Goal: Task Accomplishment & Management: Use online tool/utility

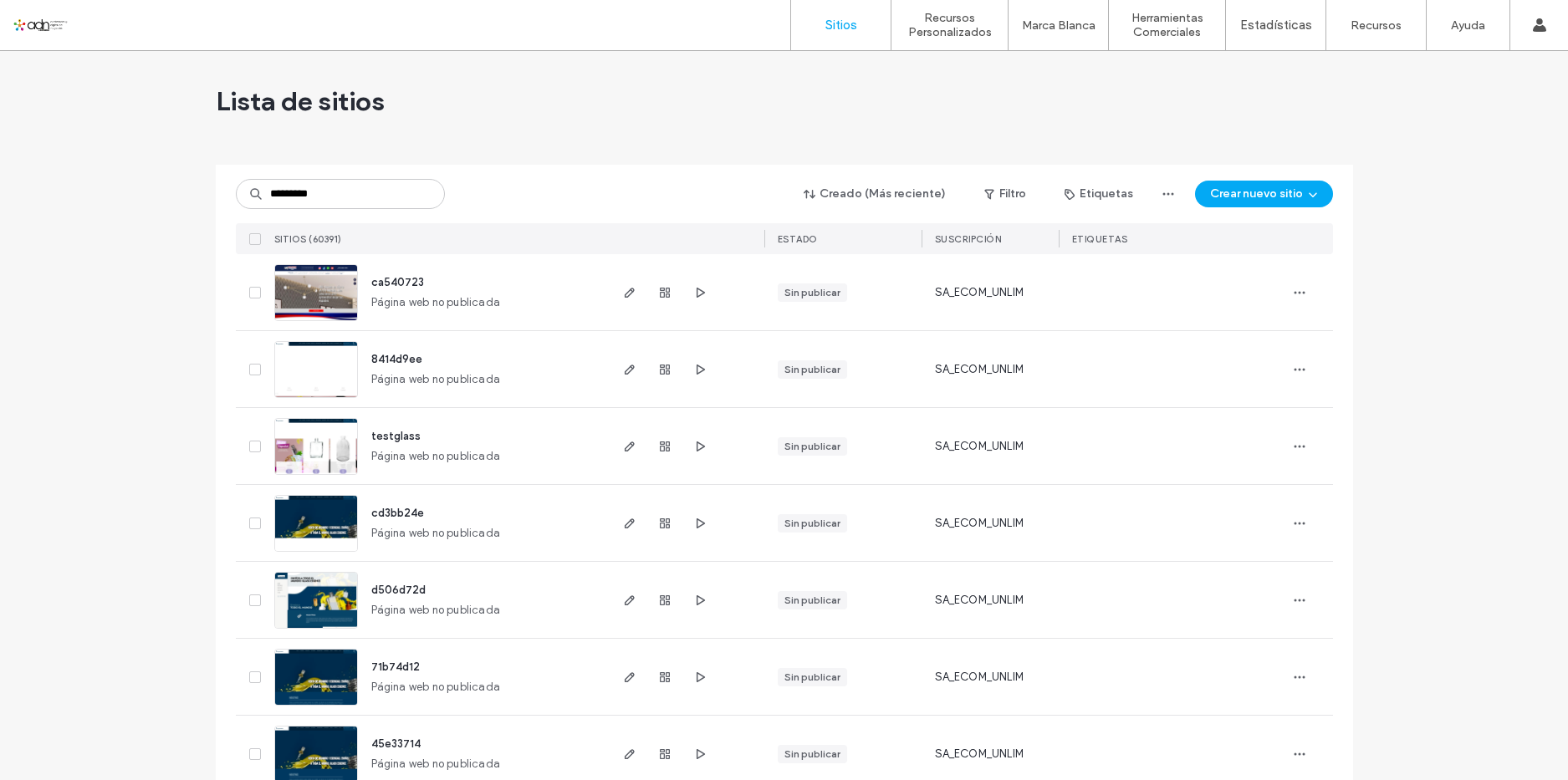
type input "*********"
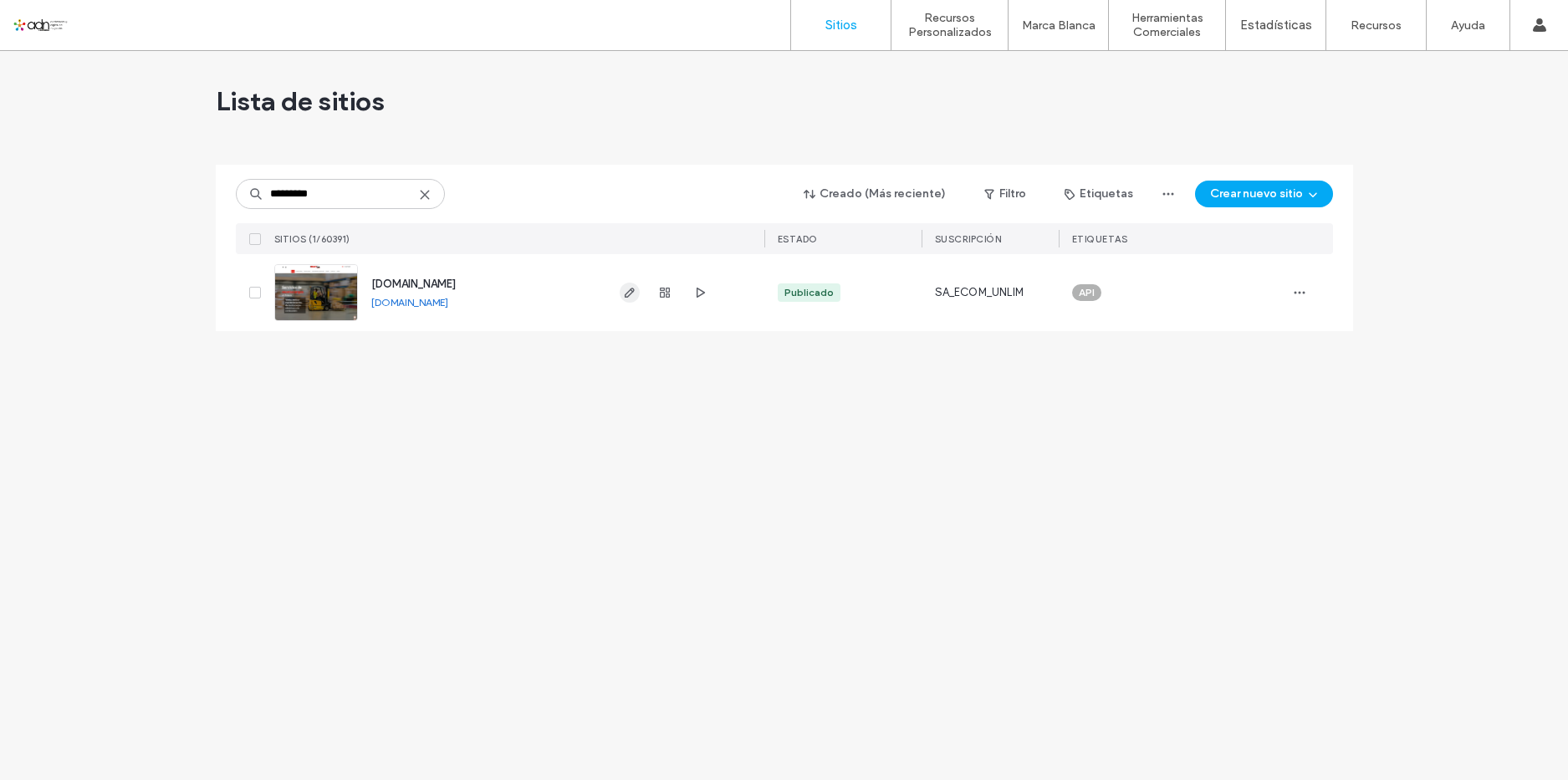
click at [631, 288] on use "button" at bounding box center [628, 292] width 10 height 10
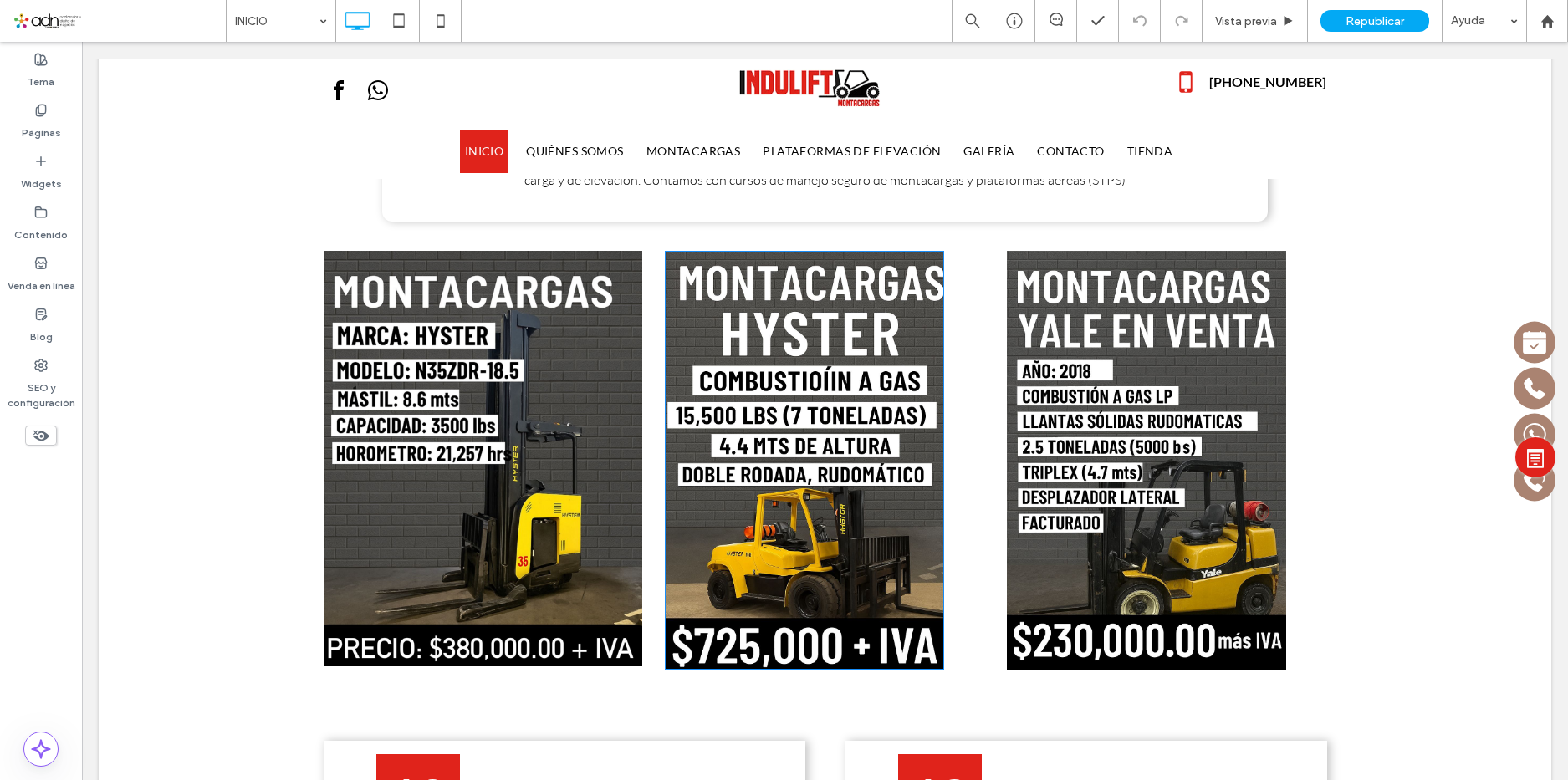
click at [826, 381] on img at bounding box center [804, 460] width 279 height 419
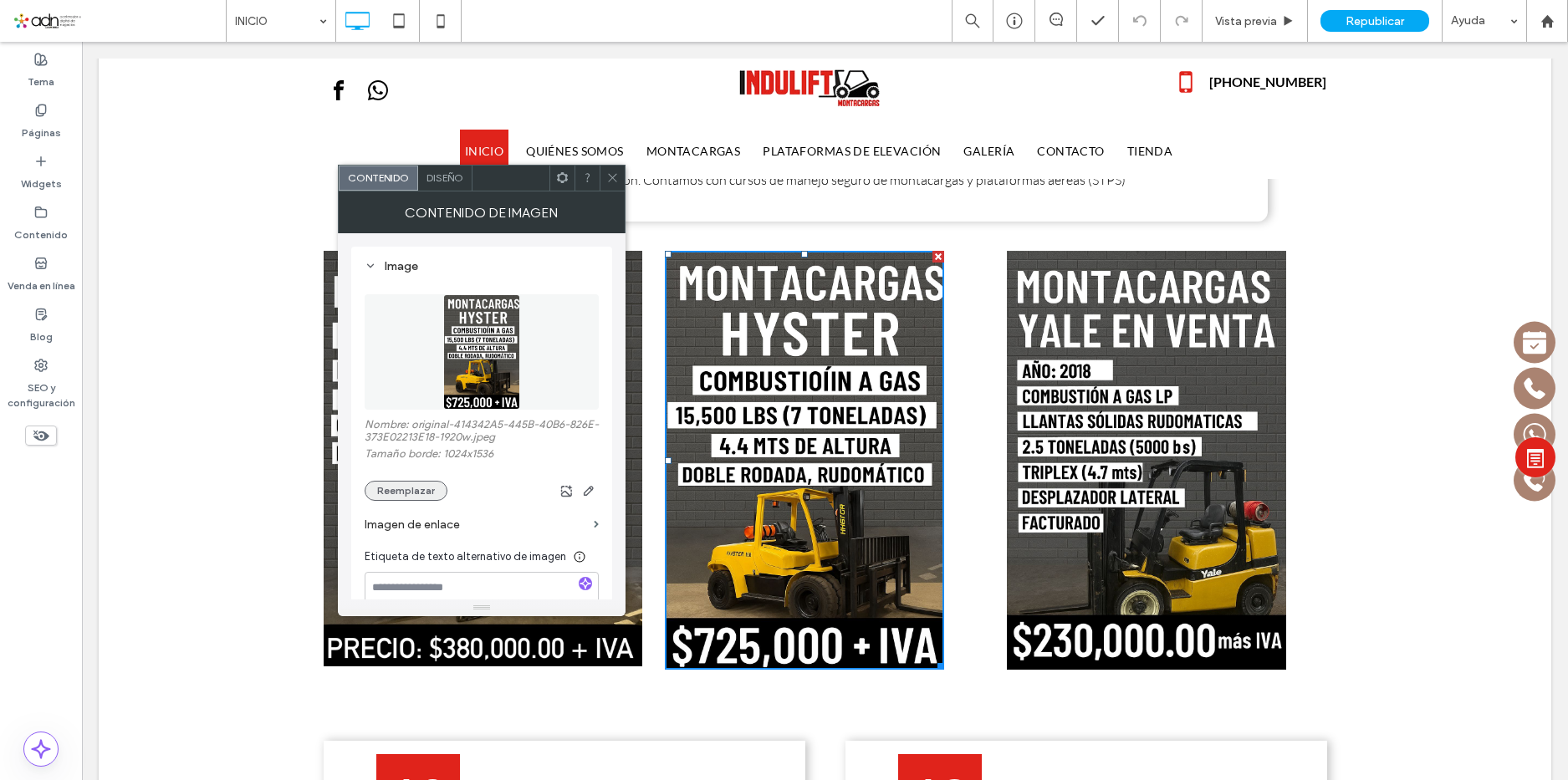
click at [404, 495] on button "Reemplazar" at bounding box center [406, 491] width 83 height 20
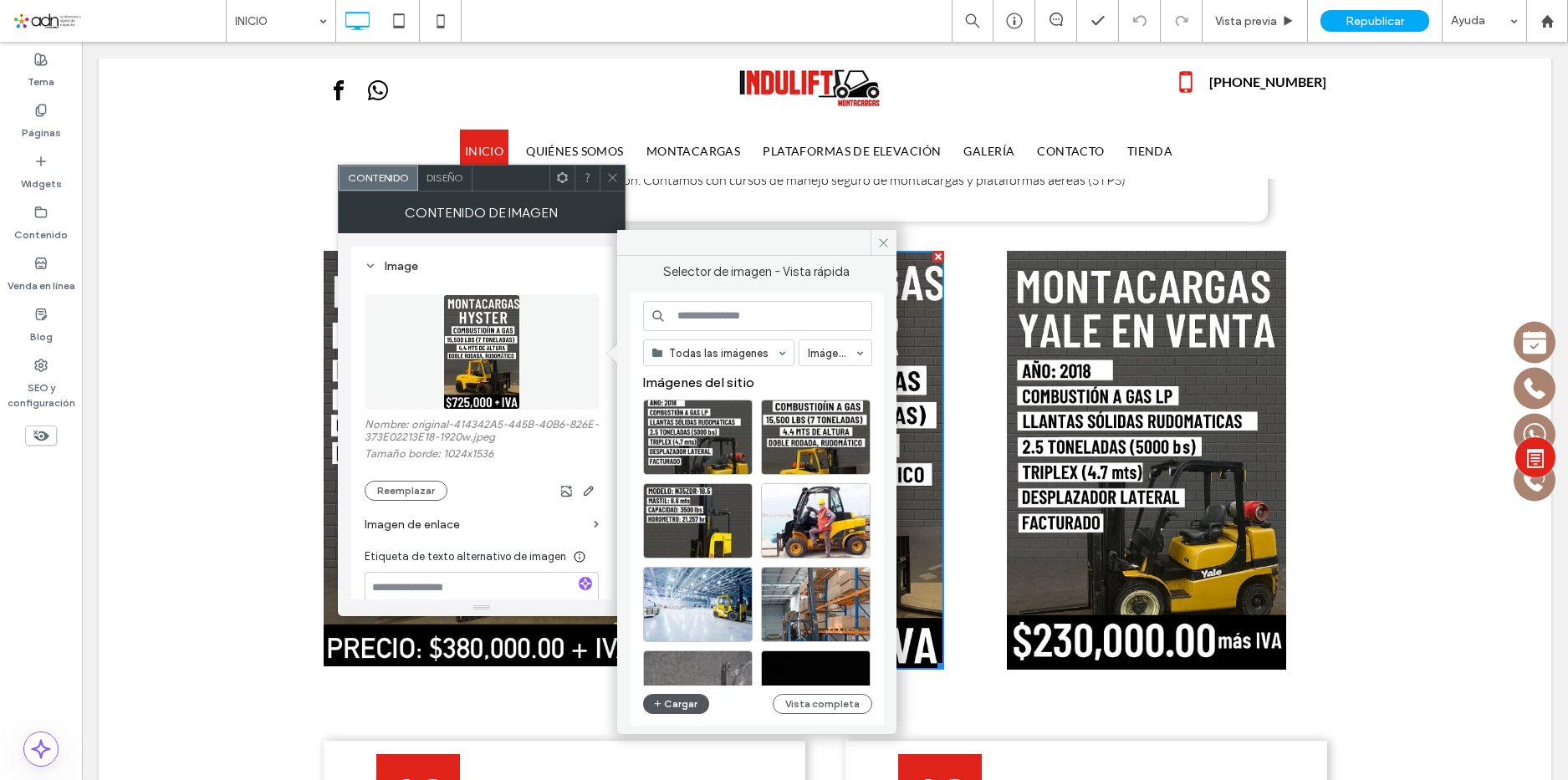
click at [668, 706] on button "Cargar" at bounding box center [676, 704] width 67 height 20
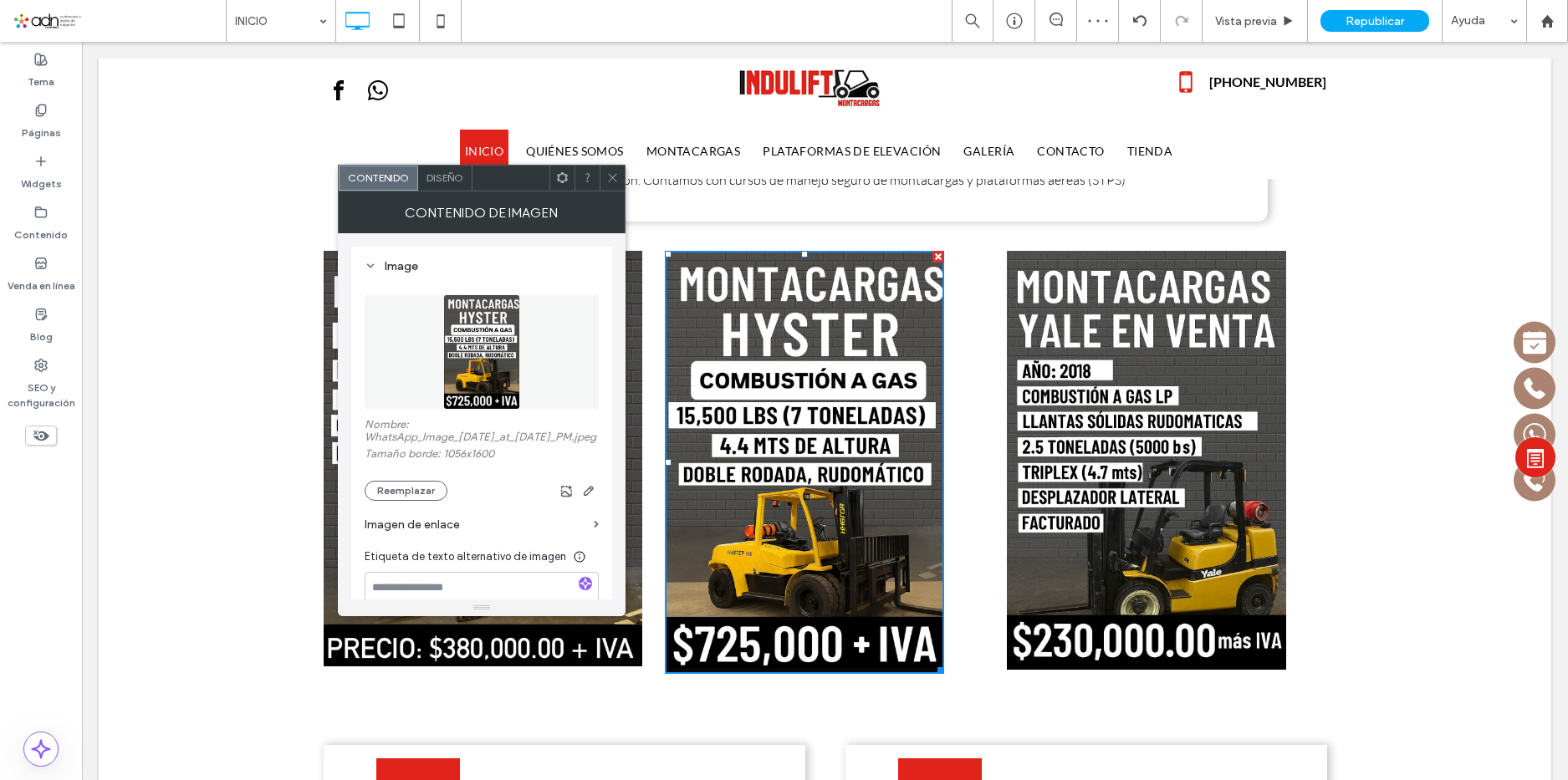
click at [608, 176] on icon at bounding box center [613, 177] width 13 height 13
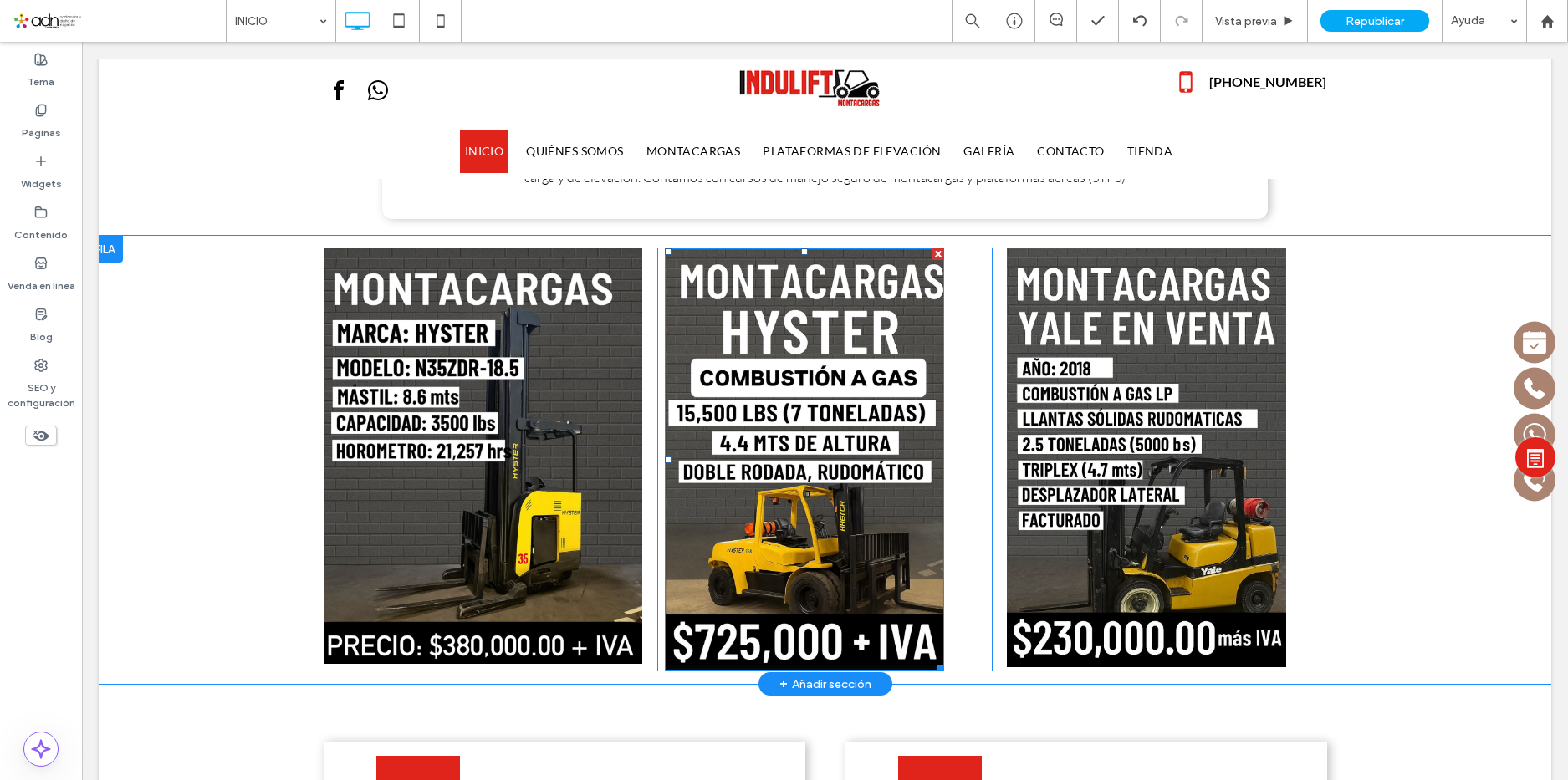
scroll to position [1421, 0]
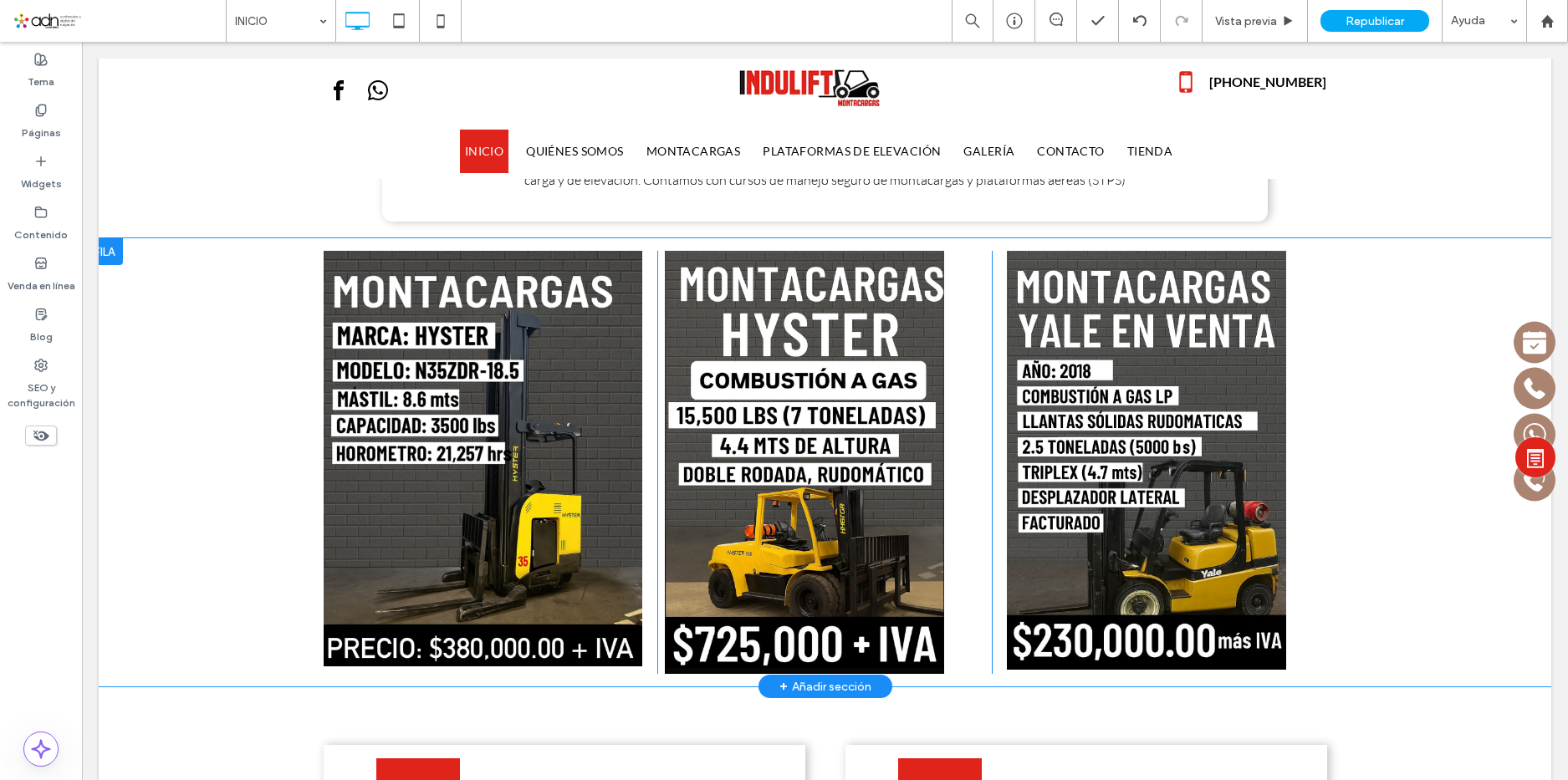
click at [114, 249] on div at bounding box center [104, 251] width 37 height 27
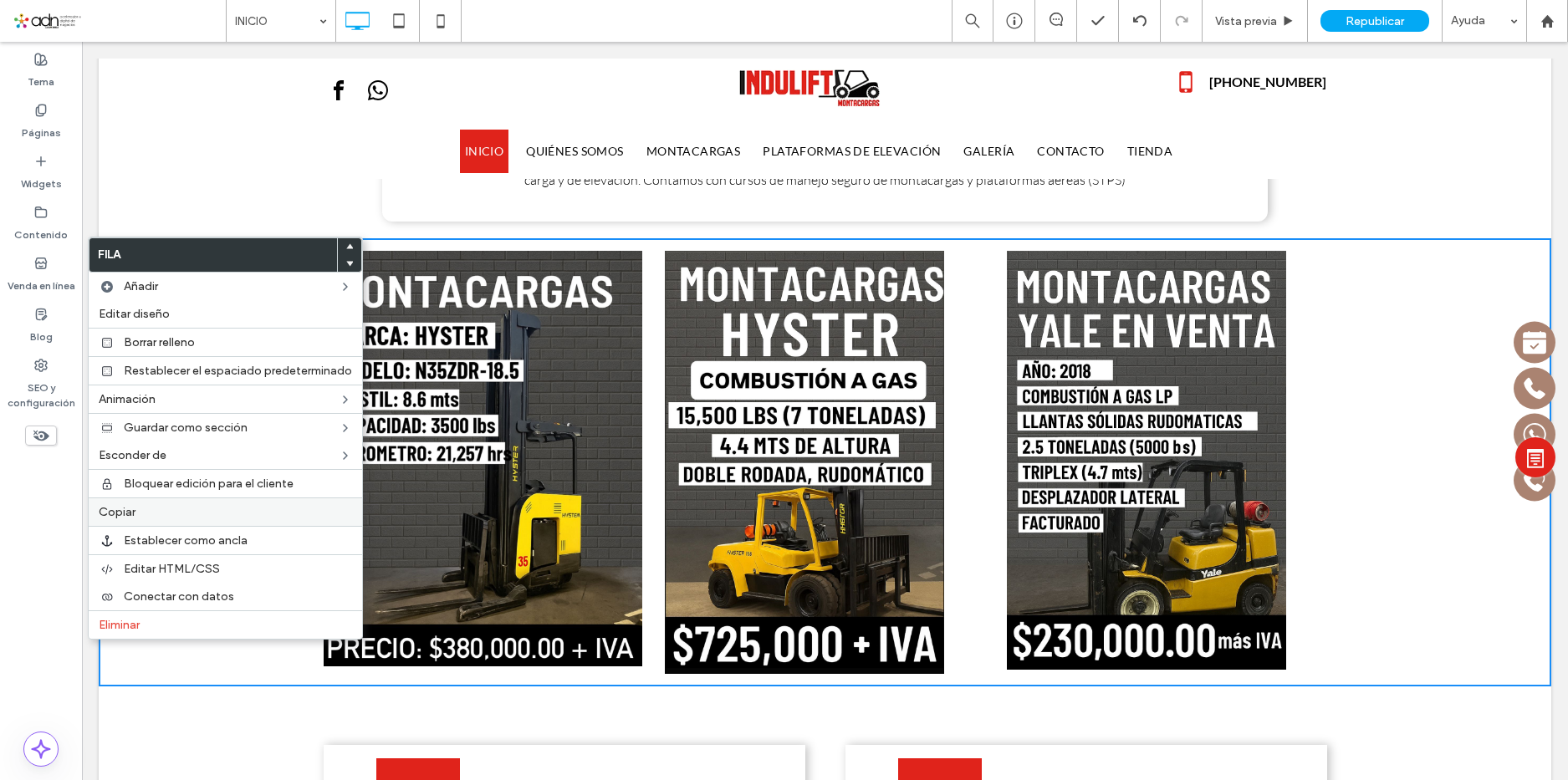
click at [152, 514] on label "Copiar" at bounding box center [225, 512] width 253 height 15
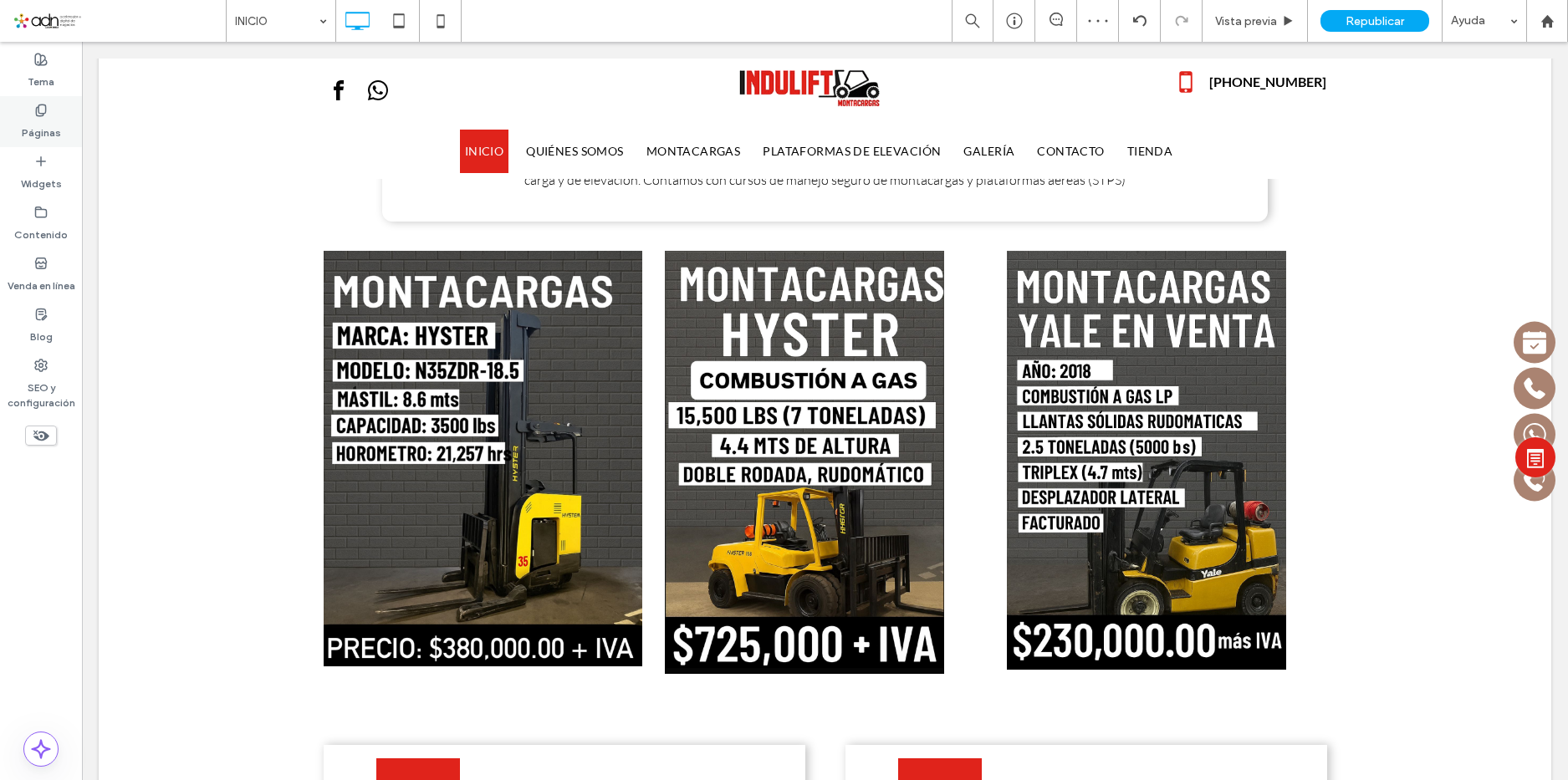
click at [34, 122] on label "Páginas" at bounding box center [41, 129] width 39 height 24
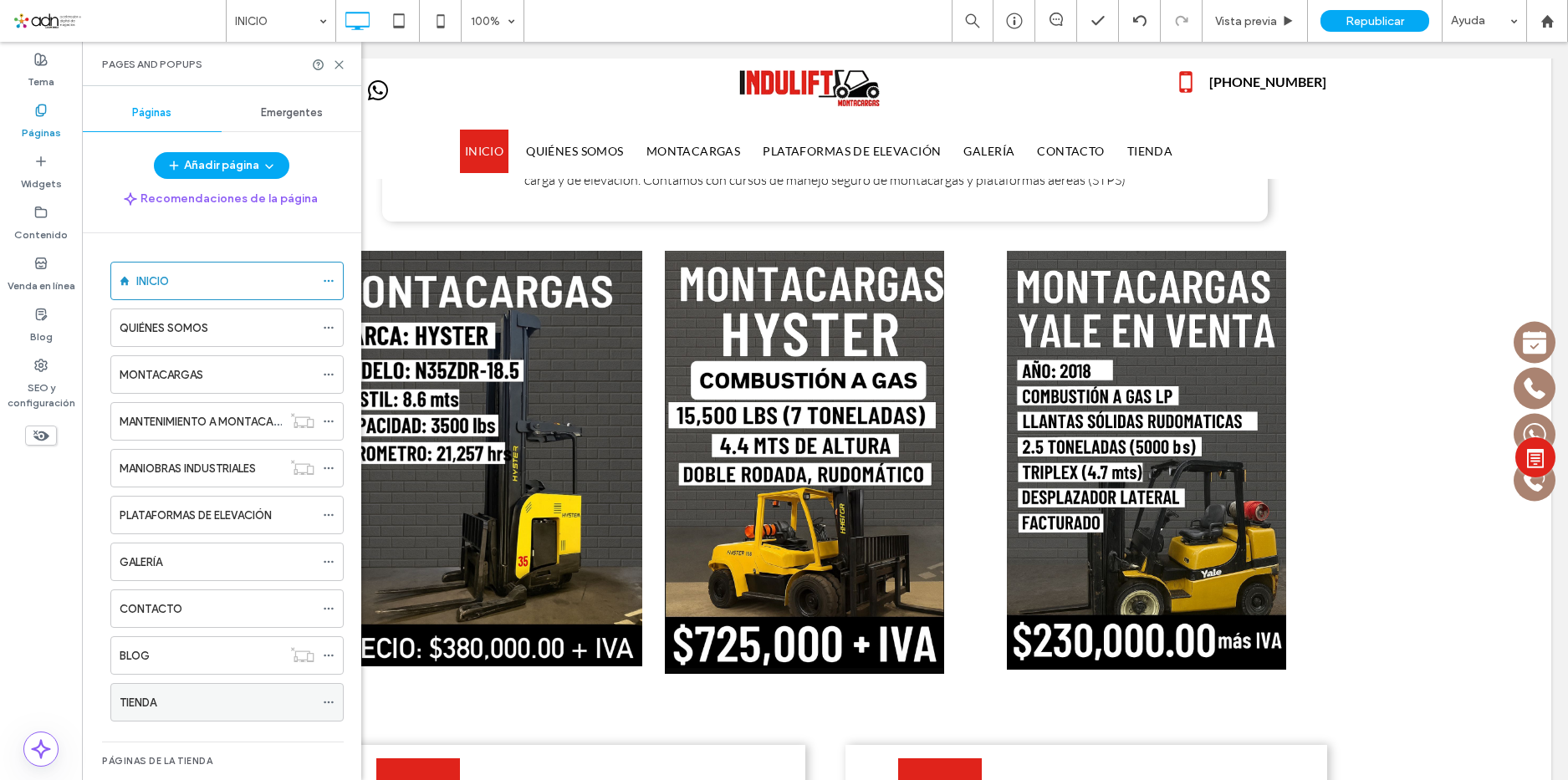
click at [182, 706] on div "TIENDA" at bounding box center [217, 702] width 195 height 17
click at [337, 62] on div at bounding box center [784, 390] width 1568 height 780
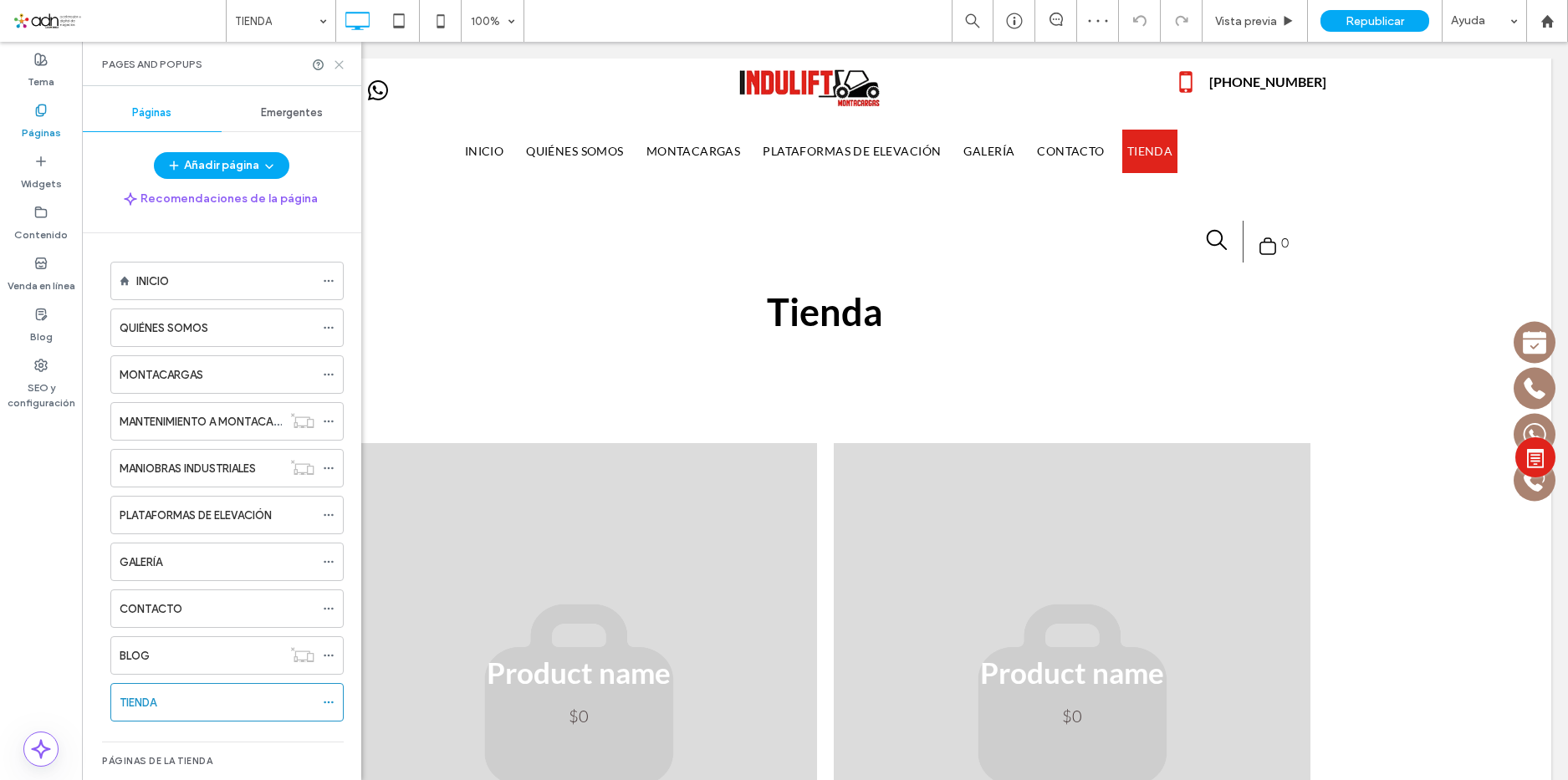
click at [334, 68] on icon at bounding box center [339, 65] width 13 height 13
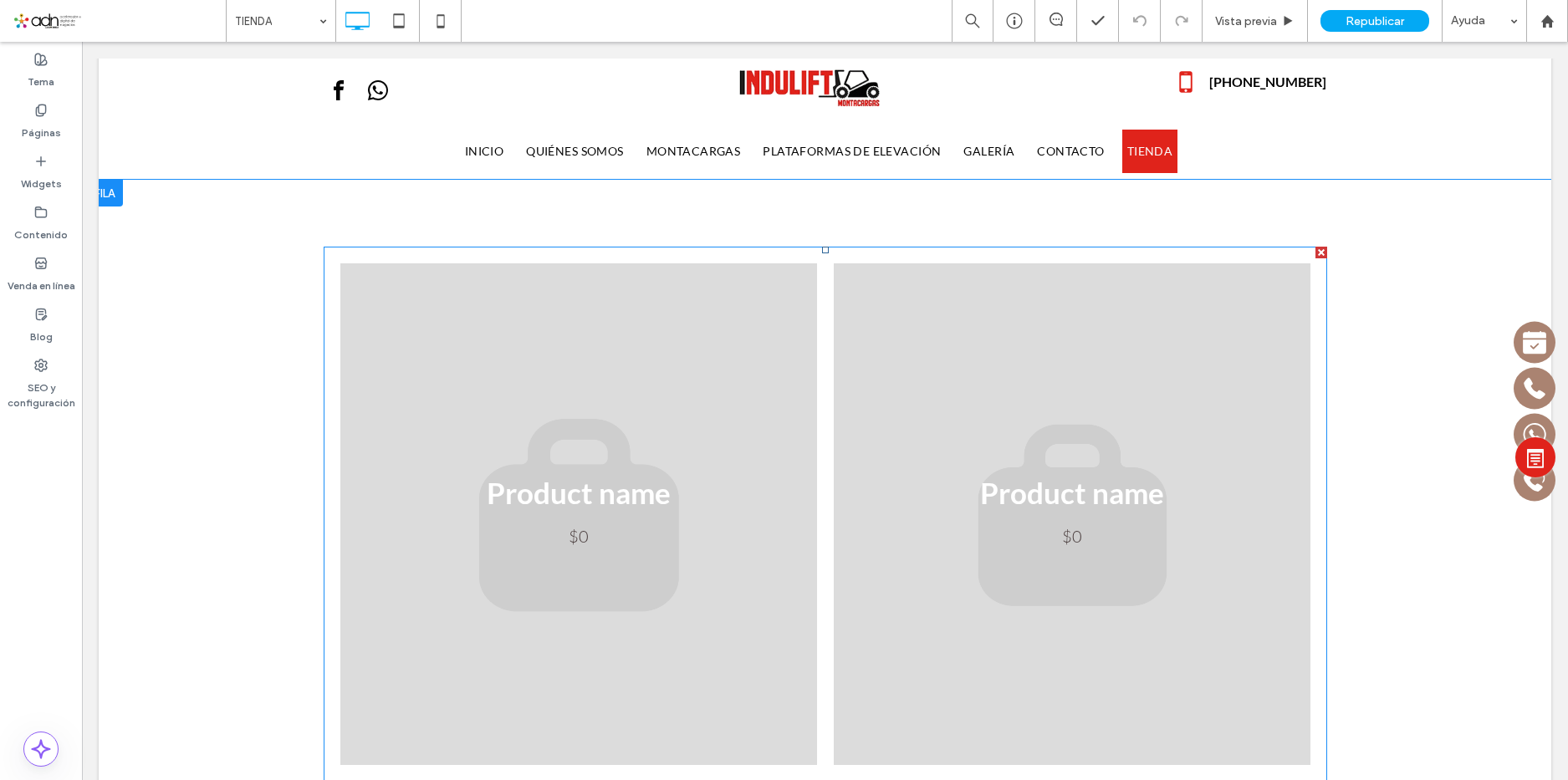
scroll to position [83, 0]
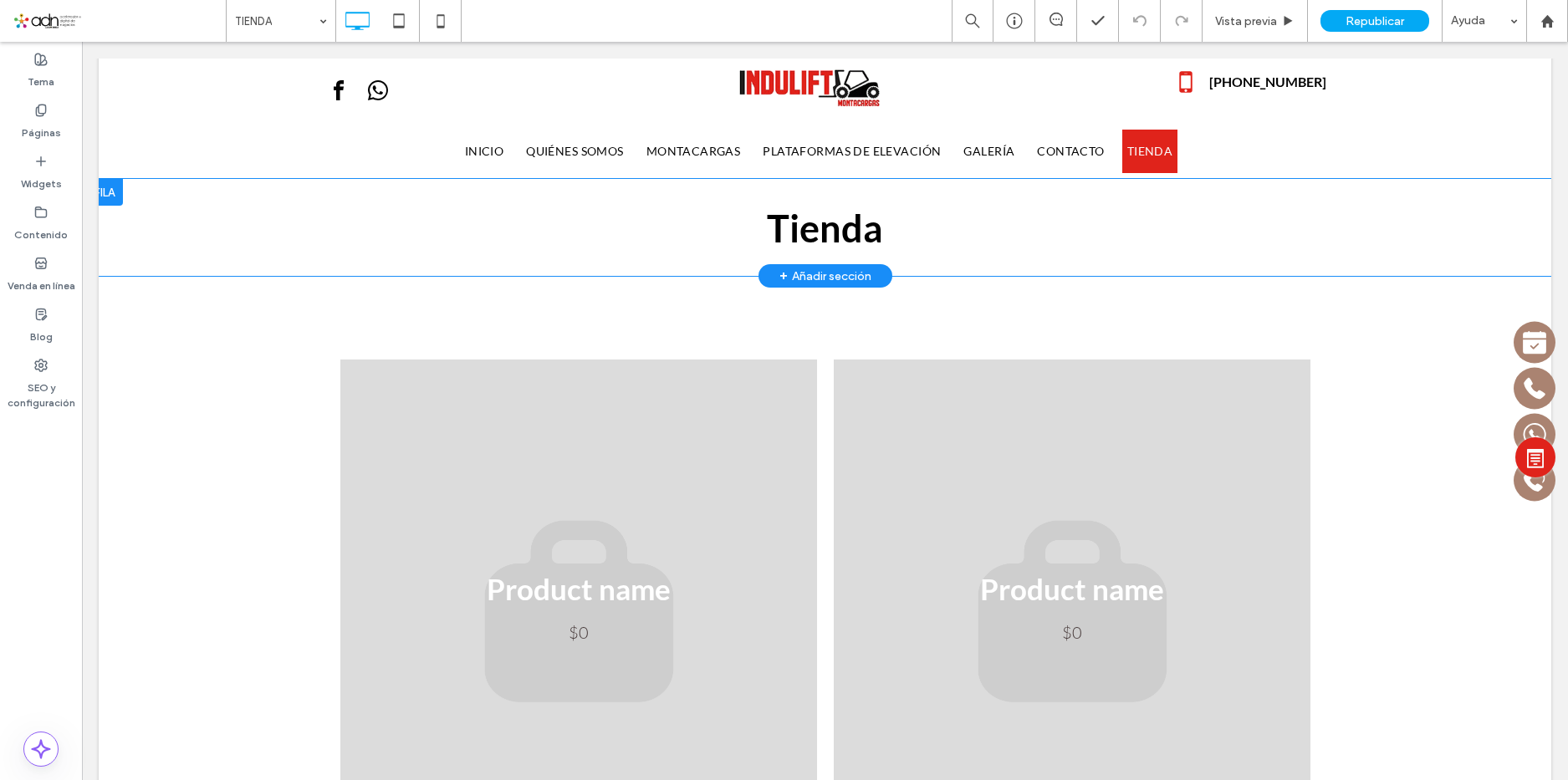
click at [840, 283] on div "+ Añadir sección" at bounding box center [825, 276] width 92 height 18
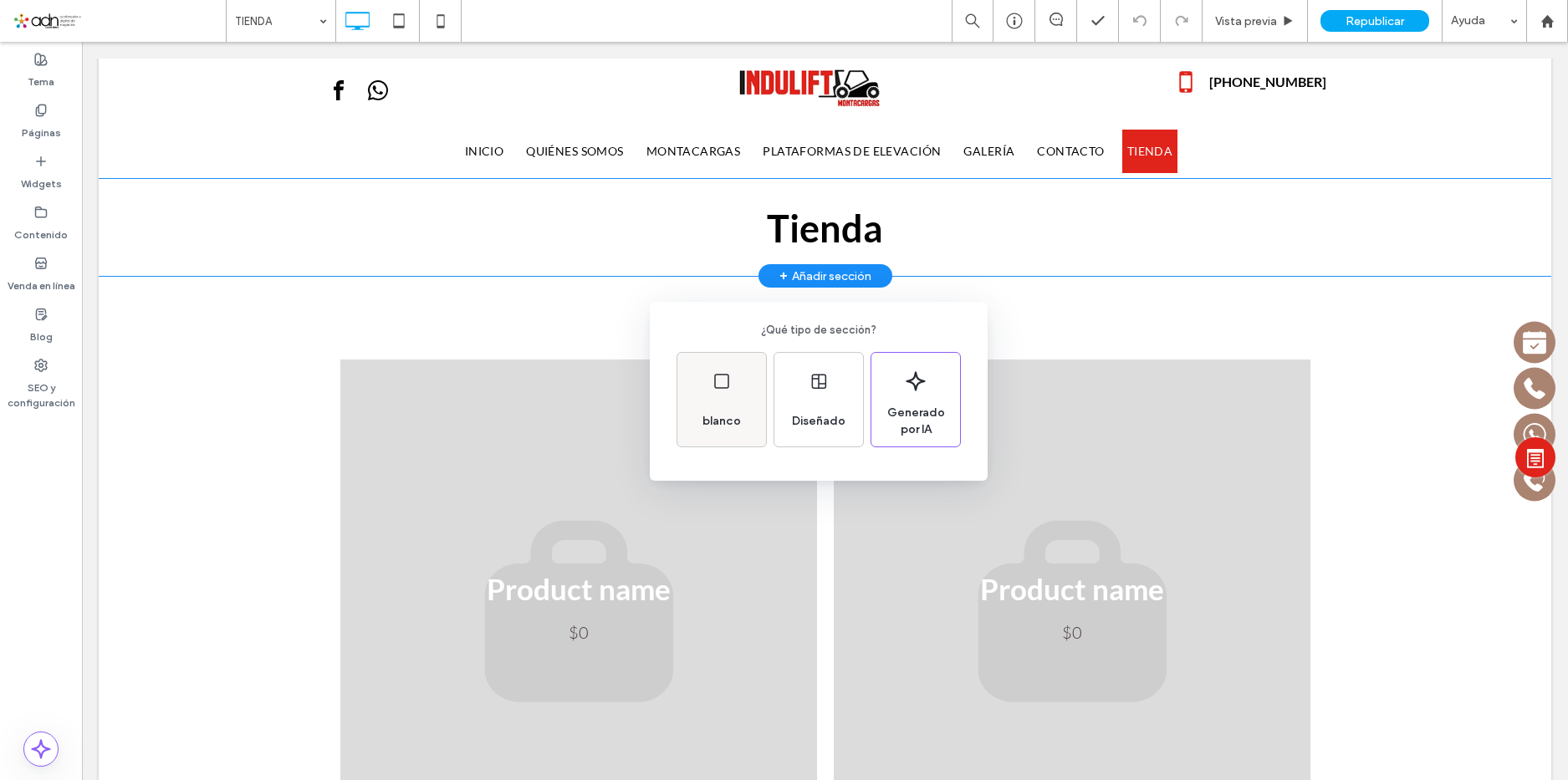
click at [747, 395] on div "blanco" at bounding box center [722, 400] width 89 height 93
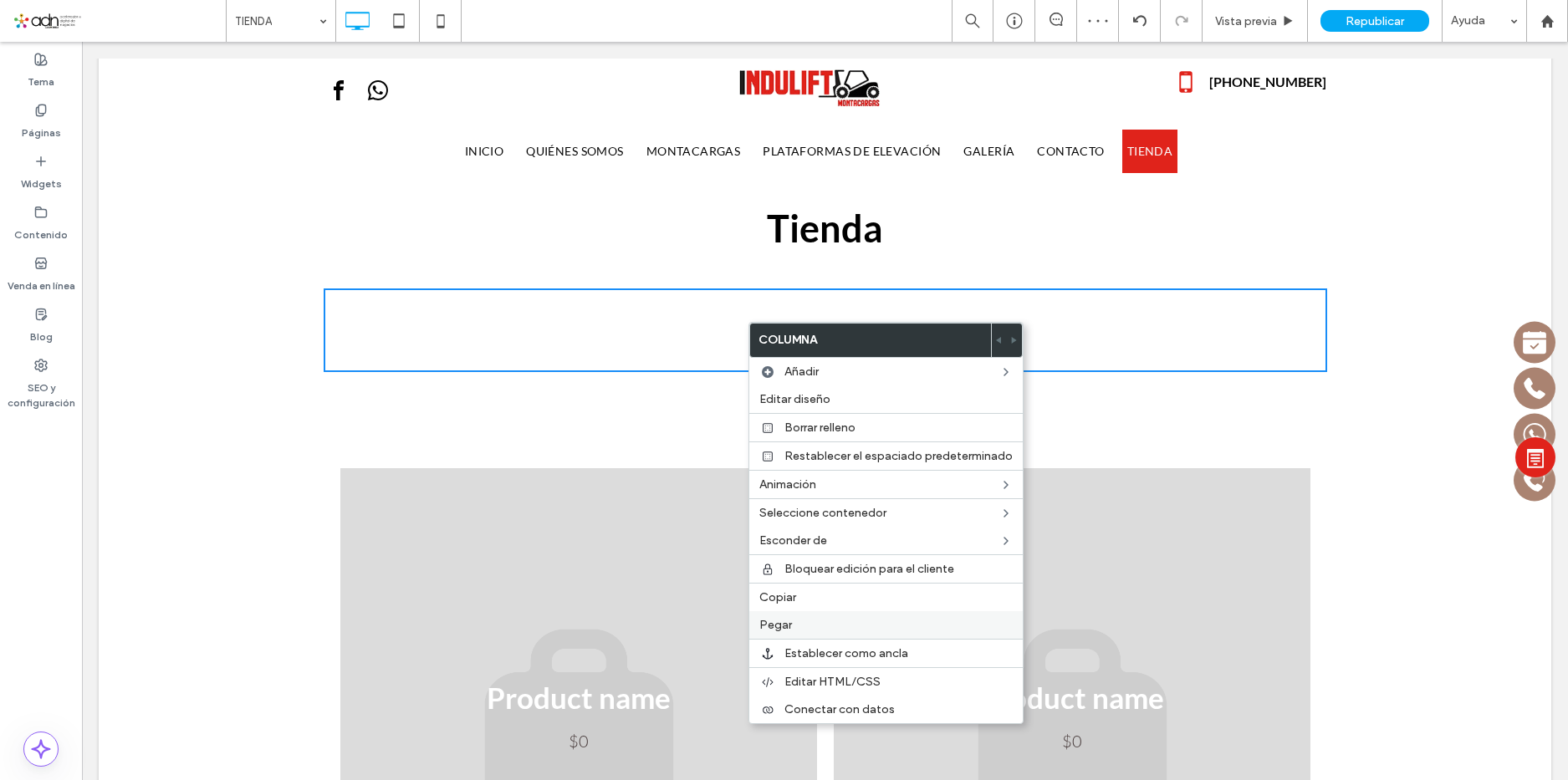
click at [777, 626] on span "Pegar" at bounding box center [776, 625] width 33 height 15
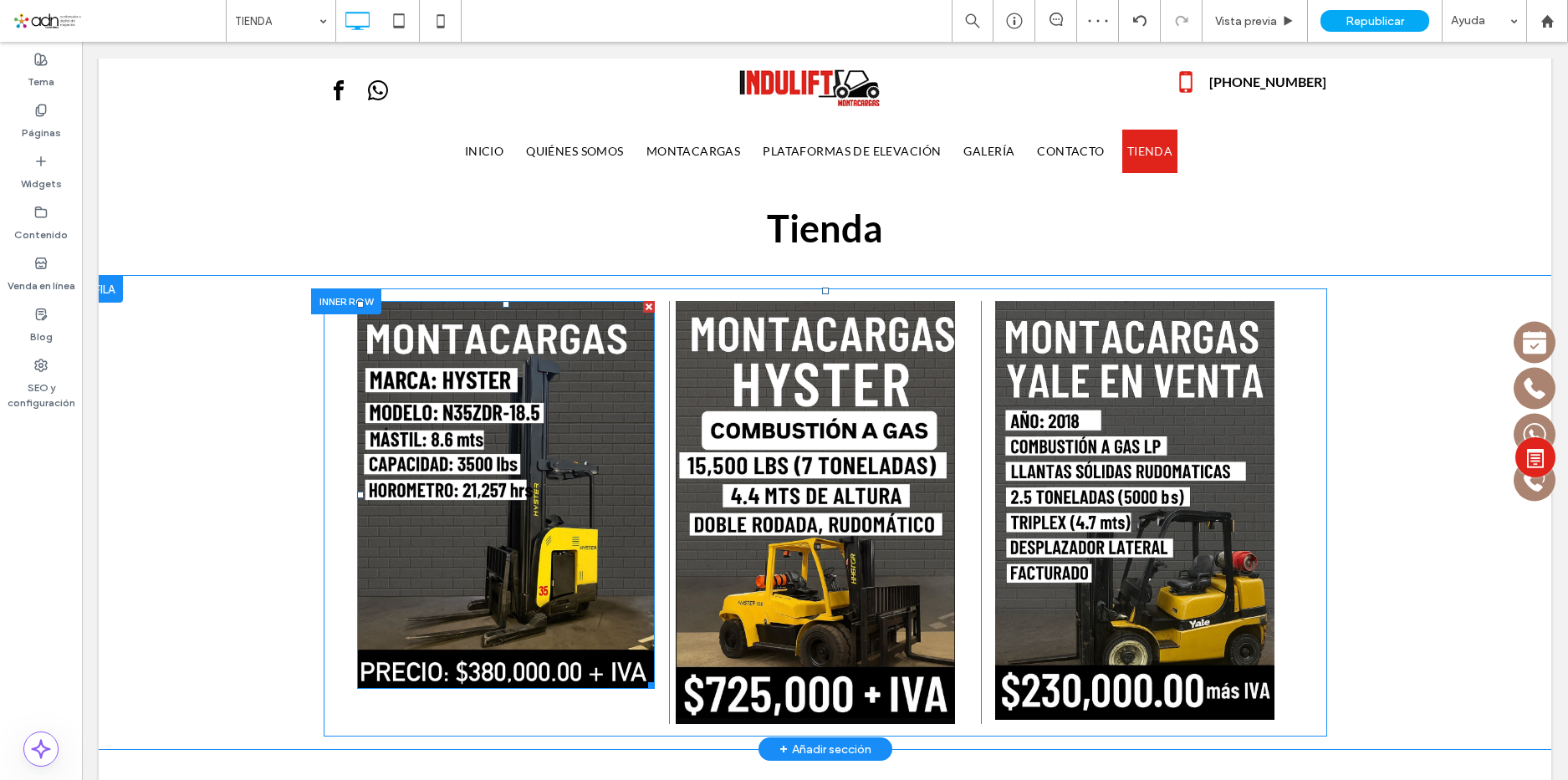
scroll to position [167, 0]
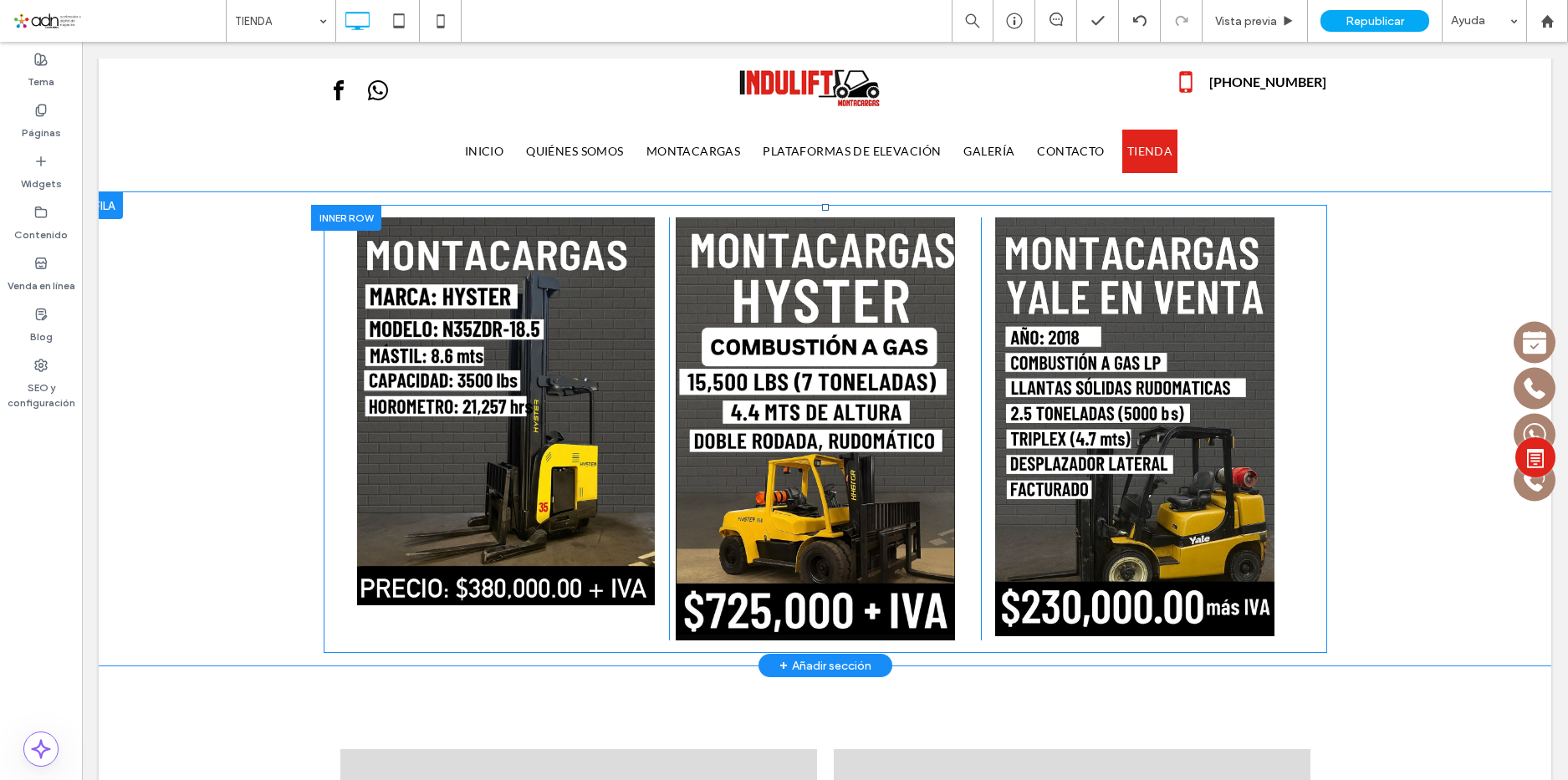
click at [1306, 411] on div "Click To Paste Click To Paste Click To Paste Click To Paste Click To Paste Clic…" at bounding box center [825, 429] width 1004 height 448
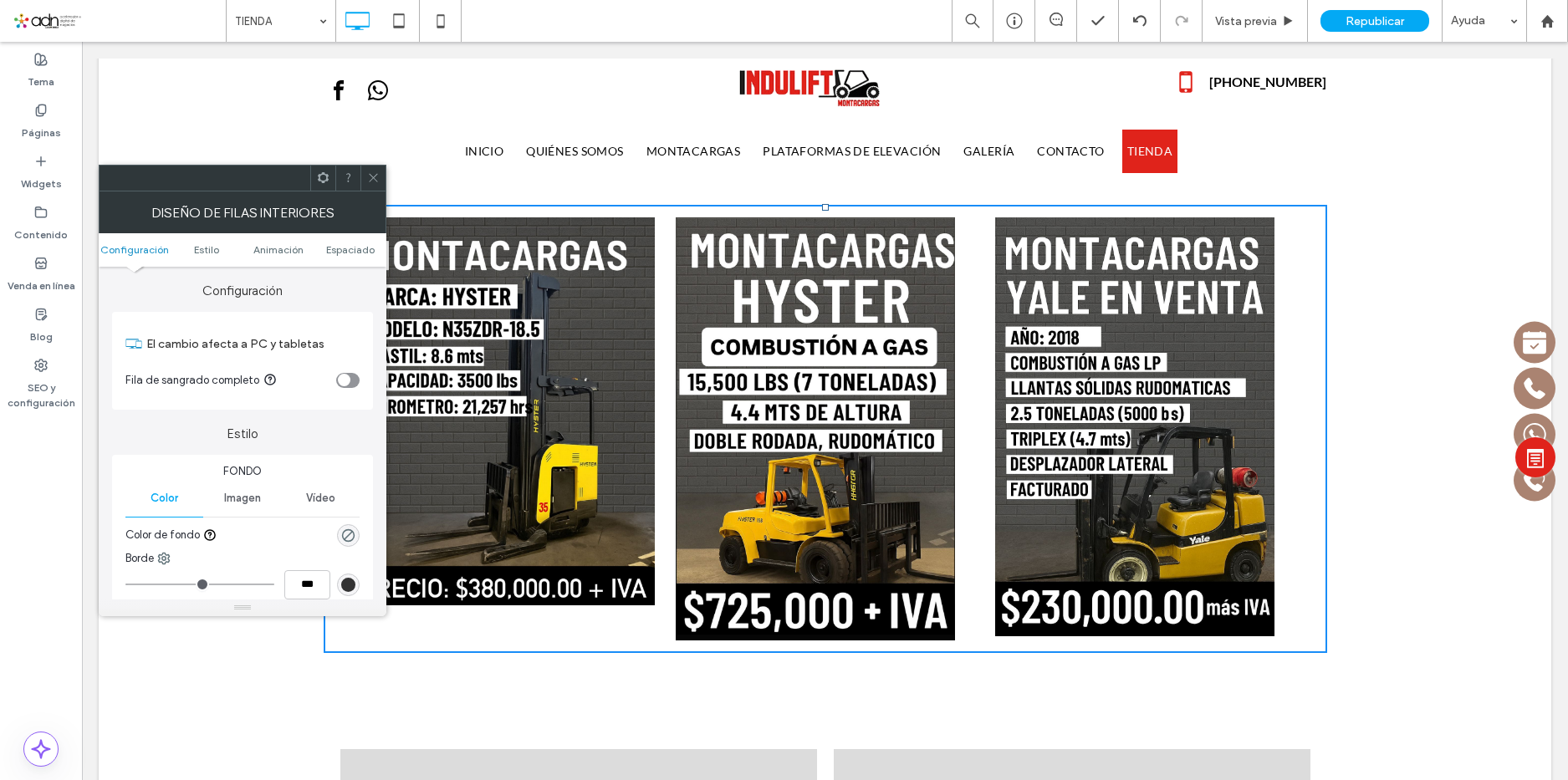
click at [371, 177] on icon at bounding box center [373, 177] width 13 height 13
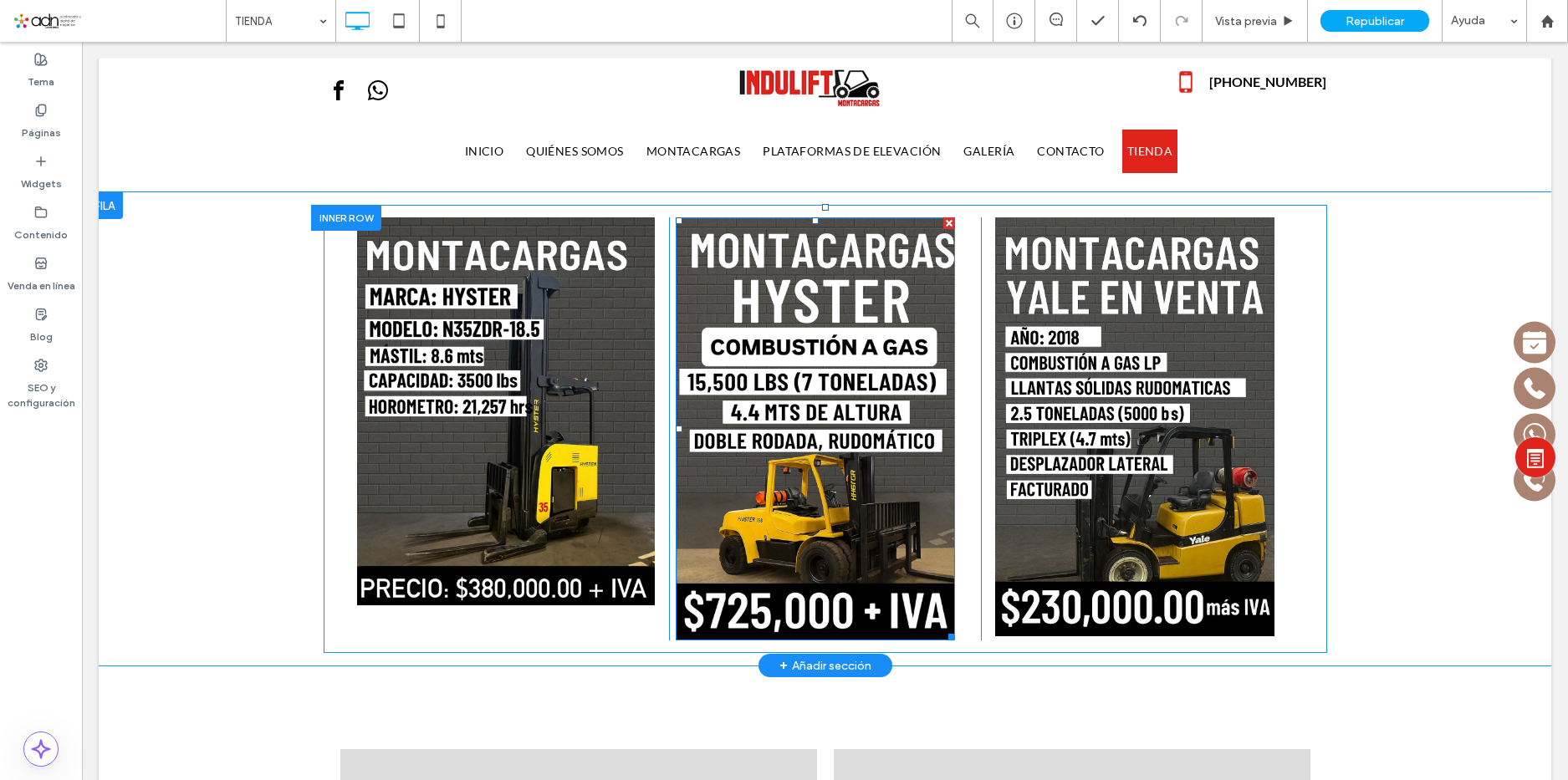
click at [807, 352] on img at bounding box center [815, 429] width 279 height 423
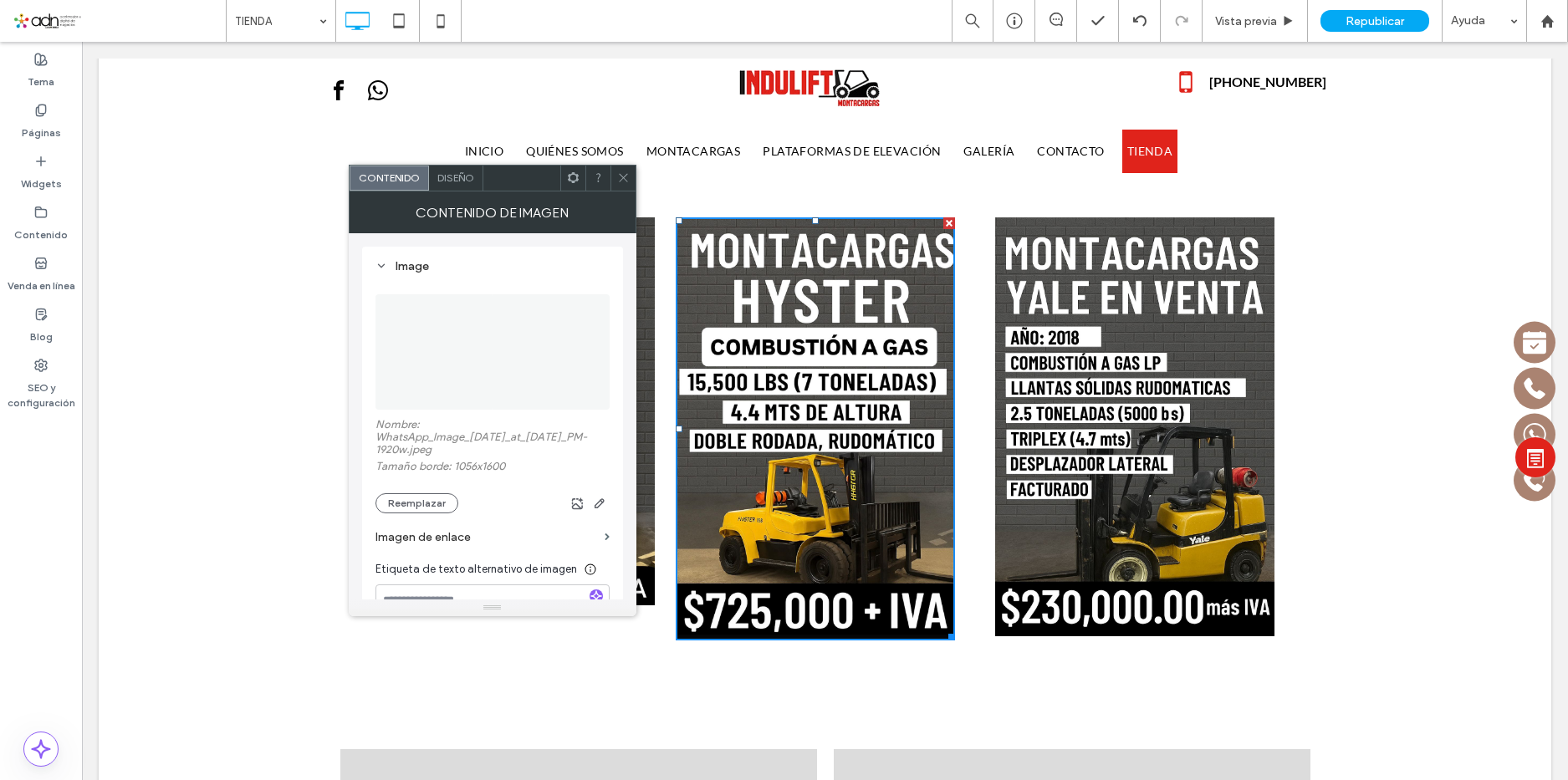
click at [620, 178] on icon at bounding box center [624, 177] width 13 height 13
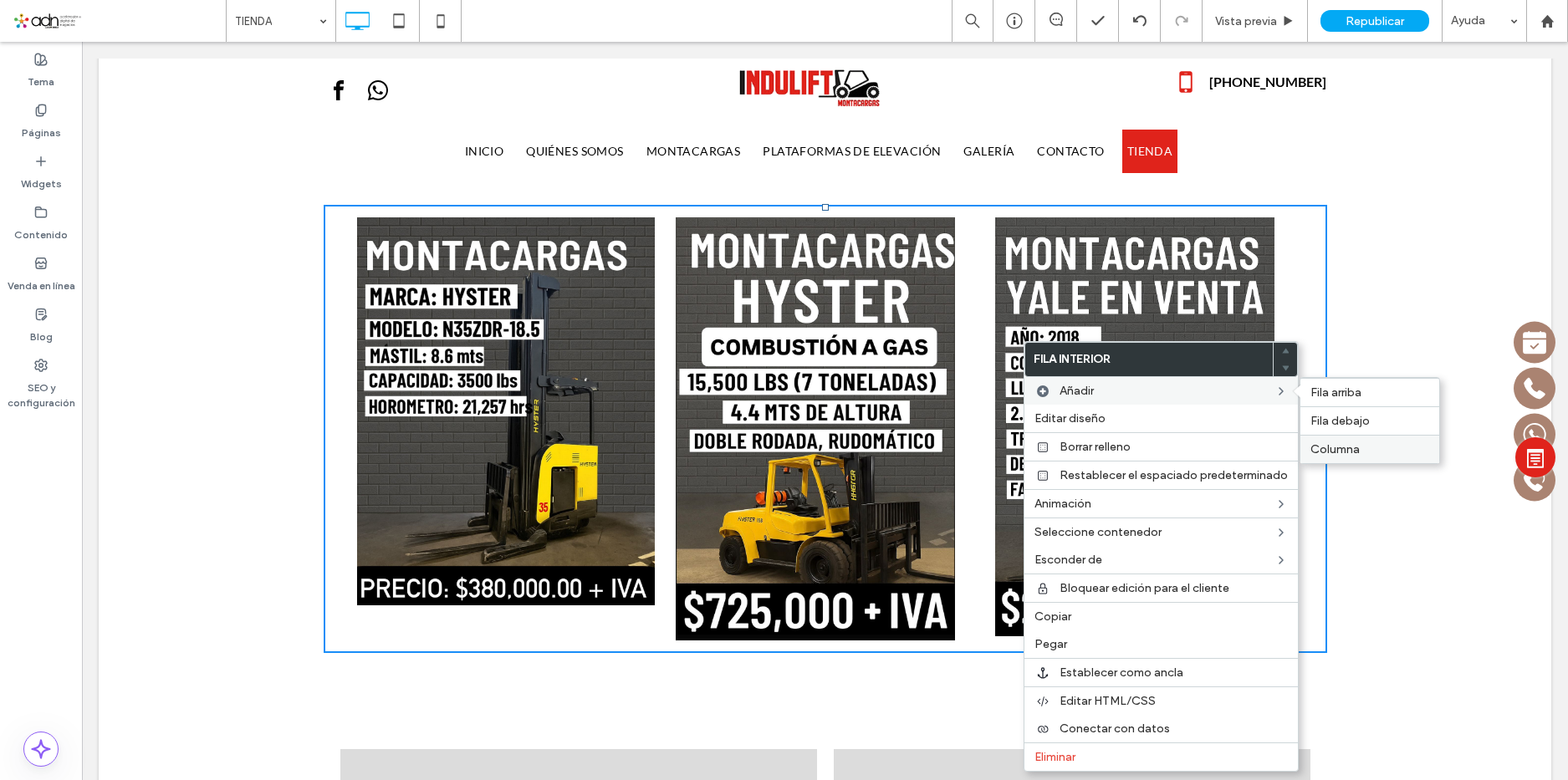
click at [1337, 450] on span "Columna" at bounding box center [1336, 450] width 49 height 15
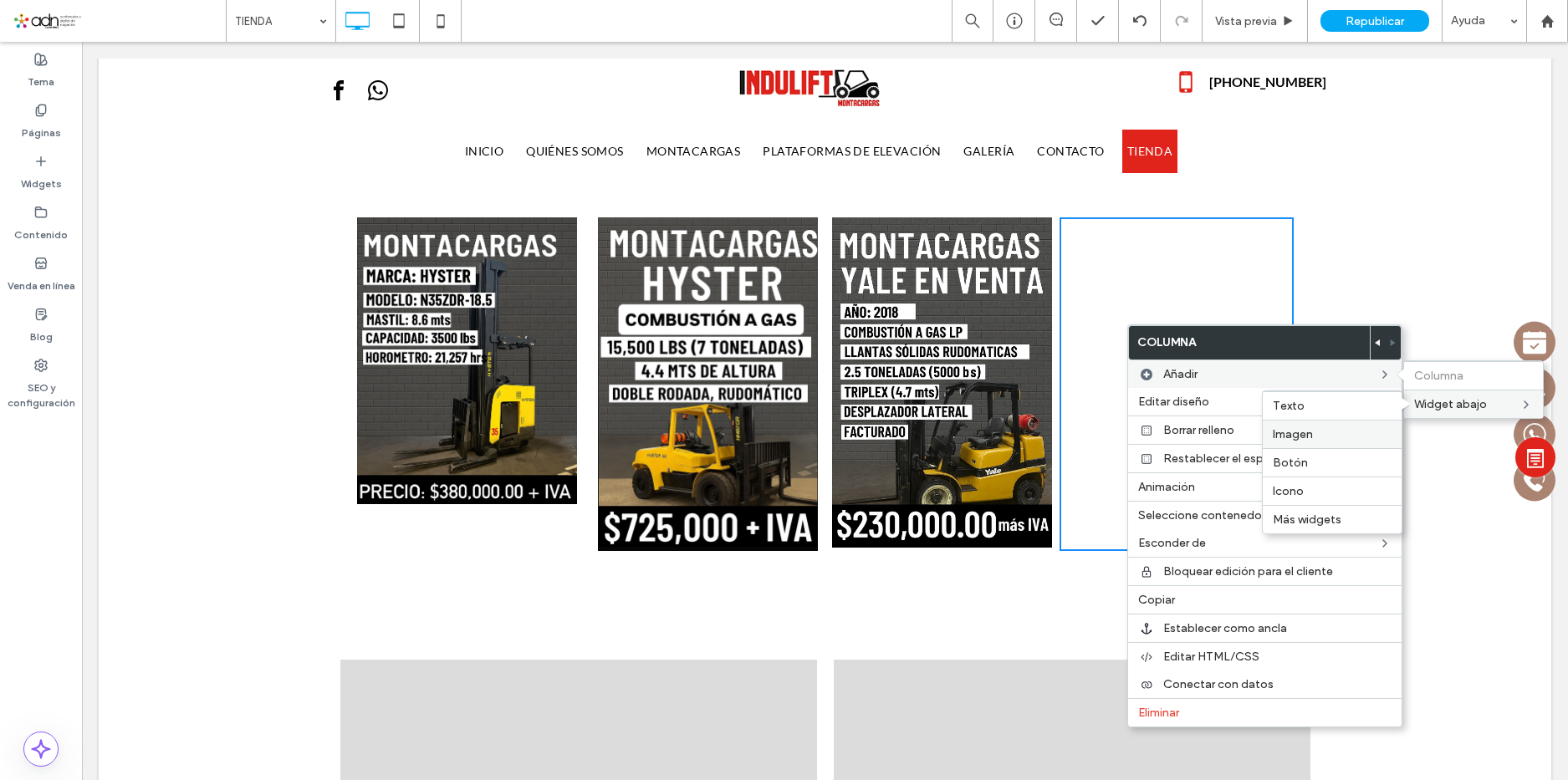
click at [1320, 437] on label "Imagen" at bounding box center [1332, 434] width 119 height 15
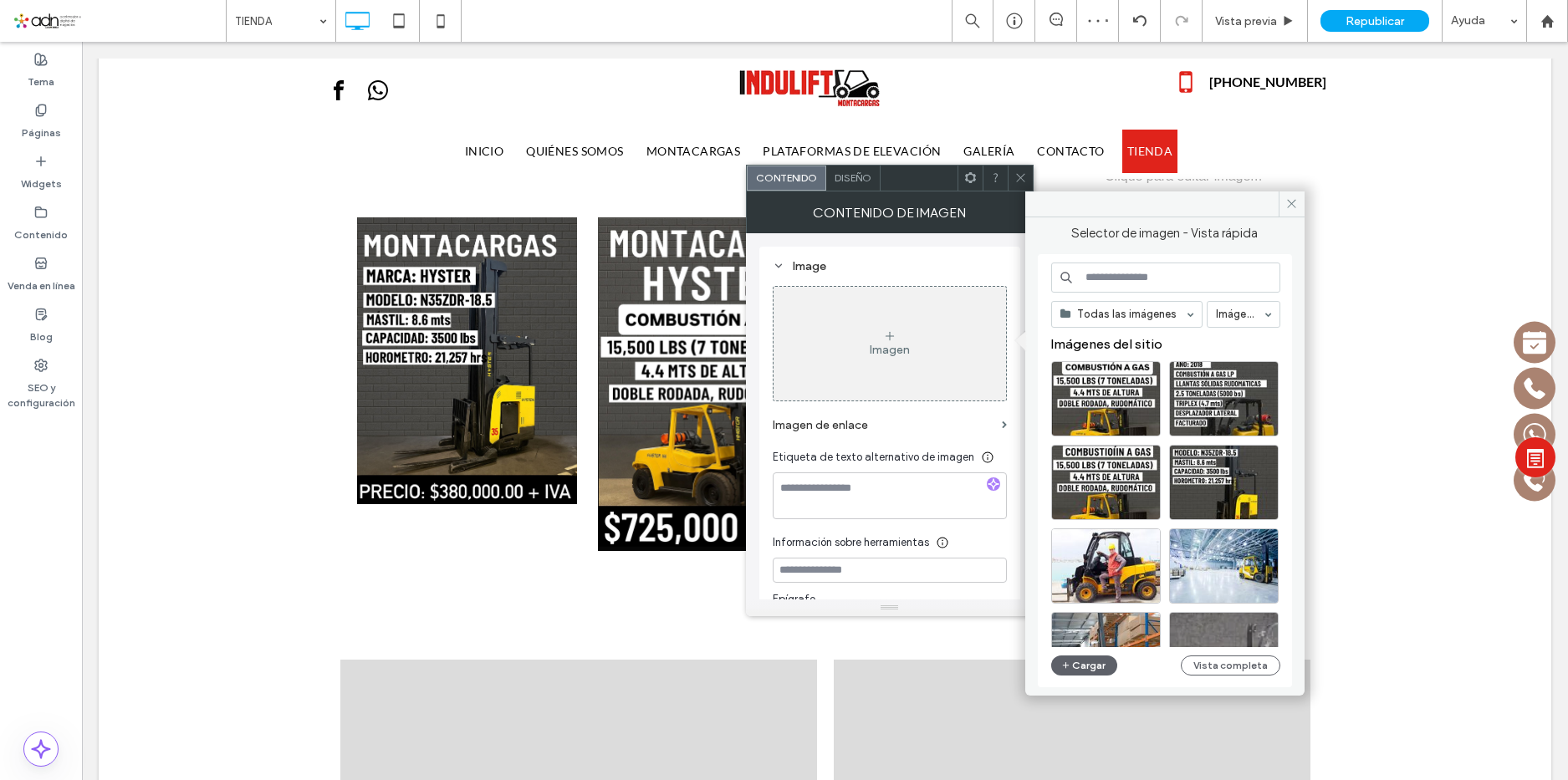
click at [913, 349] on div "Imagen" at bounding box center [890, 343] width 232 height 111
click at [1080, 673] on button "Cargar" at bounding box center [1084, 666] width 67 height 20
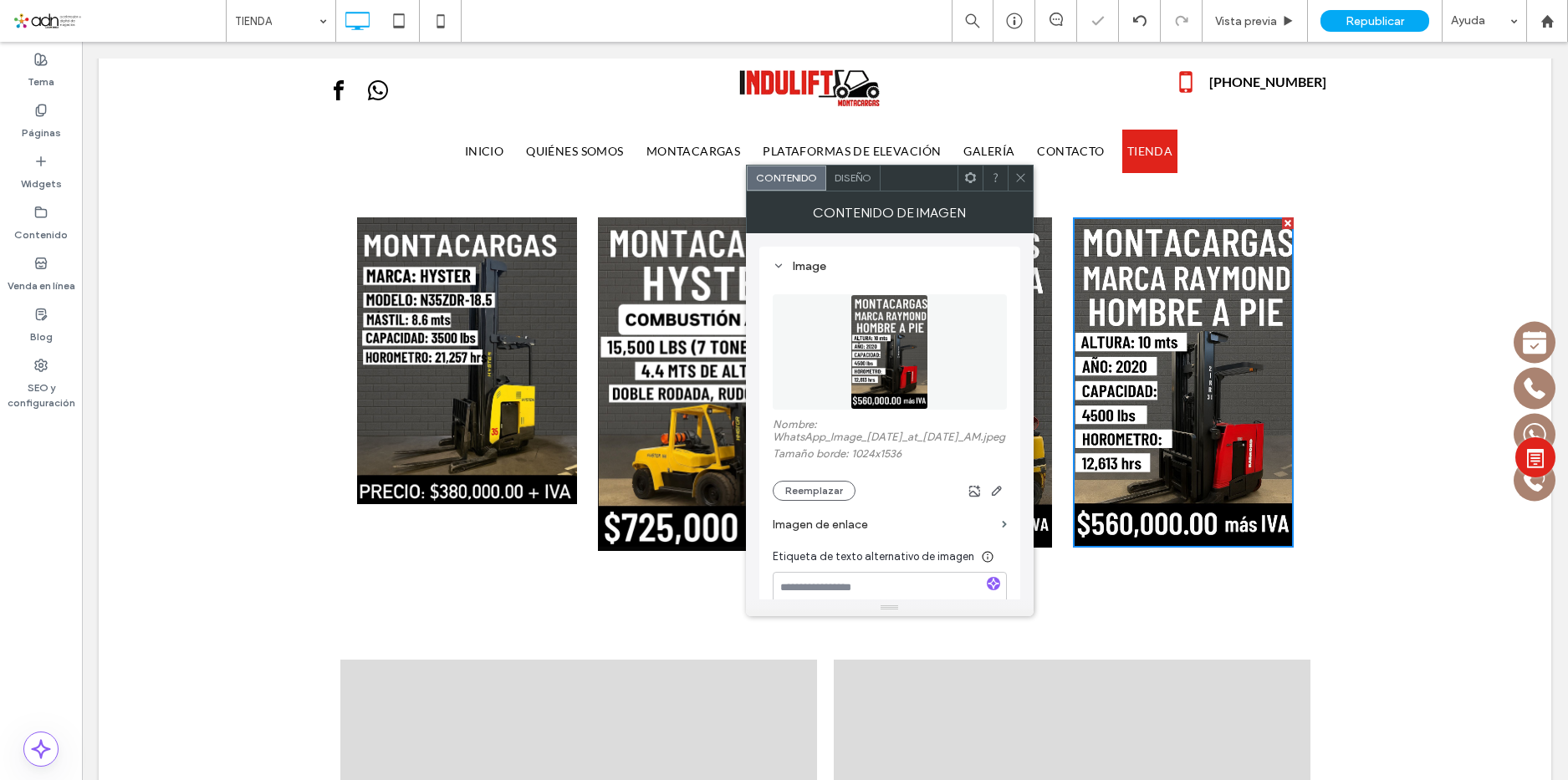
click at [1019, 173] on icon at bounding box center [1021, 177] width 13 height 13
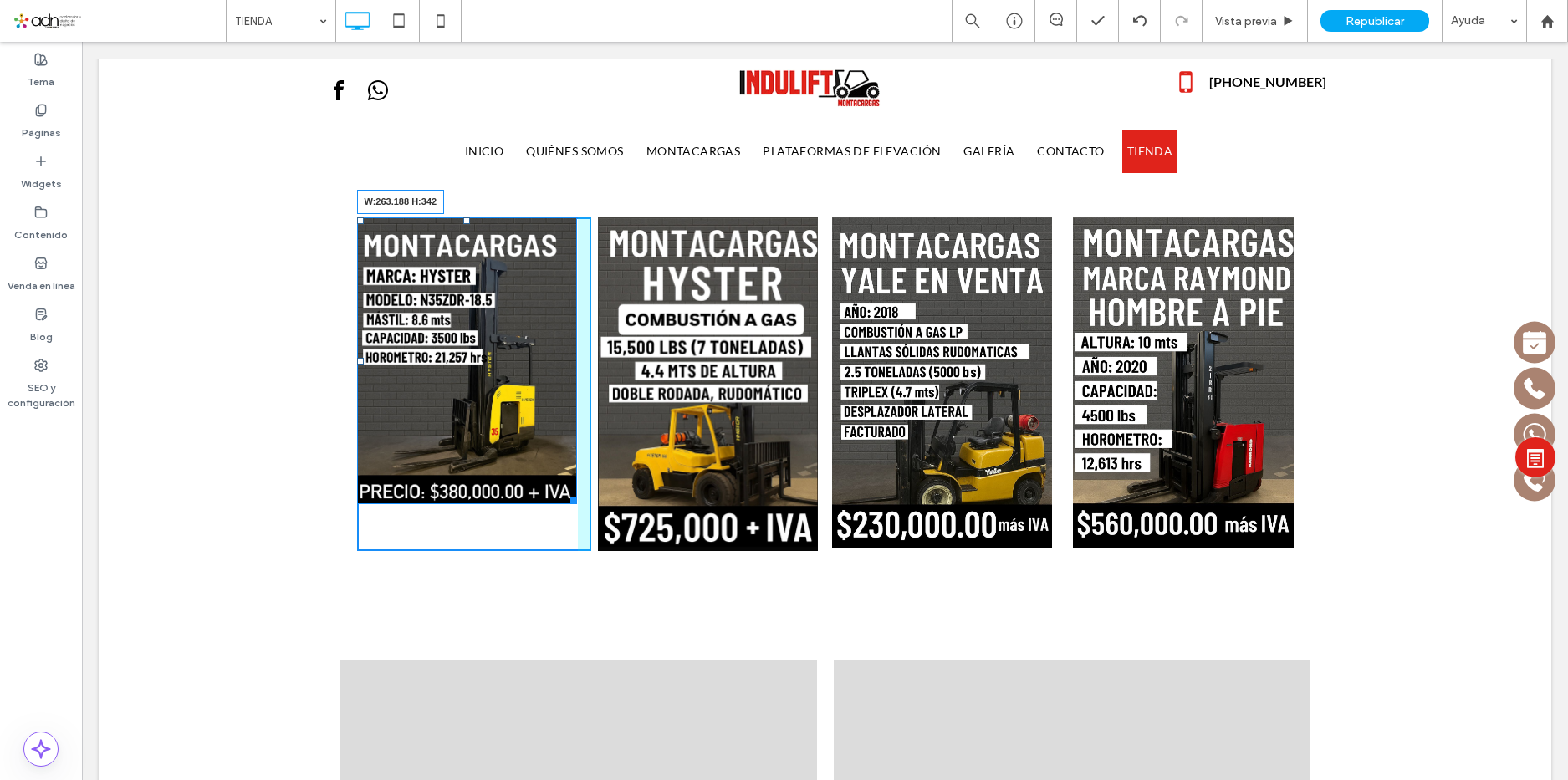
drag, startPoint x: 565, startPoint y: 502, endPoint x: 675, endPoint y: 636, distance: 173.4
drag, startPoint x: 564, startPoint y: 503, endPoint x: 664, endPoint y: 589, distance: 131.9
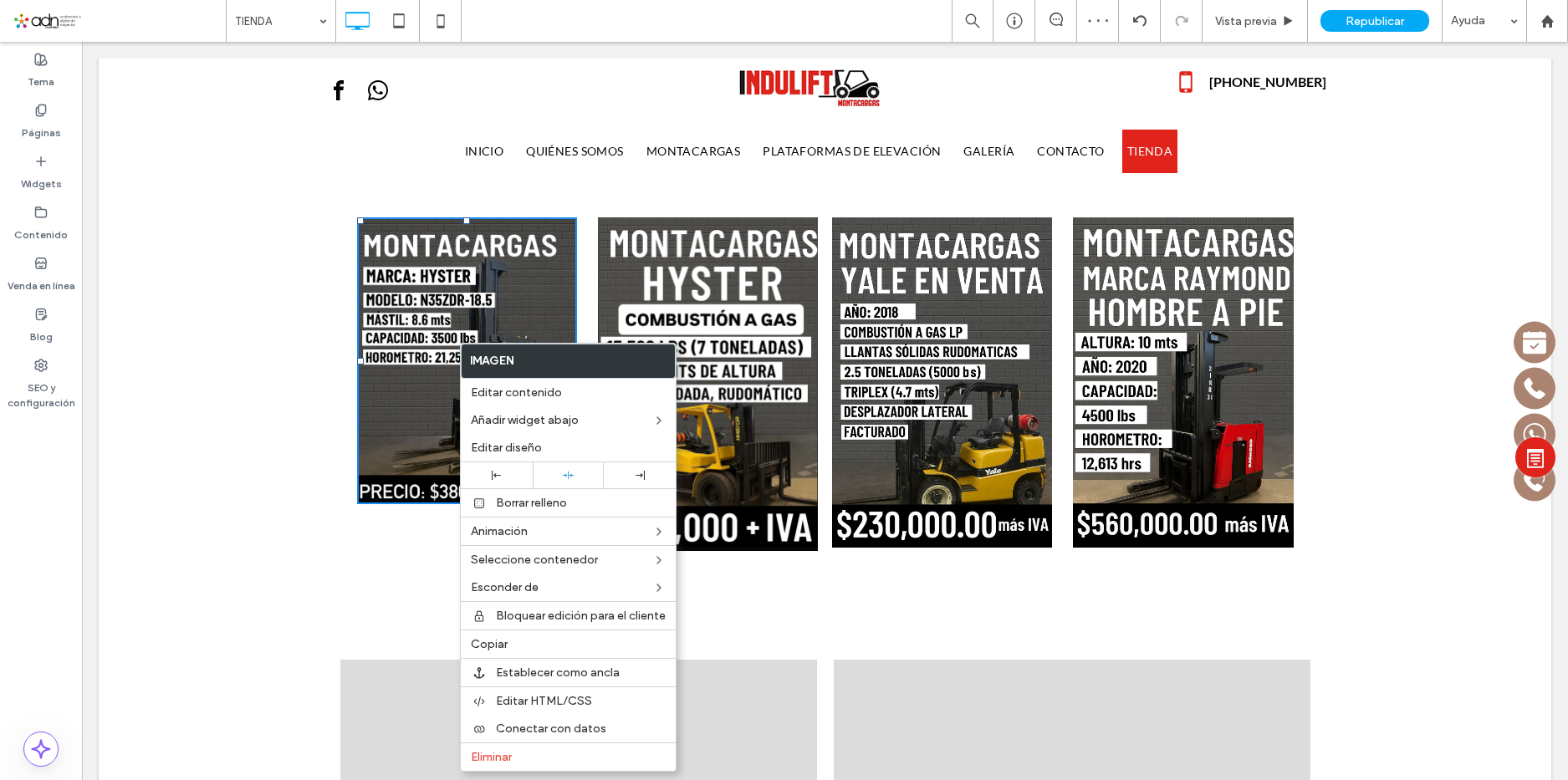
click at [403, 365] on img at bounding box center [467, 361] width 220 height 287
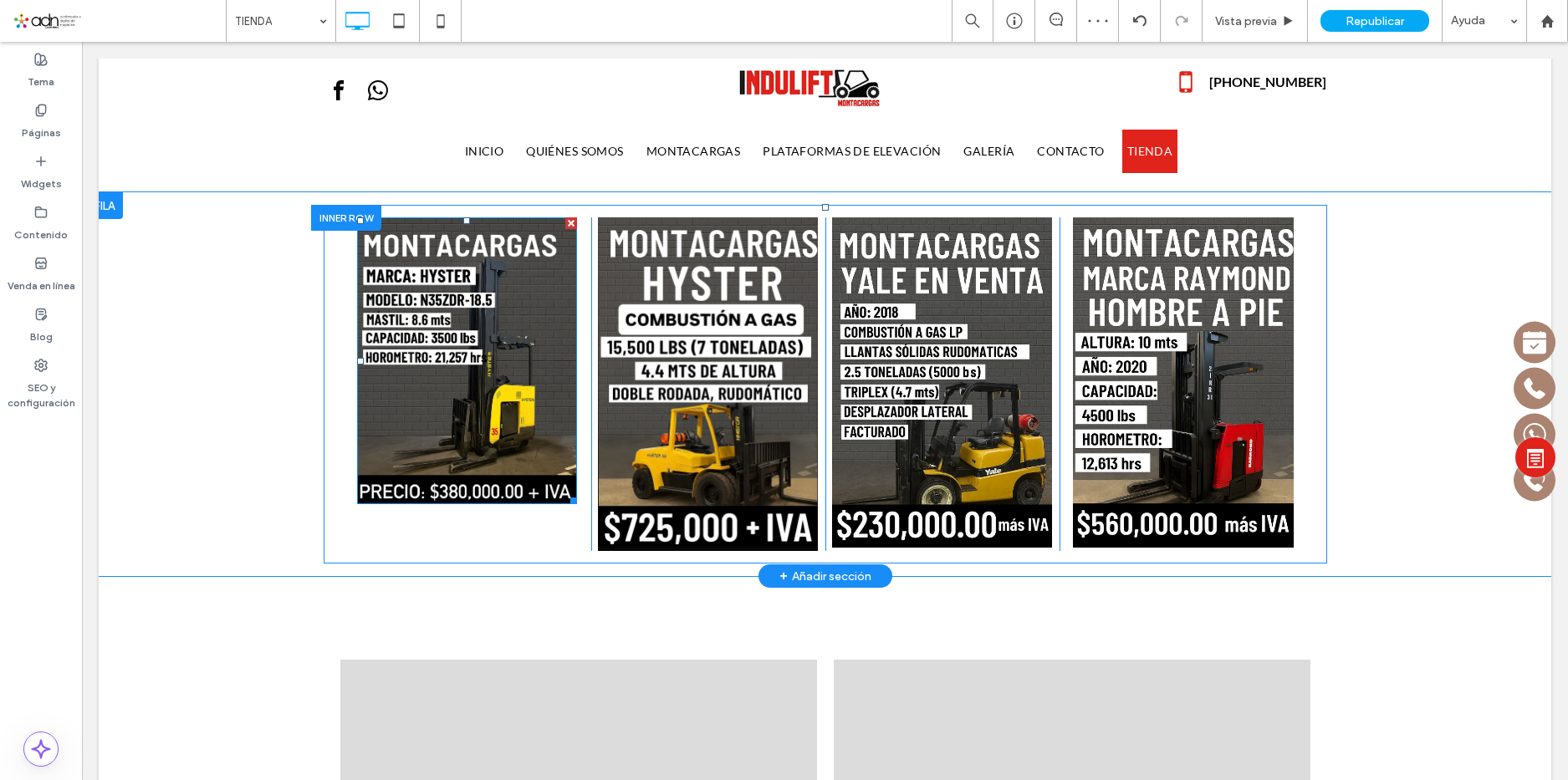
click at [403, 365] on img at bounding box center [467, 361] width 220 height 287
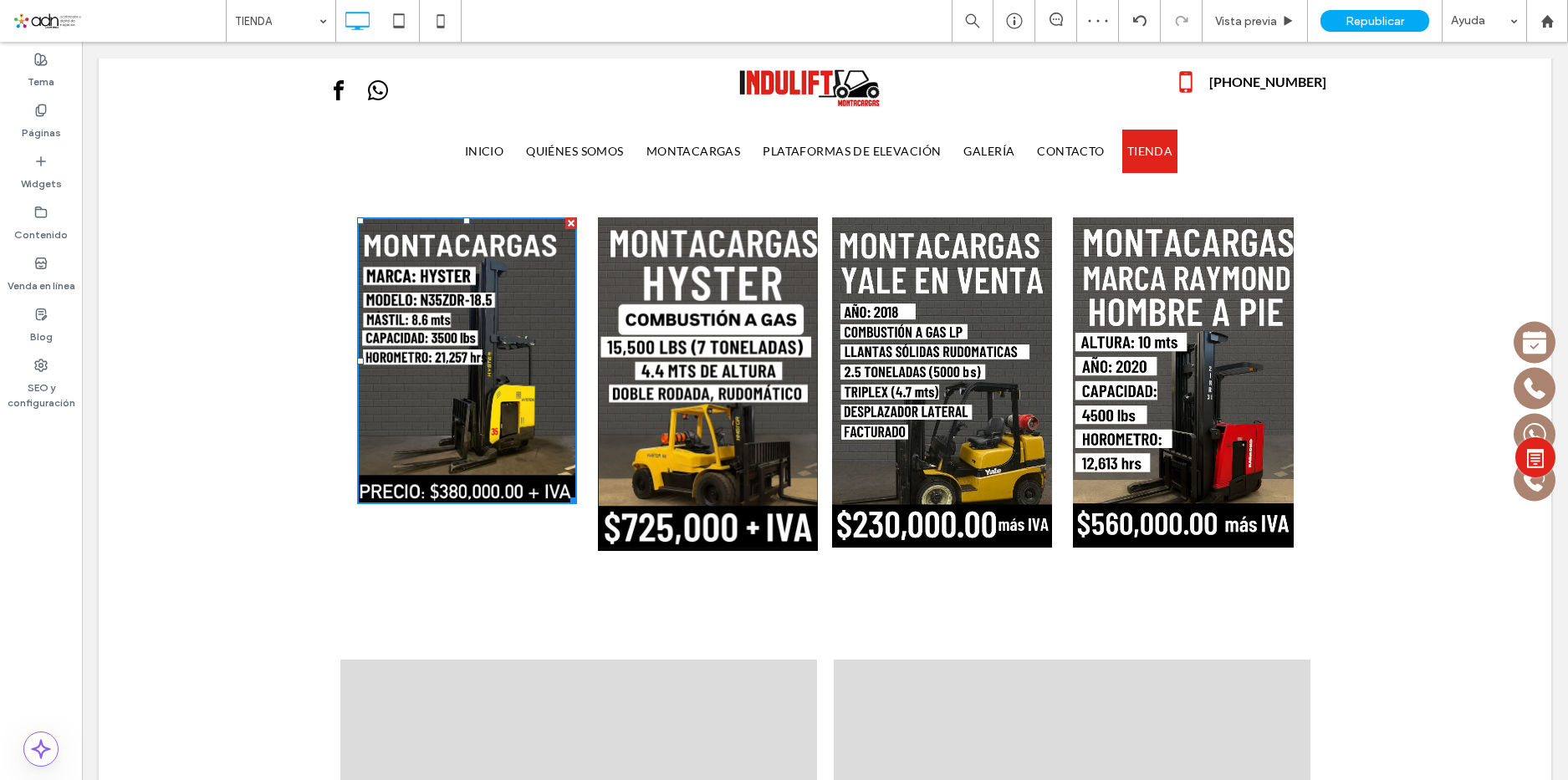
click at [403, 365] on img at bounding box center [467, 361] width 220 height 287
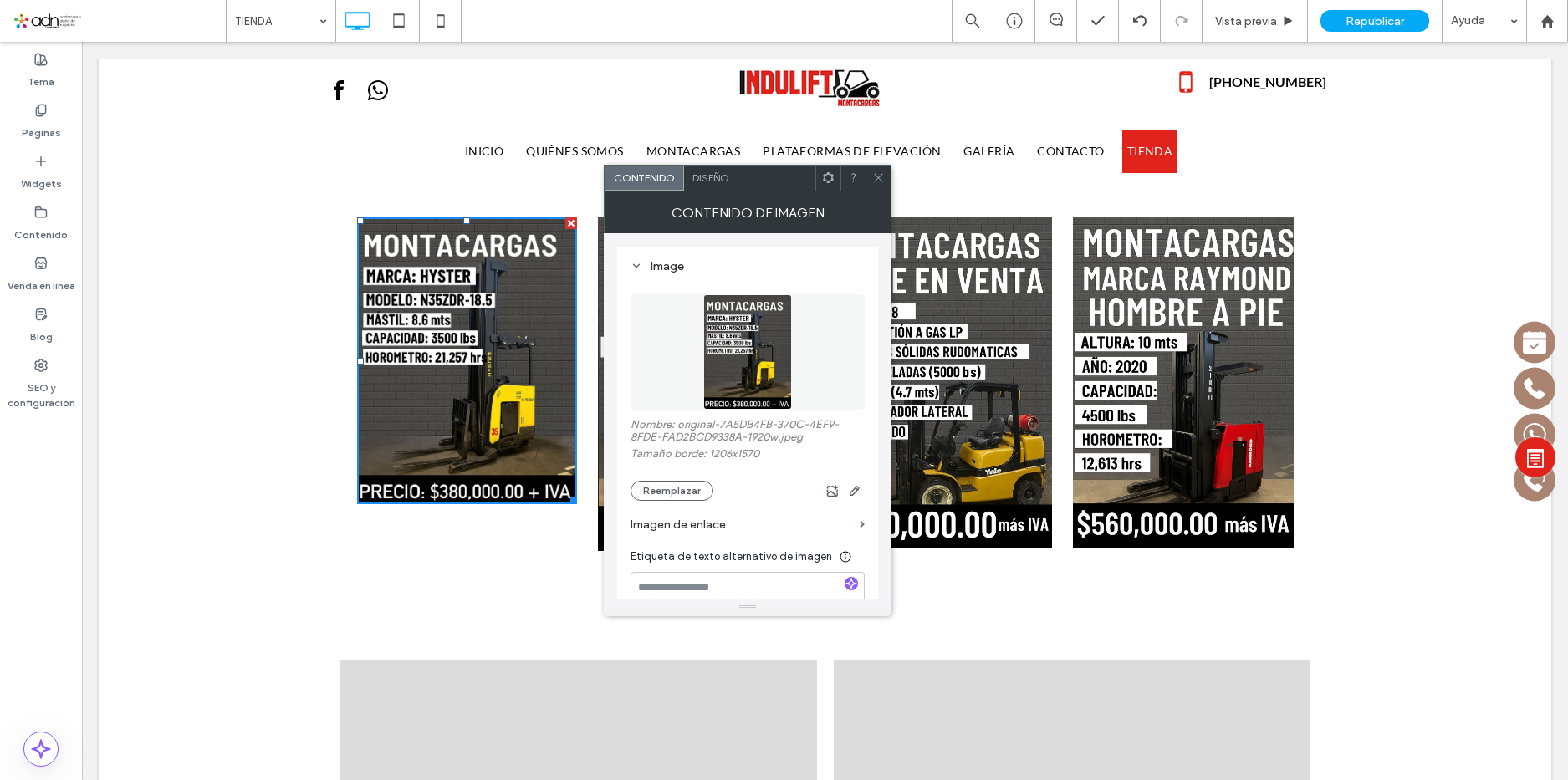
click at [713, 182] on span "Diseño" at bounding box center [711, 177] width 37 height 13
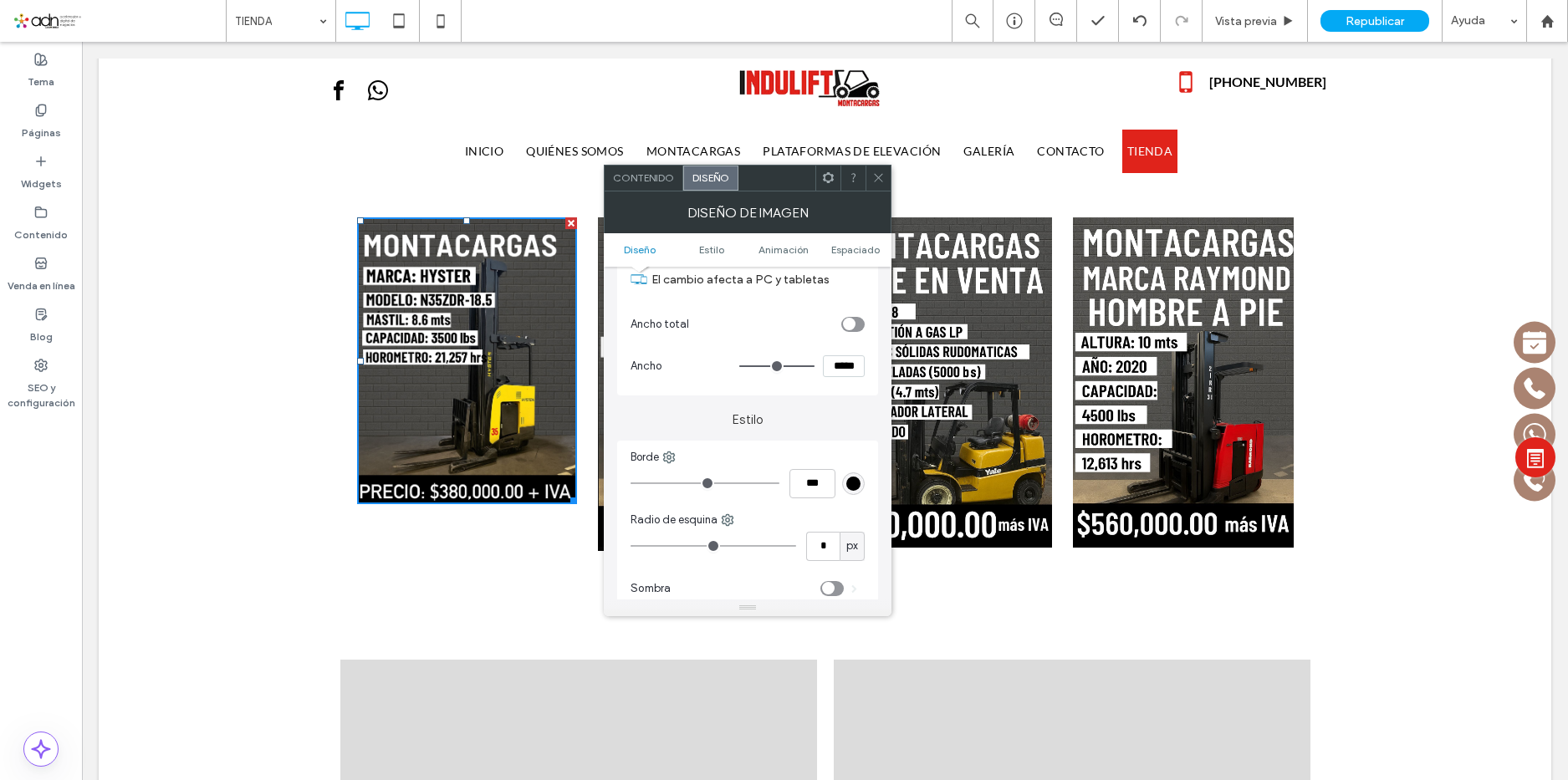
scroll to position [251, 0]
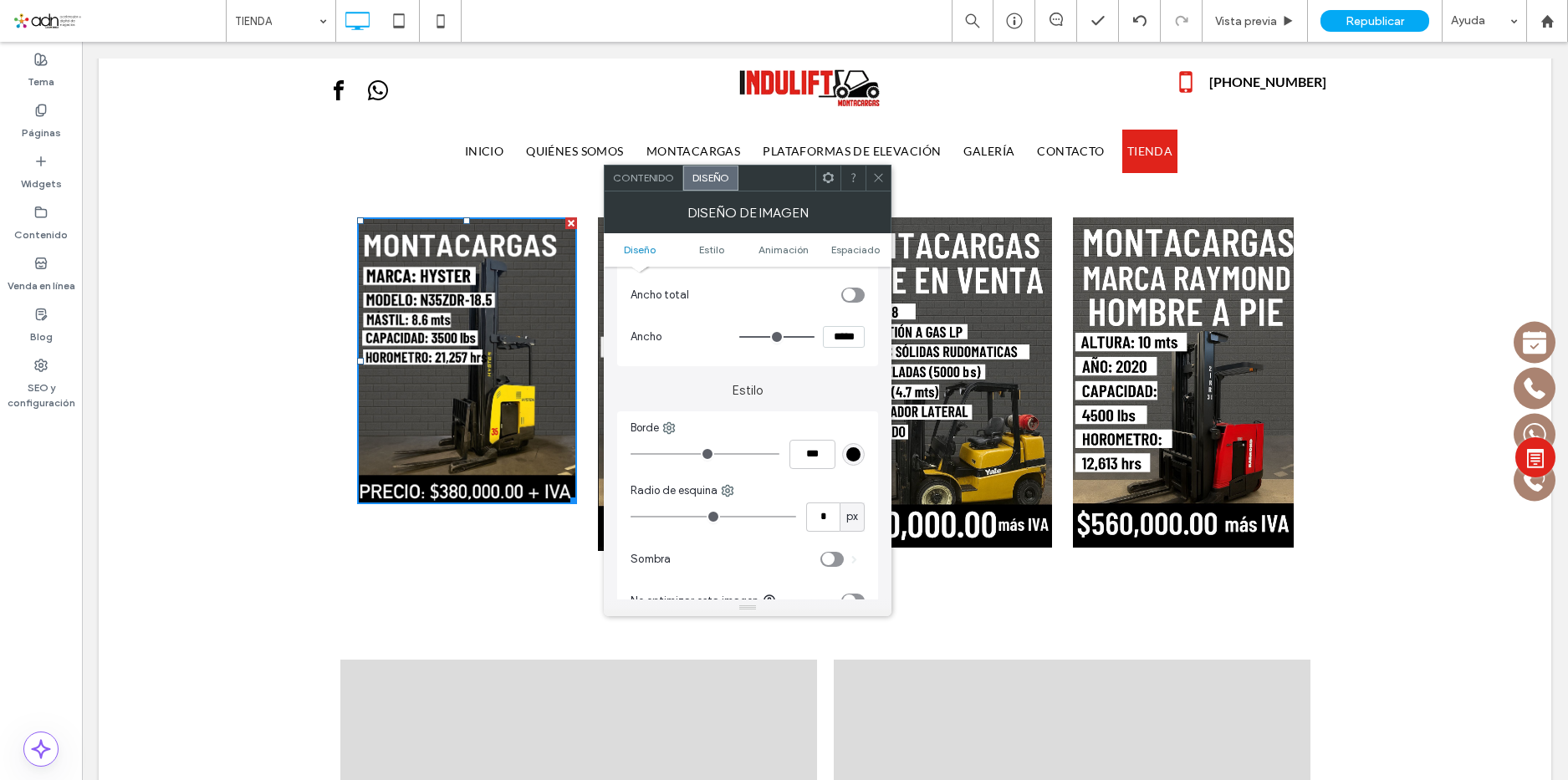
click at [856, 291] on div "toggle" at bounding box center [854, 294] width 24 height 15
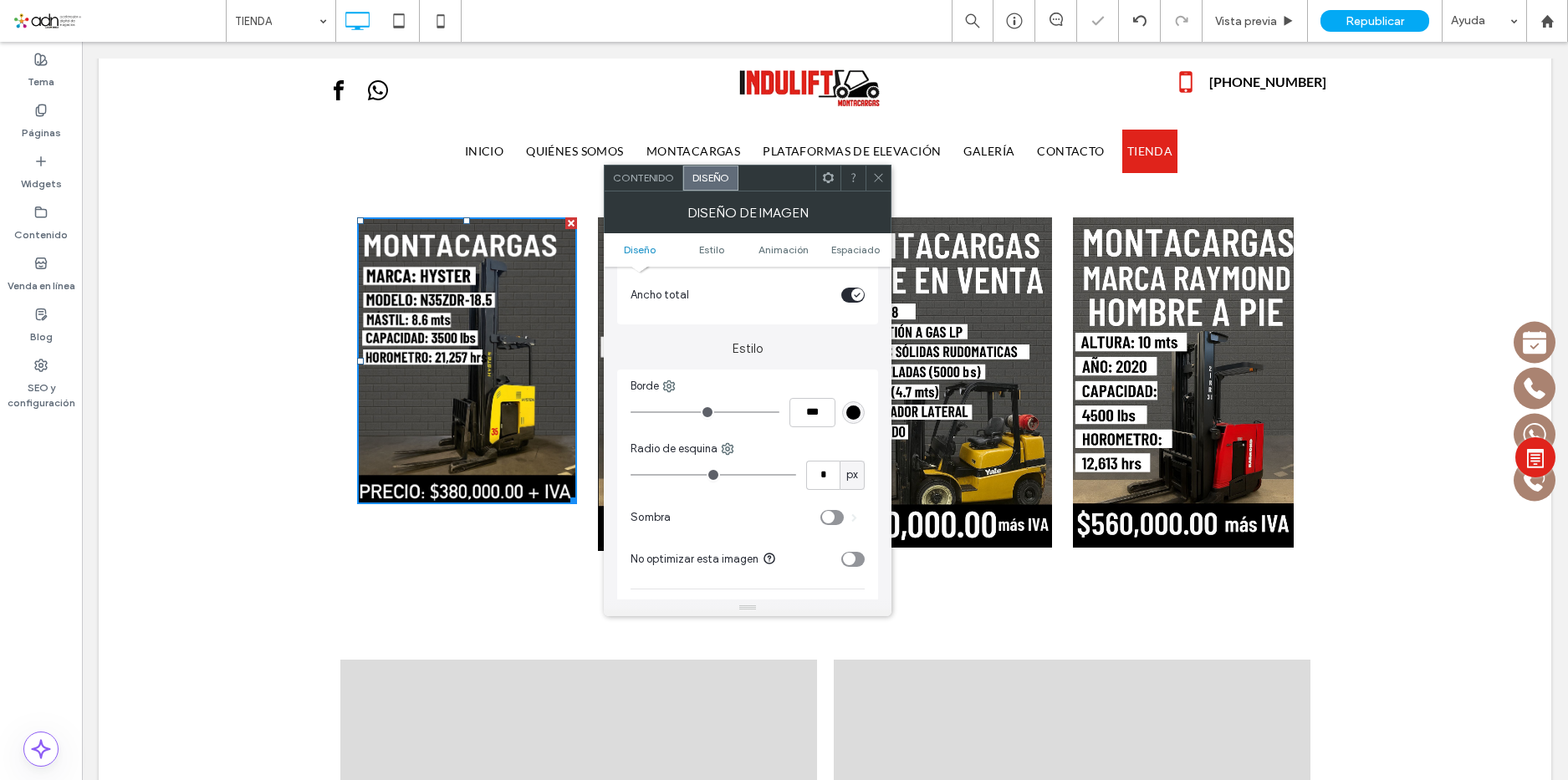
click at [856, 291] on div "toggle" at bounding box center [858, 294] width 13 height 13
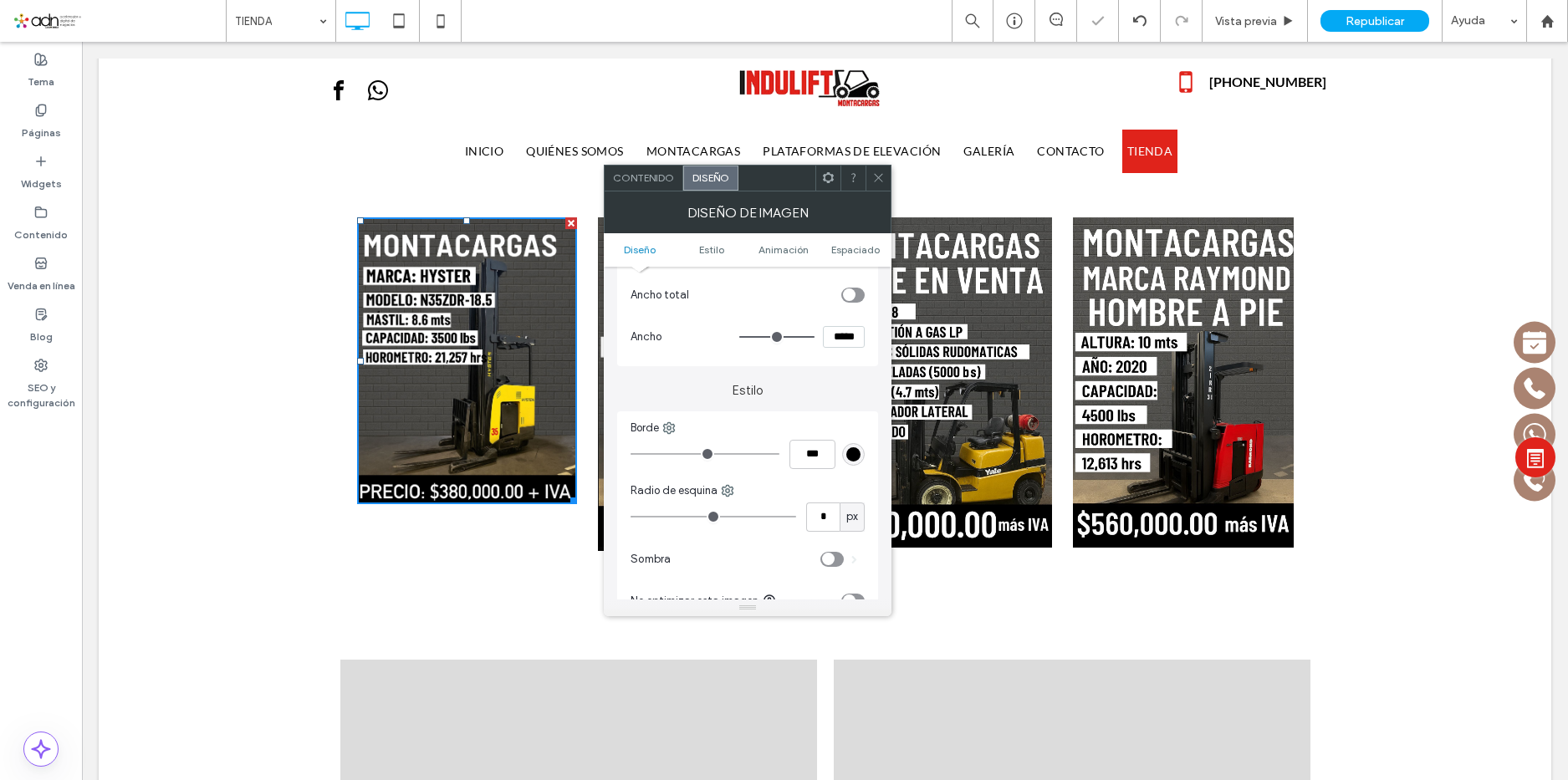
type input "*****"
drag, startPoint x: 806, startPoint y: 337, endPoint x: 829, endPoint y: 331, distance: 23.8
click at [814, 337] on input "range" at bounding box center [777, 337] width 75 height 2
type input "***"
type input "*****"
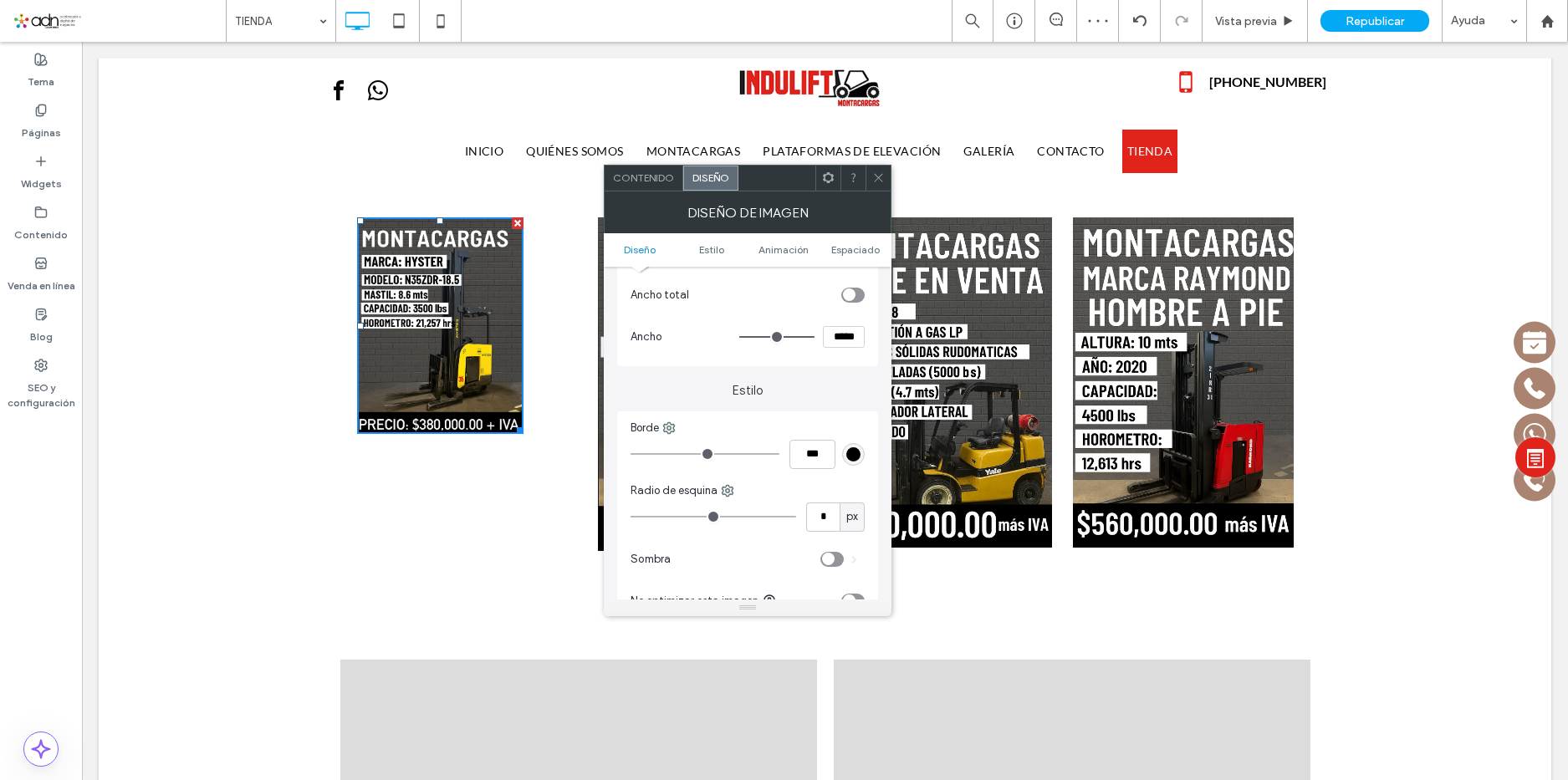
type input "***"
type input "*****"
type input "***"
type input "*****"
type input "***"
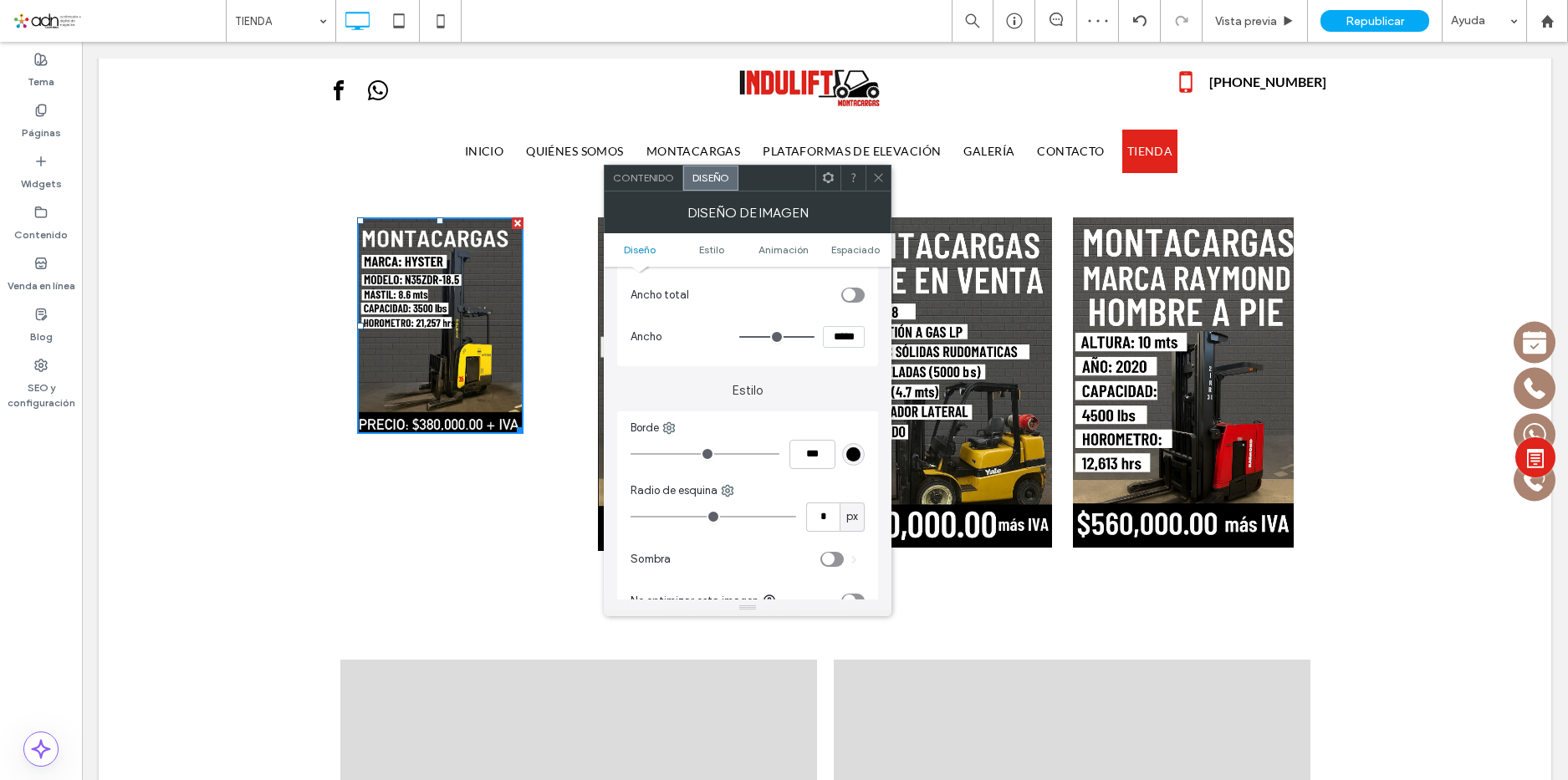
type input "*****"
type input "***"
type input "*****"
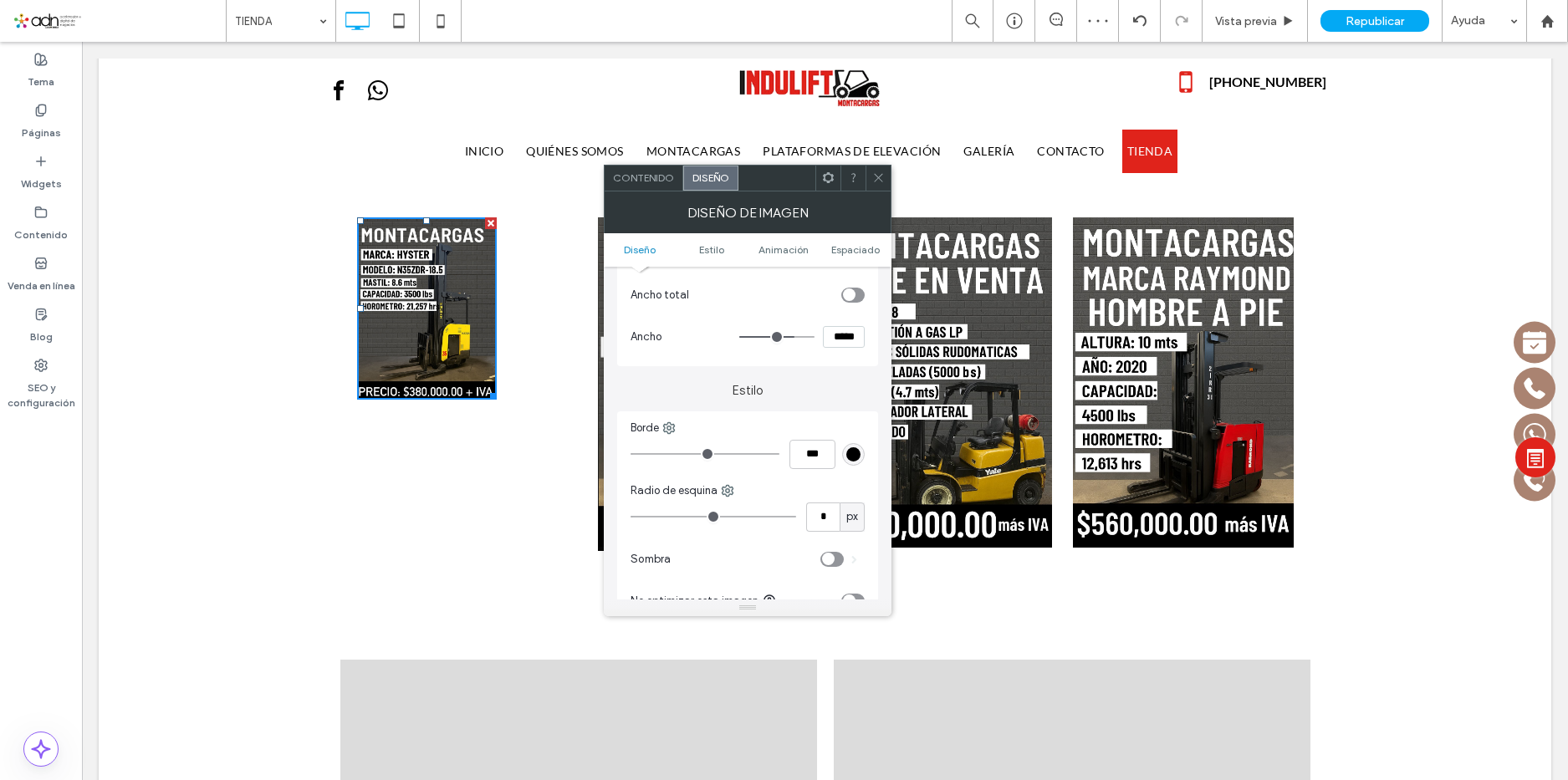
type input "***"
type input "*****"
type input "***"
type input "*****"
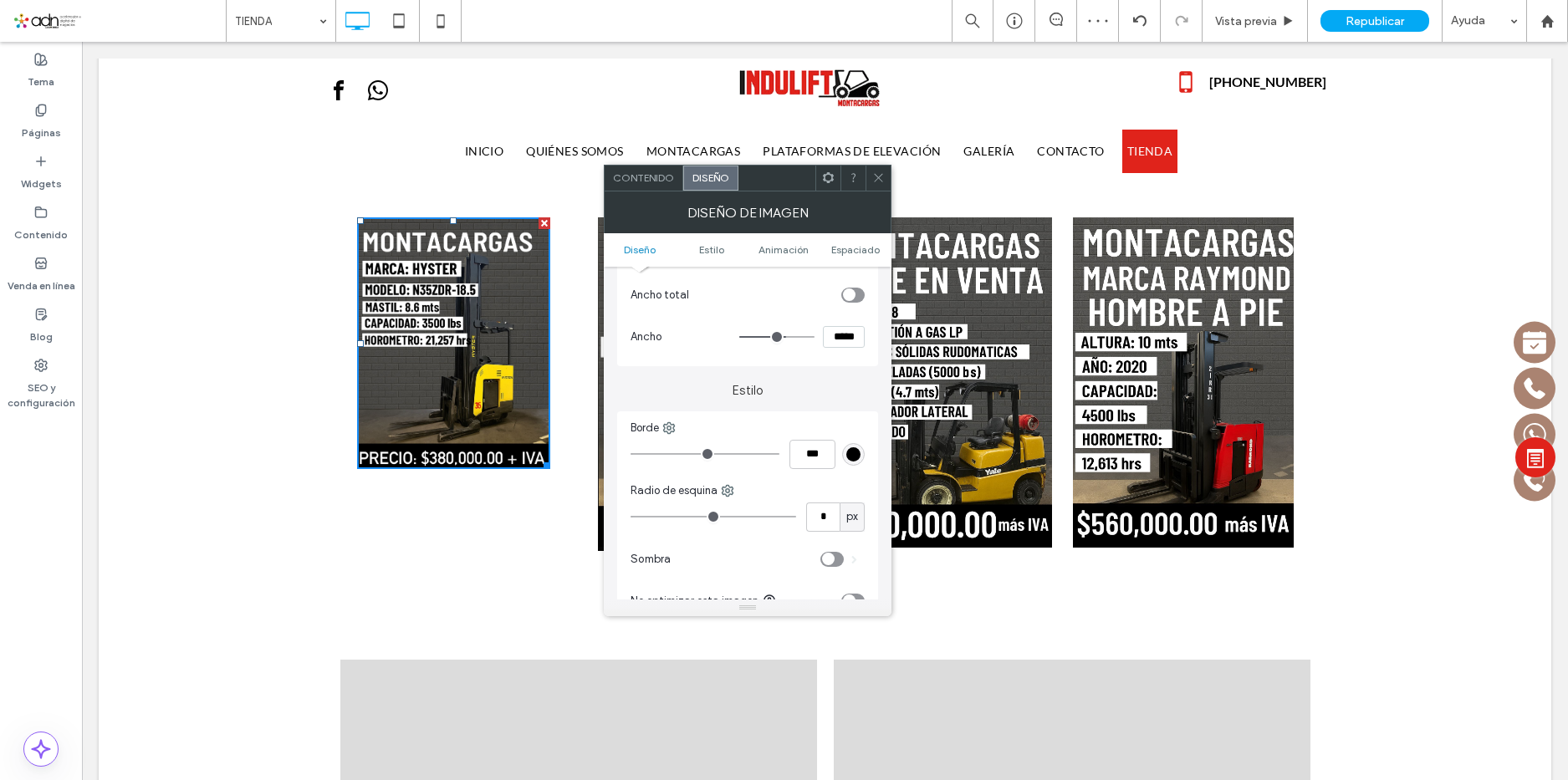
type input "***"
type input "*****"
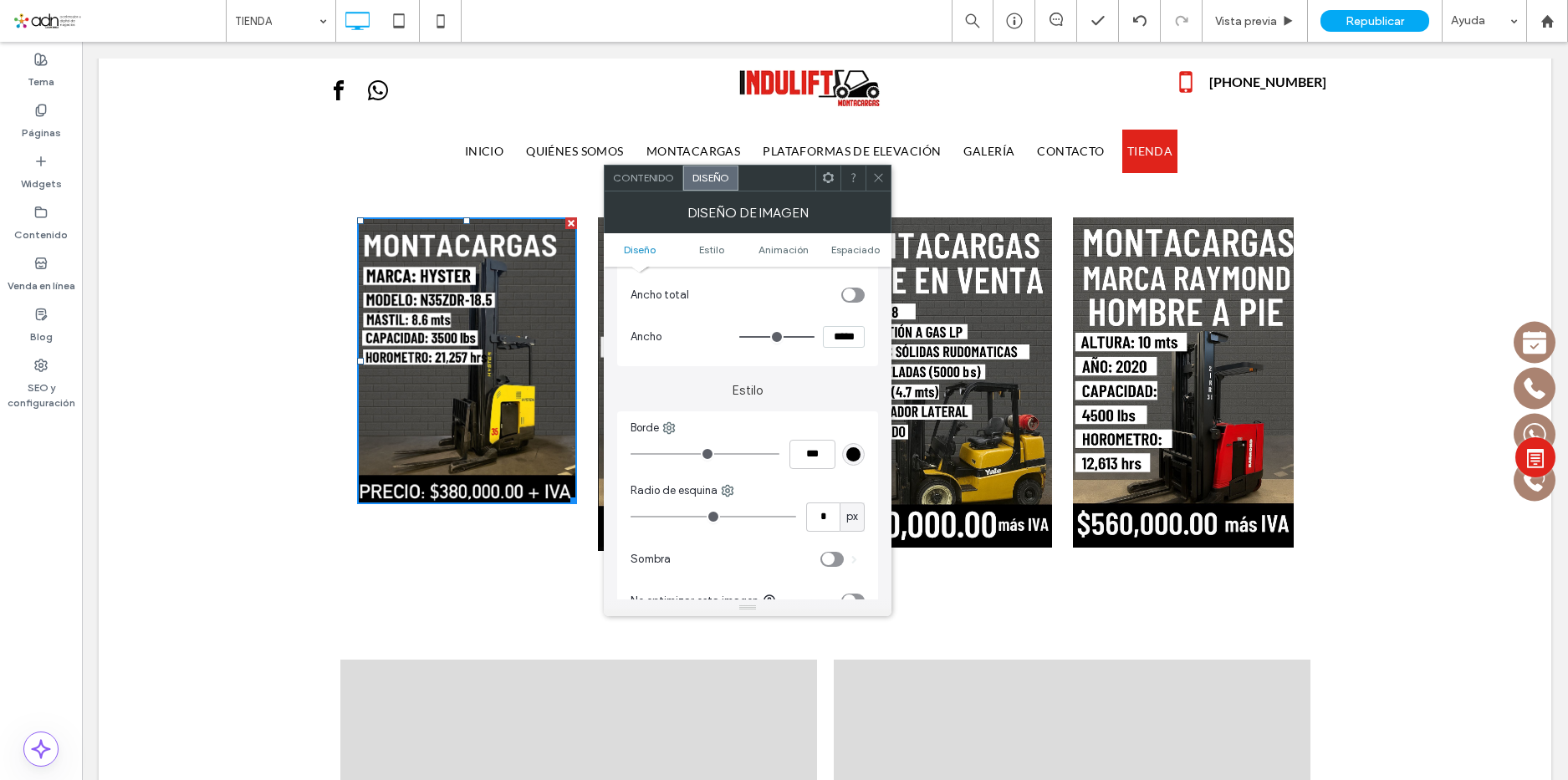
drag, startPoint x: 809, startPoint y: 336, endPoint x: 858, endPoint y: 350, distance: 51.0
click at [814, 337] on input "range" at bounding box center [777, 337] width 75 height 2
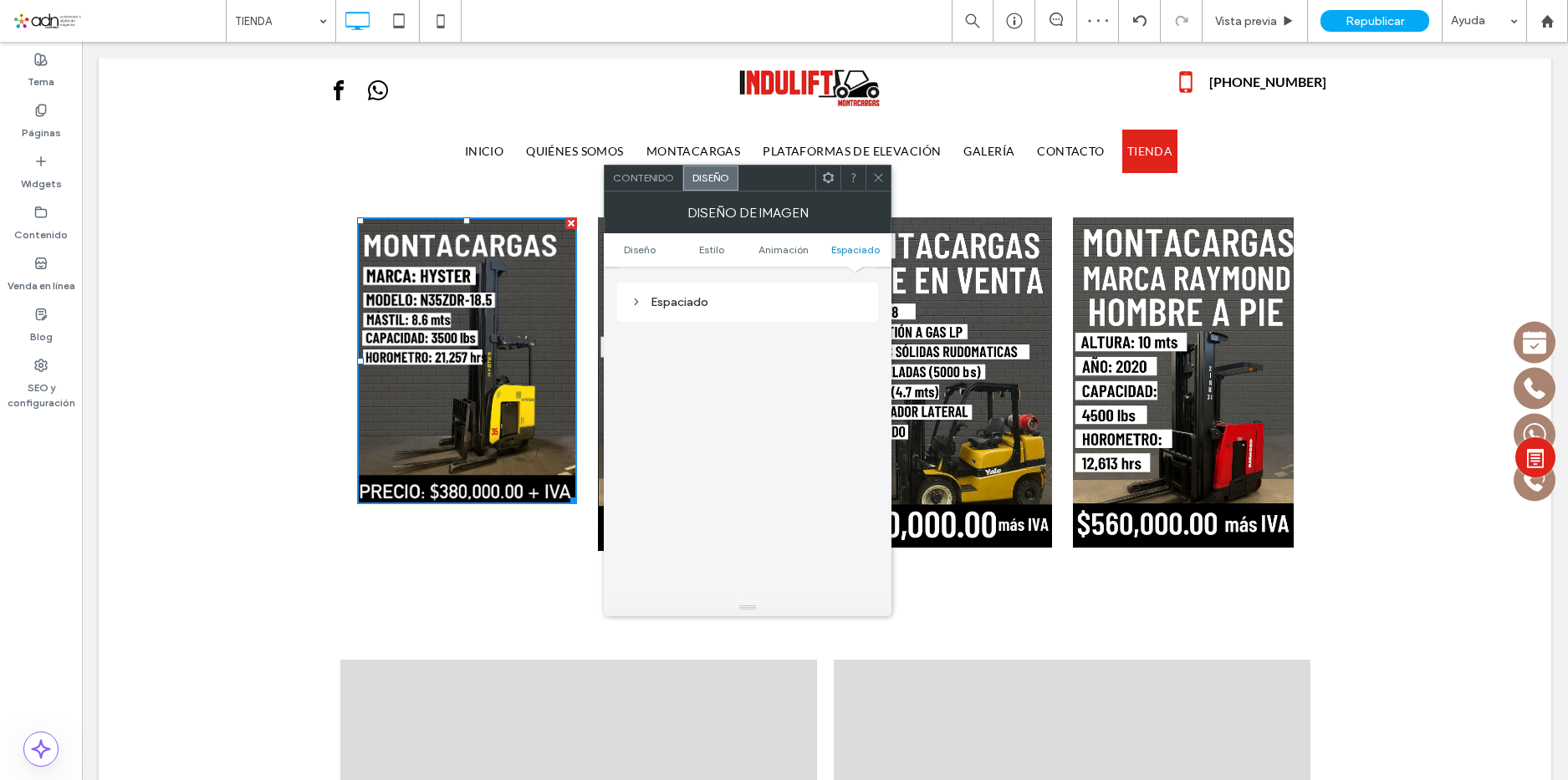
scroll to position [841, 0]
click at [773, 307] on div "Espaciado" at bounding box center [747, 299] width 234 height 23
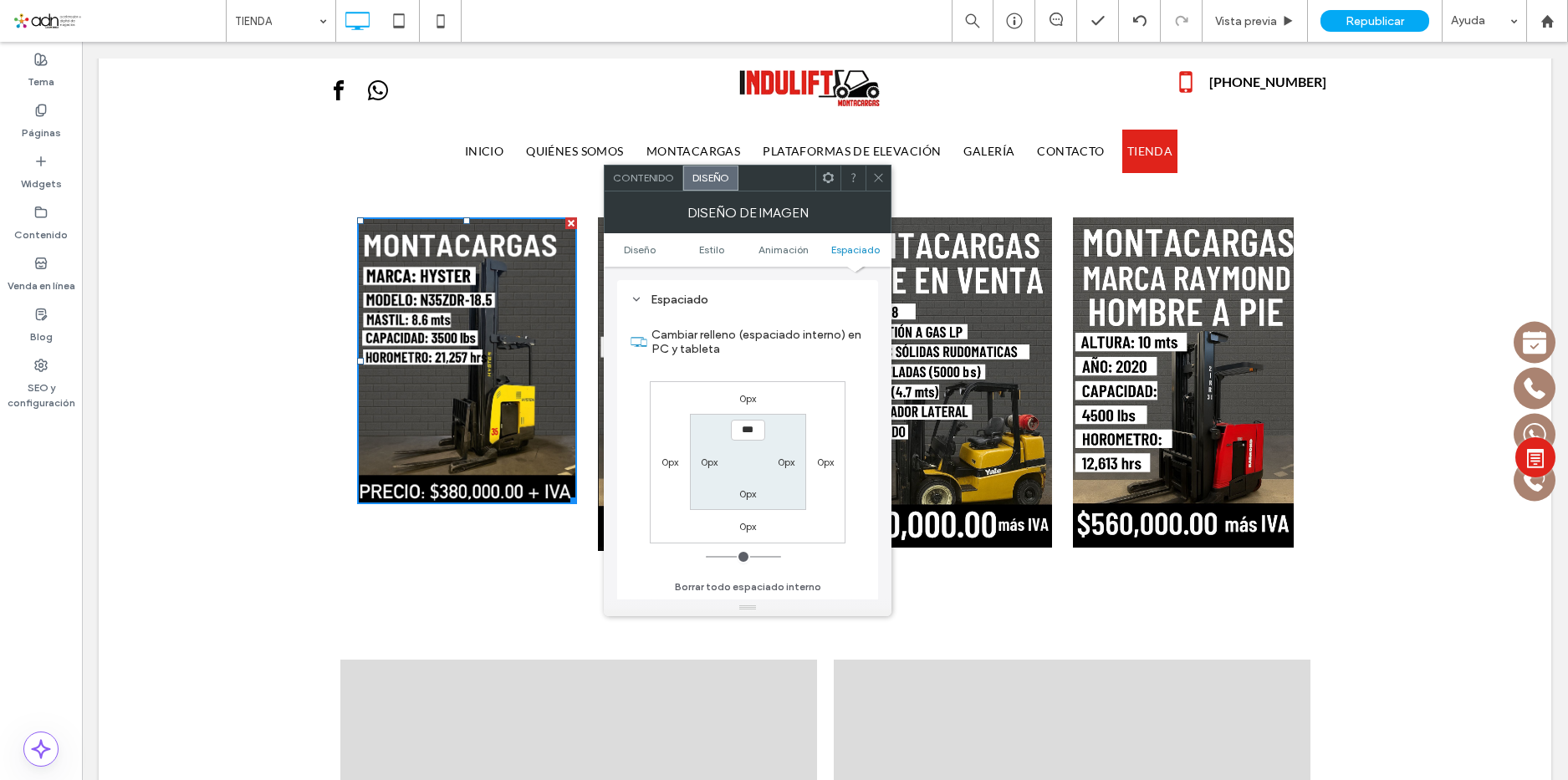
click at [878, 177] on use at bounding box center [878, 177] width 8 height 8
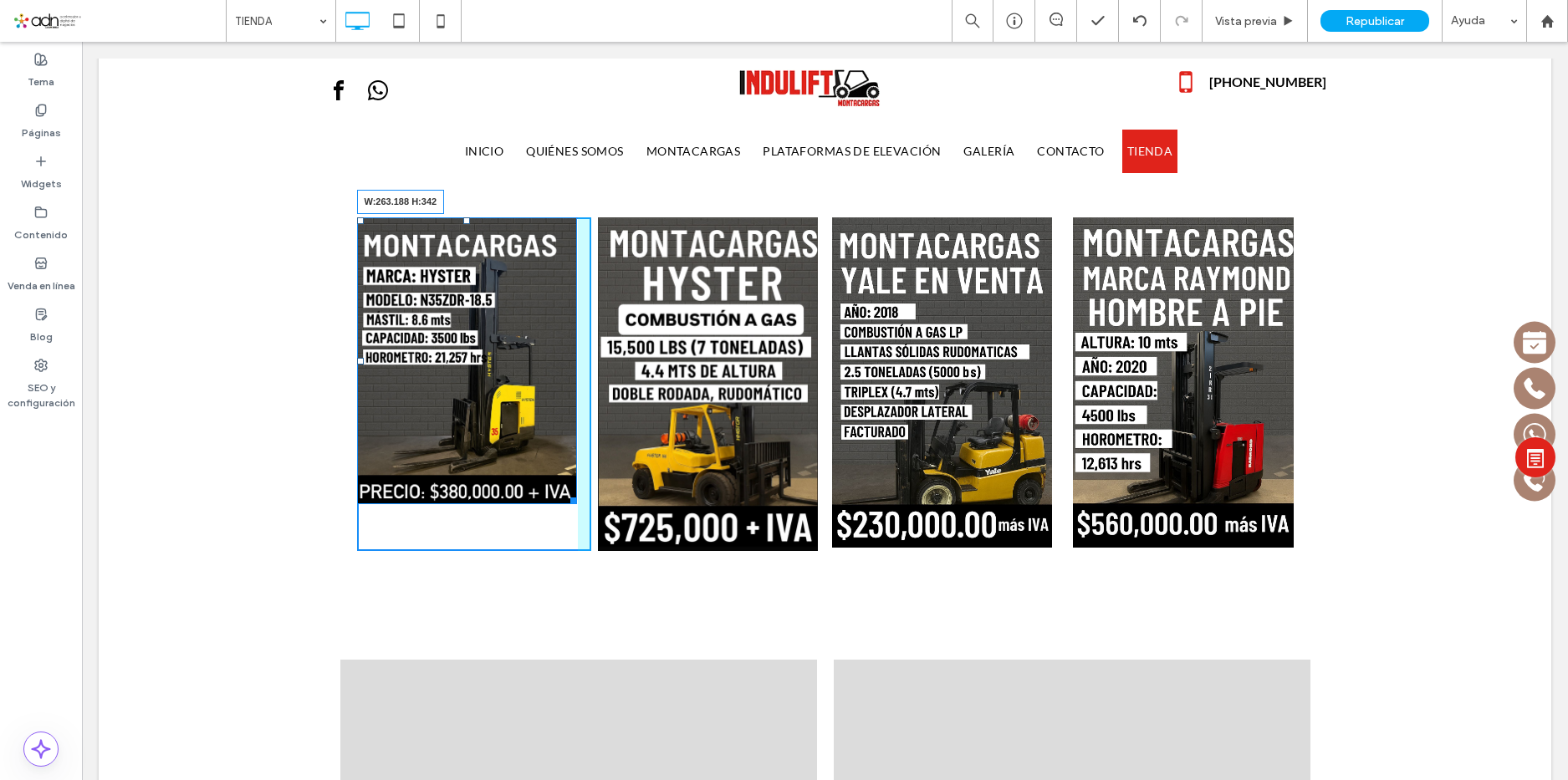
drag, startPoint x: 564, startPoint y: 503, endPoint x: 653, endPoint y: 586, distance: 121.7
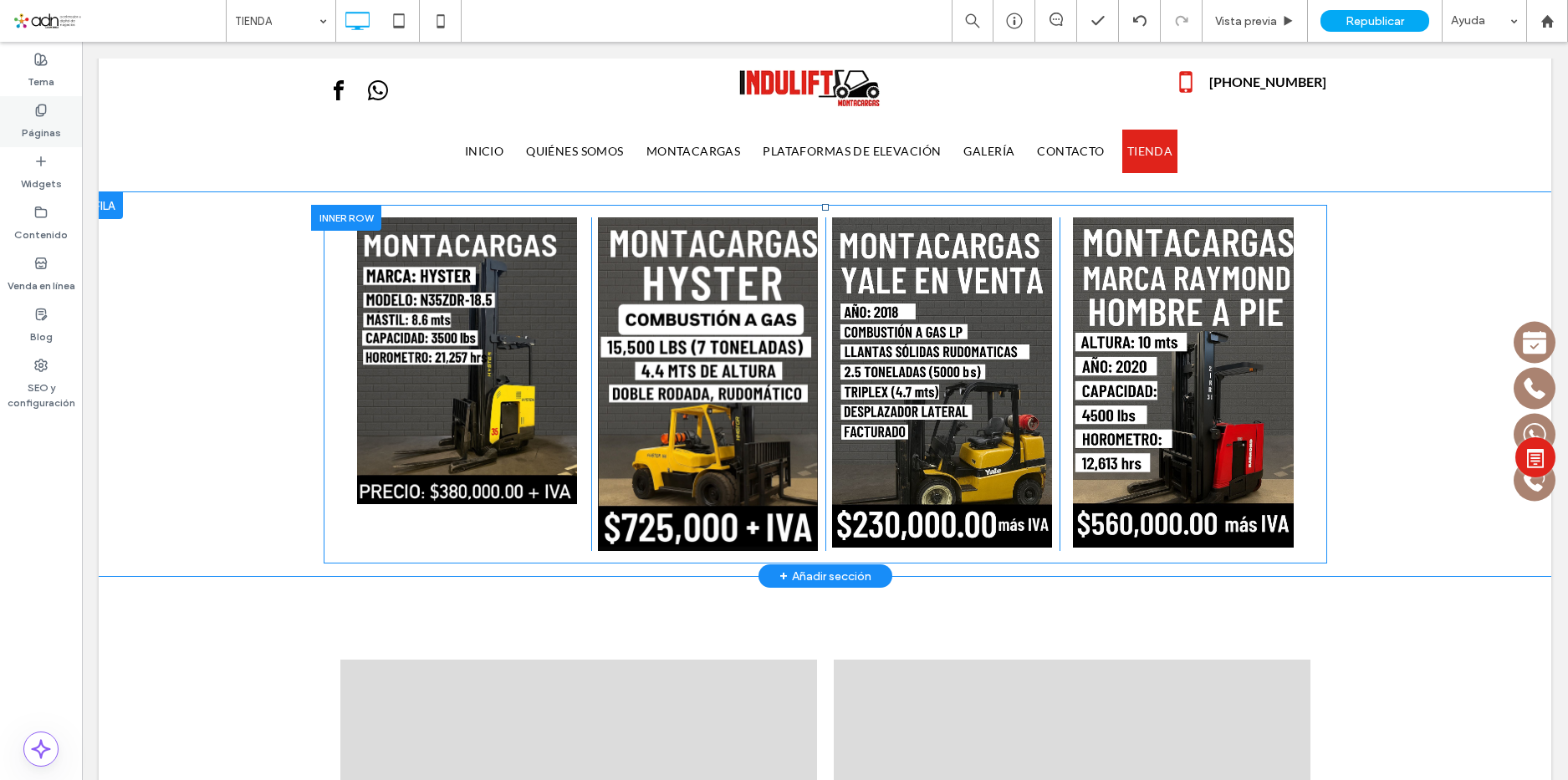
click at [24, 116] on div "Páginas" at bounding box center [41, 122] width 82 height 51
click at [38, 115] on use at bounding box center [40, 110] width 9 height 11
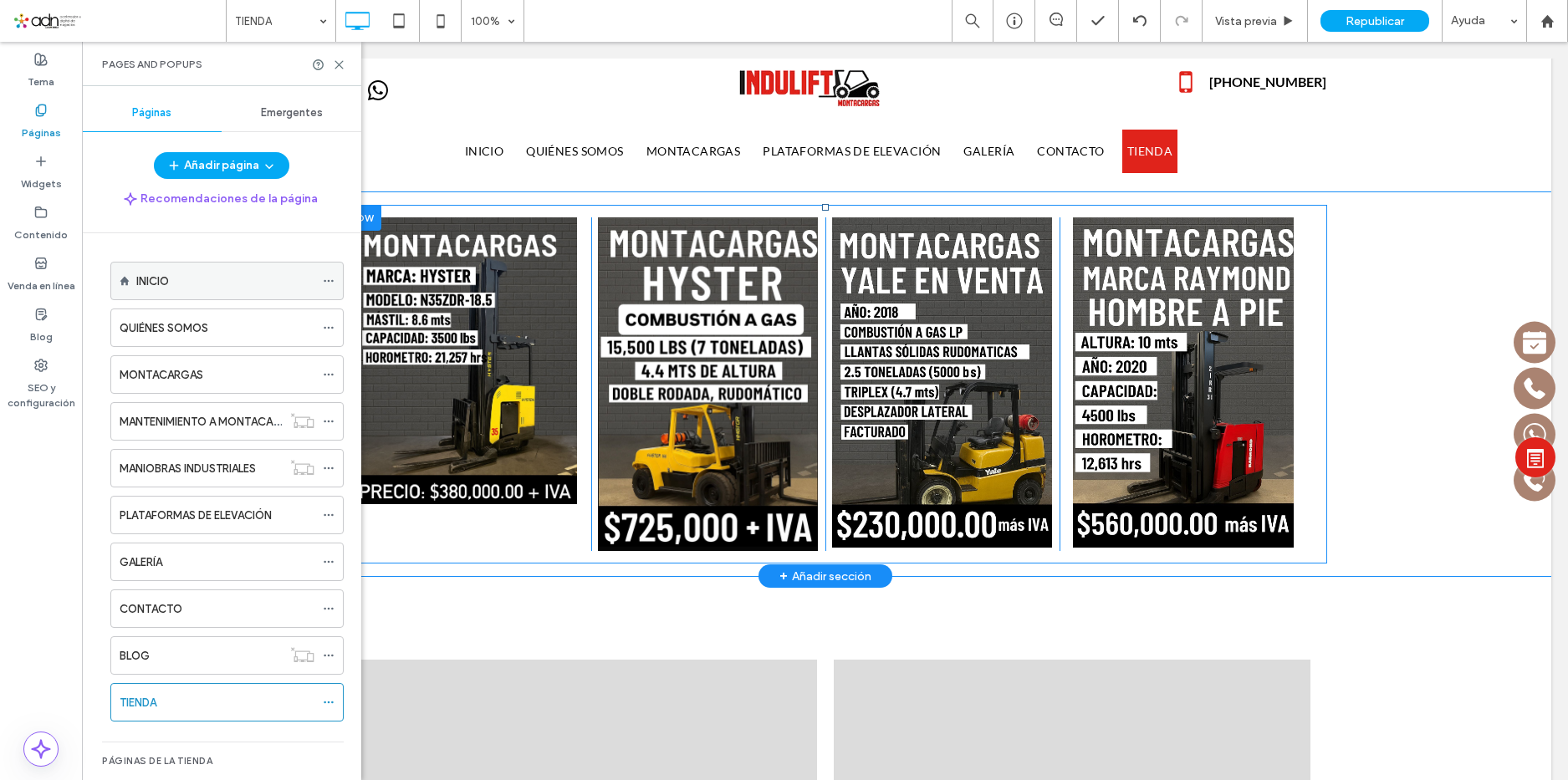
click at [176, 283] on div "INICIO" at bounding box center [225, 281] width 178 height 17
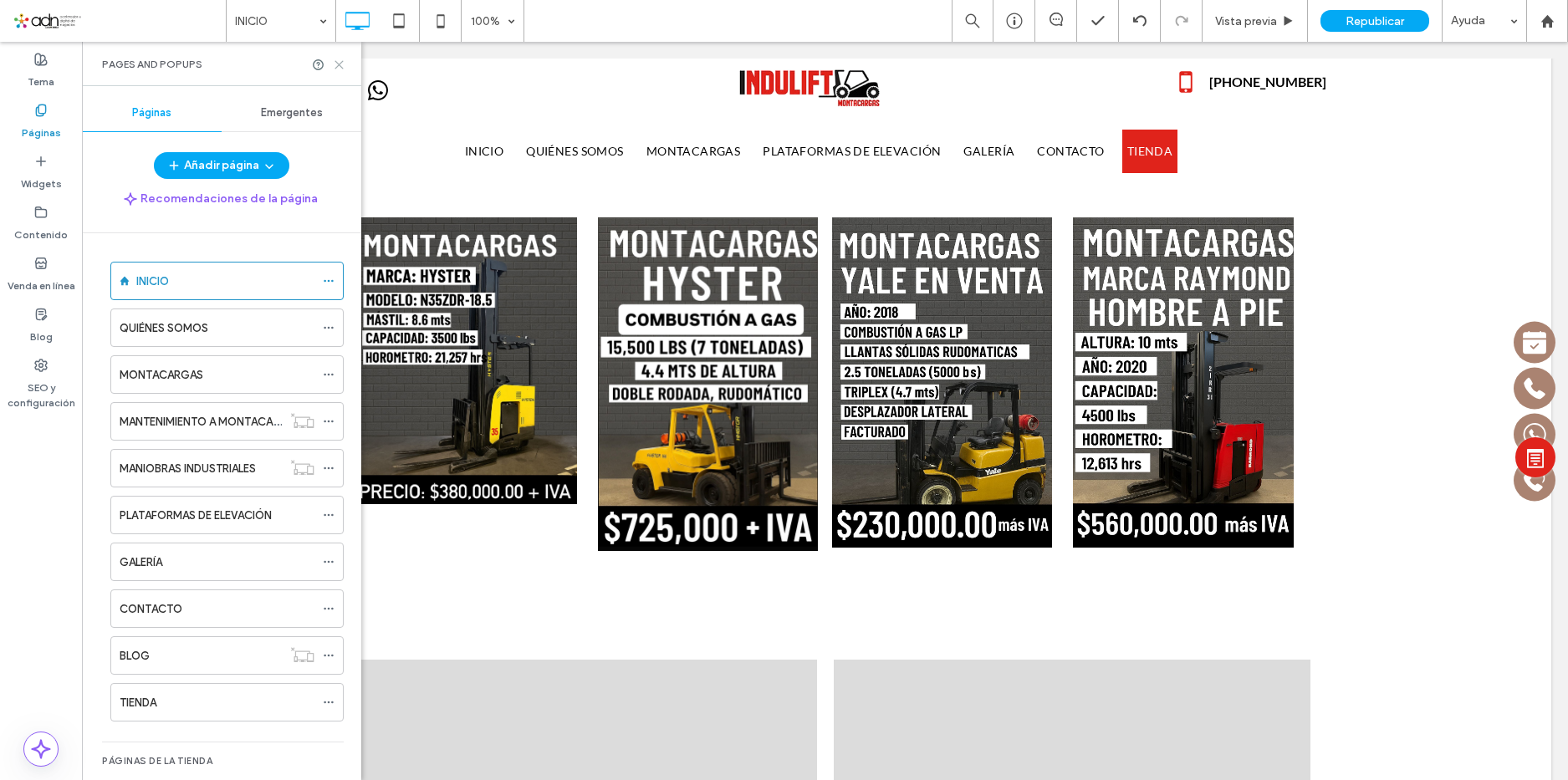
click at [339, 62] on icon at bounding box center [339, 65] width 13 height 13
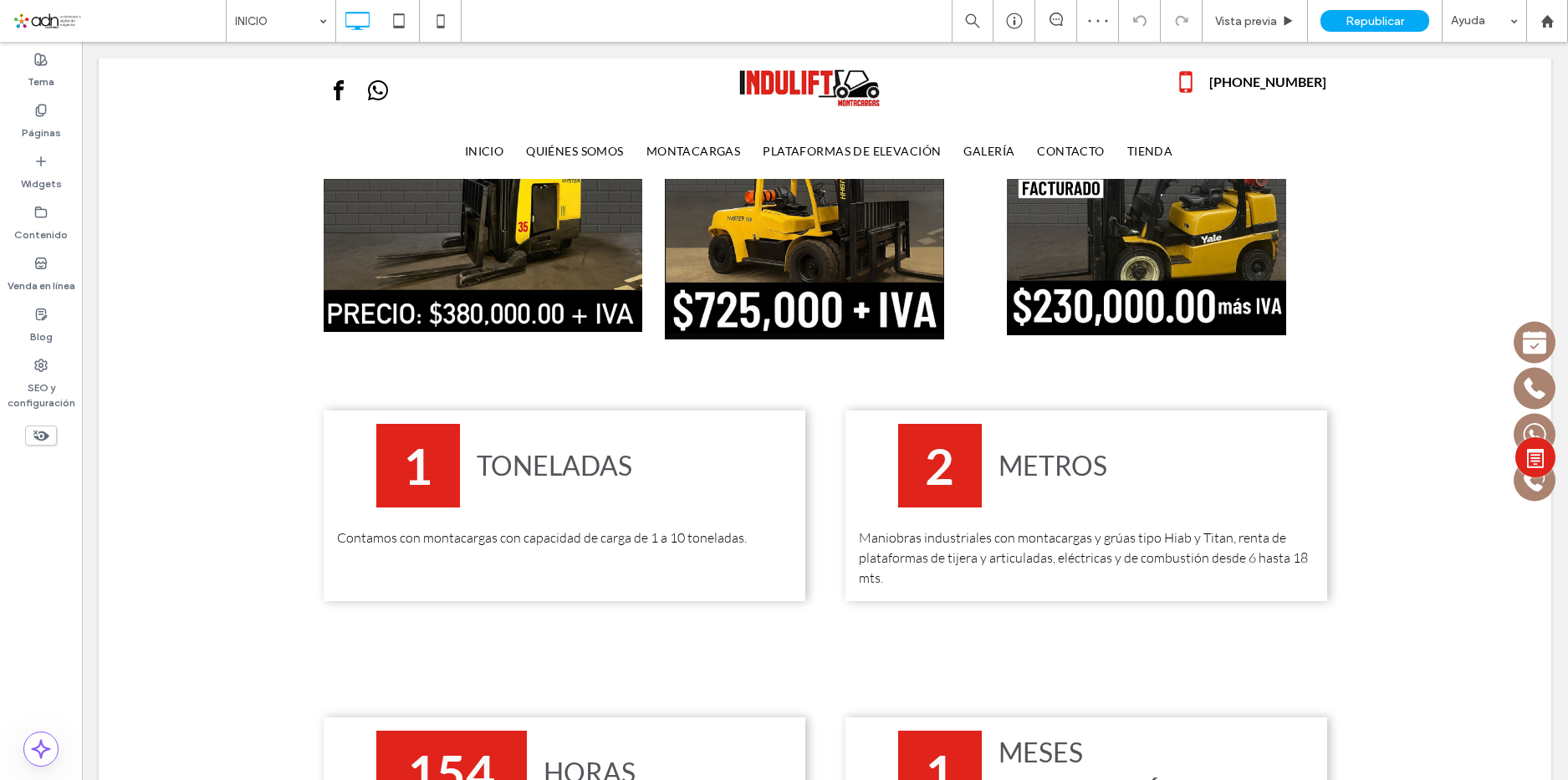
scroll to position [1505, 0]
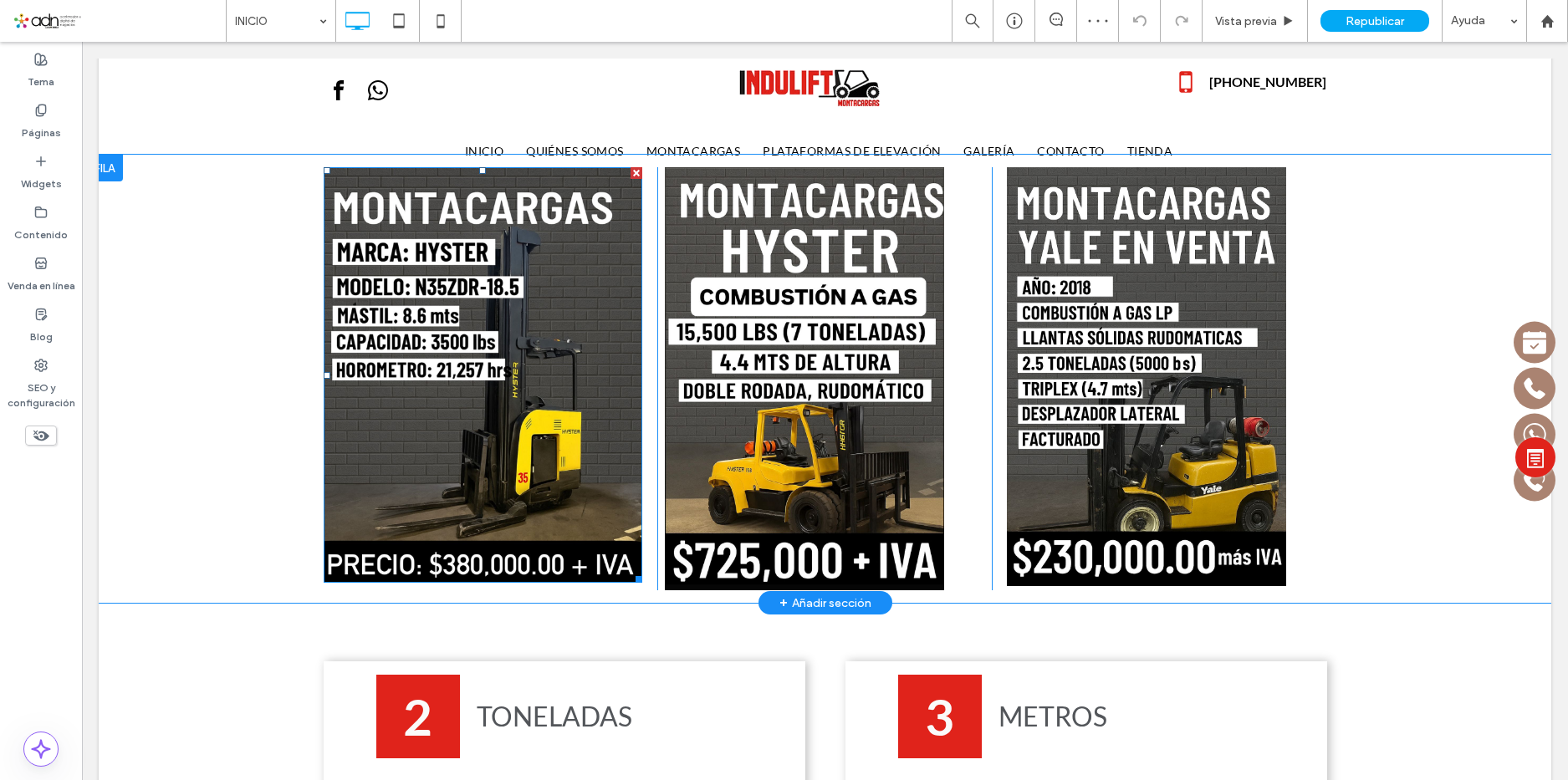
click at [467, 327] on img at bounding box center [483, 375] width 319 height 415
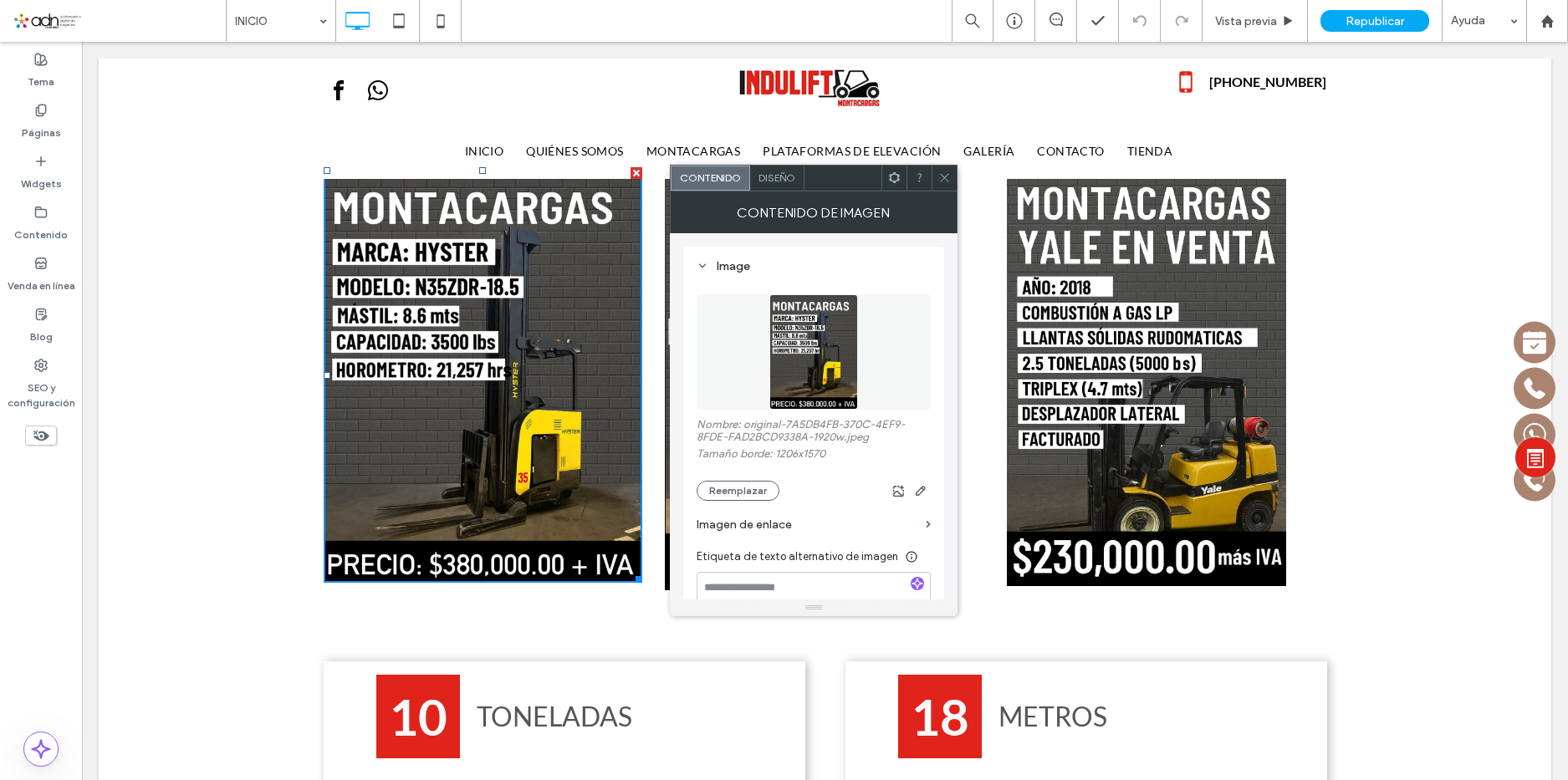
click at [777, 176] on span "Diseño" at bounding box center [777, 177] width 37 height 13
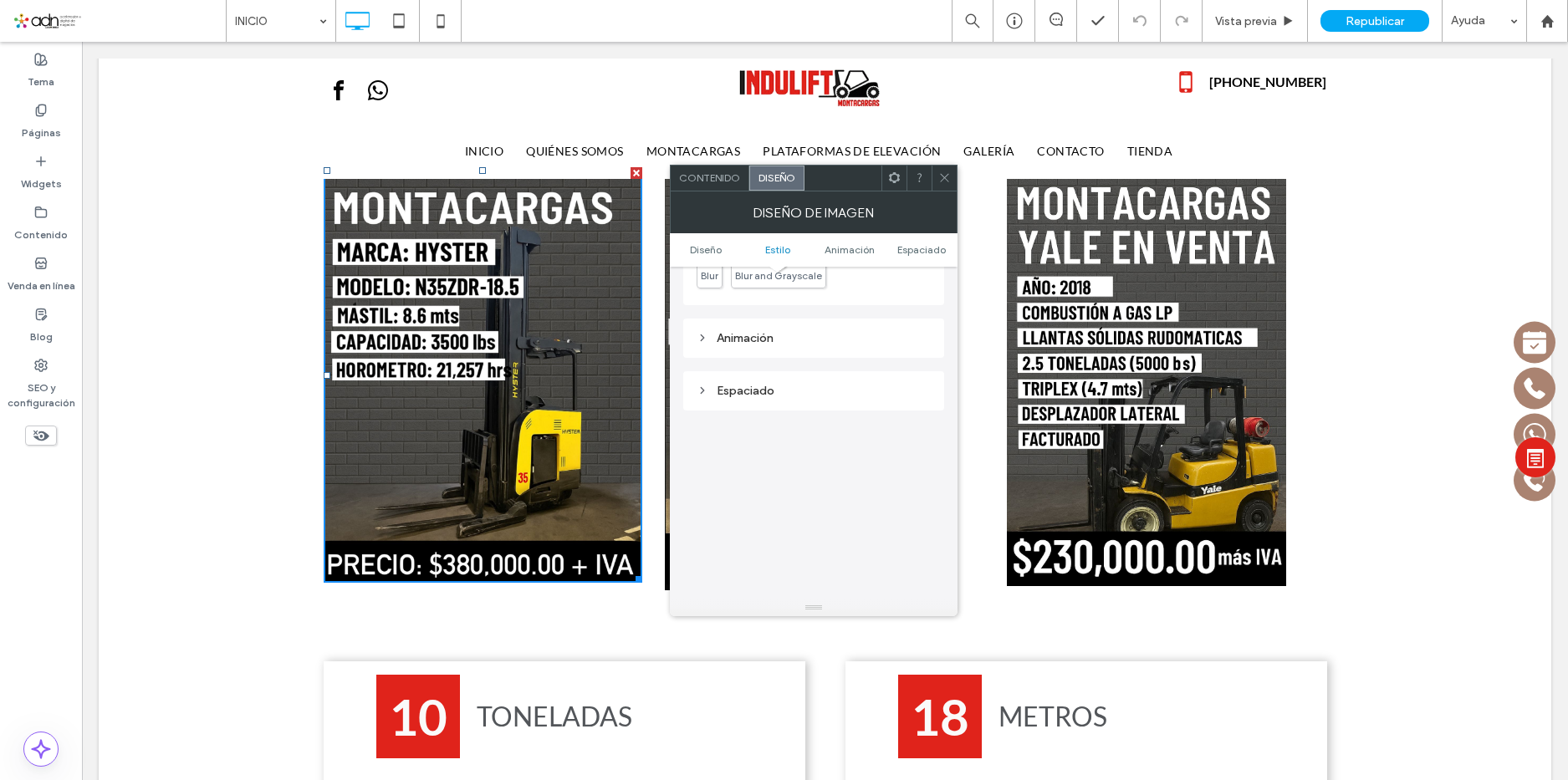
scroll to position [753, 0]
click at [811, 382] on div "Espaciado" at bounding box center [814, 389] width 234 height 15
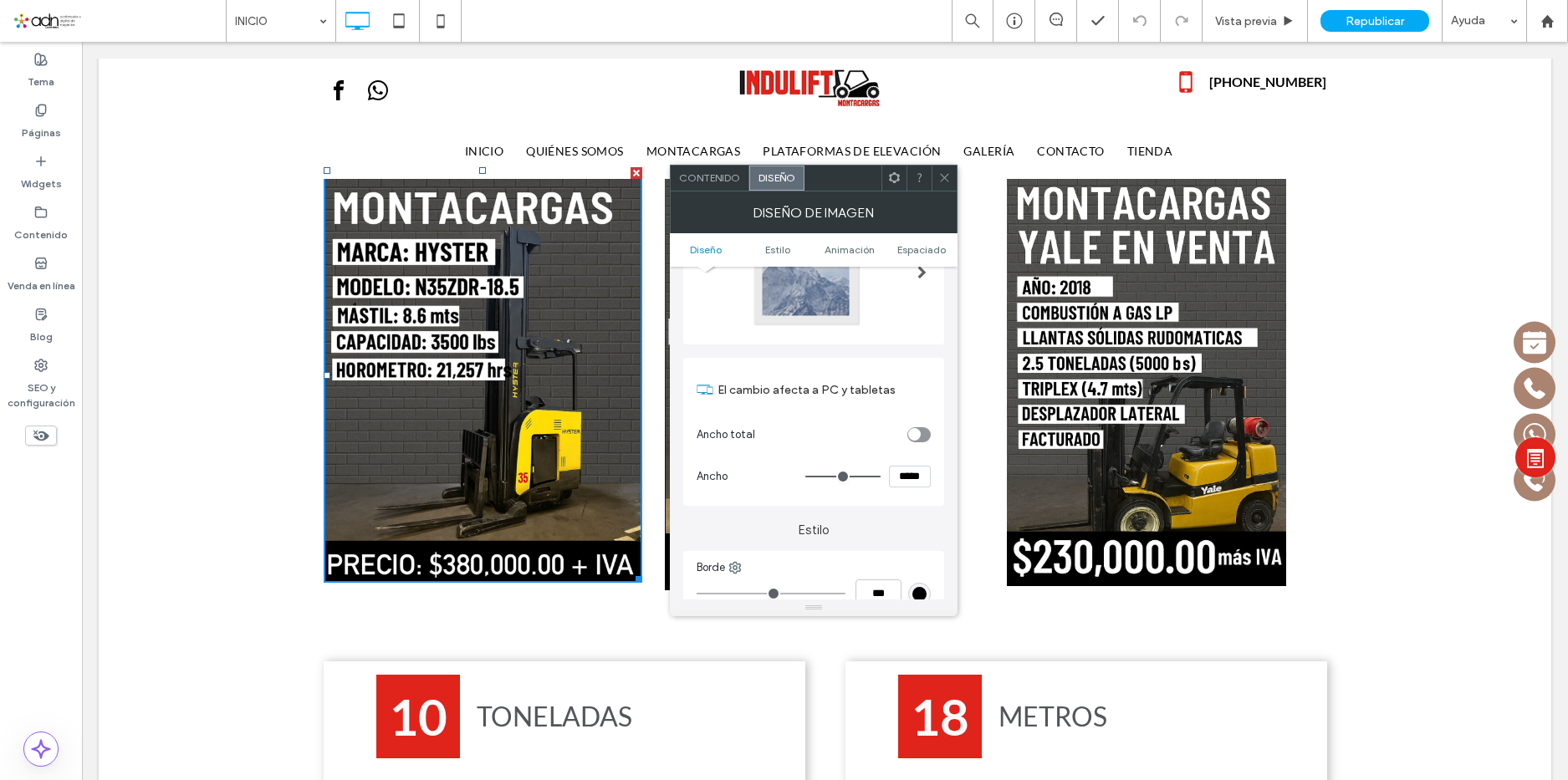
scroll to position [83, 0]
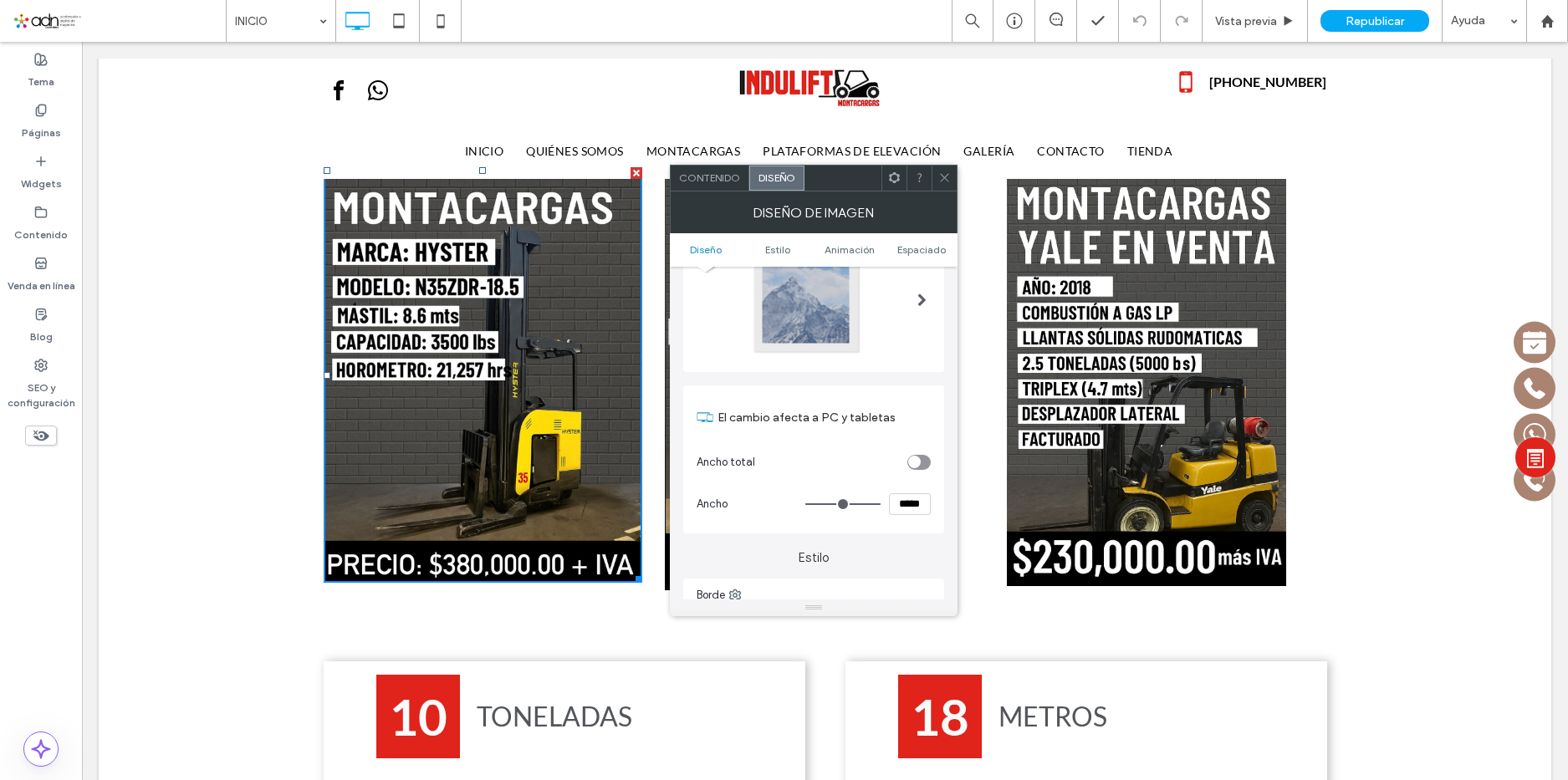
click at [853, 329] on div at bounding box center [807, 300] width 111 height 111
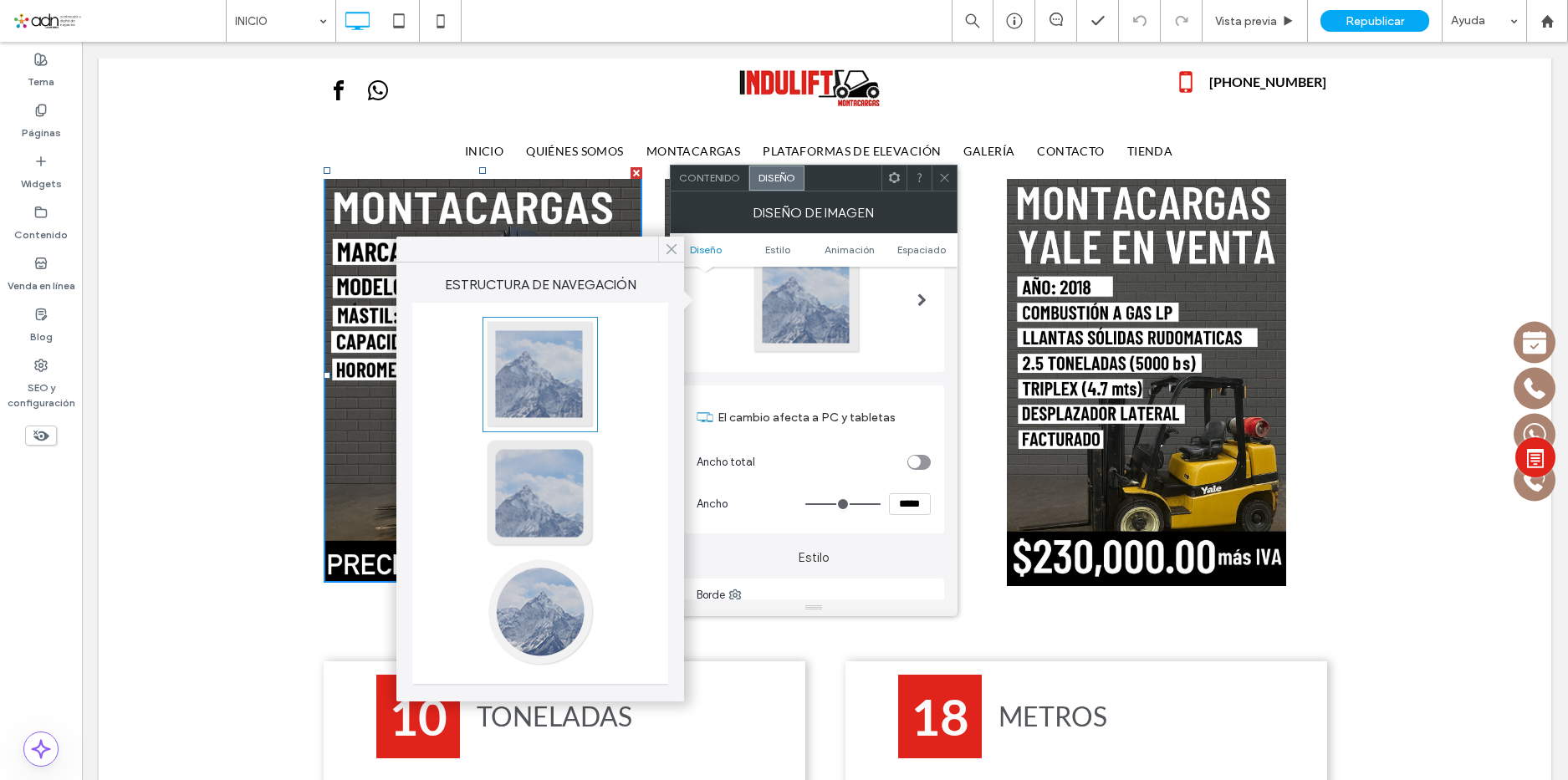
click at [668, 249] on icon at bounding box center [671, 249] width 15 height 15
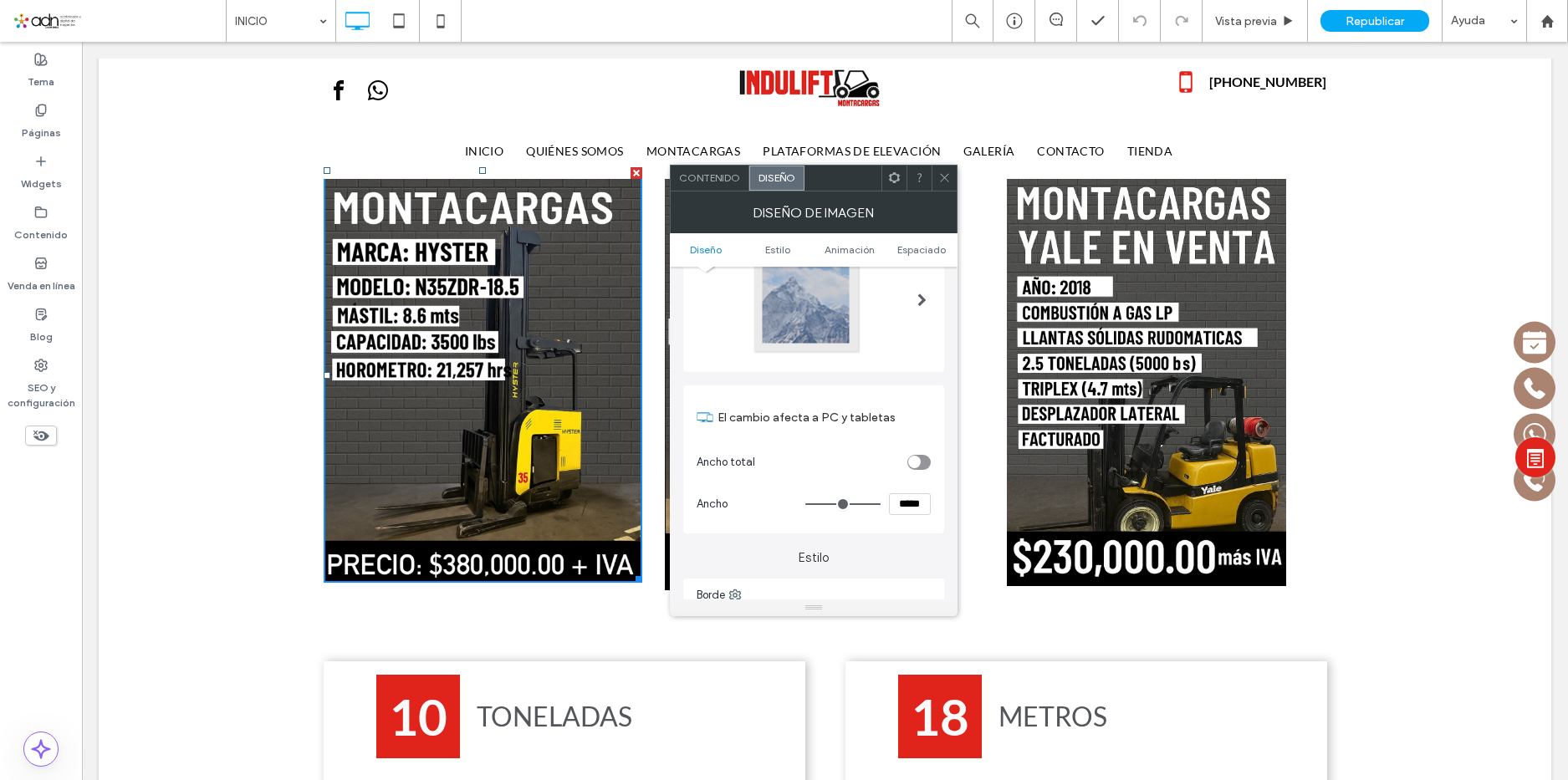
click at [948, 181] on icon at bounding box center [945, 177] width 13 height 13
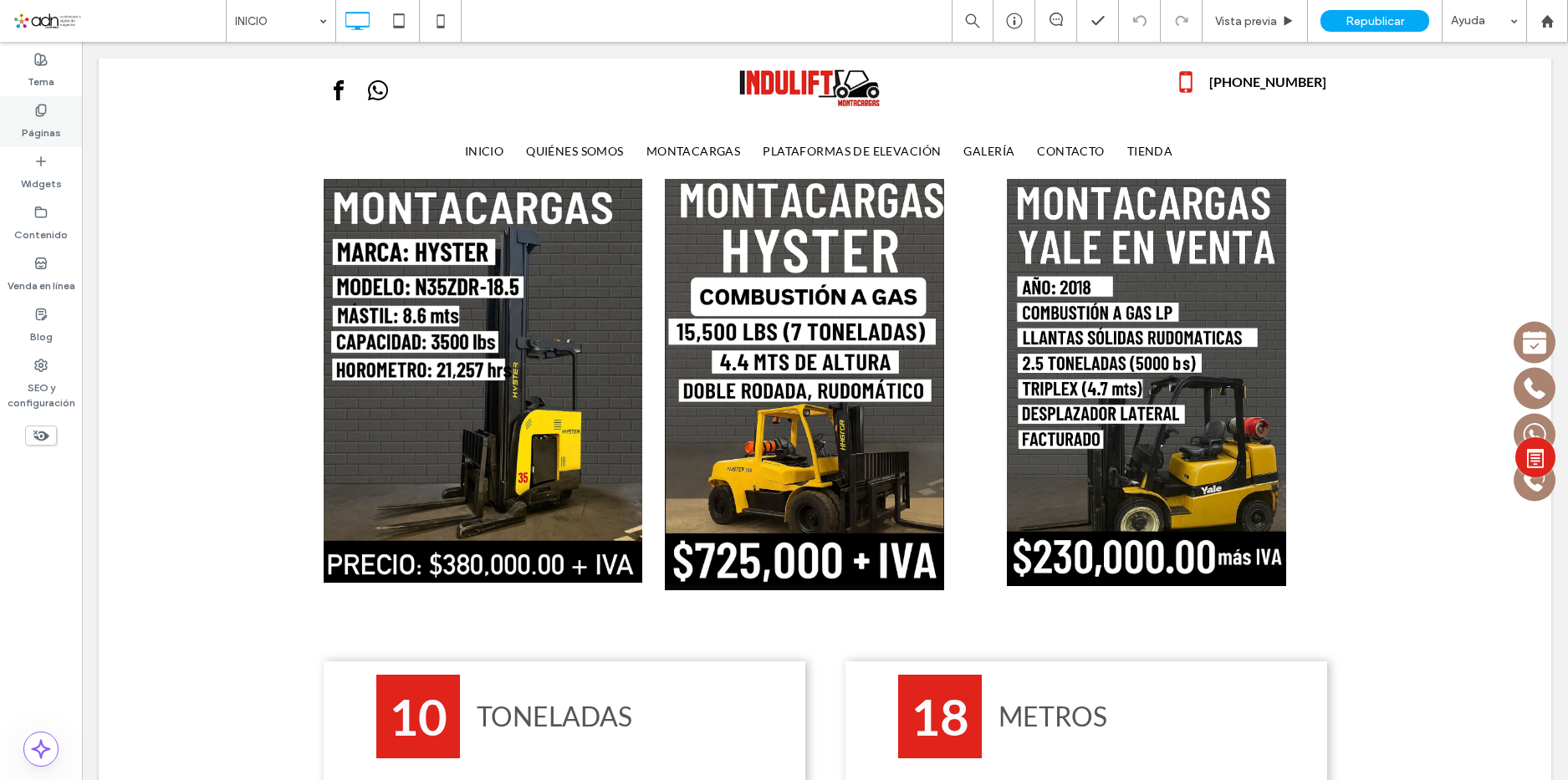
click at [57, 122] on label "Páginas" at bounding box center [41, 129] width 39 height 24
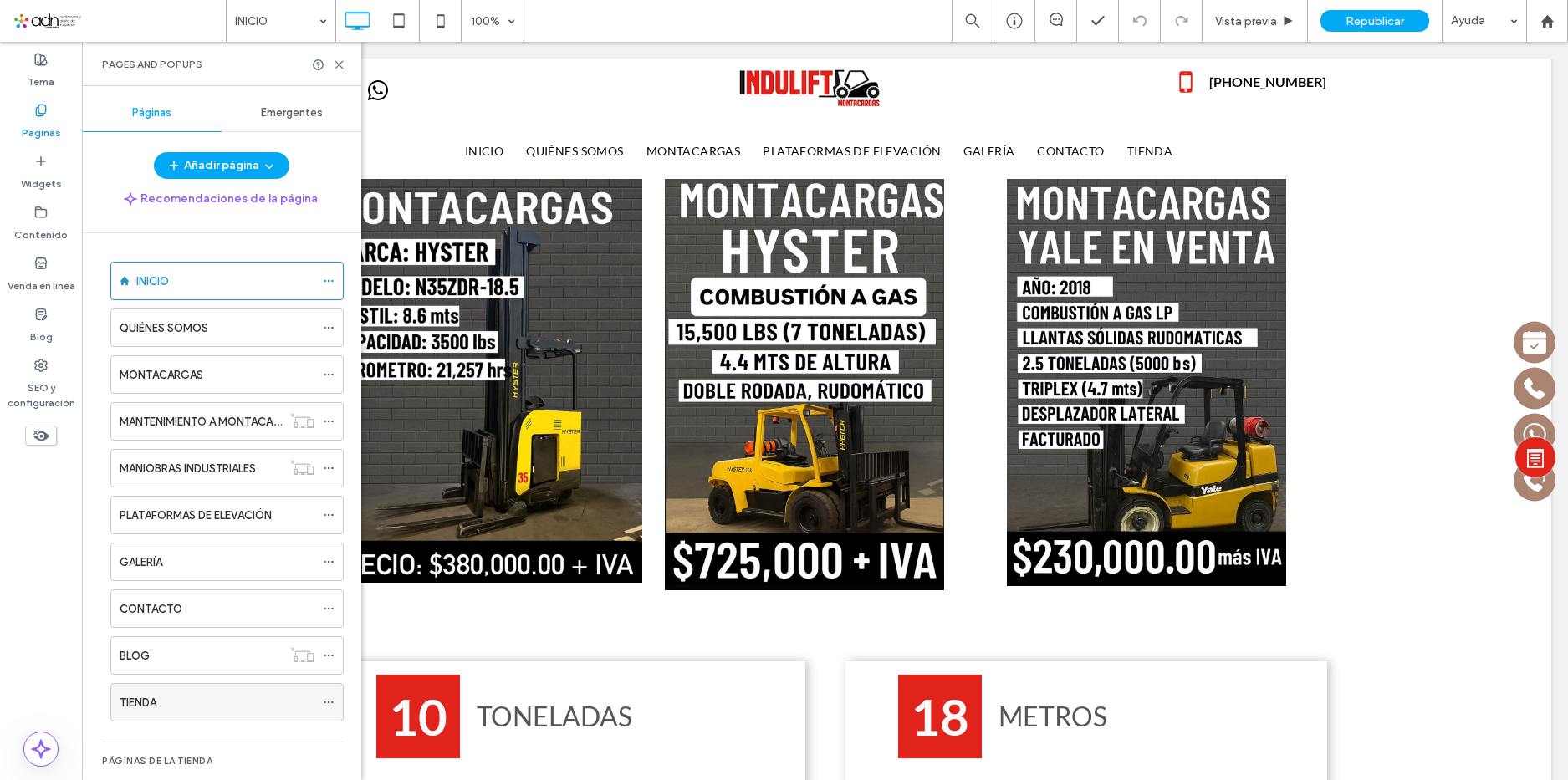
click at [186, 701] on div "TIENDA" at bounding box center [217, 702] width 195 height 17
click at [338, 60] on div at bounding box center [784, 390] width 1568 height 780
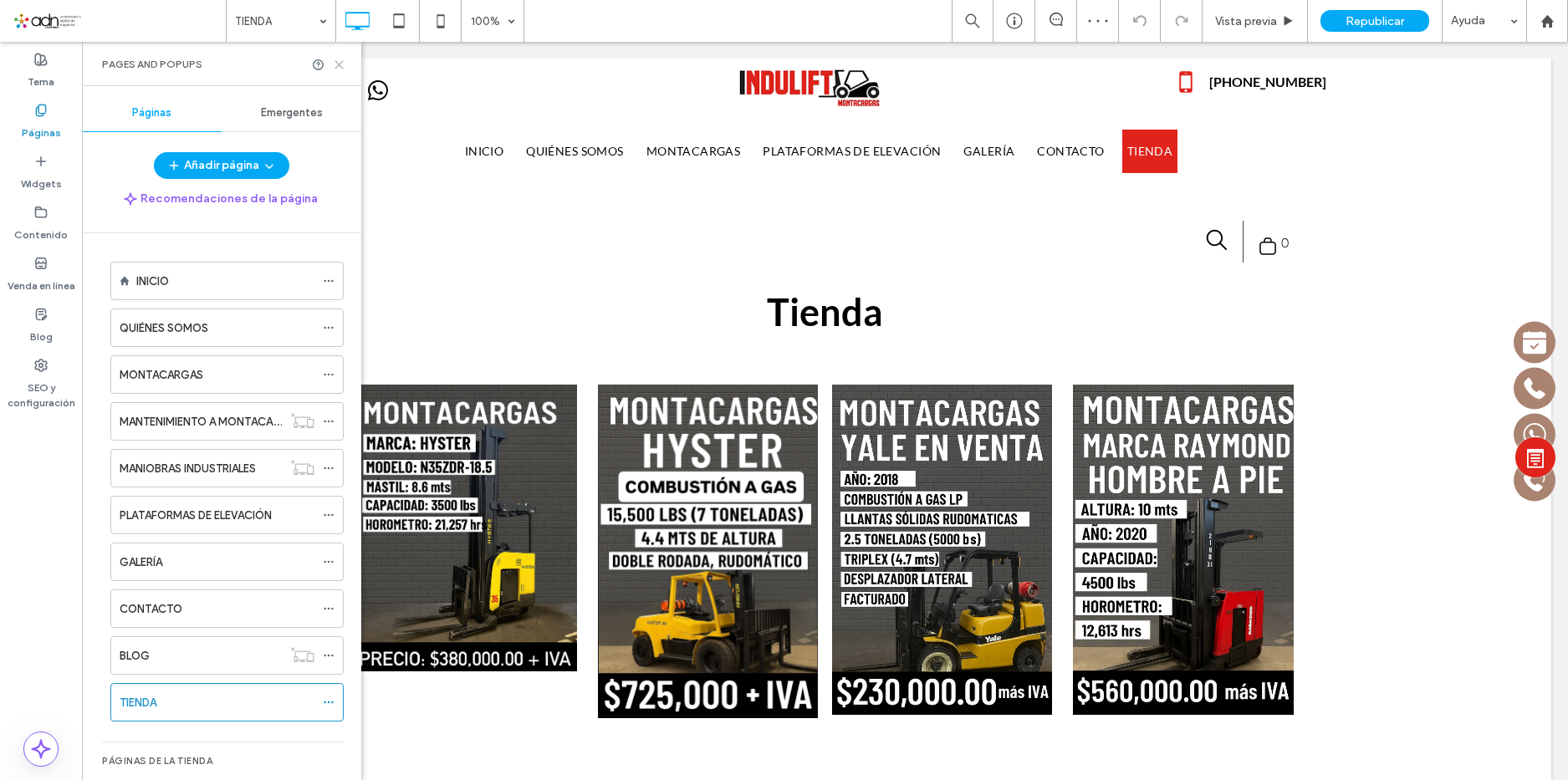
click at [338, 63] on use at bounding box center [339, 65] width 7 height 7
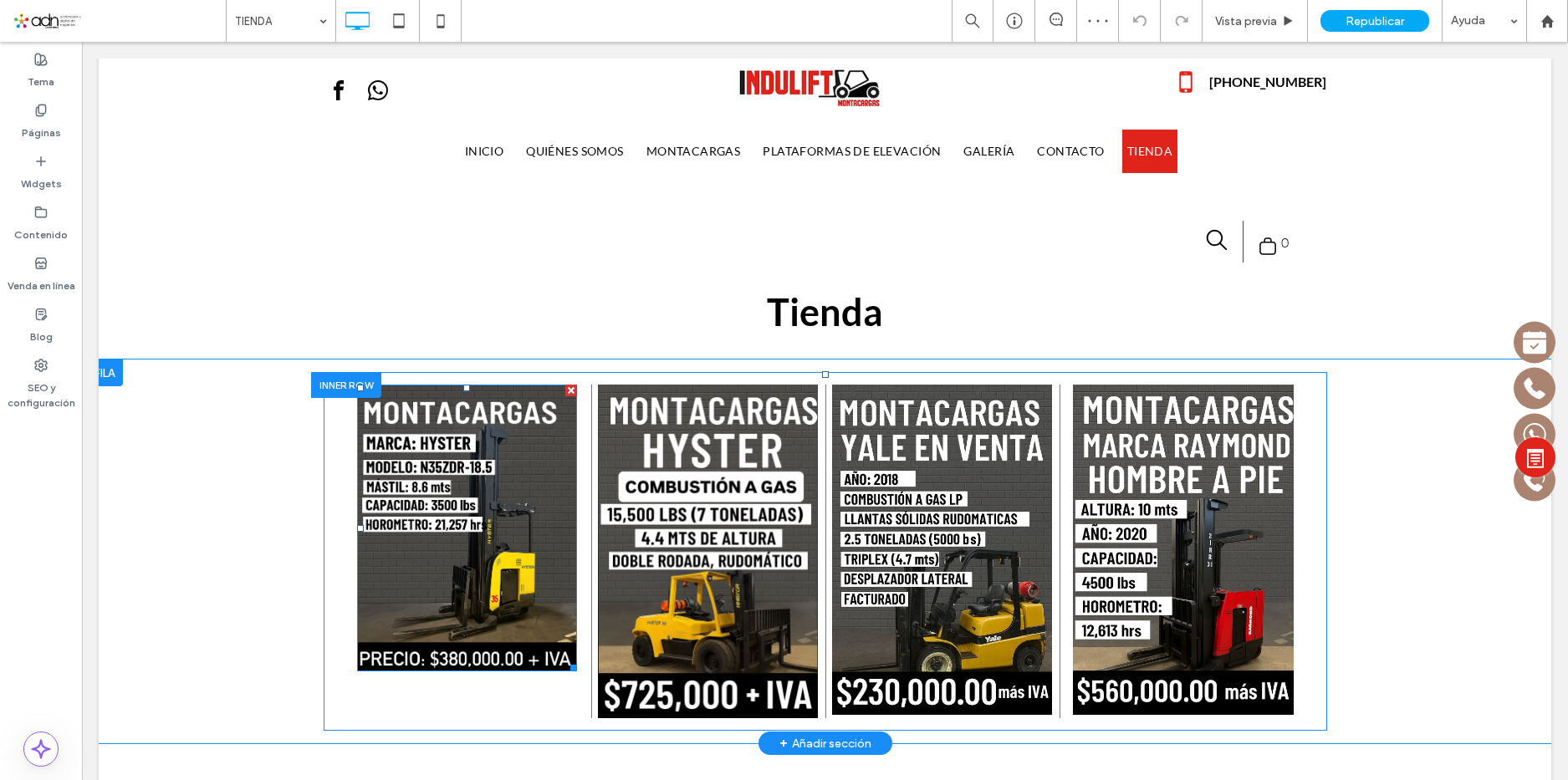
click at [489, 584] on img at bounding box center [467, 529] width 220 height 287
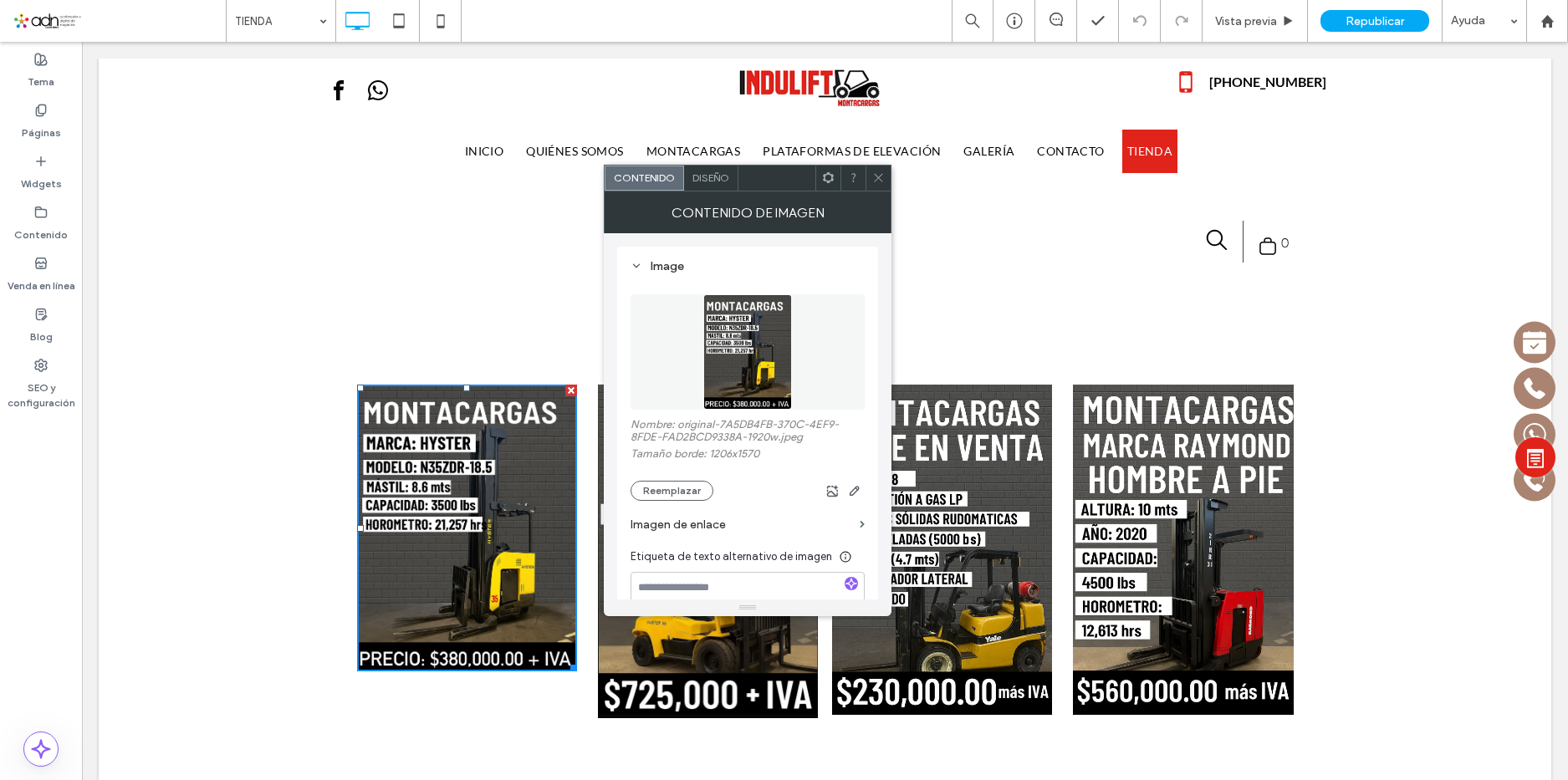
click at [714, 184] on div "Diseño" at bounding box center [711, 177] width 54 height 25
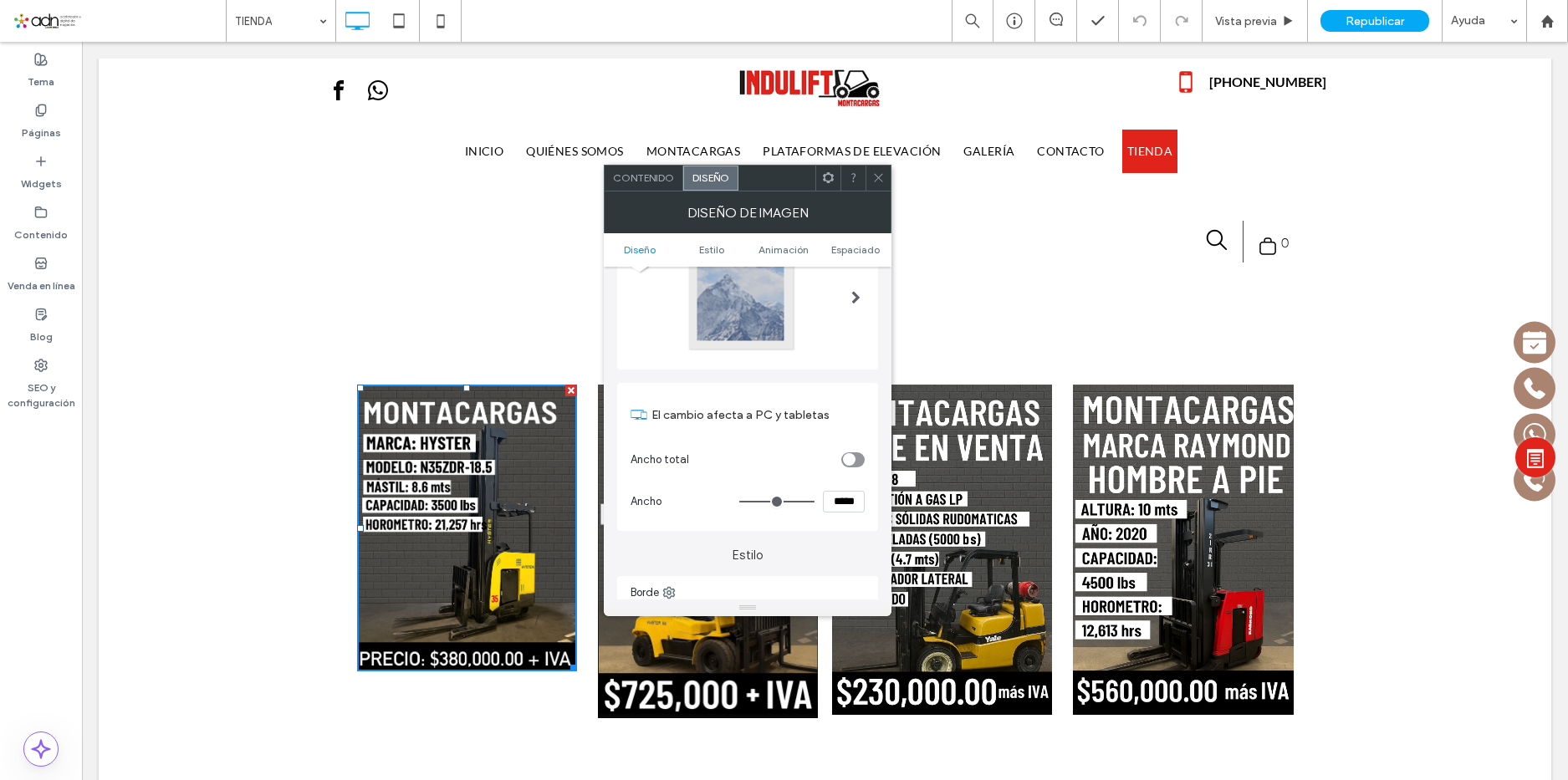
scroll to position [167, 0]
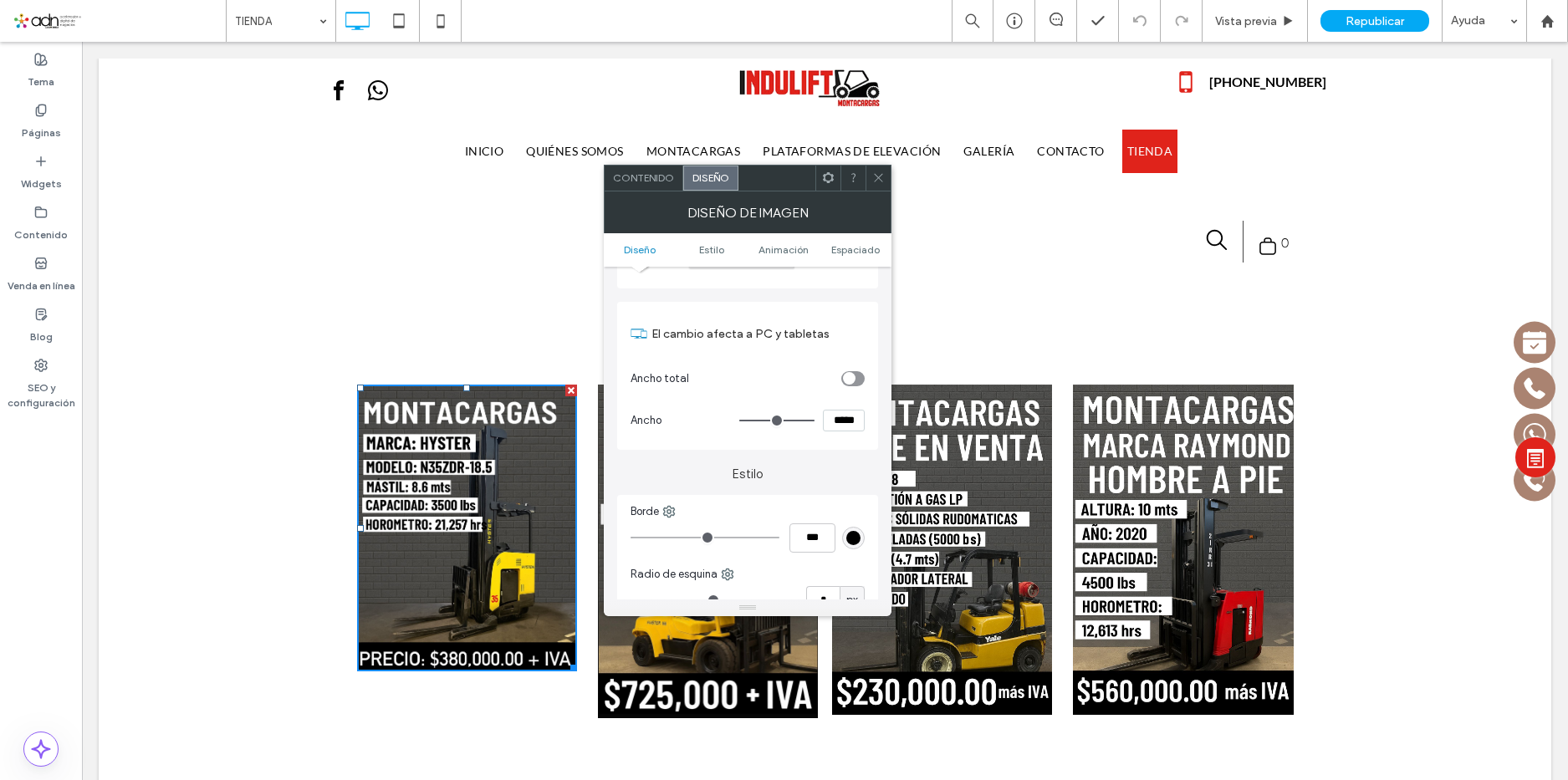
click at [833, 425] on input "*****" at bounding box center [844, 421] width 42 height 22
click at [843, 420] on input "*****" at bounding box center [844, 421] width 42 height 22
type input "*****"
type input "***"
type input "*"
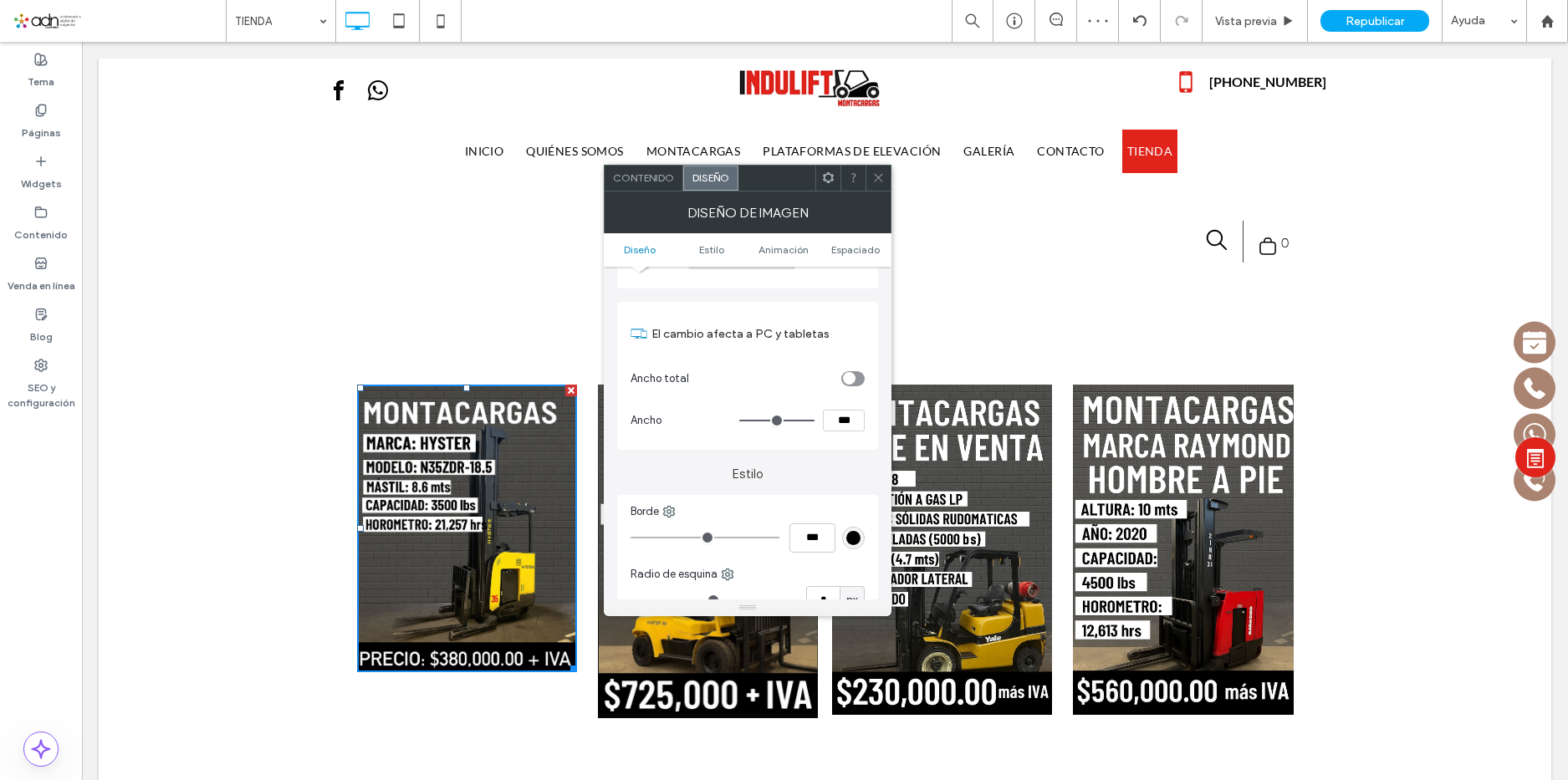
type input "***"
click at [864, 443] on div "El cambio afecta a PC y tabletas Ancho total Ancho ***" at bounding box center [747, 376] width 261 height 148
click at [853, 438] on section "Ancho ***" at bounding box center [747, 421] width 234 height 42
drag, startPoint x: 878, startPoint y: 176, endPoint x: 396, endPoint y: 452, distance: 555.4
click at [878, 176] on icon at bounding box center [879, 177] width 13 height 13
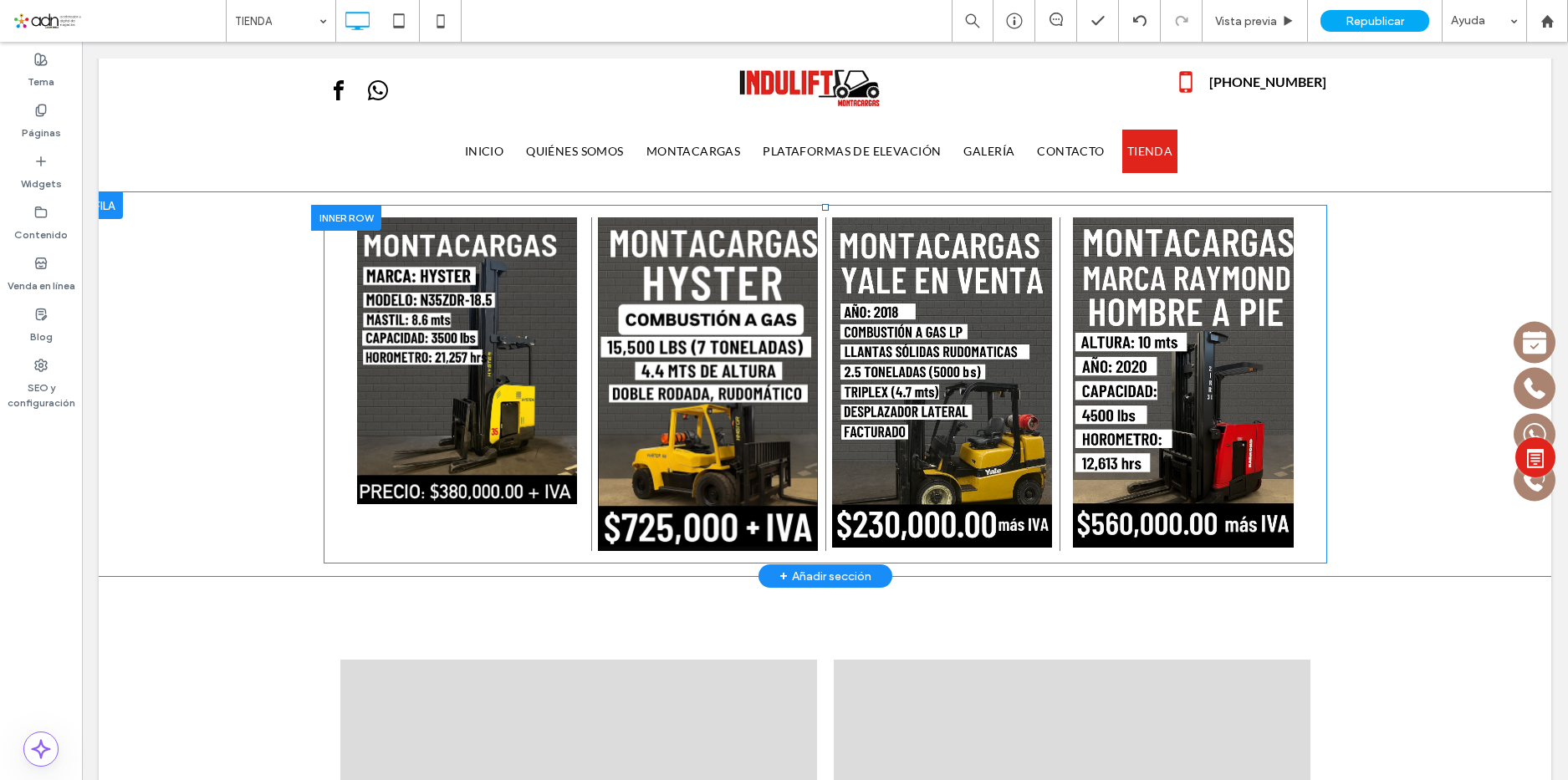
click at [483, 385] on img at bounding box center [467, 361] width 220 height 287
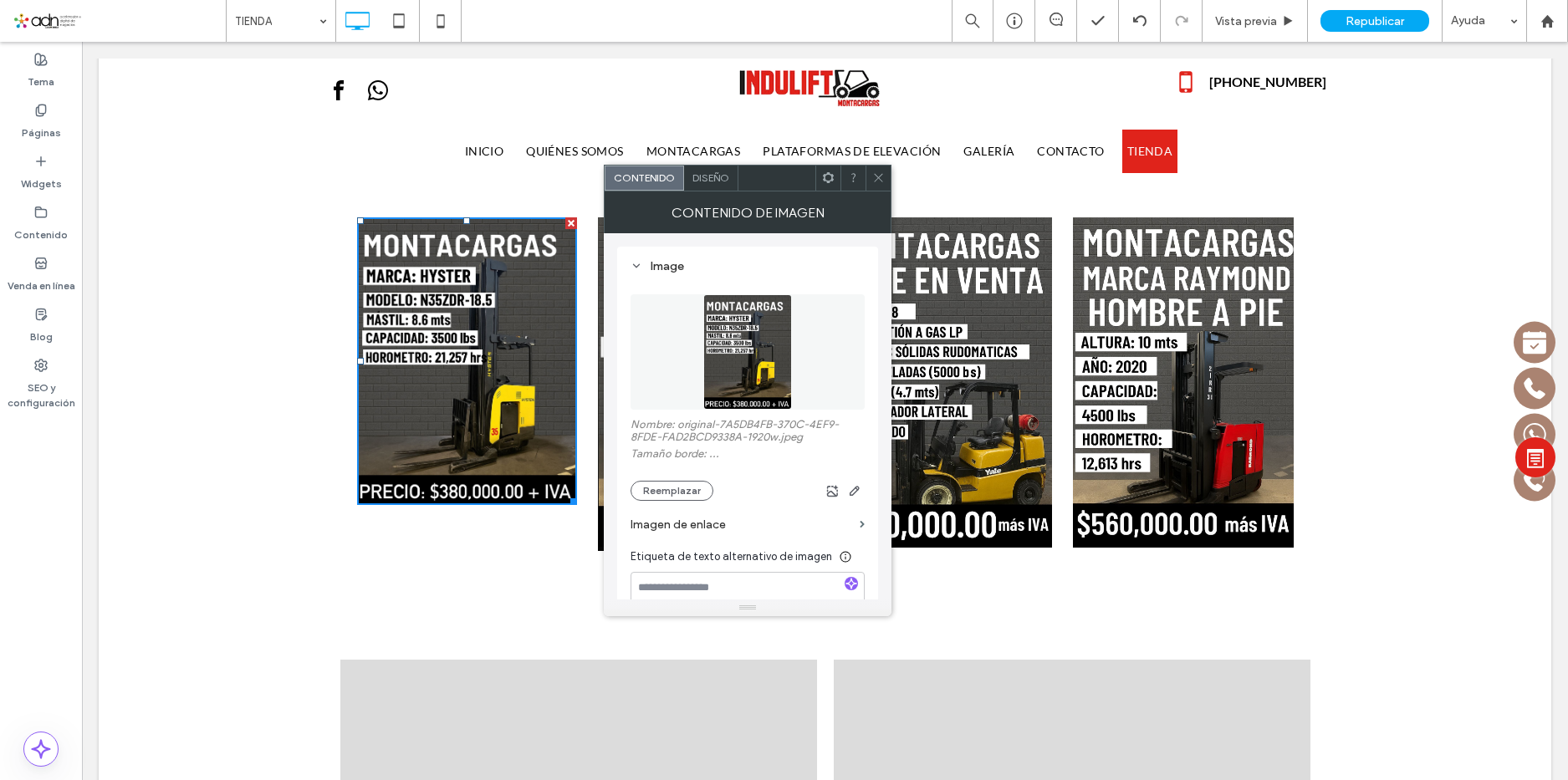
click at [483, 385] on img at bounding box center [467, 361] width 220 height 287
click at [710, 181] on span "Diseño" at bounding box center [711, 177] width 37 height 13
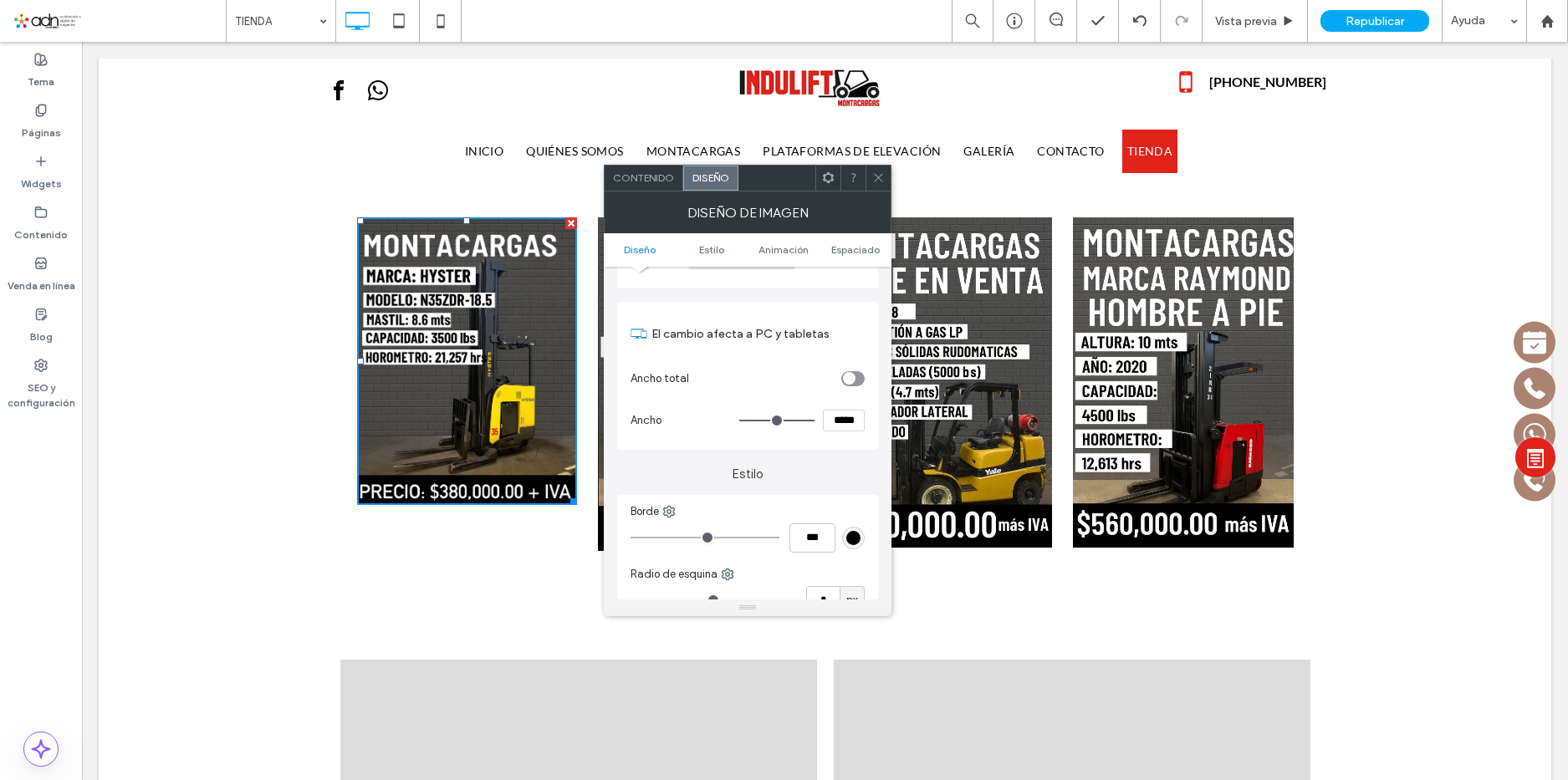
click at [847, 421] on input "*****" at bounding box center [844, 421] width 42 height 22
type input "*****"
type input "***"
drag, startPoint x: 806, startPoint y: 421, endPoint x: 850, endPoint y: 424, distance: 44.1
click at [814, 422] on input "range" at bounding box center [777, 421] width 75 height 2
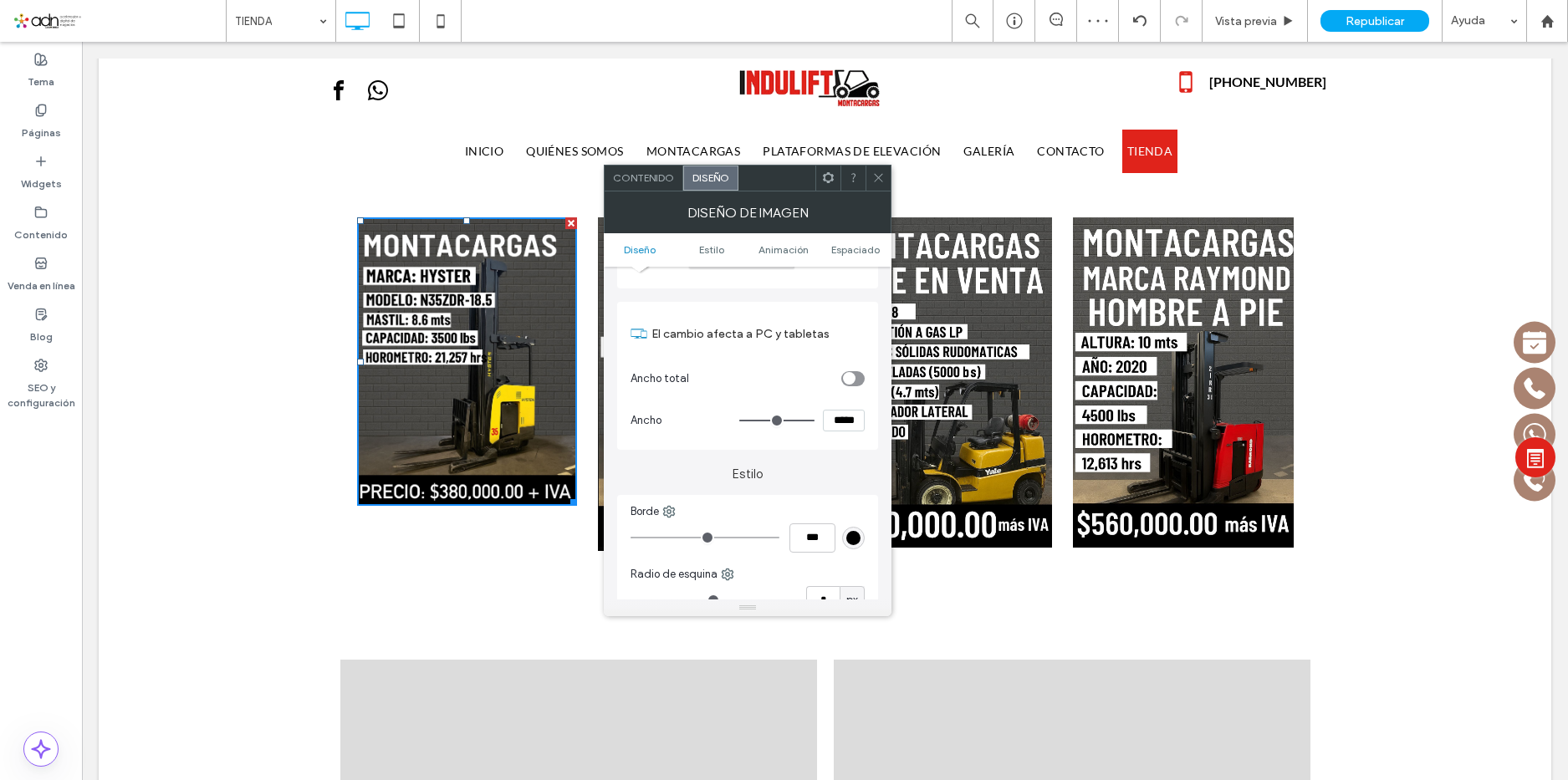
click at [843, 421] on input "*****" at bounding box center [844, 421] width 42 height 22
click at [843, 420] on input "*****" at bounding box center [844, 421] width 42 height 22
click at [848, 423] on input "*****" at bounding box center [844, 421] width 42 height 22
type input "*****"
click at [877, 185] on span at bounding box center [879, 177] width 13 height 25
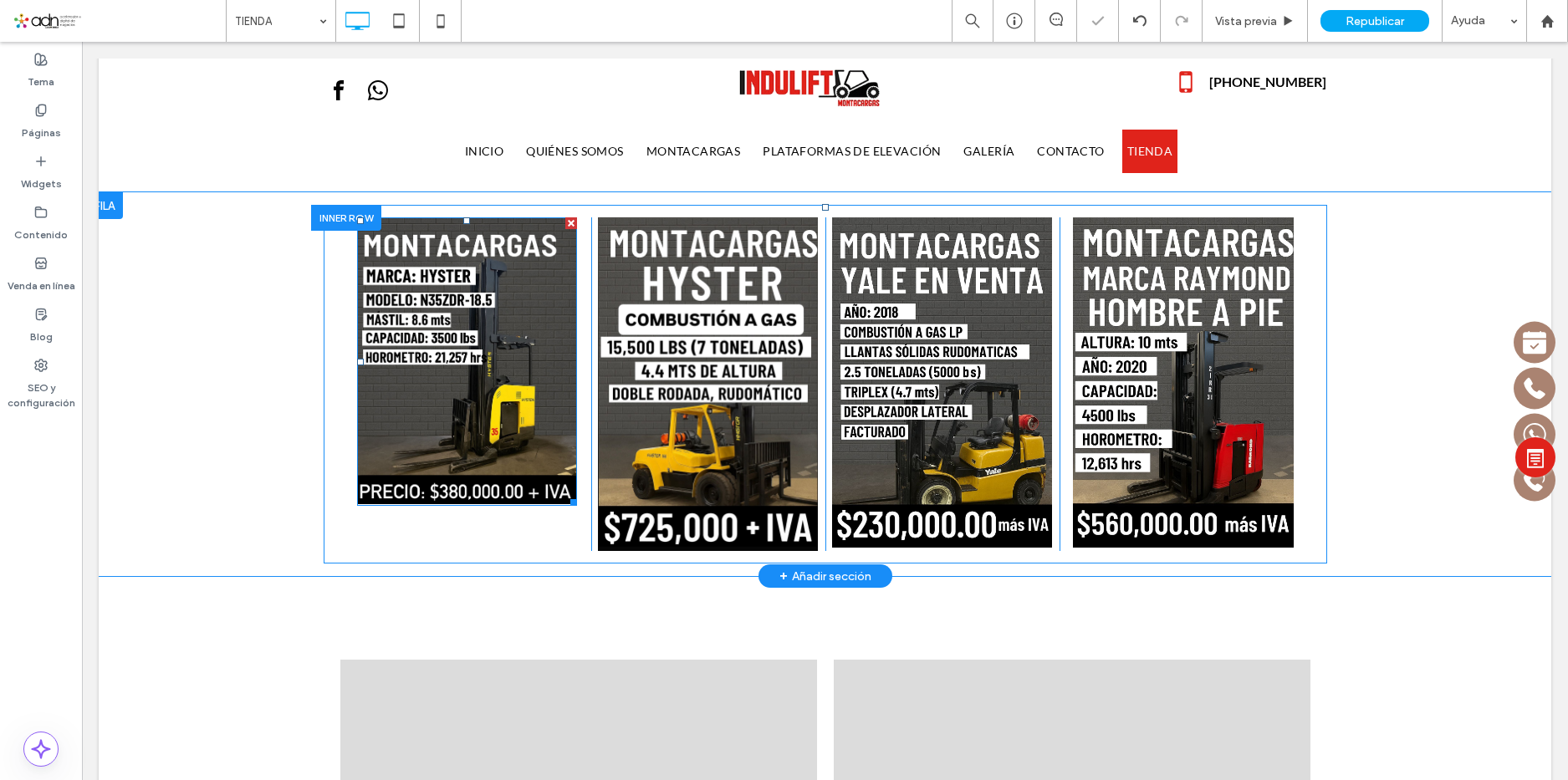
drag, startPoint x: 716, startPoint y: 273, endPoint x: 812, endPoint y: 311, distance: 103.2
click at [496, 345] on img at bounding box center [467, 361] width 220 height 287
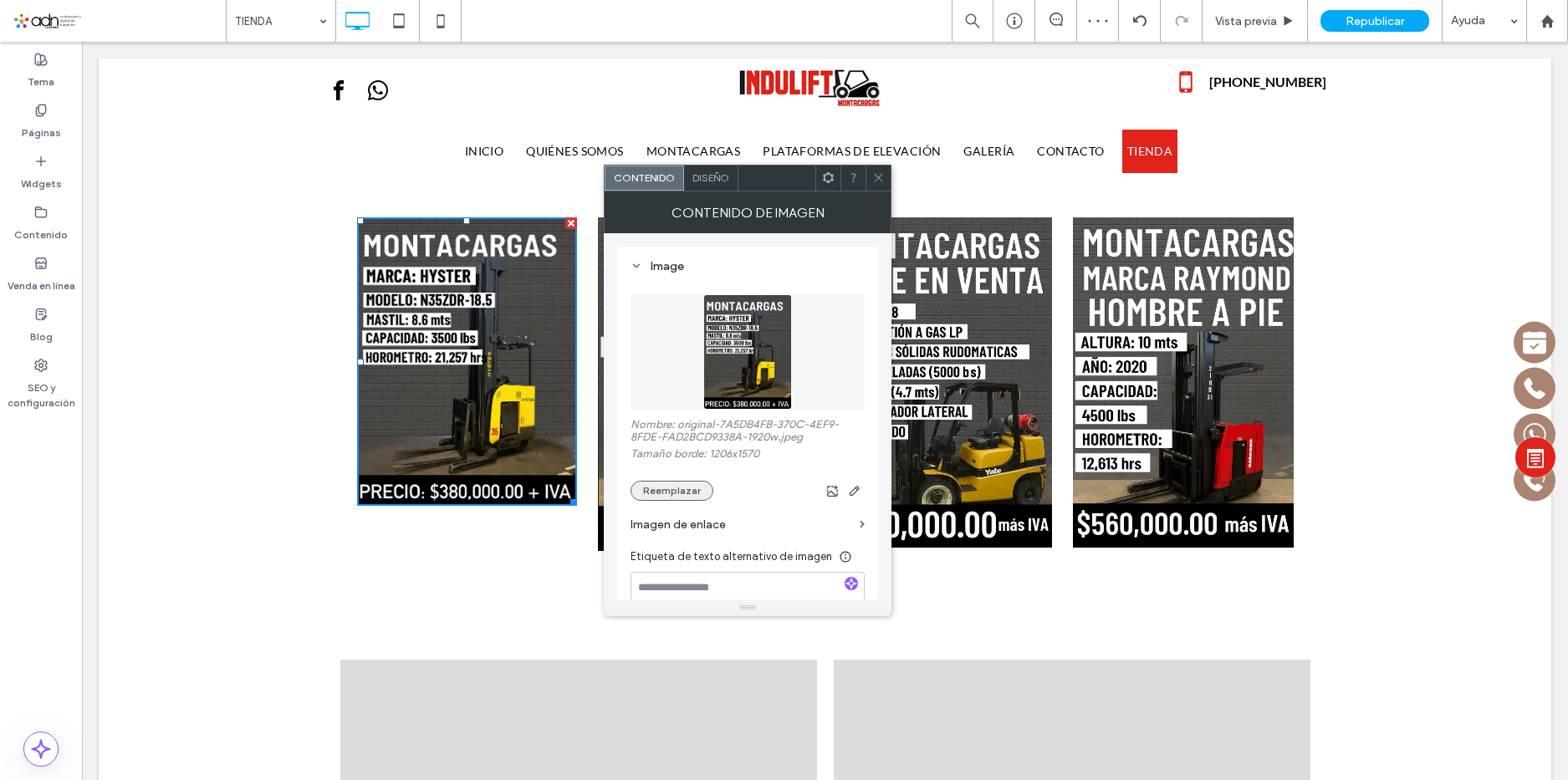
click at [685, 492] on button "Reemplazar" at bounding box center [671, 491] width 83 height 20
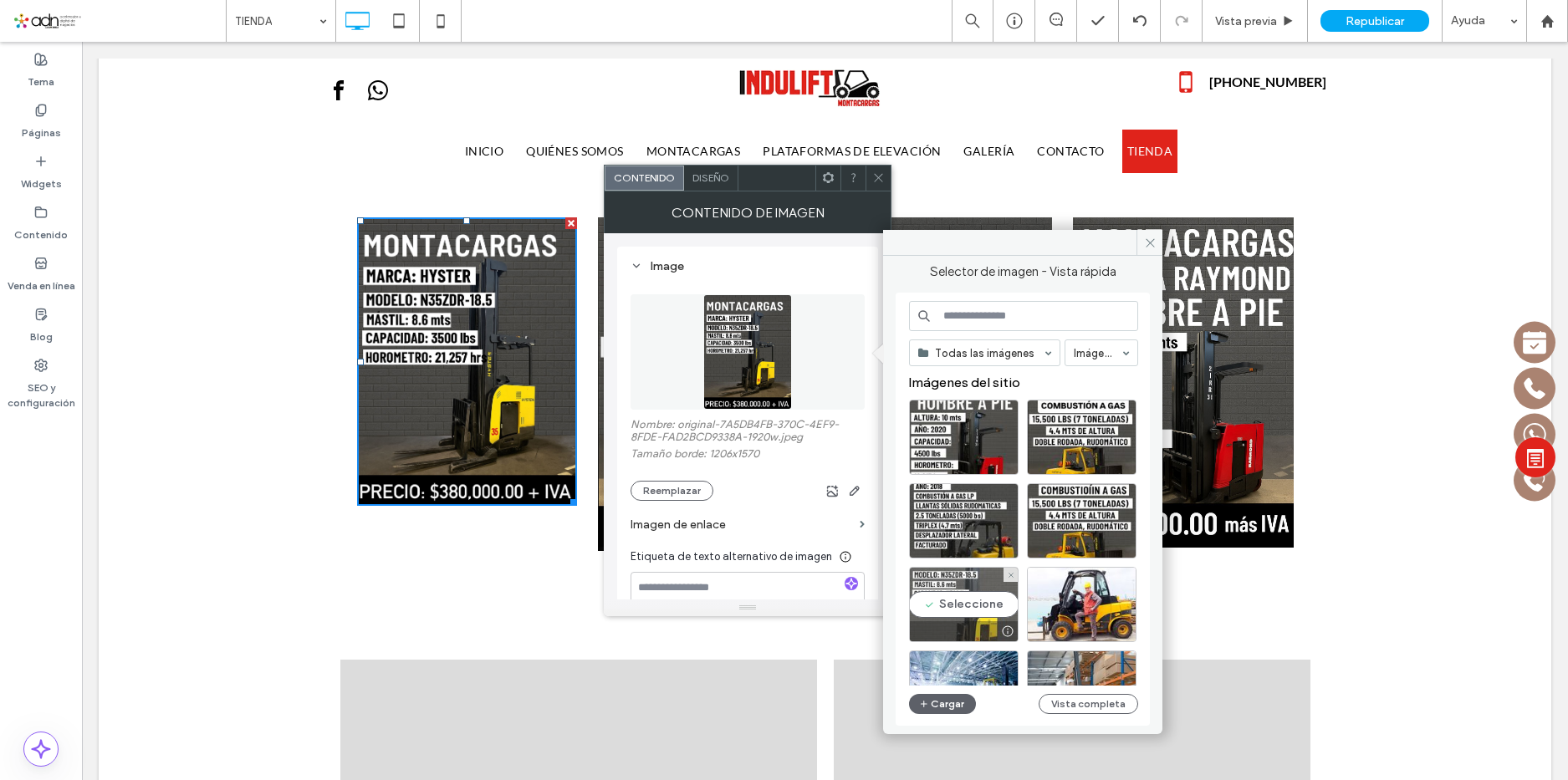
click at [998, 604] on div "Seleccione" at bounding box center [964, 604] width 110 height 75
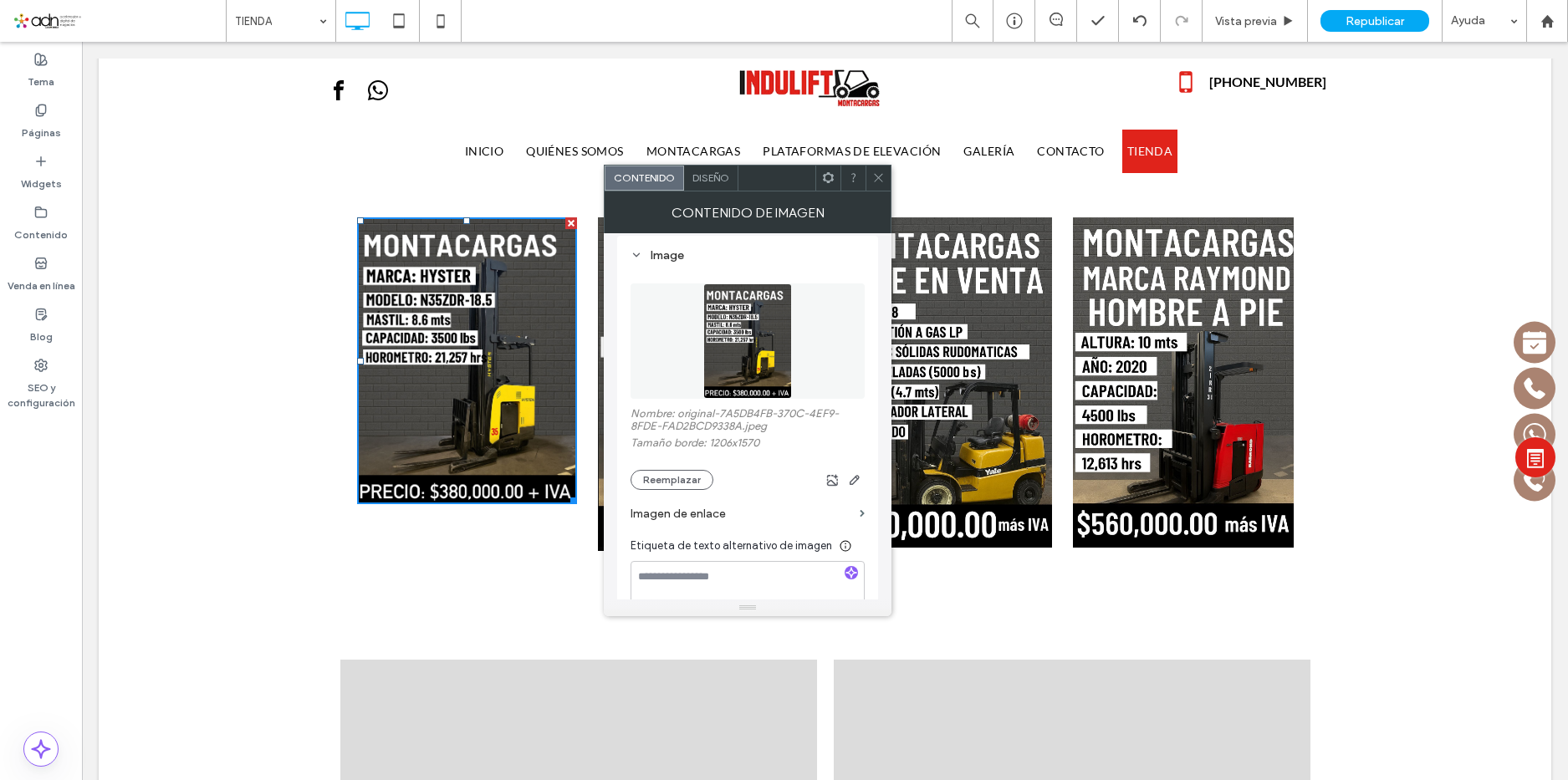
scroll to position [0, 0]
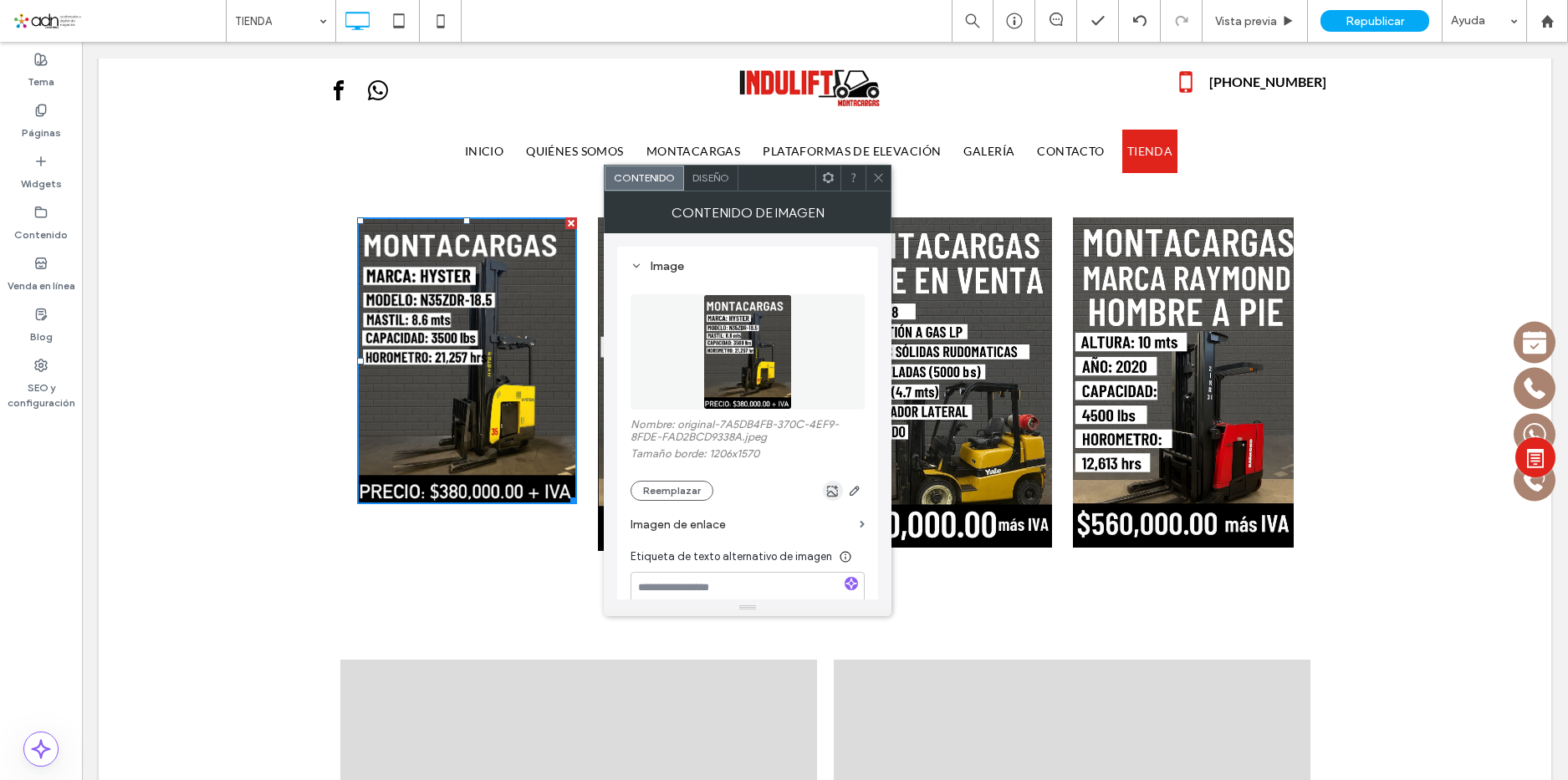
click at [834, 490] on icon "button" at bounding box center [832, 490] width 14 height 14
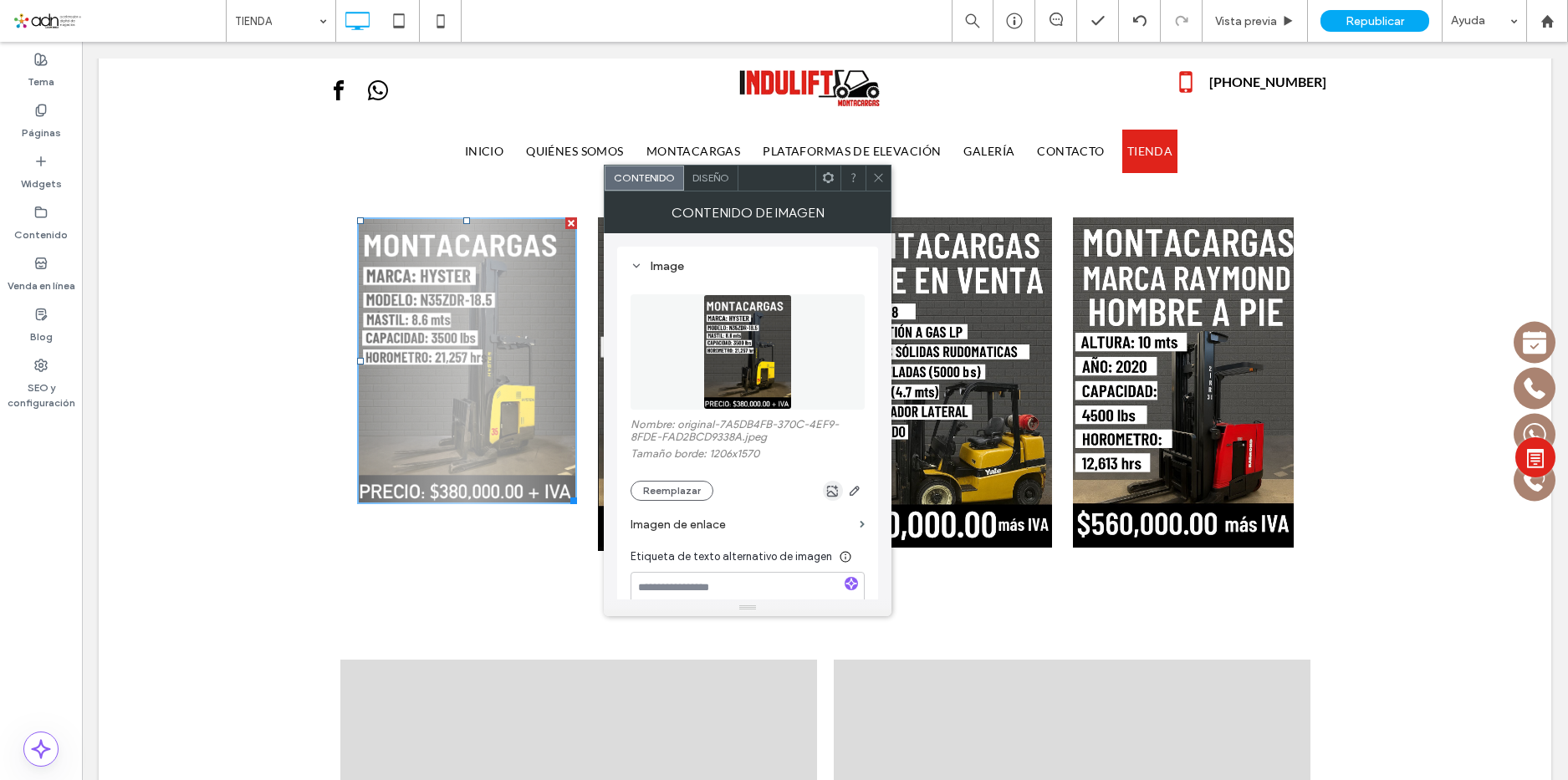
click at [870, 183] on div at bounding box center [877, 177] width 25 height 25
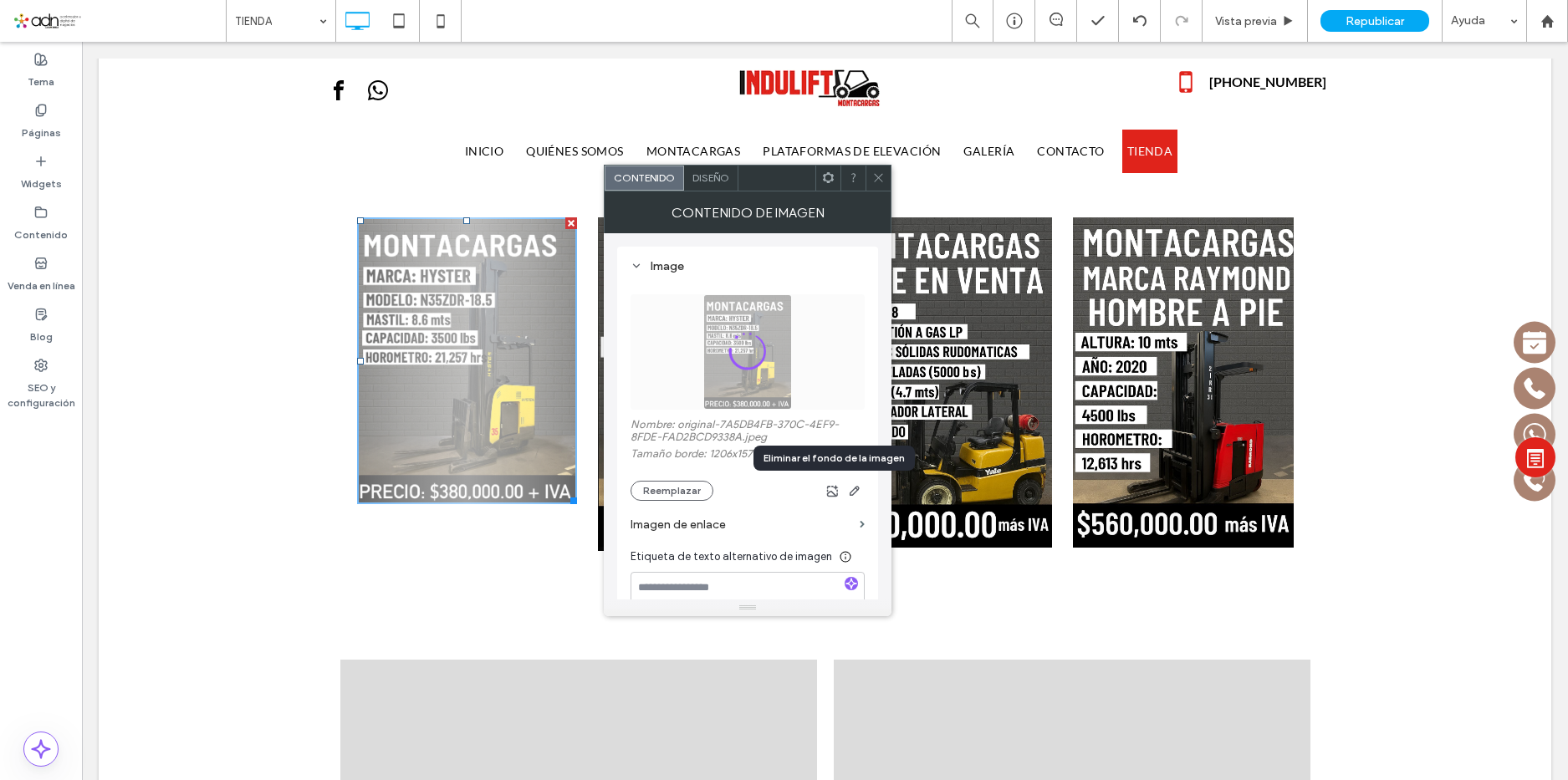
click at [878, 176] on icon at bounding box center [879, 177] width 13 height 13
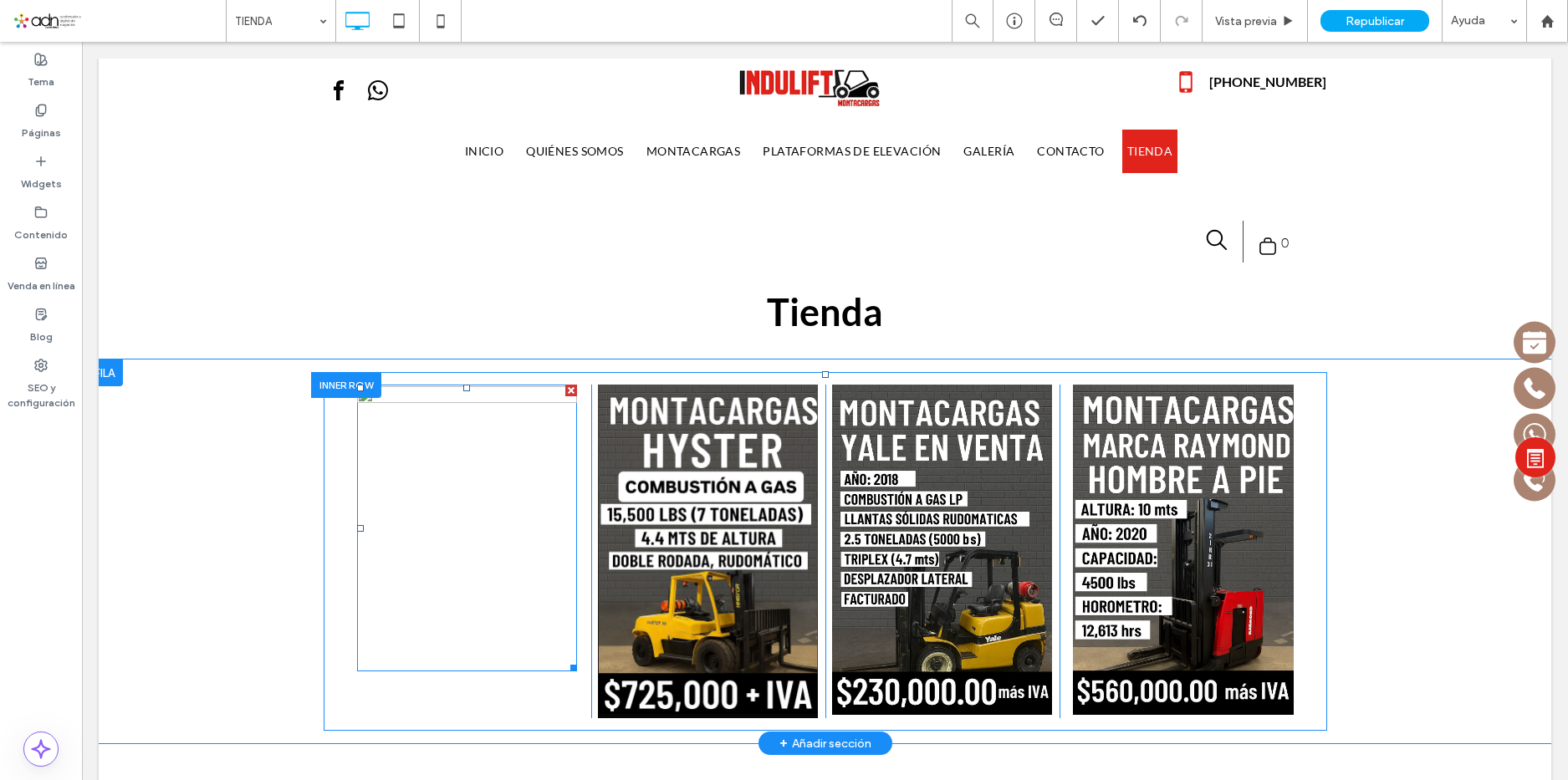
scroll to position [83, 0]
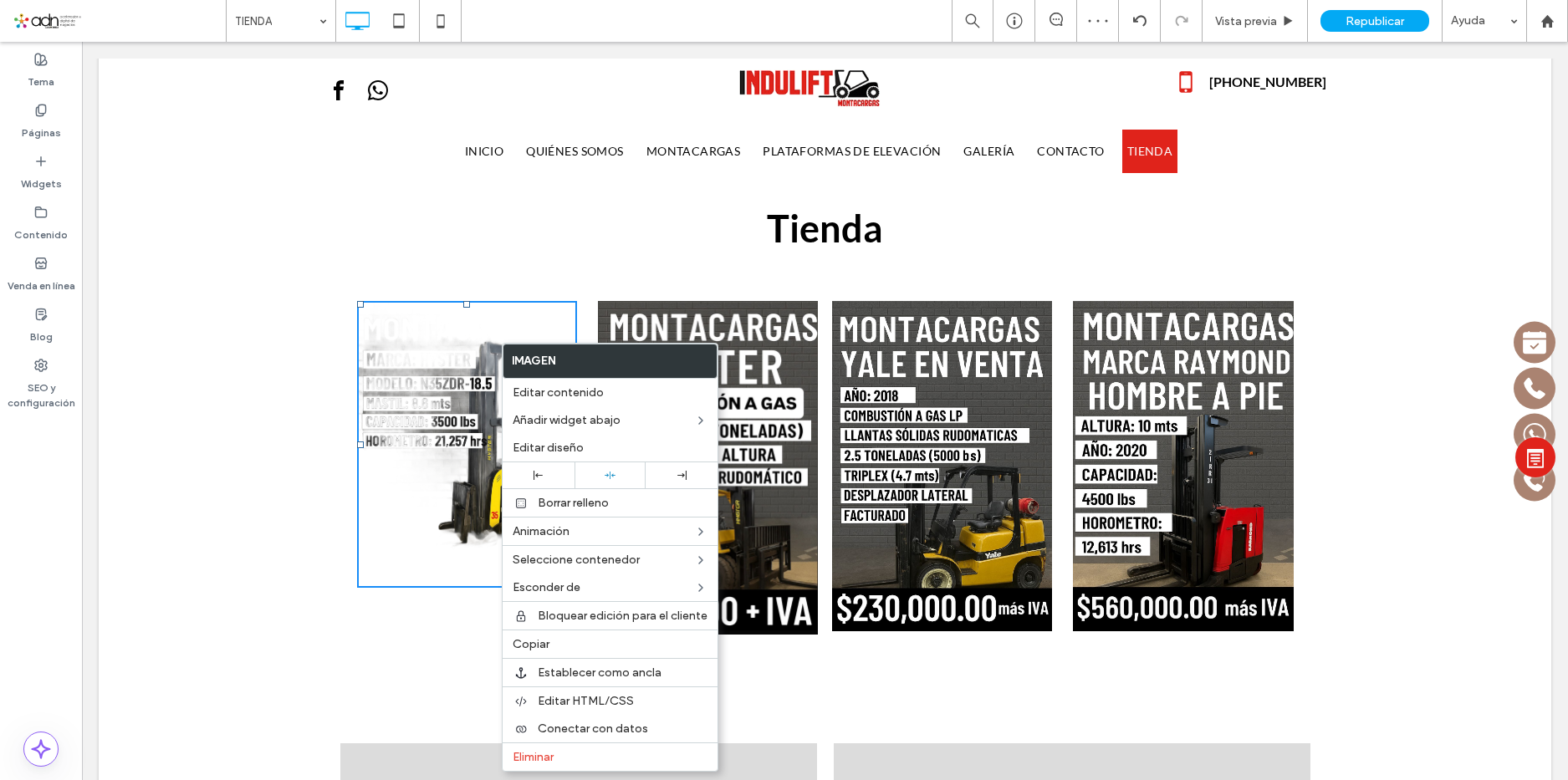
click at [412, 492] on img at bounding box center [467, 444] width 220 height 287
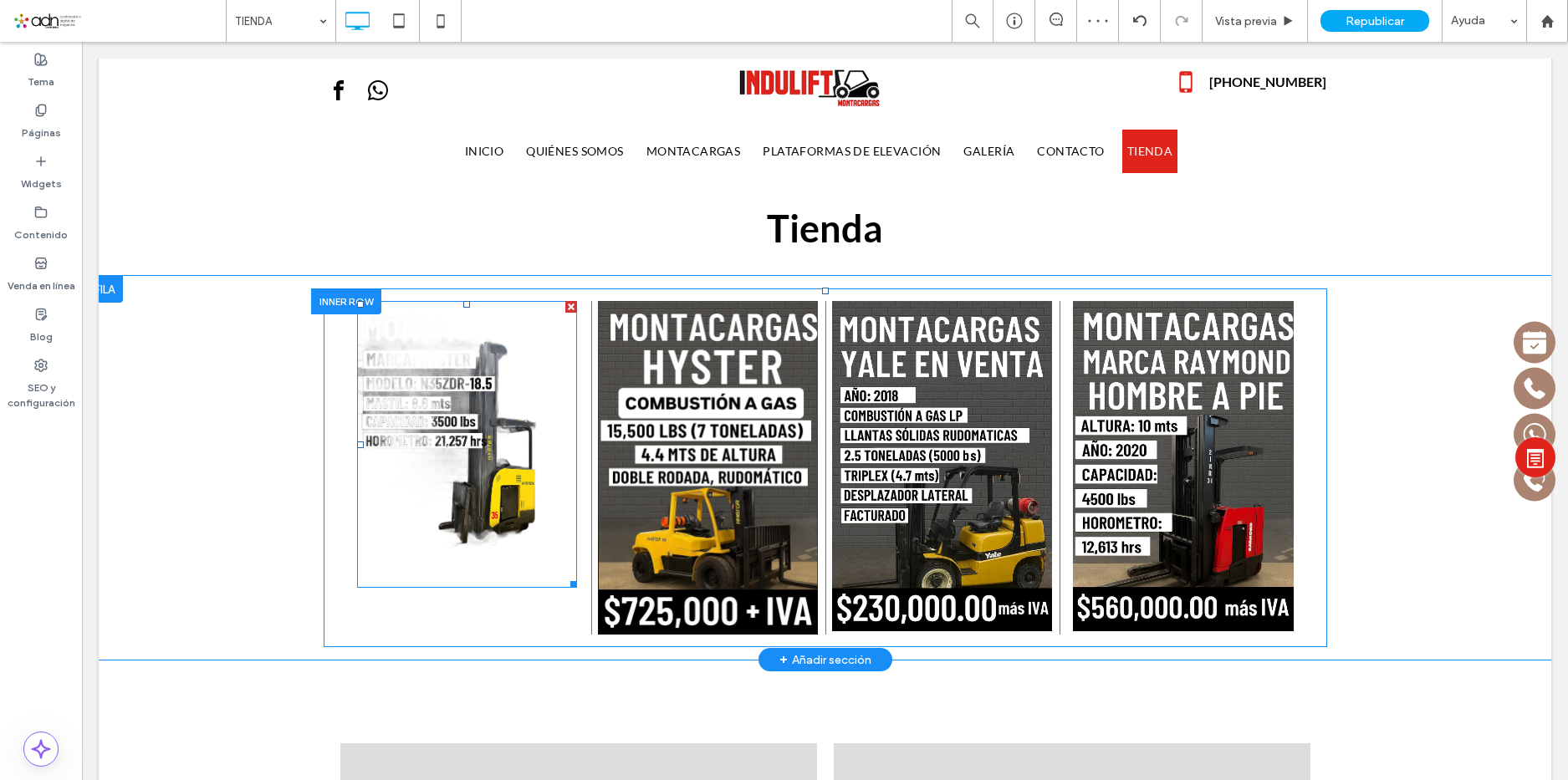
click at [462, 458] on img at bounding box center [467, 444] width 220 height 287
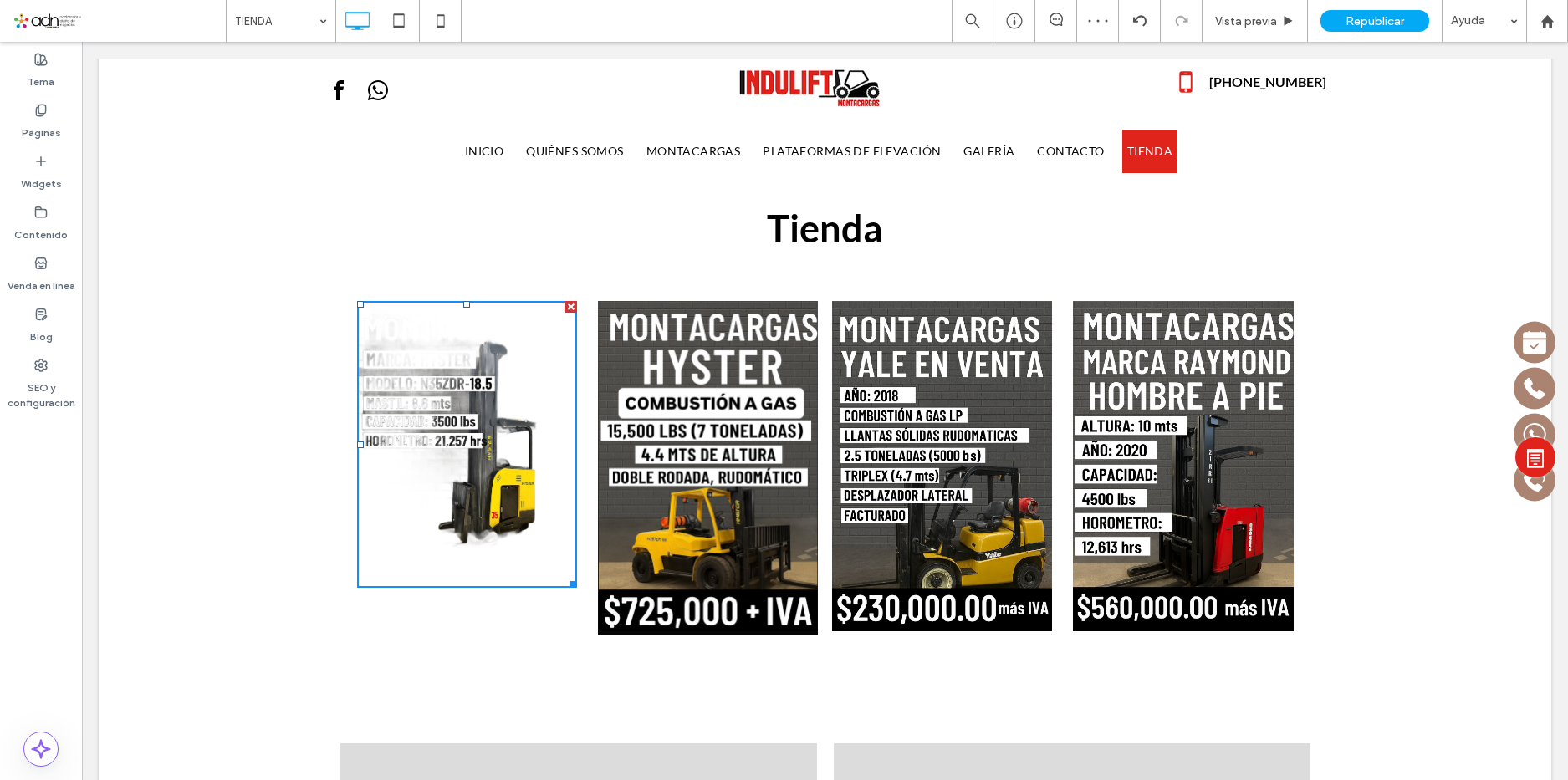
click at [462, 458] on img at bounding box center [467, 444] width 220 height 287
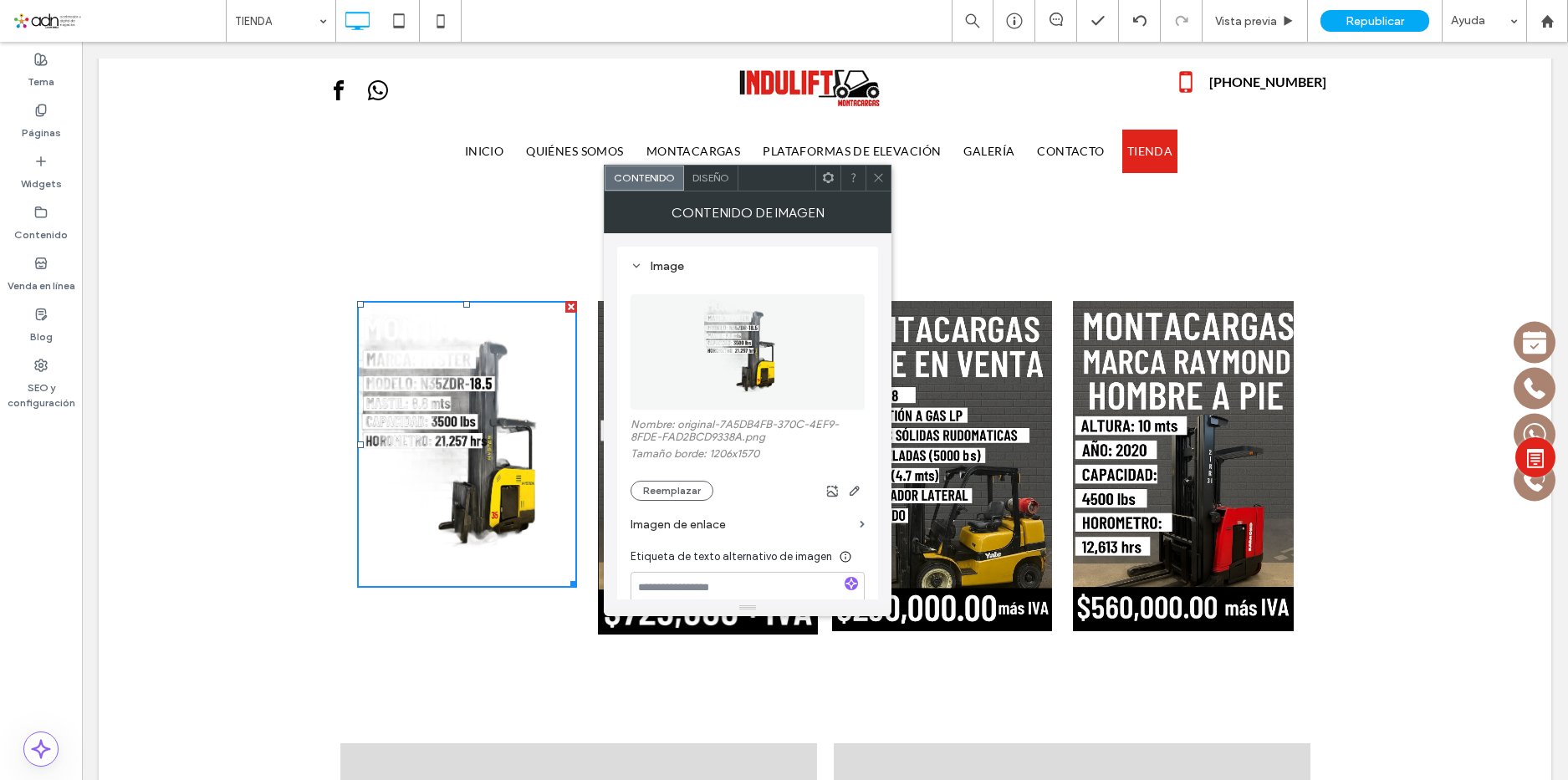
click at [879, 172] on icon at bounding box center [879, 177] width 13 height 13
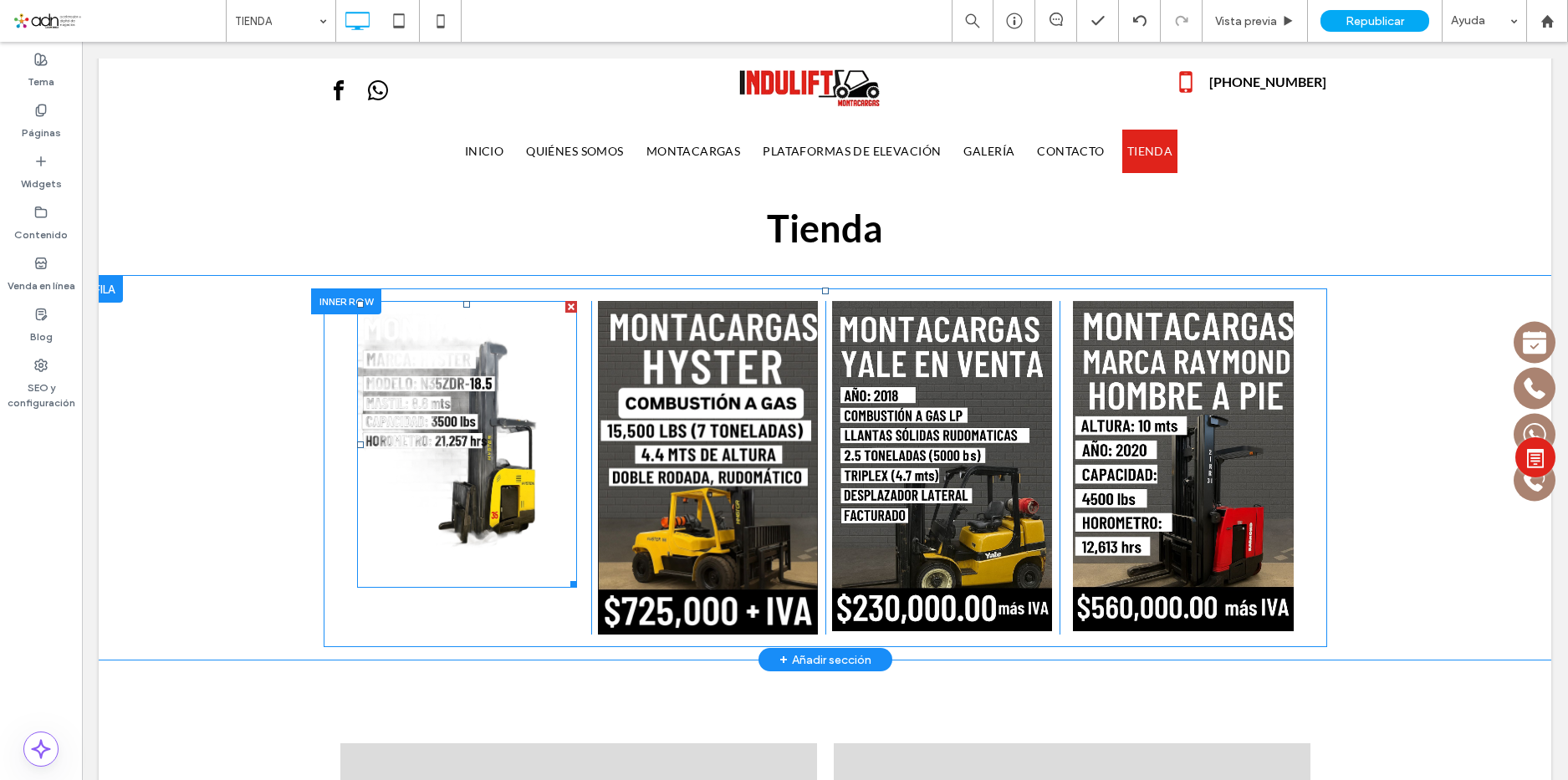
click at [565, 307] on div at bounding box center [571, 306] width 12 height 12
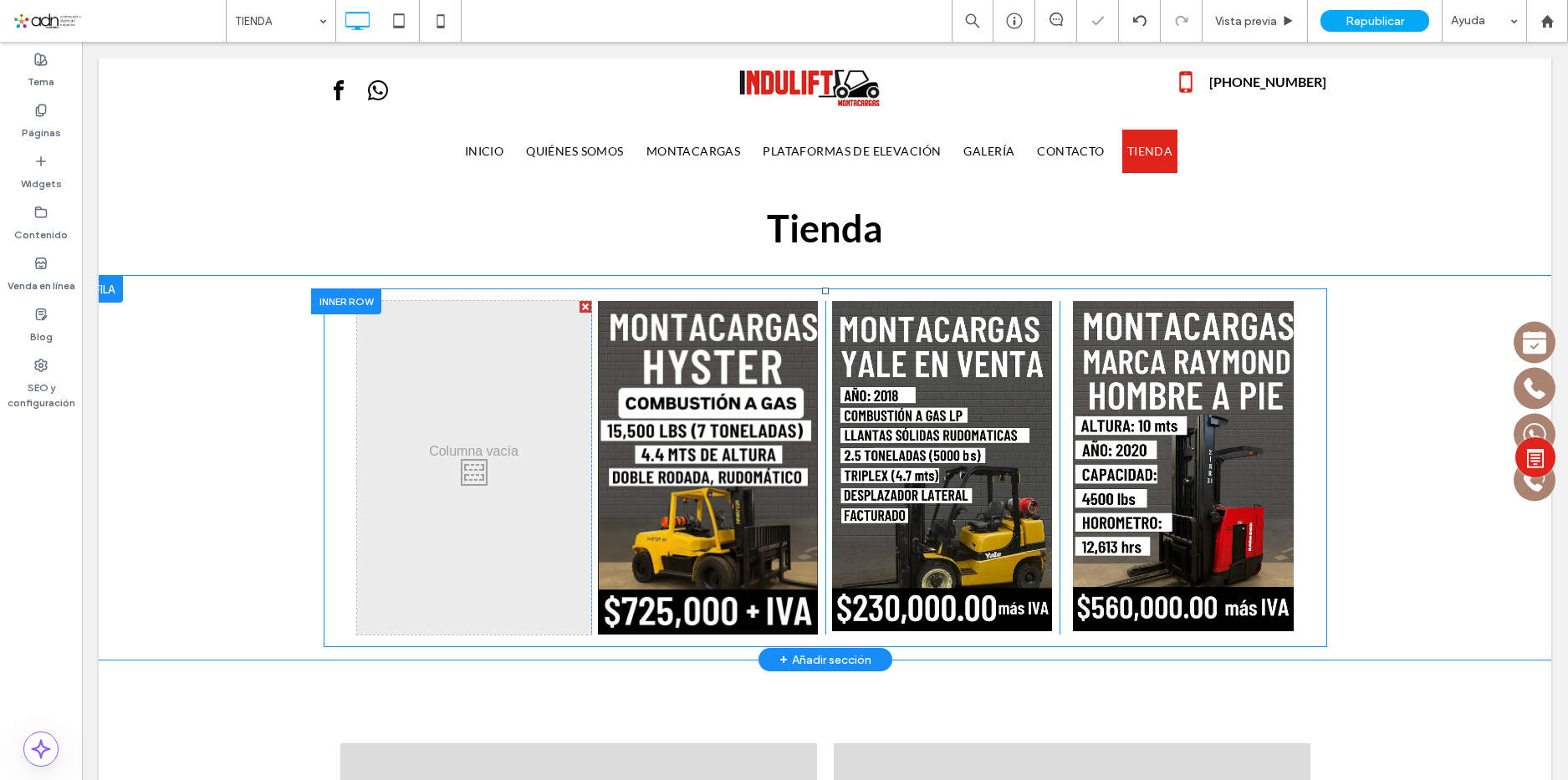
click at [473, 449] on div "Click To Paste" at bounding box center [474, 467] width 234 height 334
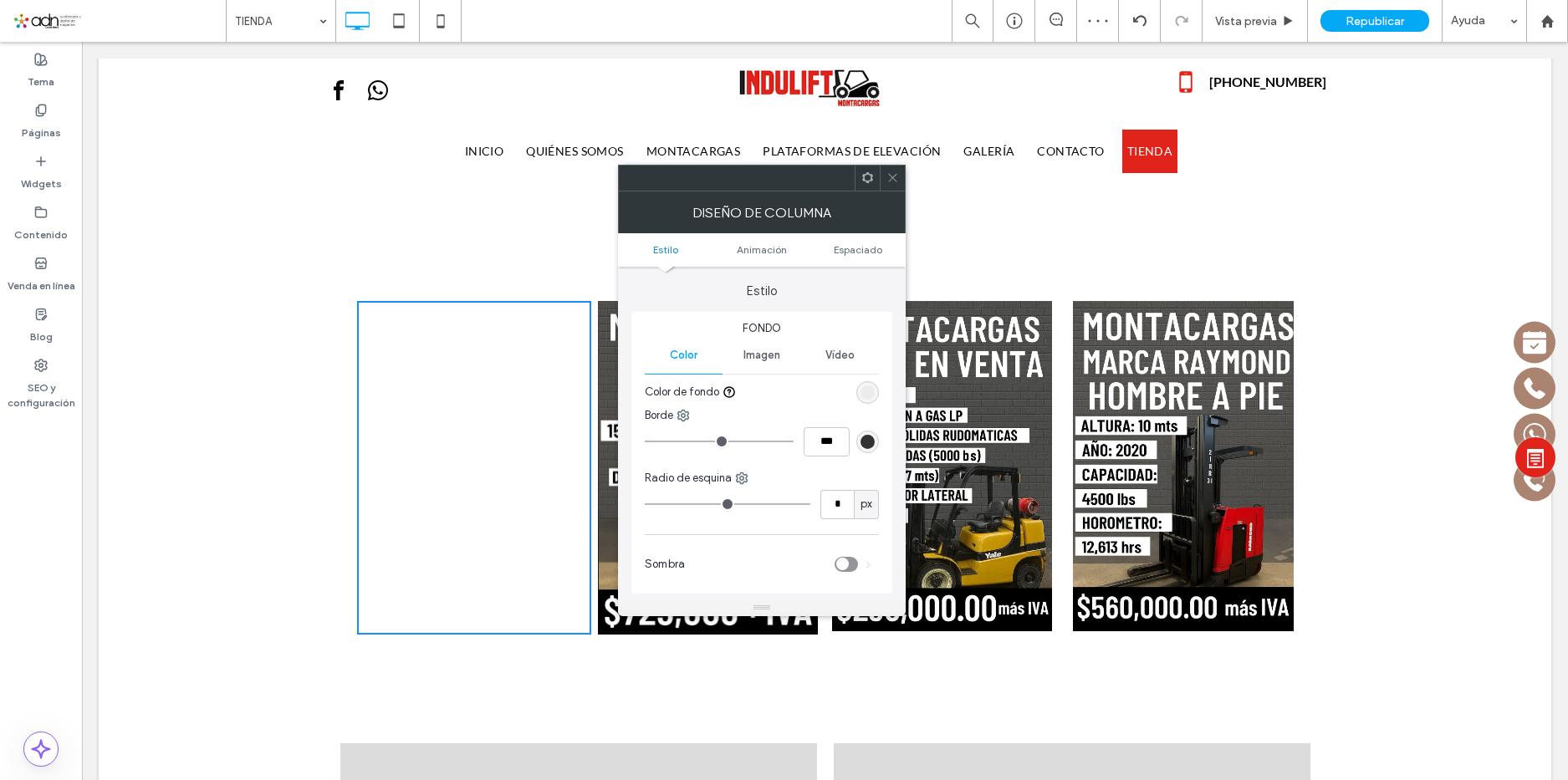
click at [767, 349] on span "Imagen" at bounding box center [762, 355] width 37 height 14
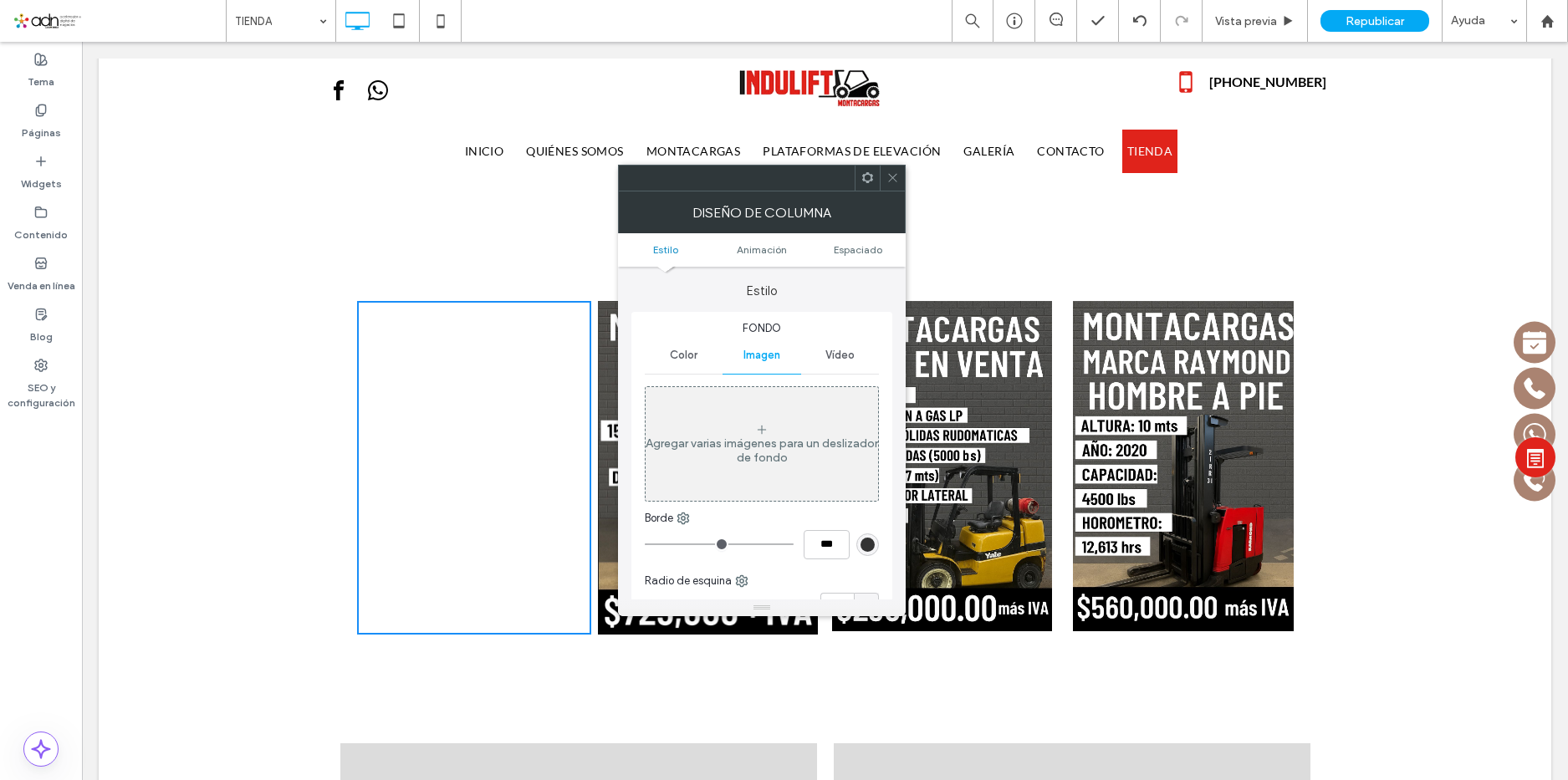
click at [746, 407] on div "Agregar varias imágenes para un deslizador de fondo" at bounding box center [762, 443] width 232 height 111
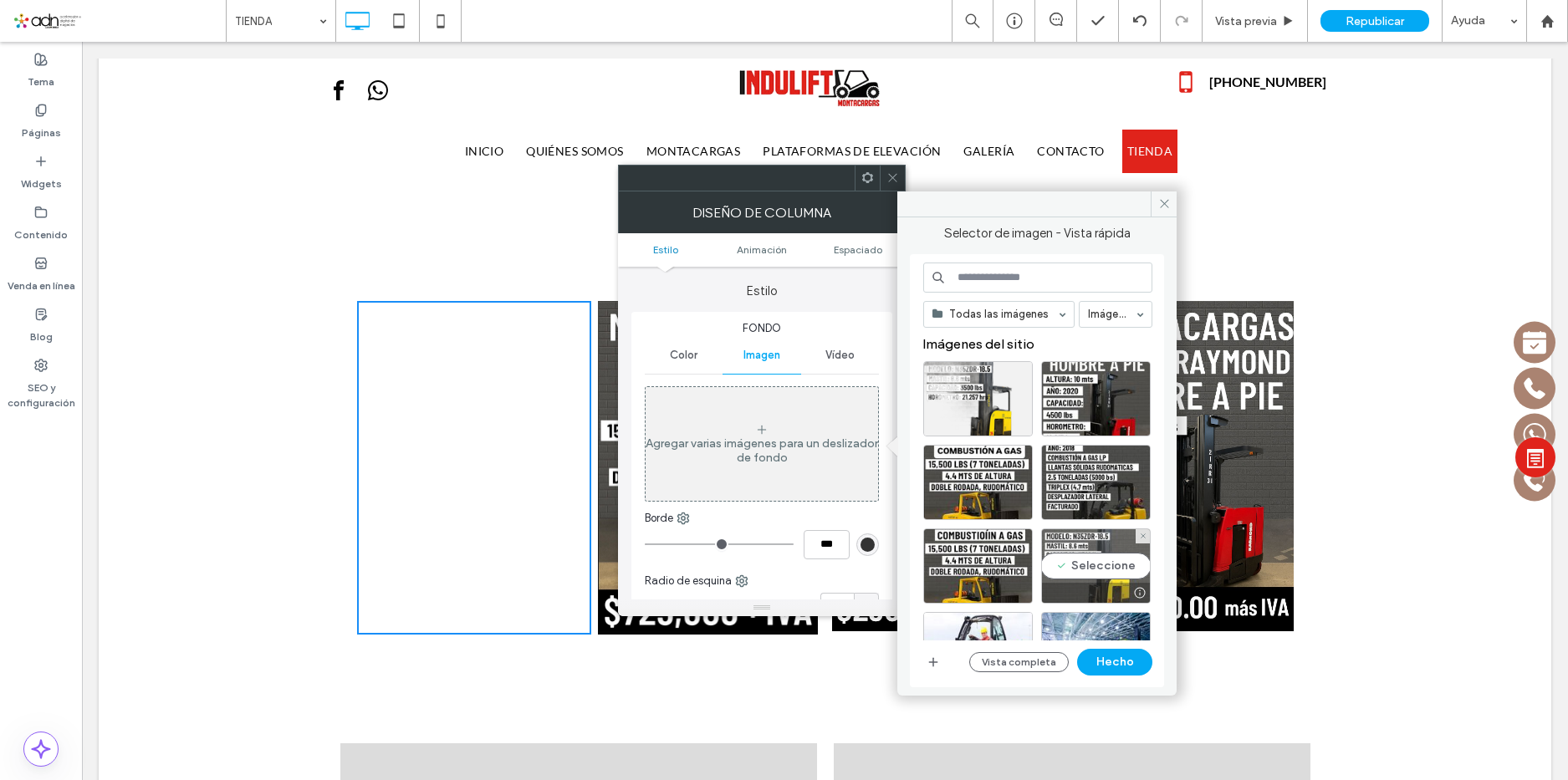
click at [1102, 565] on div "Seleccione" at bounding box center [1096, 566] width 110 height 75
click at [1107, 661] on button "Hecho" at bounding box center [1115, 661] width 75 height 27
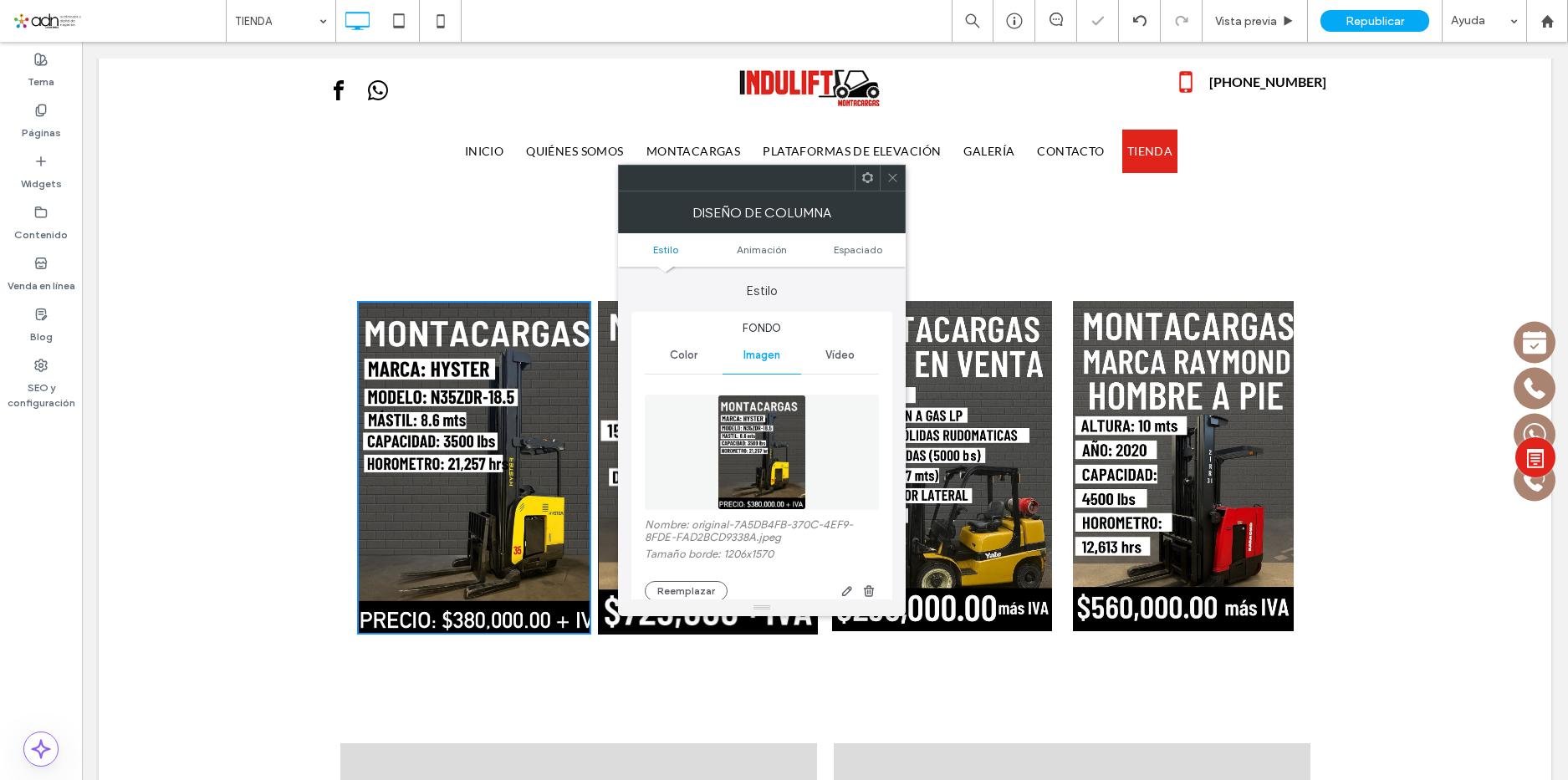
click at [888, 177] on icon at bounding box center [893, 177] width 13 height 13
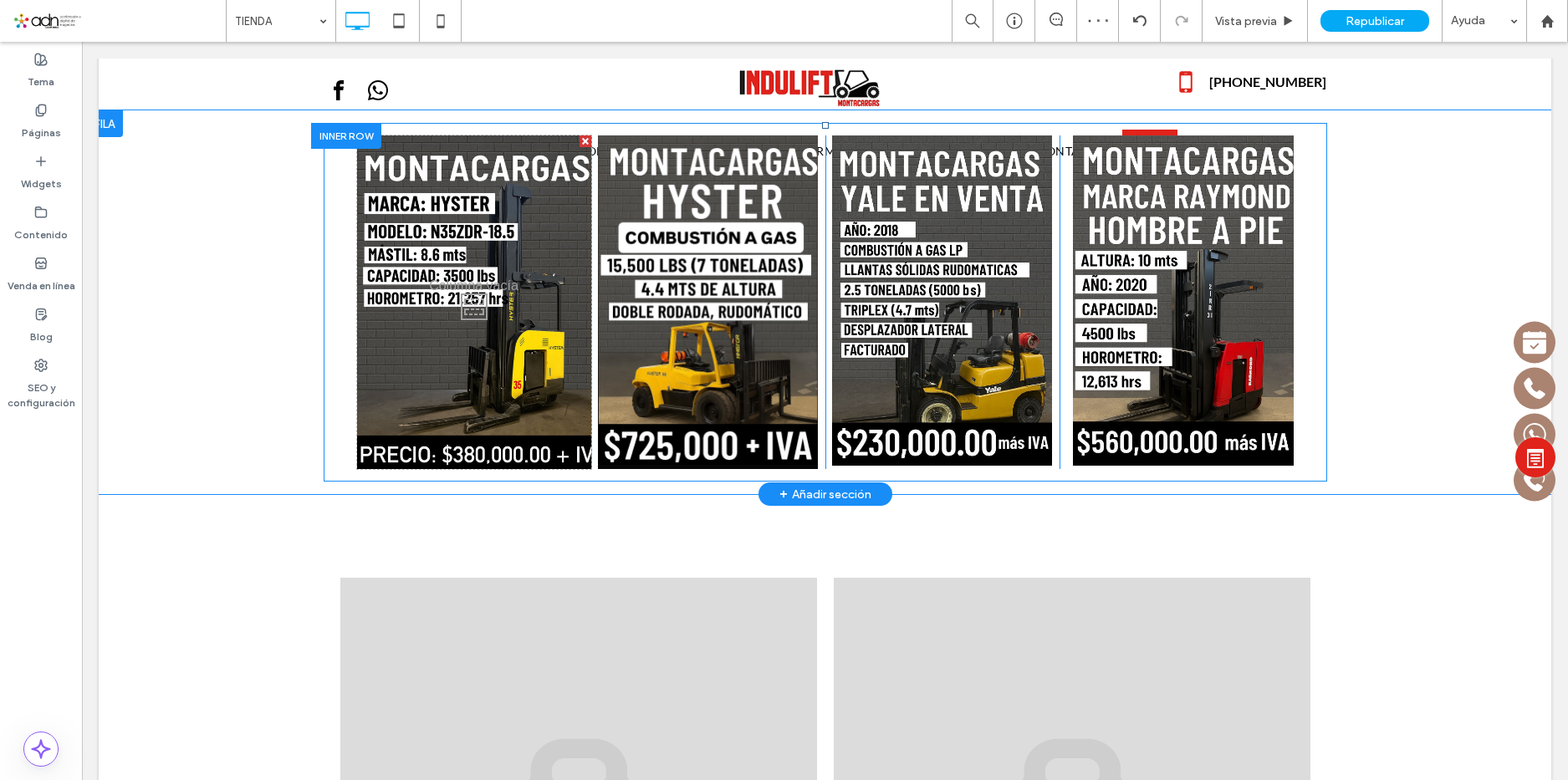
scroll to position [251, 0]
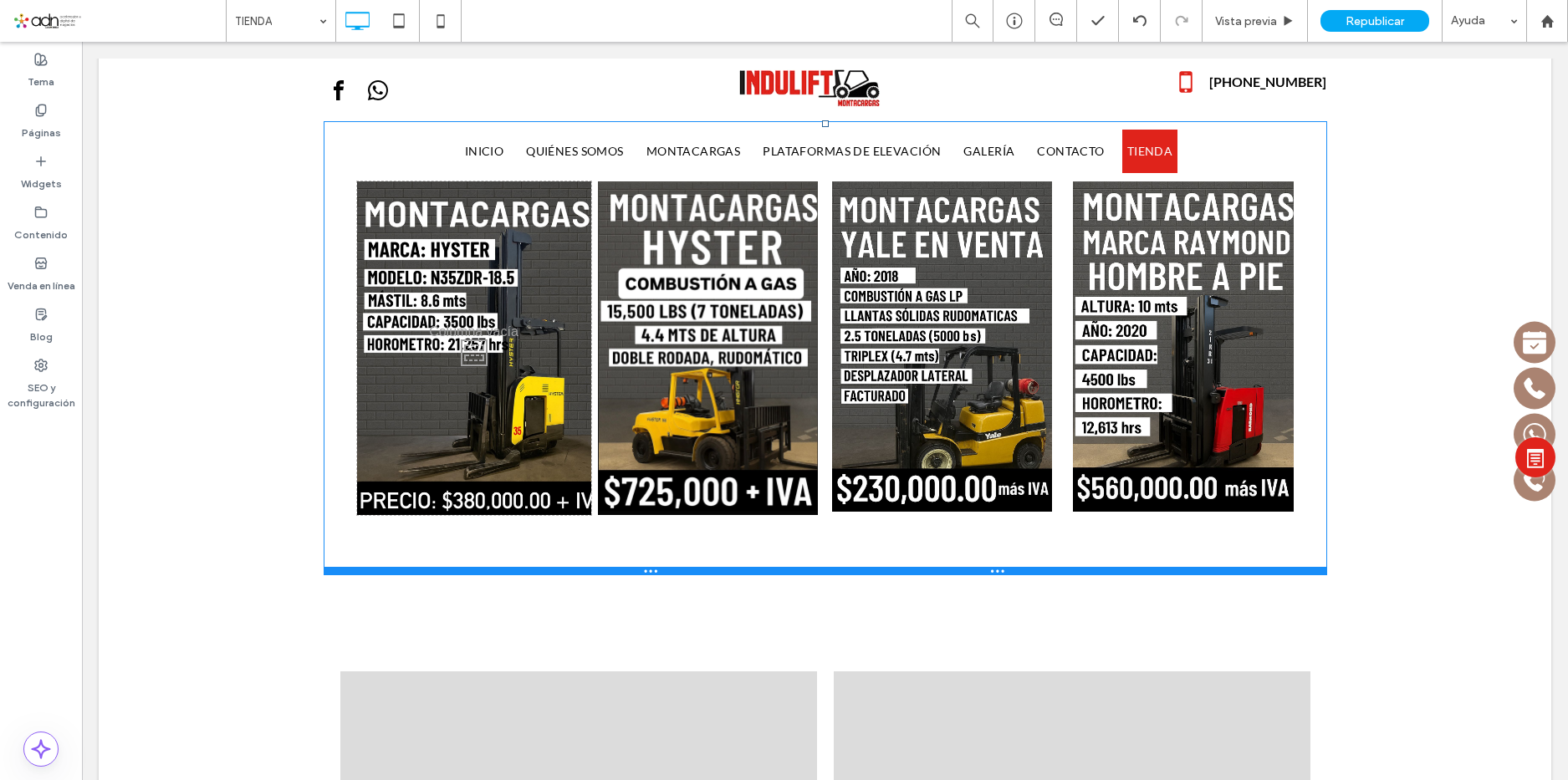
drag, startPoint x: 400, startPoint y: 478, endPoint x: 485, endPoint y: 605, distance: 152.8
click at [393, 573] on div at bounding box center [825, 571] width 1004 height 8
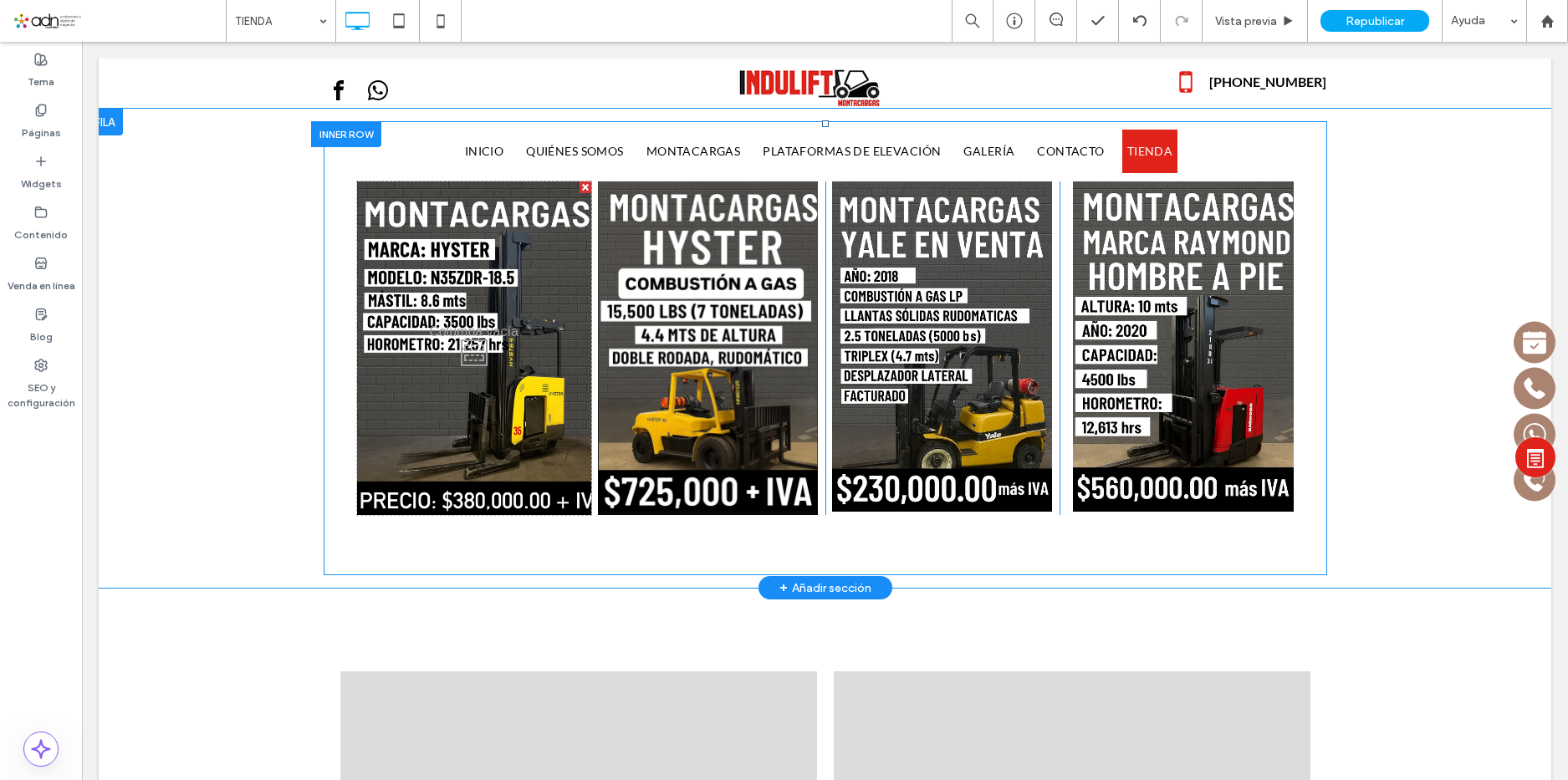
click at [1309, 316] on div "Click To Paste Click To Paste Click To Paste Click To Paste" at bounding box center [825, 348] width 1004 height 454
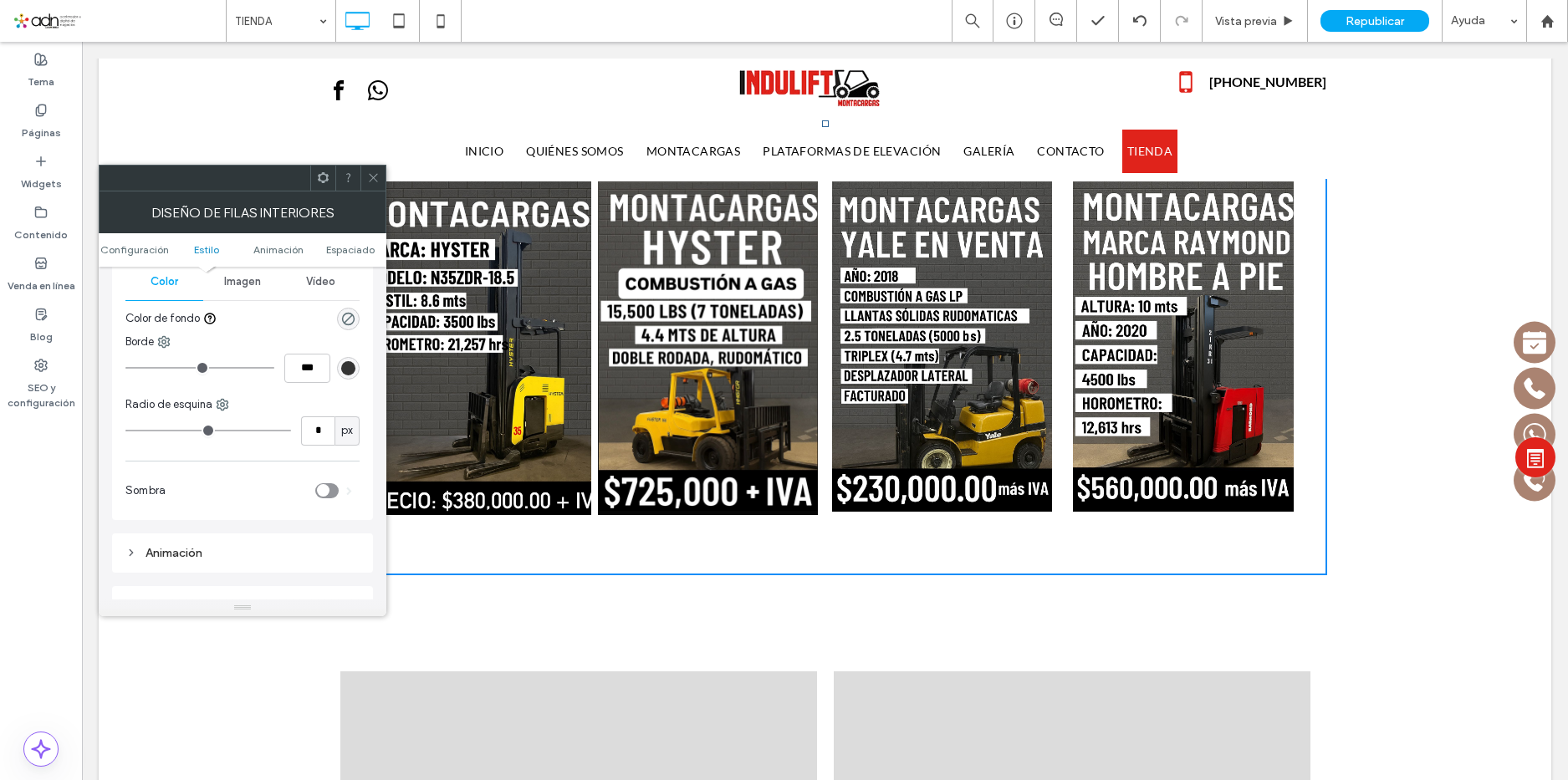
scroll to position [83, 0]
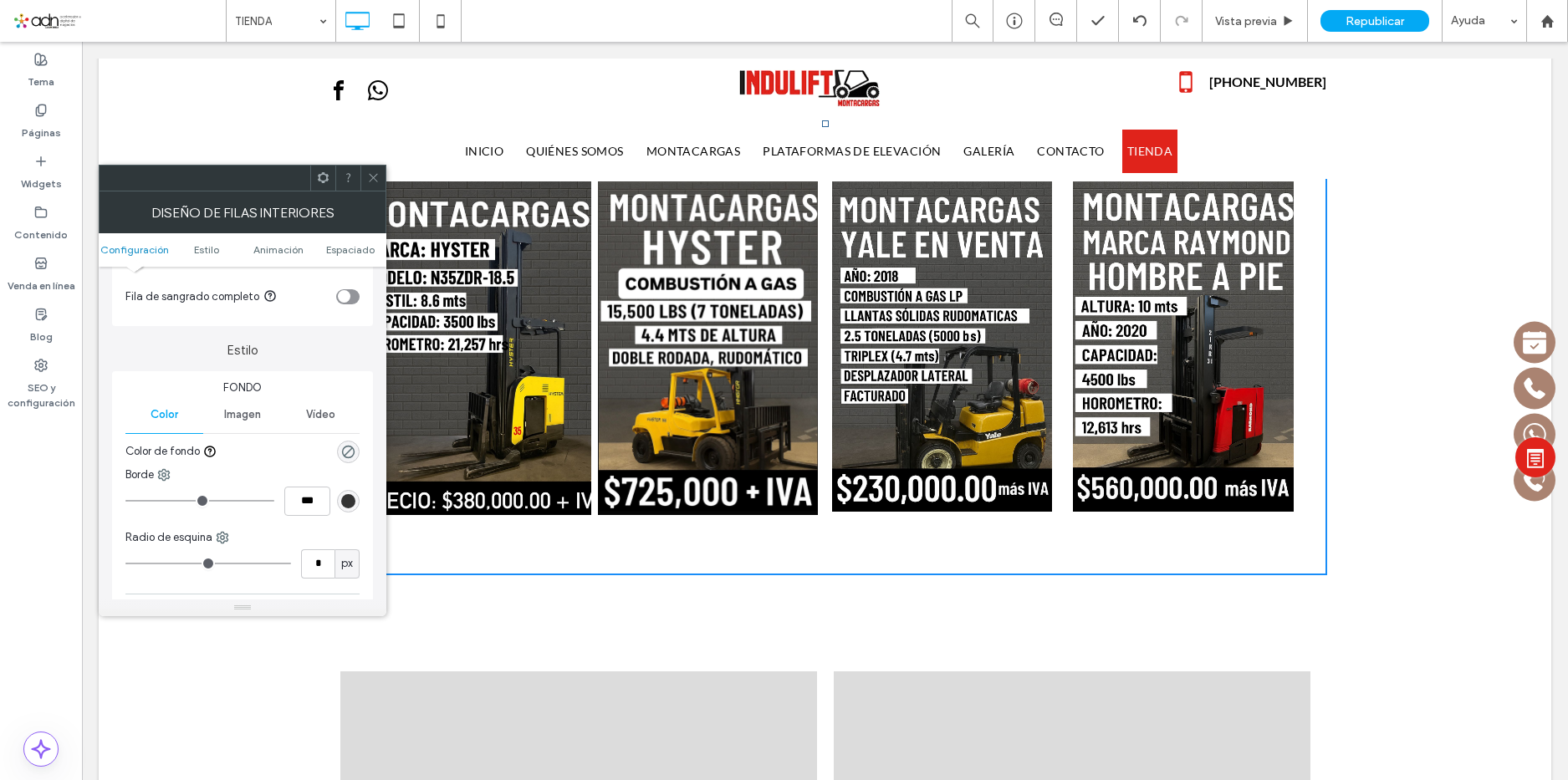
click at [378, 181] on icon at bounding box center [373, 177] width 13 height 13
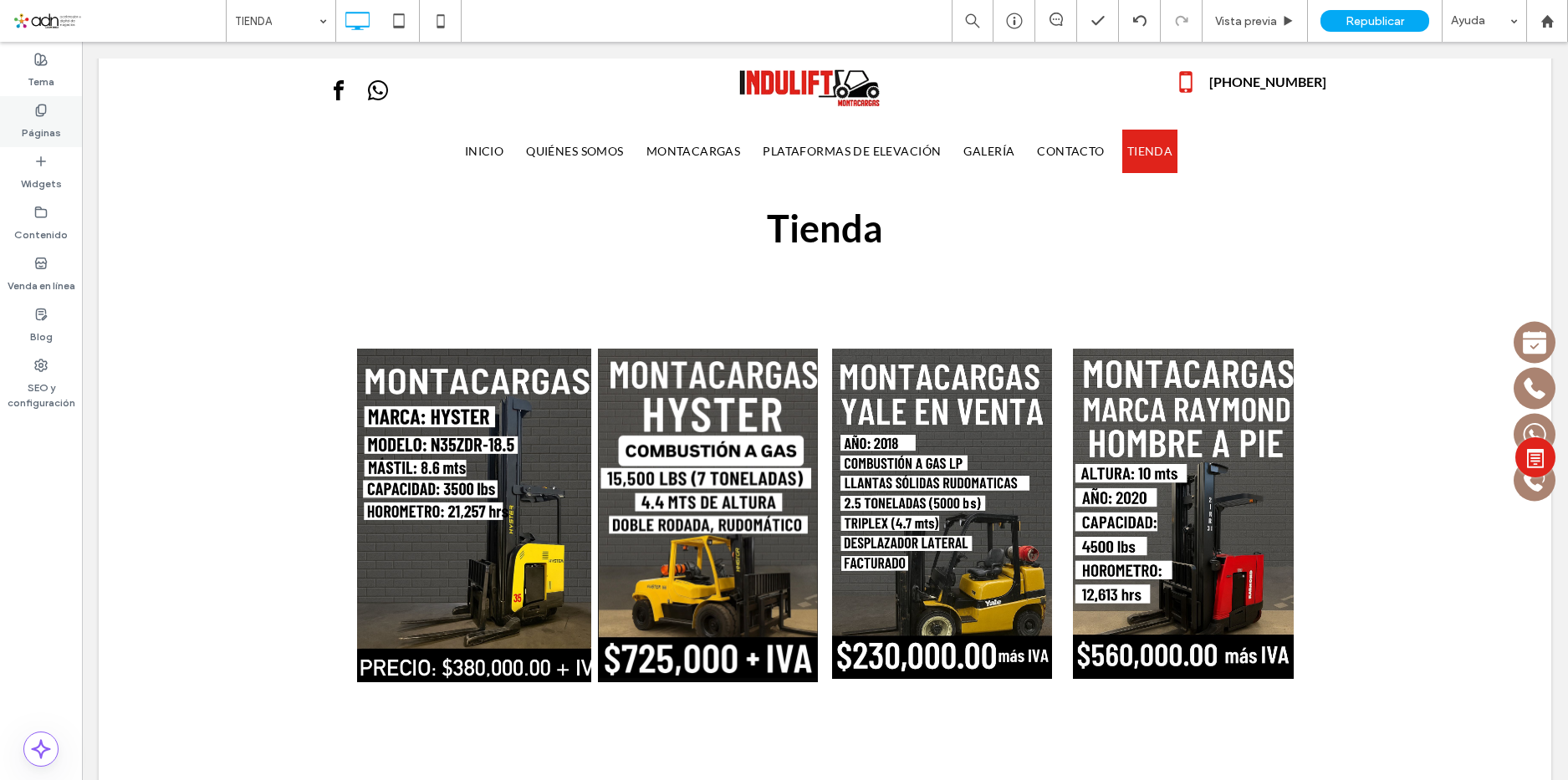
click at [28, 123] on label "Páginas" at bounding box center [41, 129] width 39 height 24
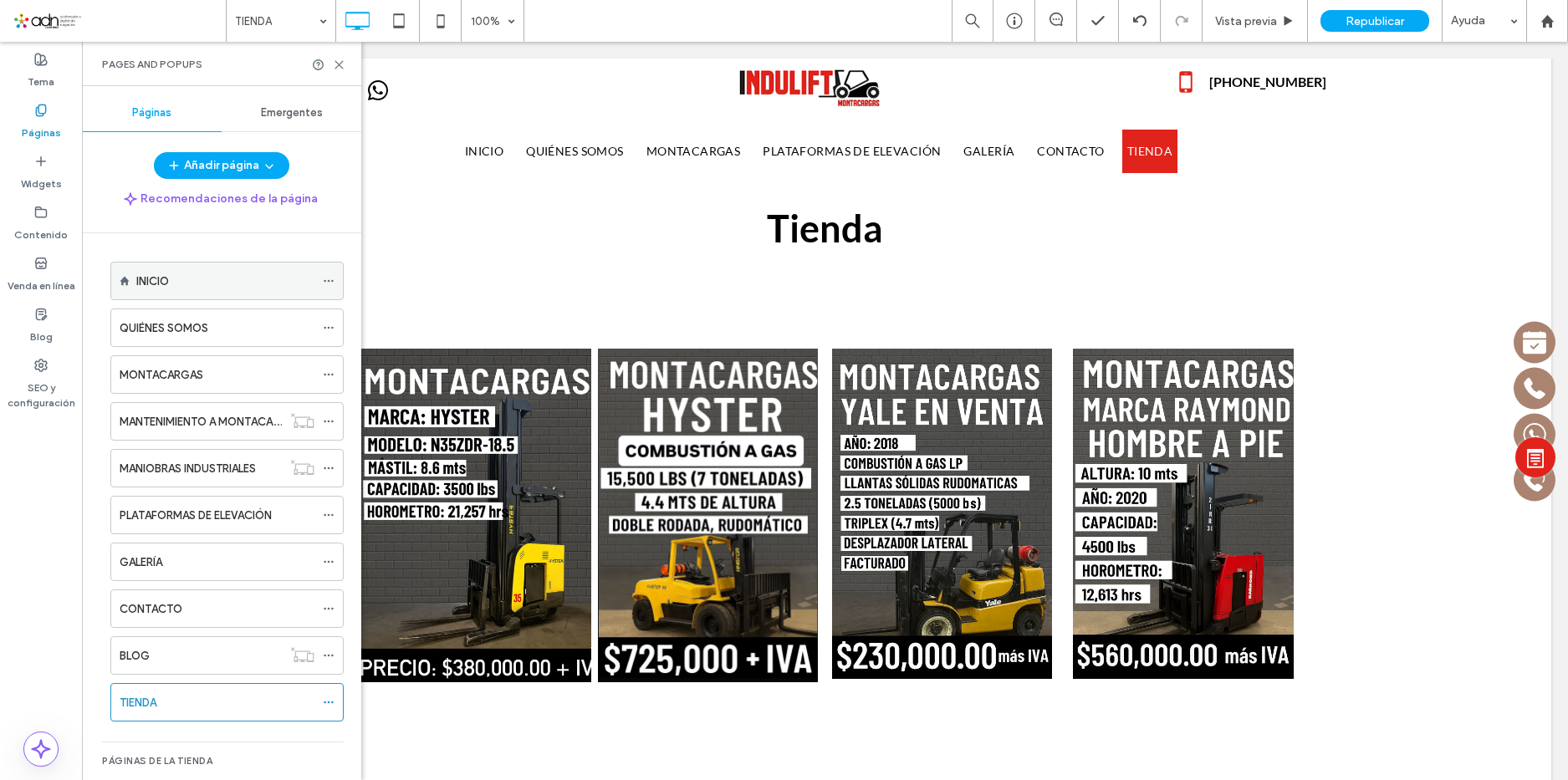
click at [165, 269] on div "INICIO" at bounding box center [225, 281] width 178 height 37
click at [338, 64] on div at bounding box center [784, 390] width 1568 height 780
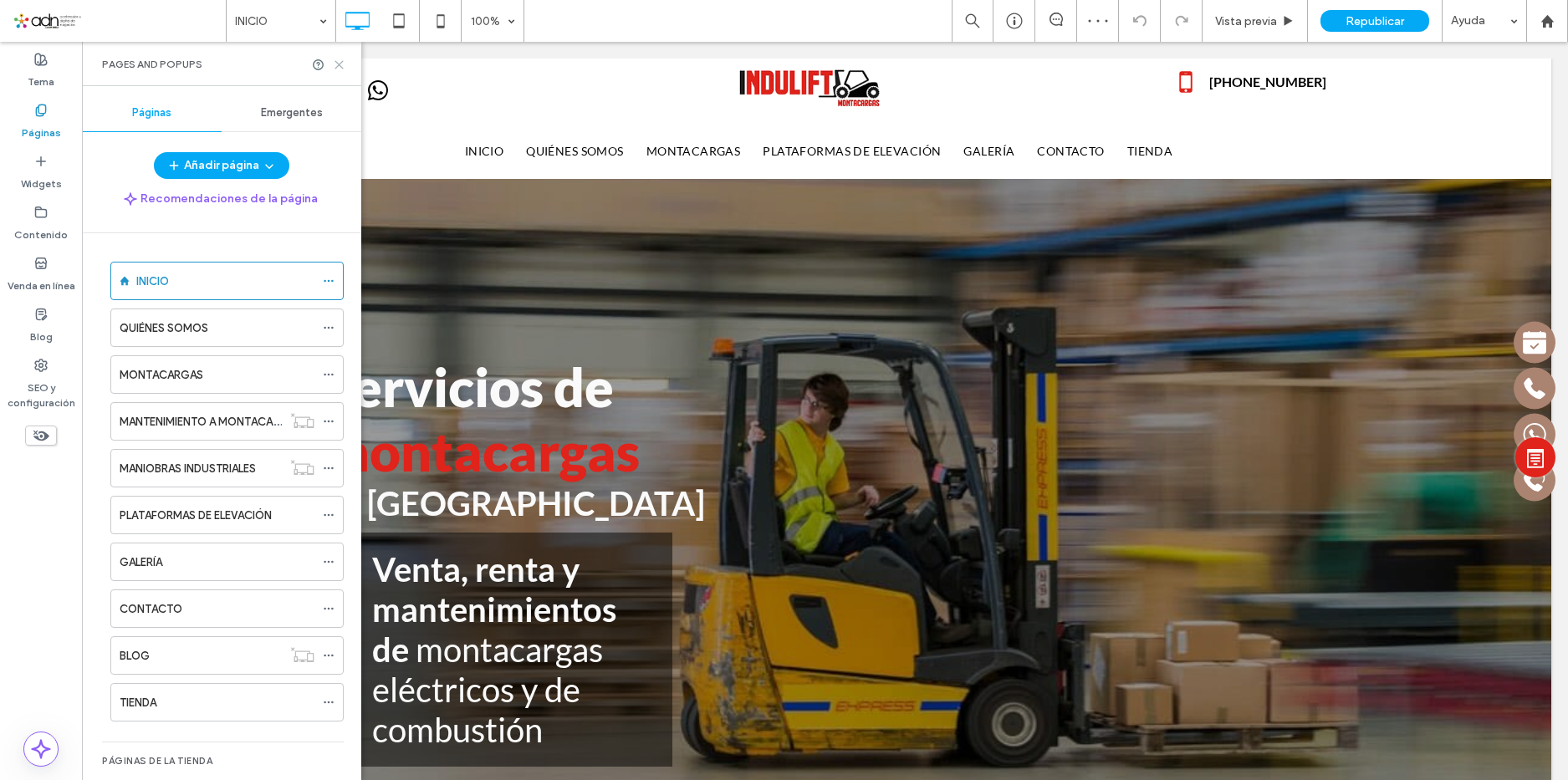
click at [338, 59] on icon at bounding box center [339, 65] width 13 height 13
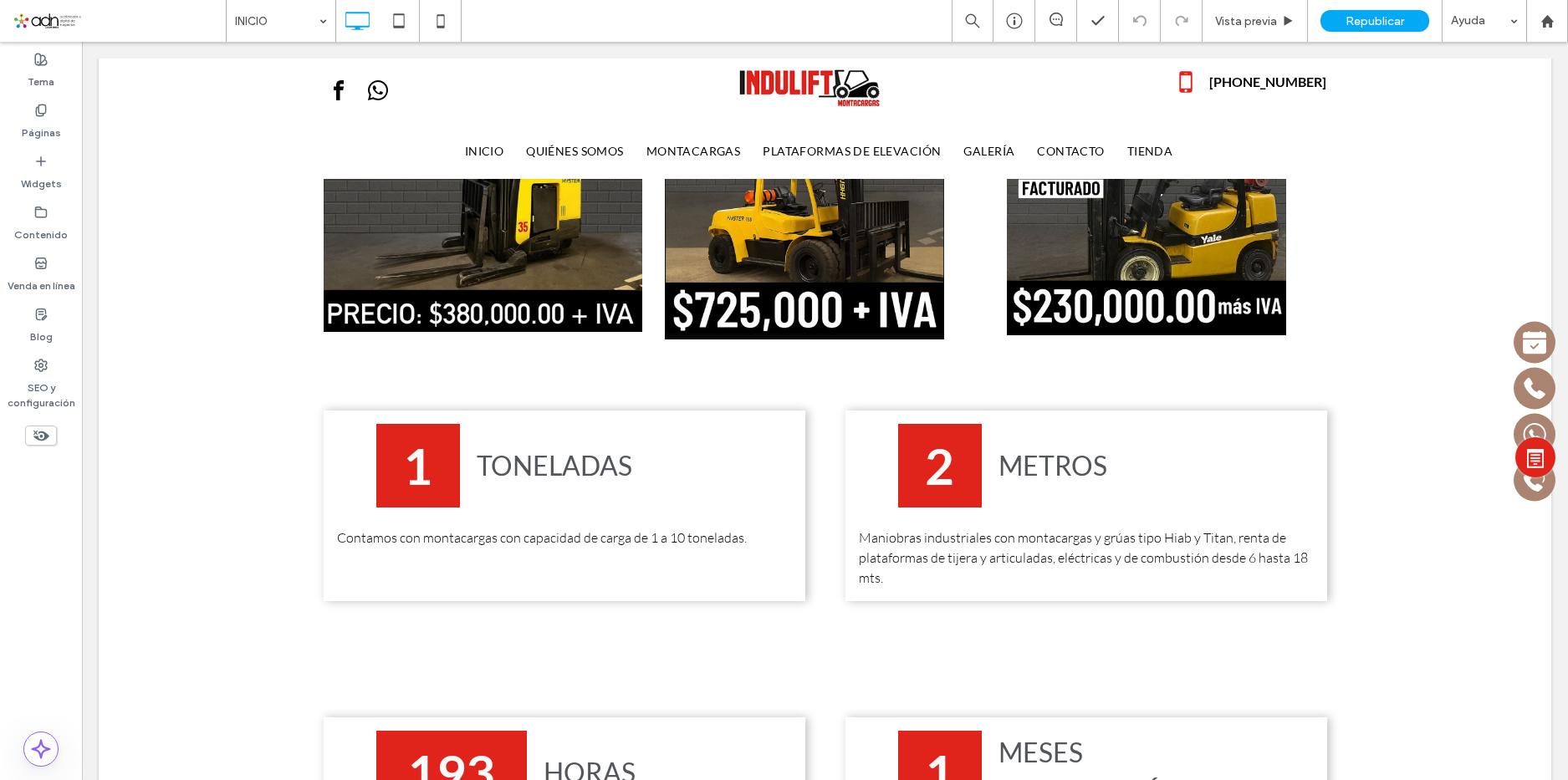
scroll to position [1421, 0]
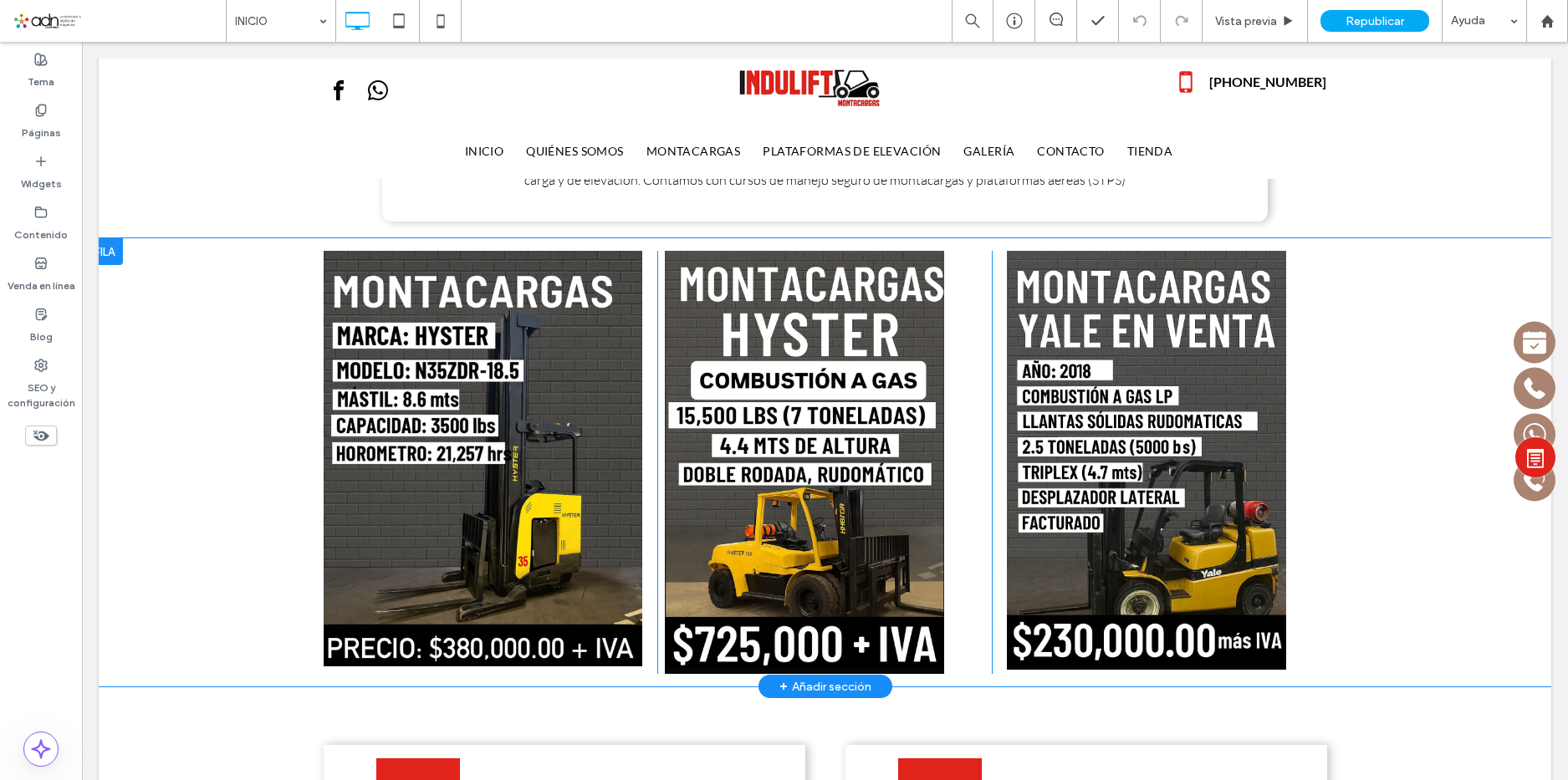
click at [121, 247] on div at bounding box center [104, 251] width 37 height 27
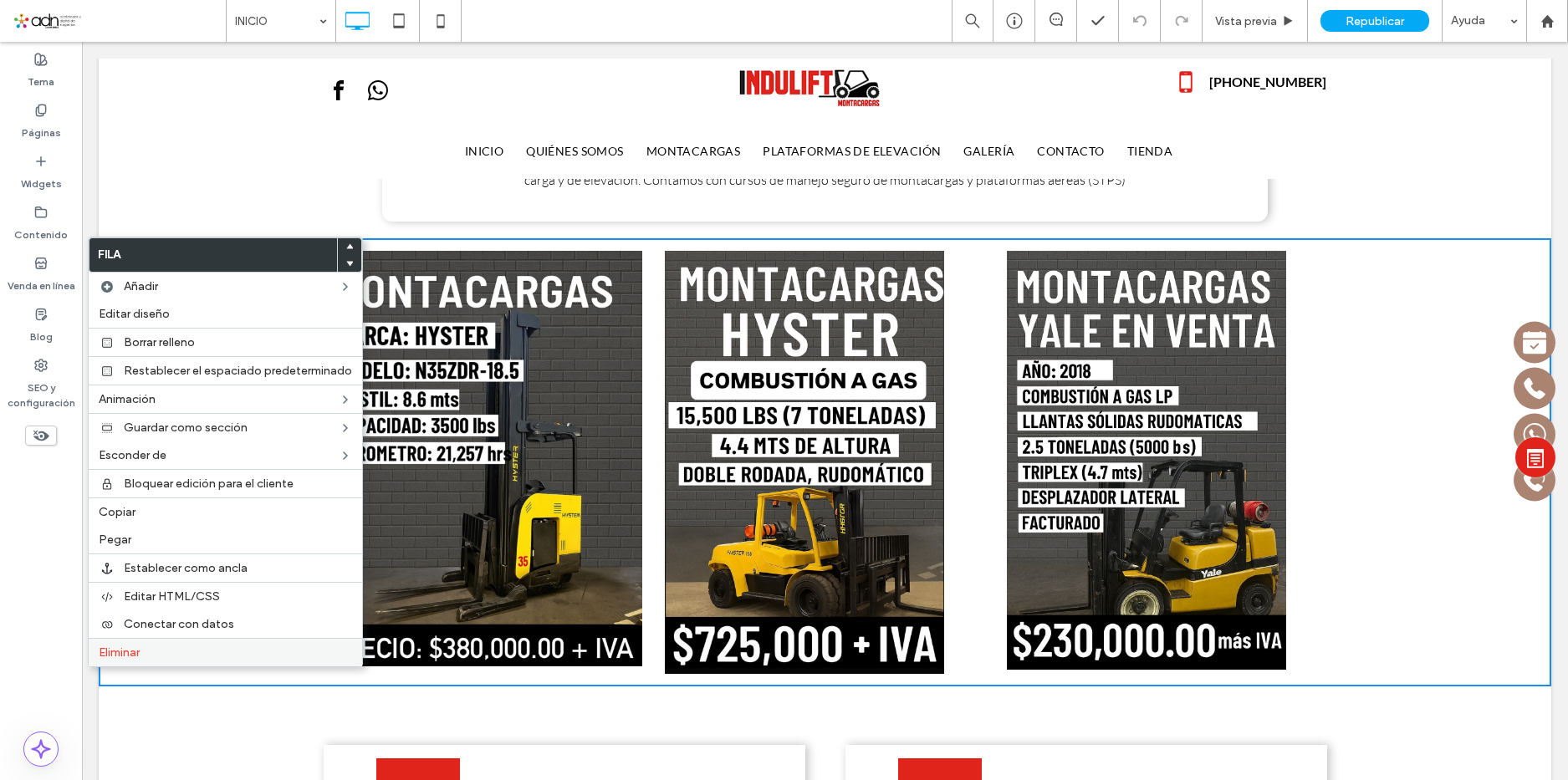
click at [167, 648] on label "Eliminar" at bounding box center [225, 653] width 253 height 15
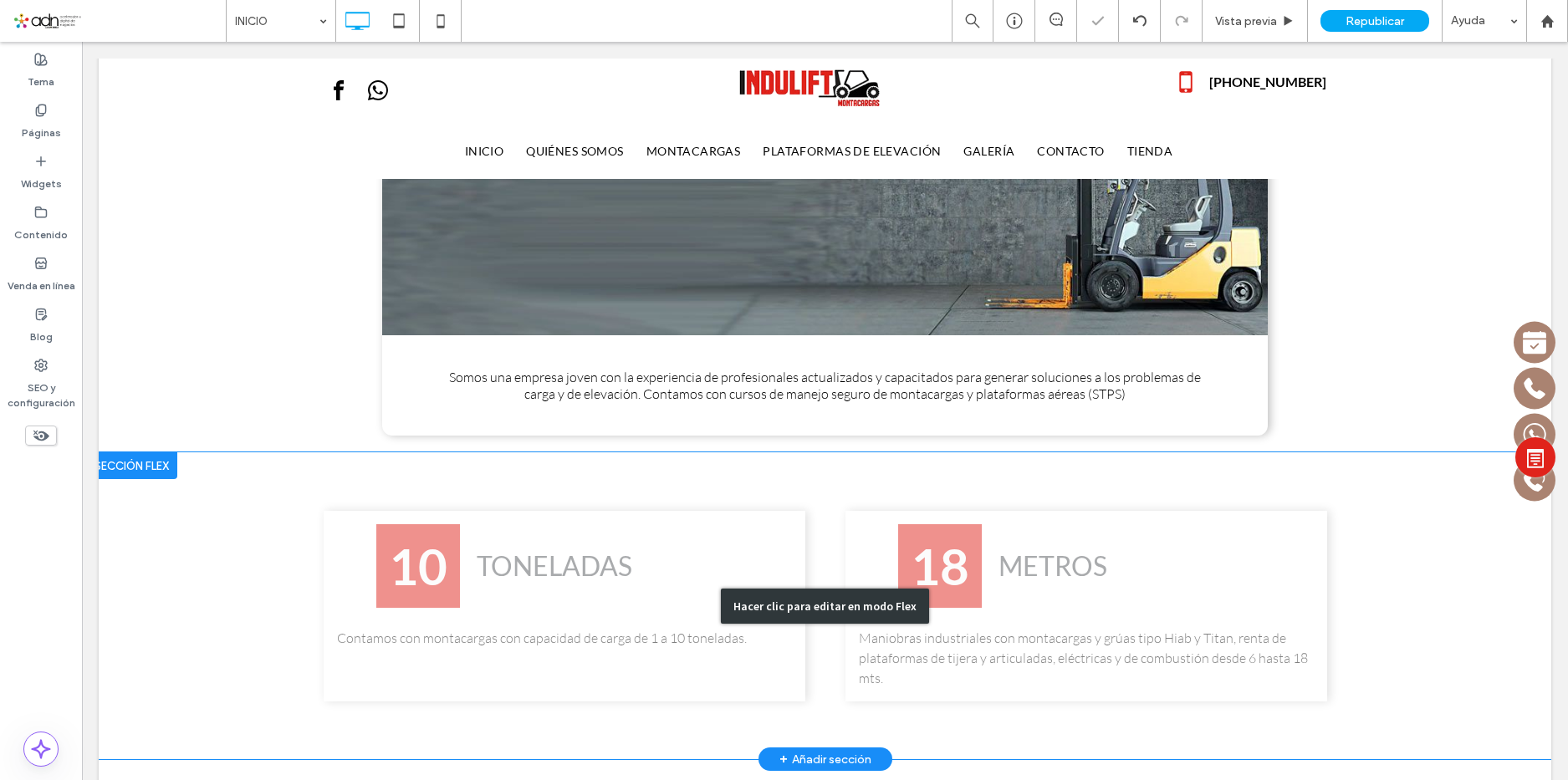
scroll to position [1170, 0]
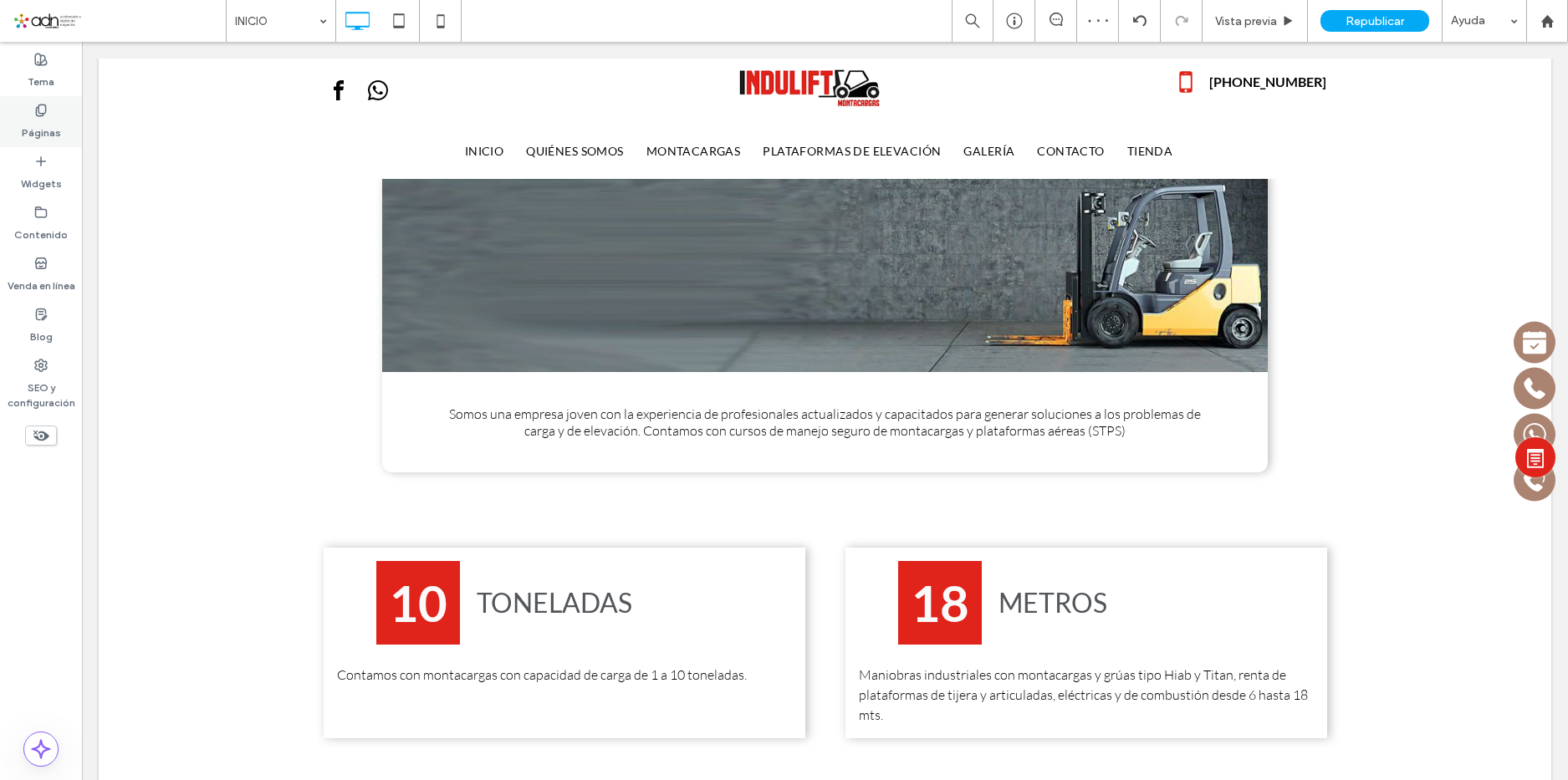
click at [33, 129] on label "Páginas" at bounding box center [41, 129] width 39 height 24
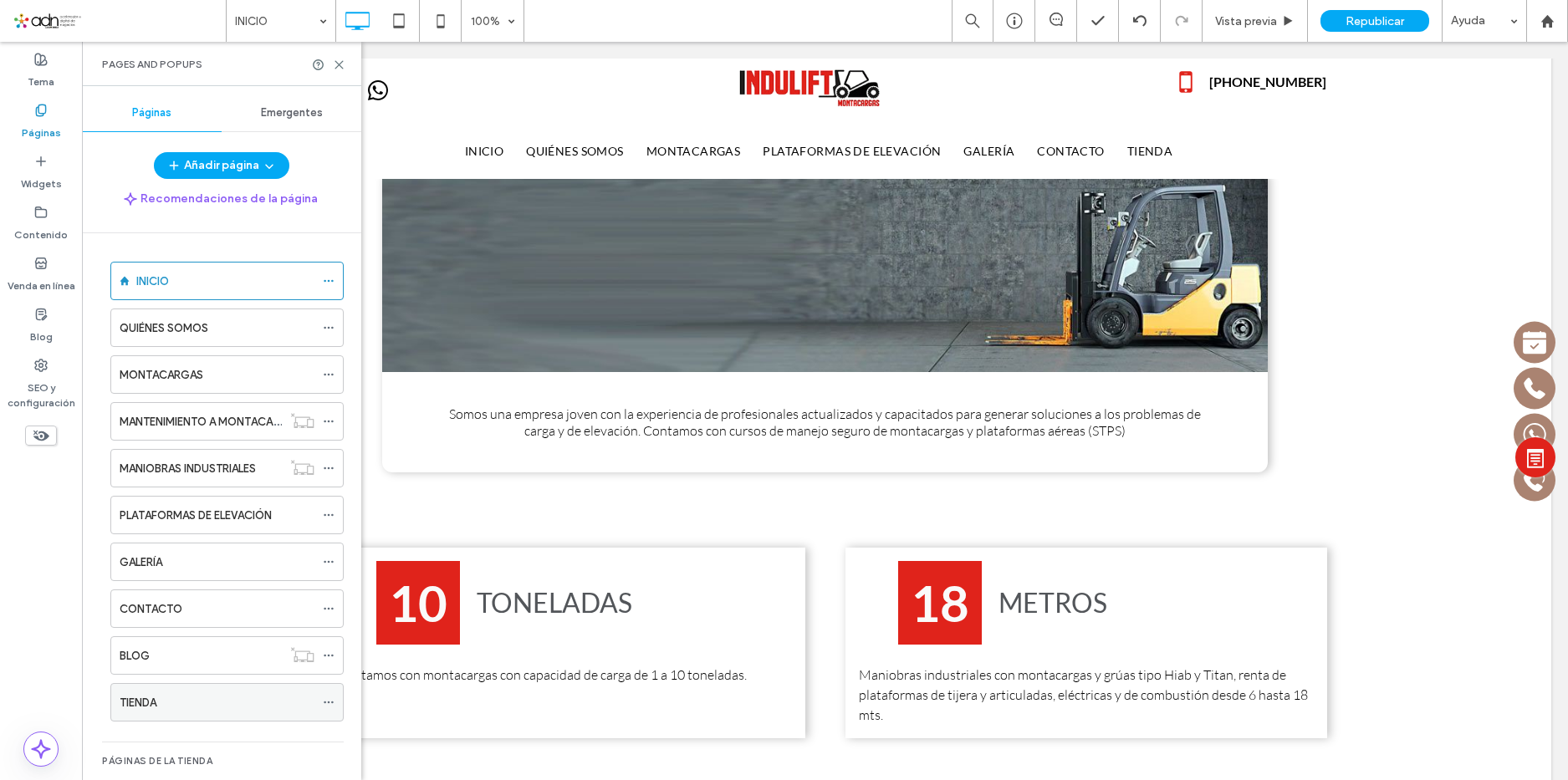
click at [190, 707] on div "TIENDA" at bounding box center [217, 702] width 195 height 17
click at [336, 63] on icon at bounding box center [339, 65] width 13 height 13
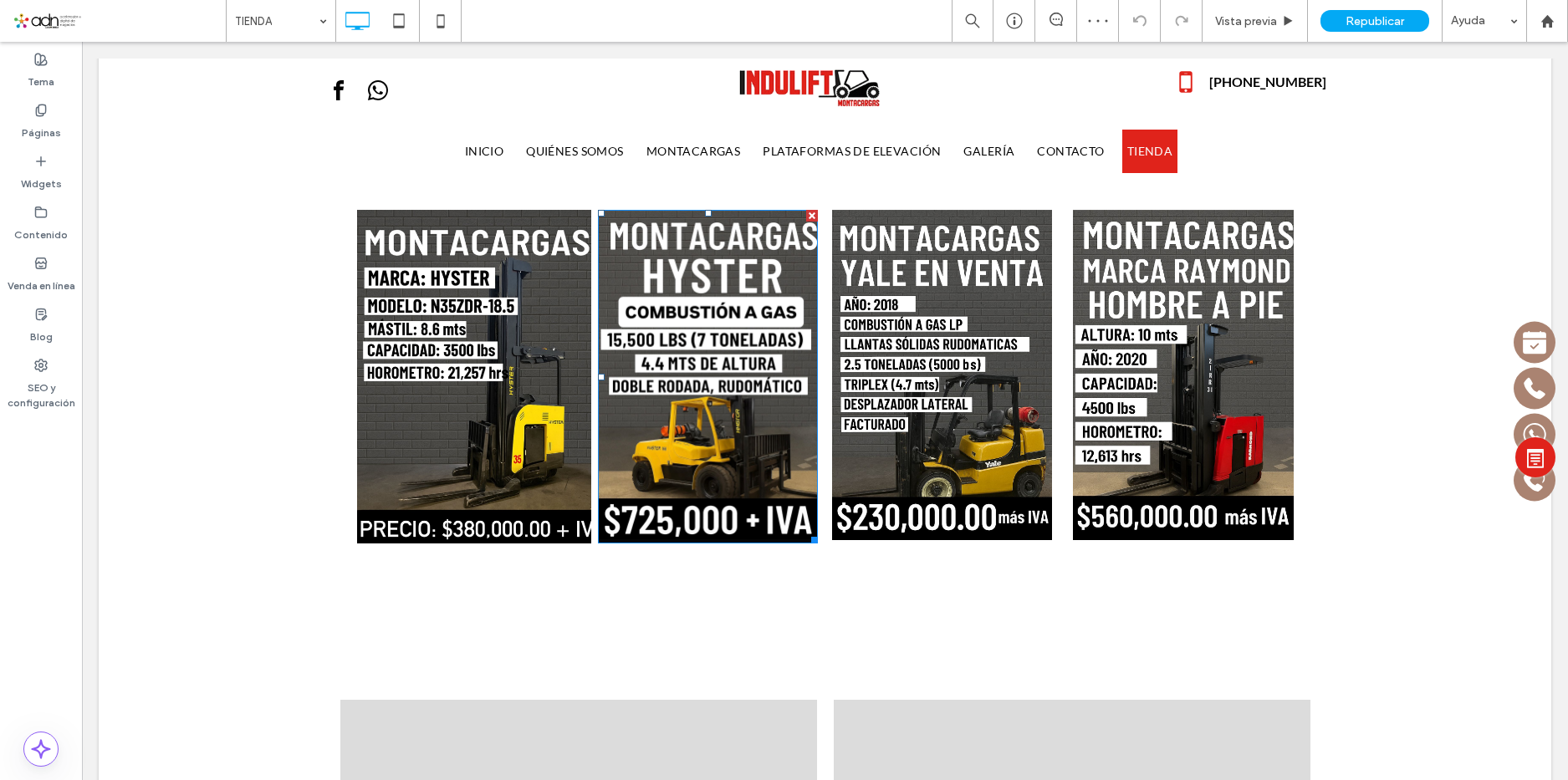
scroll to position [251, 0]
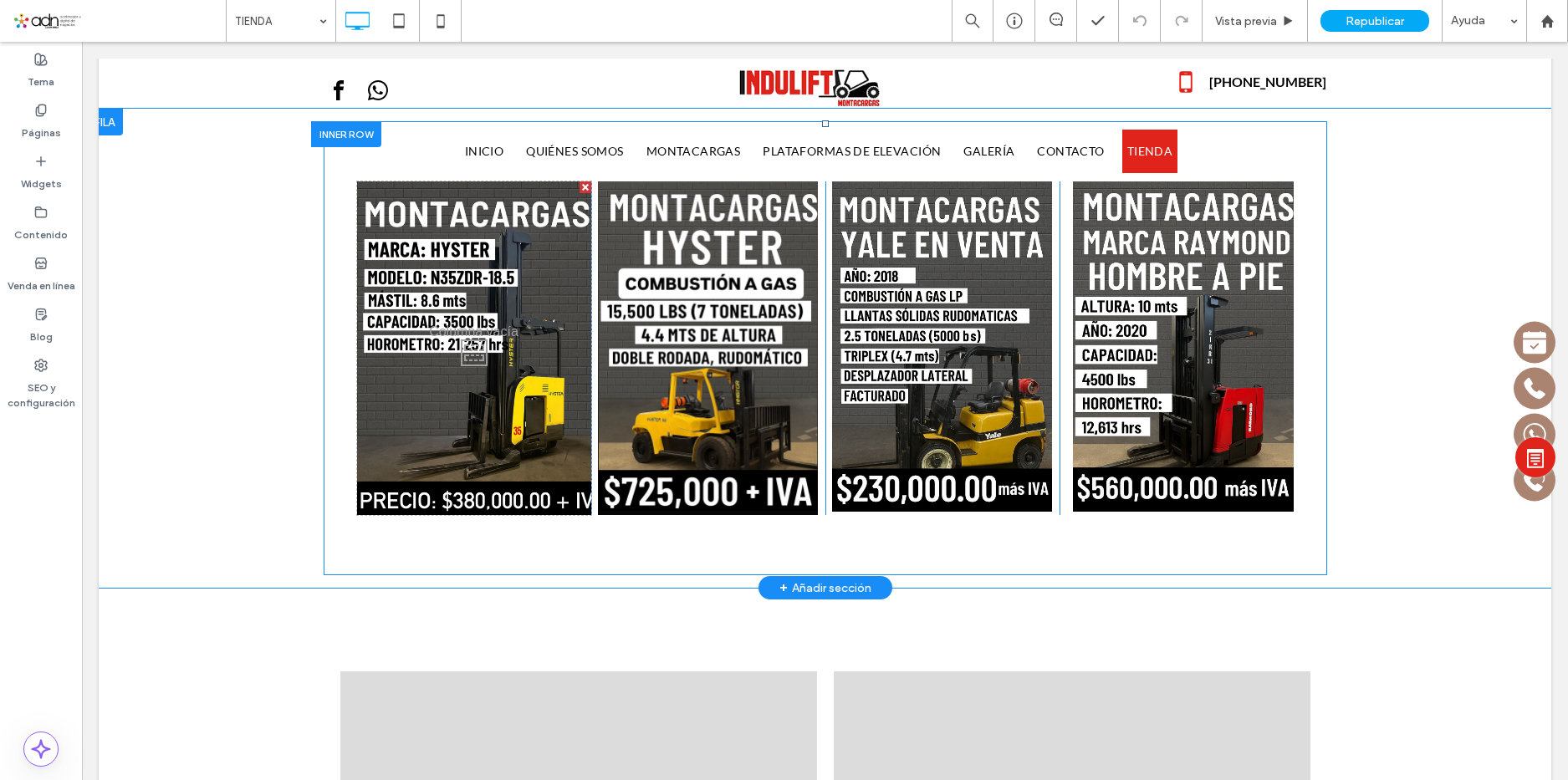
click at [463, 380] on div "Click To Paste" at bounding box center [474, 347] width 234 height 334
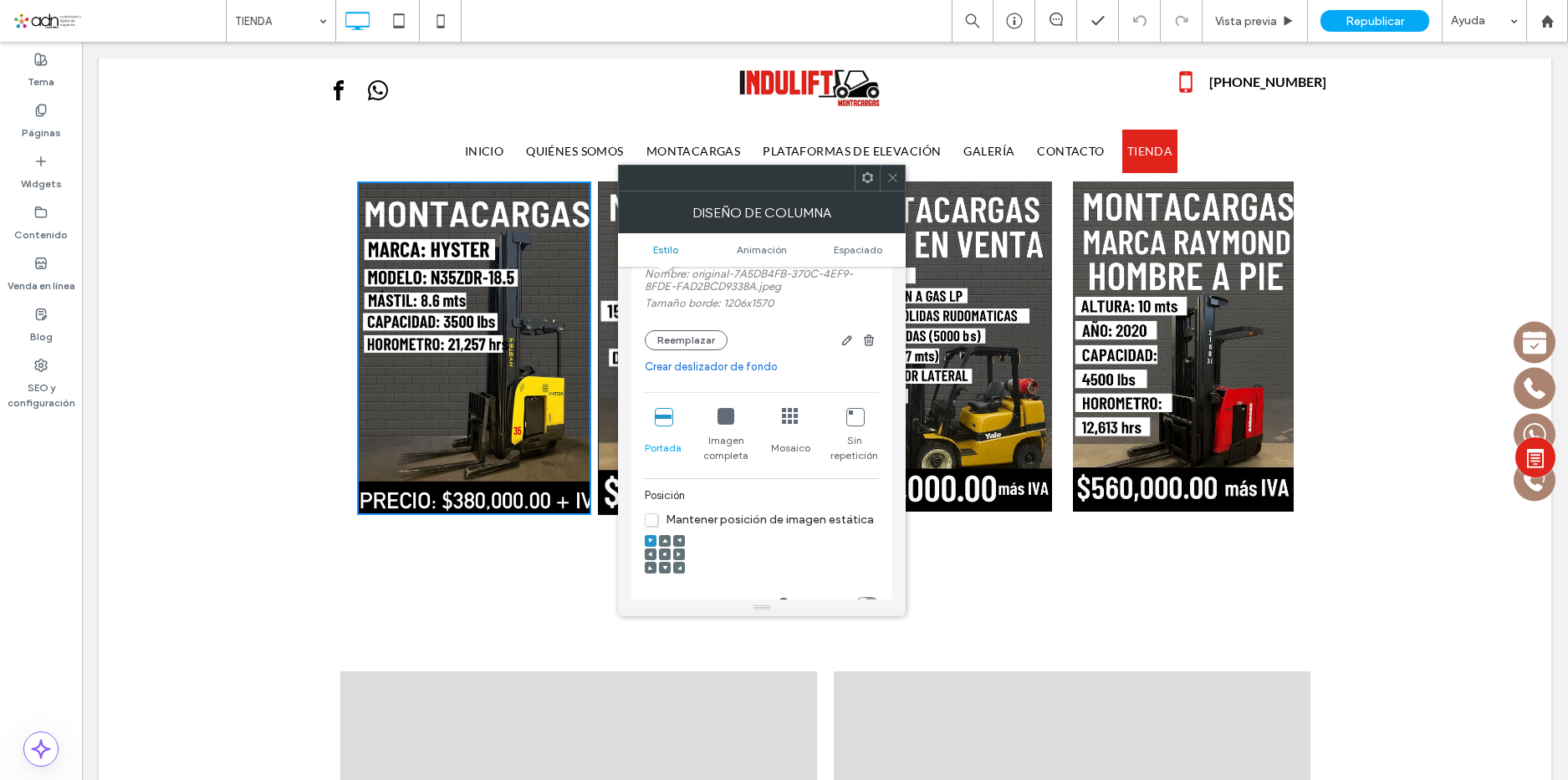
click at [893, 173] on icon at bounding box center [893, 177] width 13 height 13
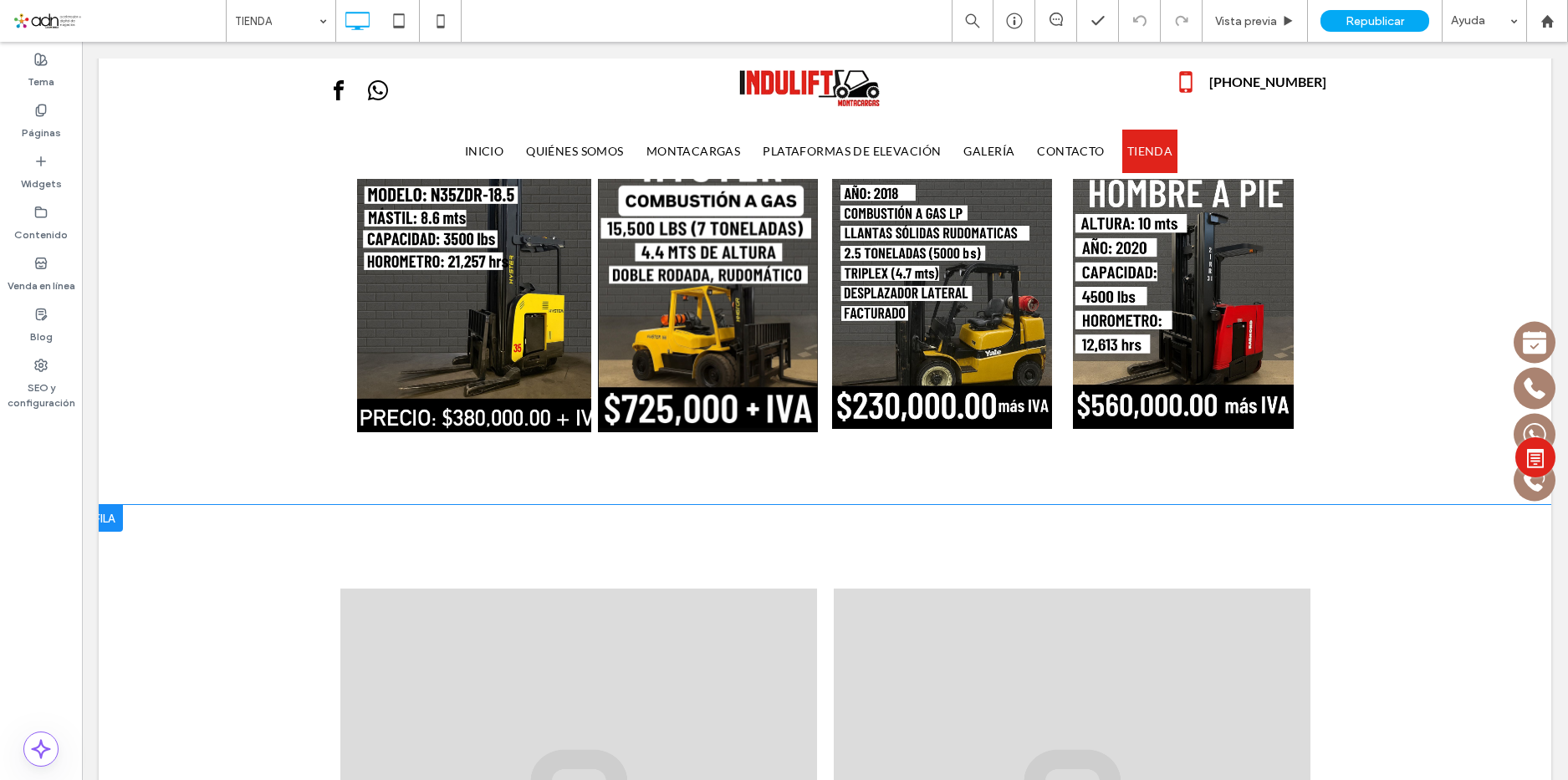
scroll to position [335, 0]
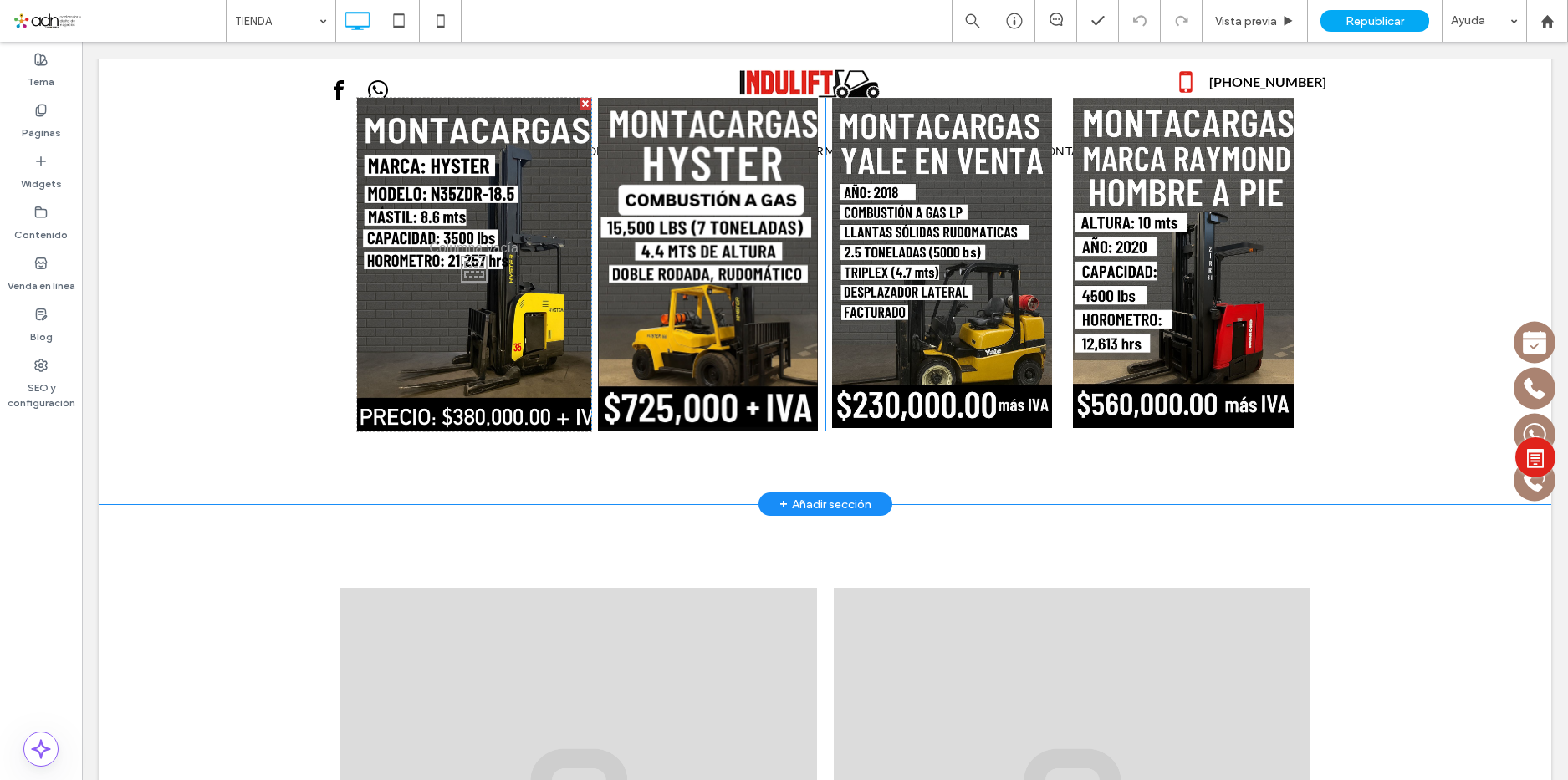
click at [841, 504] on div "+ Añadir sección" at bounding box center [825, 504] width 92 height 18
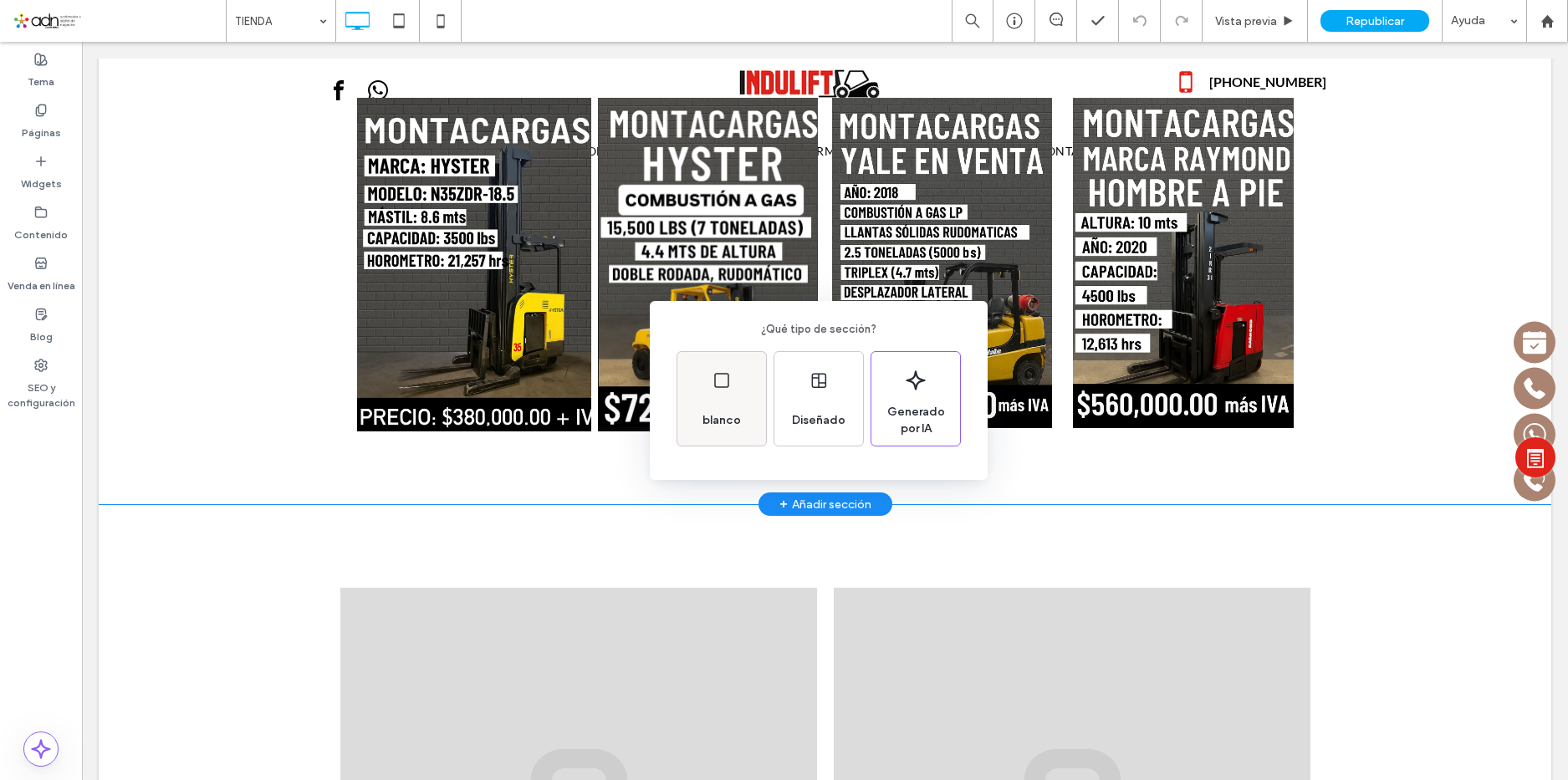
click at [714, 407] on div "blanco" at bounding box center [722, 421] width 52 height 37
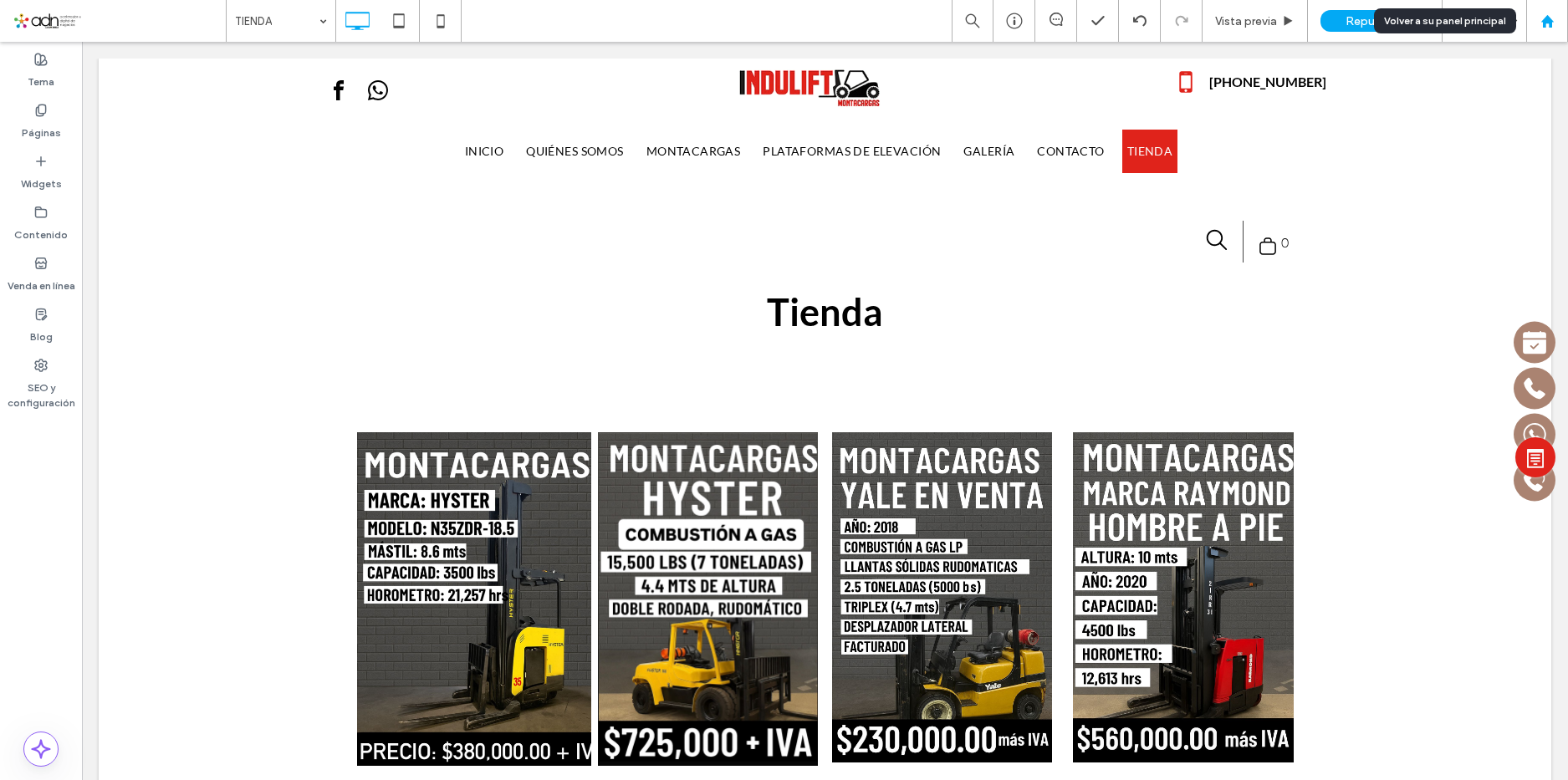
click at [1554, 10] on div at bounding box center [1547, 21] width 42 height 42
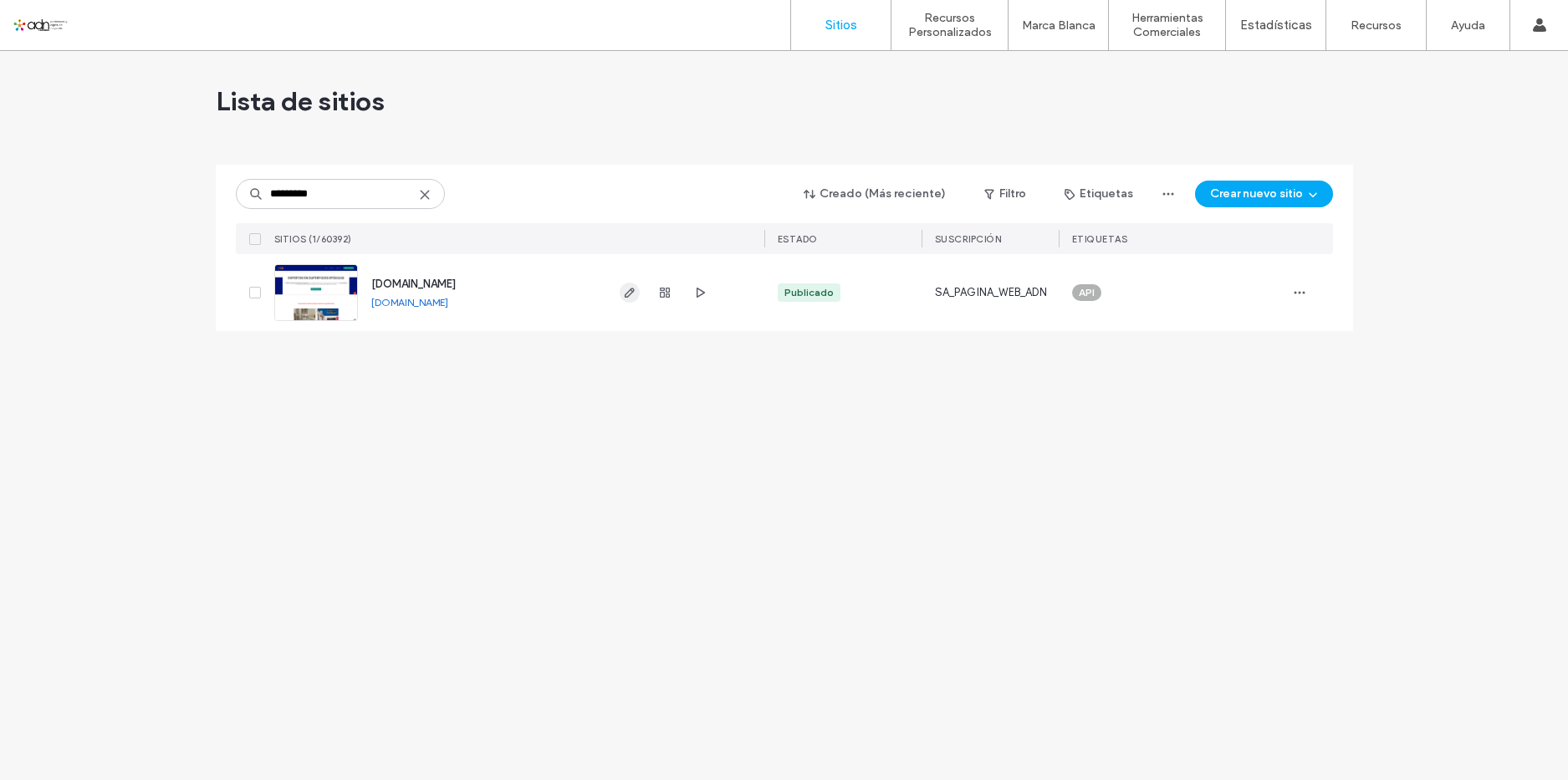
type input "*********"
click at [627, 289] on icon "button" at bounding box center [629, 293] width 14 height 14
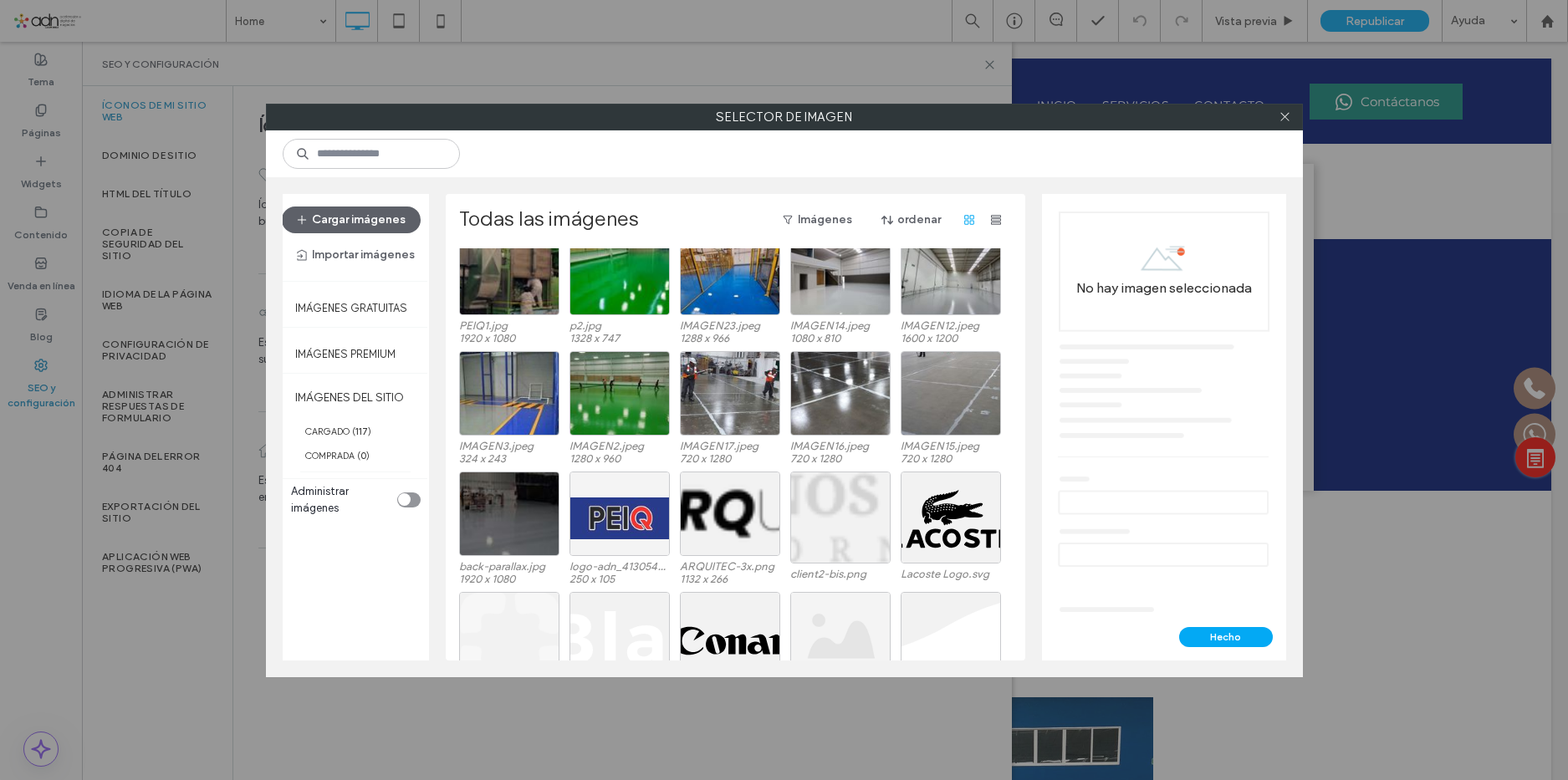
scroll to position [1254, 0]
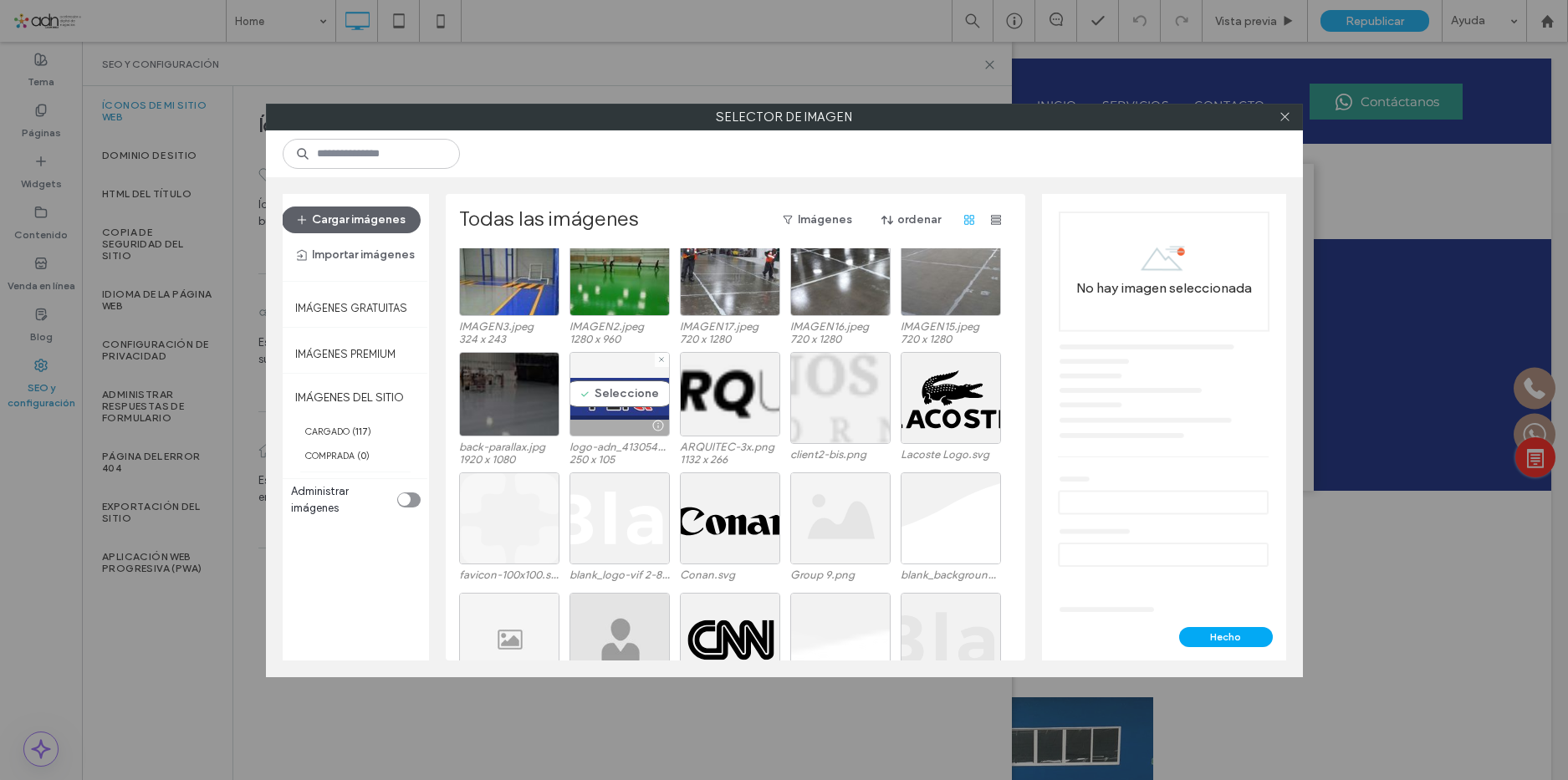
click at [618, 380] on div "Seleccione" at bounding box center [620, 394] width 101 height 84
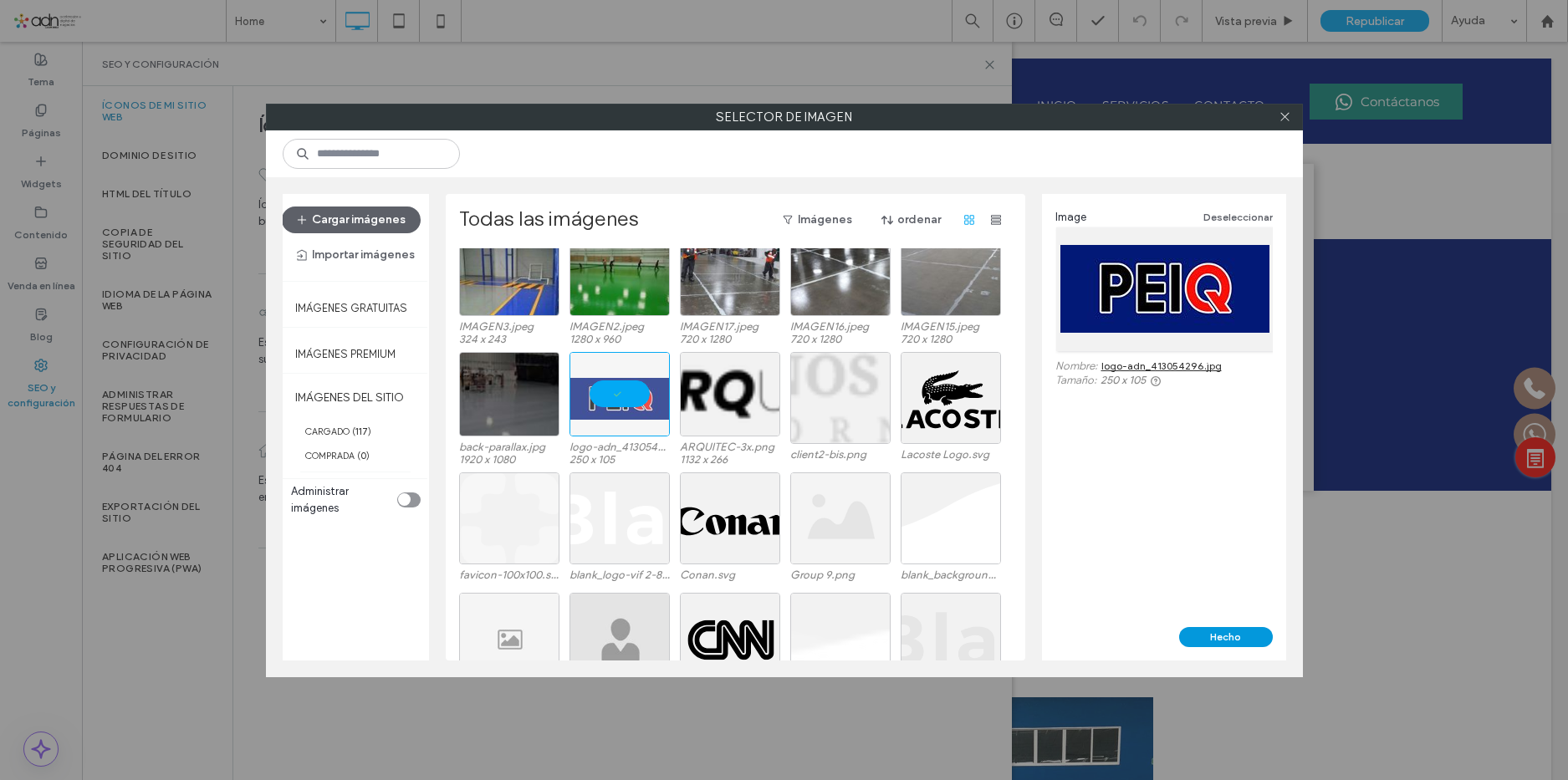
drag, startPoint x: 1223, startPoint y: 641, endPoint x: 1135, endPoint y: 597, distance: 98.4
click at [1223, 641] on button "Hecho" at bounding box center [1226, 637] width 93 height 20
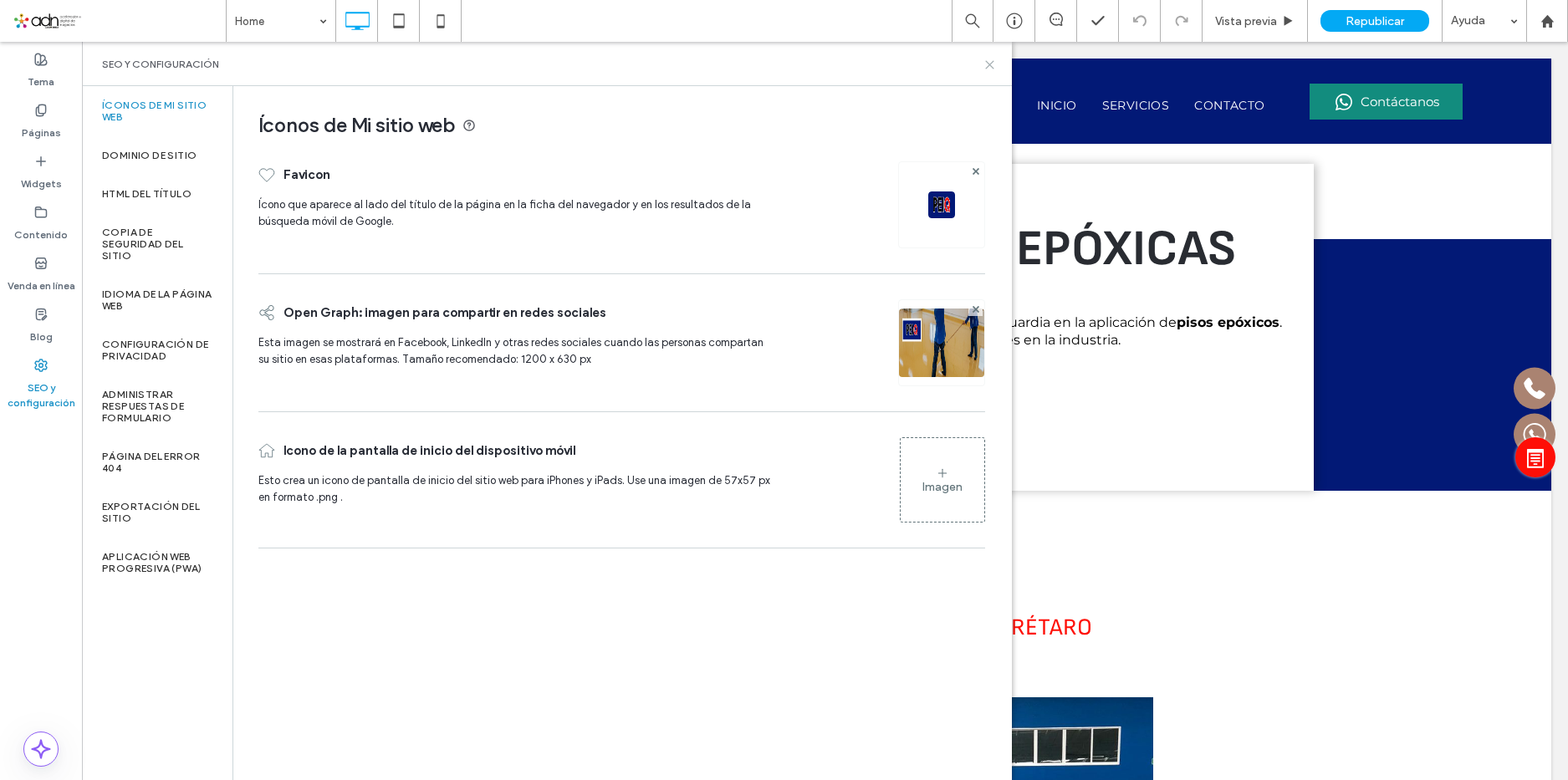
click at [990, 59] on icon at bounding box center [990, 65] width 13 height 13
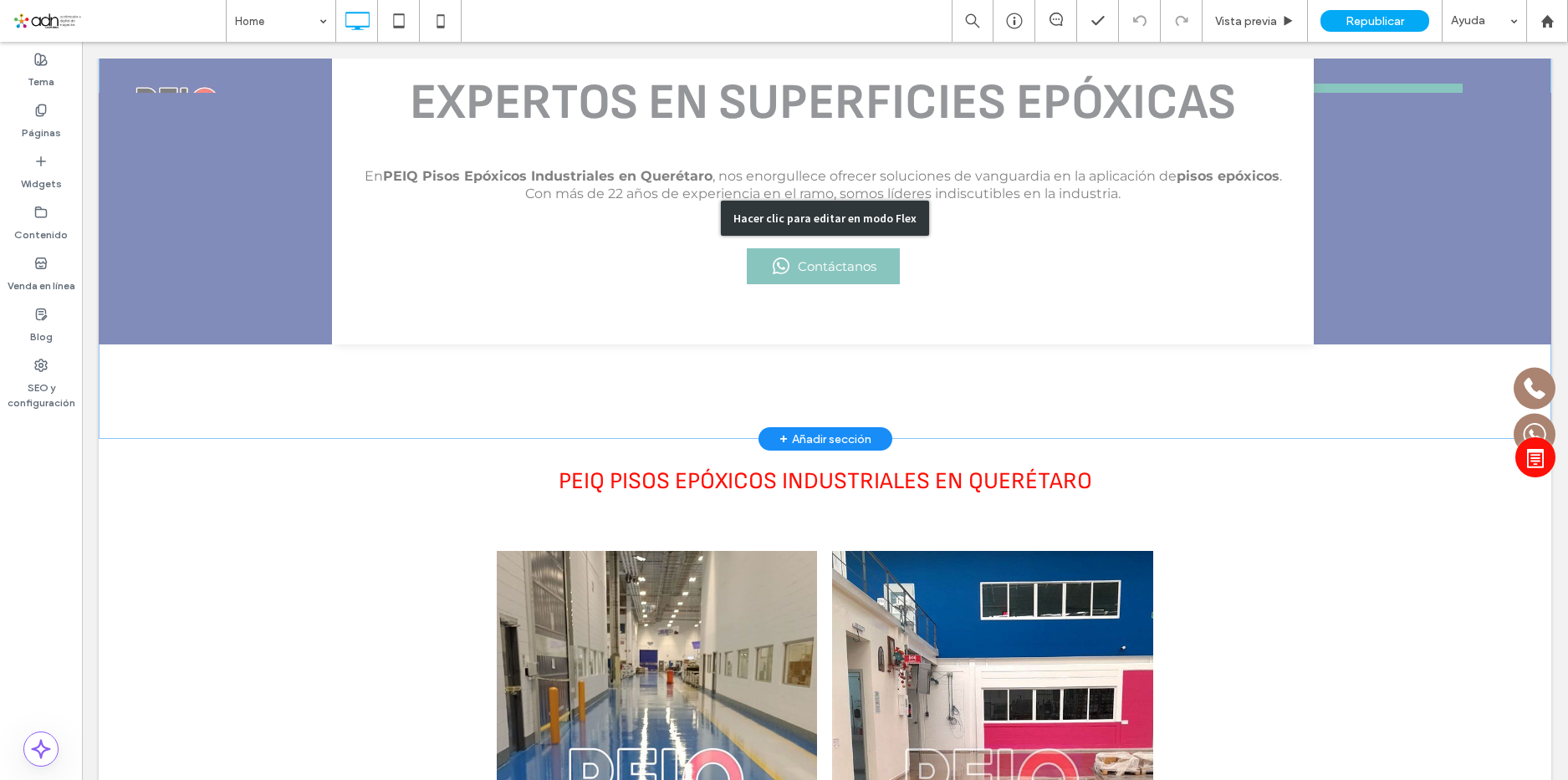
scroll to position [0, 0]
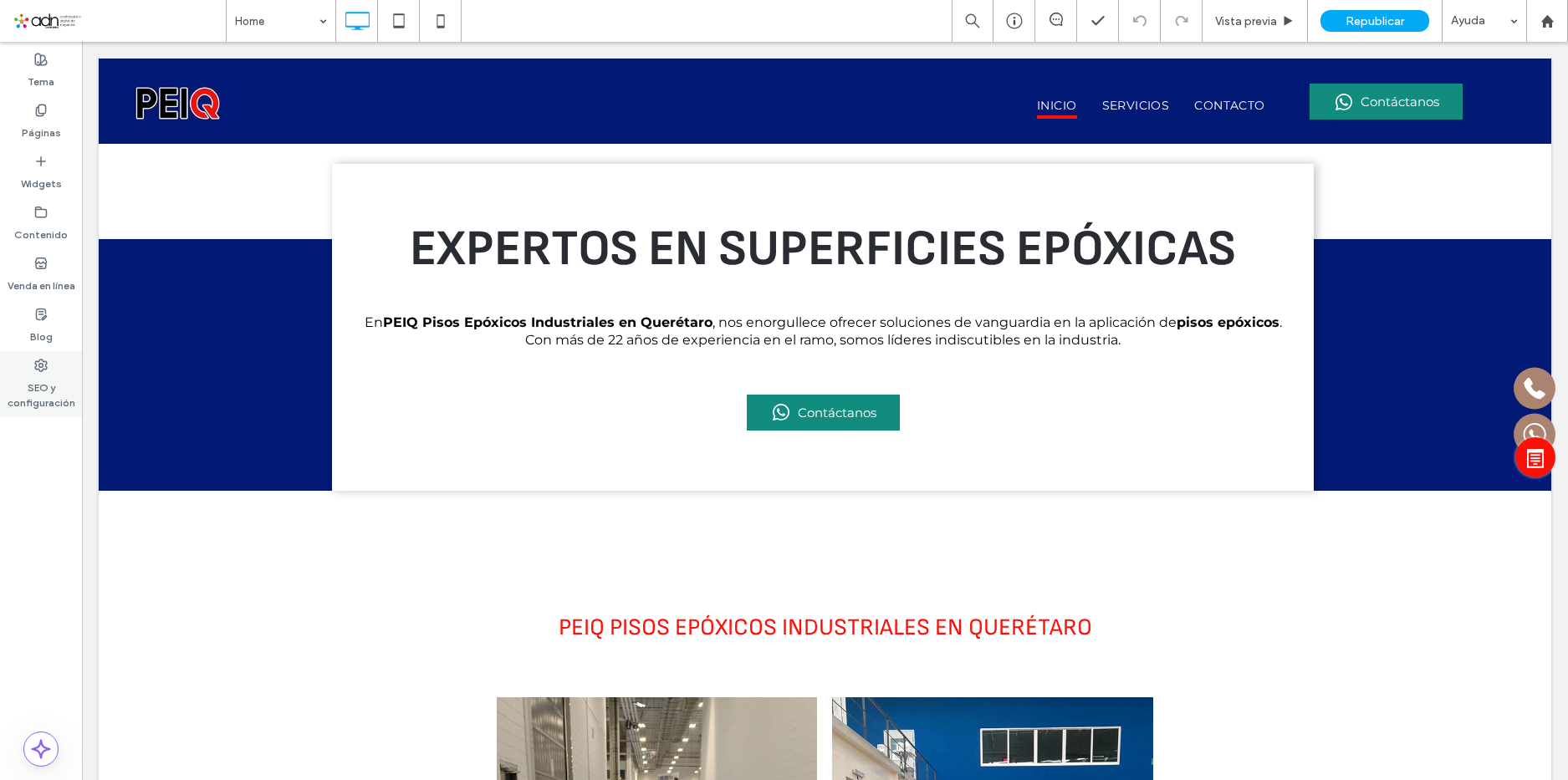
click at [27, 391] on label "SEO y configuración" at bounding box center [41, 391] width 82 height 38
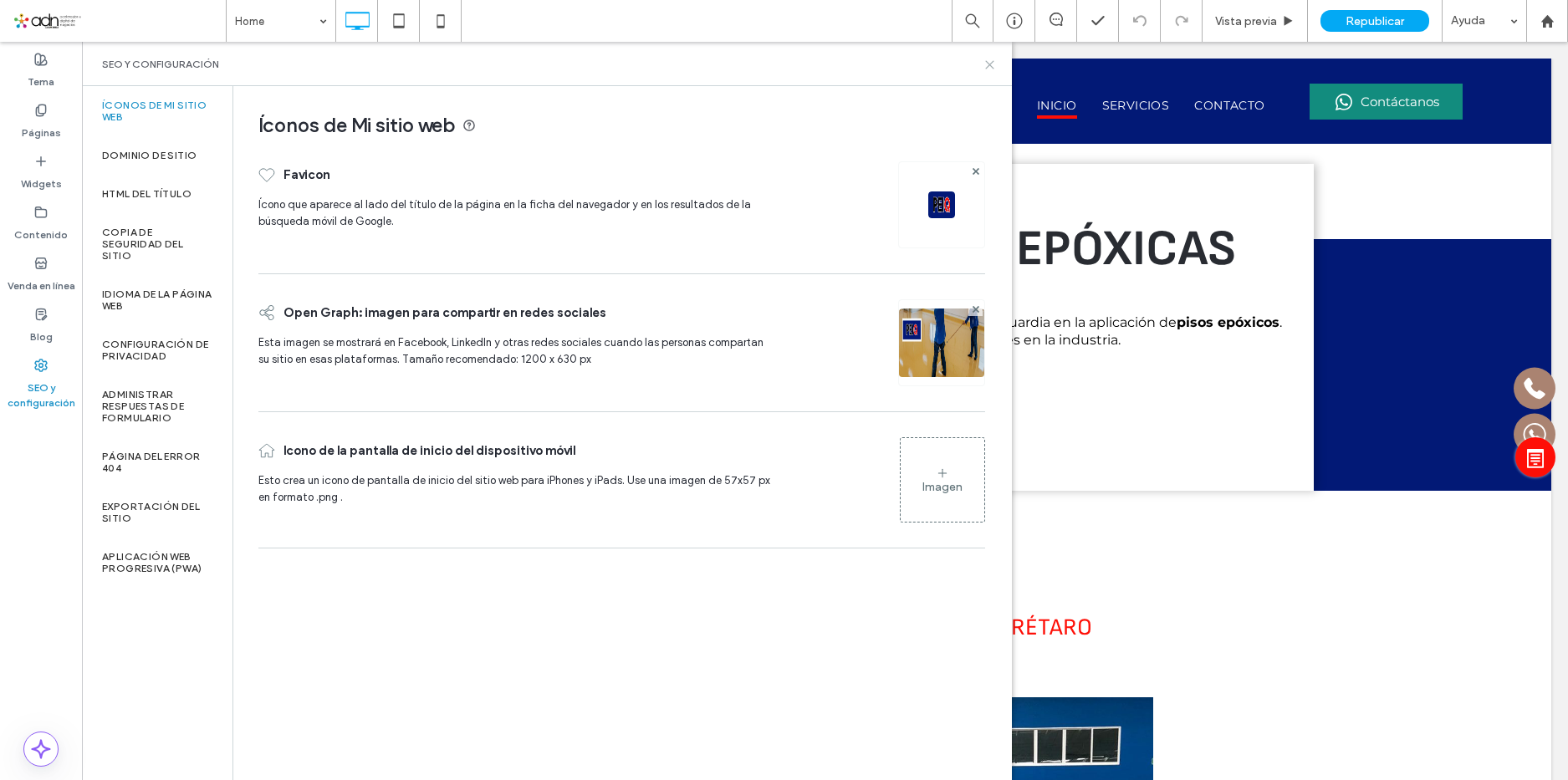
click at [988, 67] on use at bounding box center [990, 65] width 7 height 7
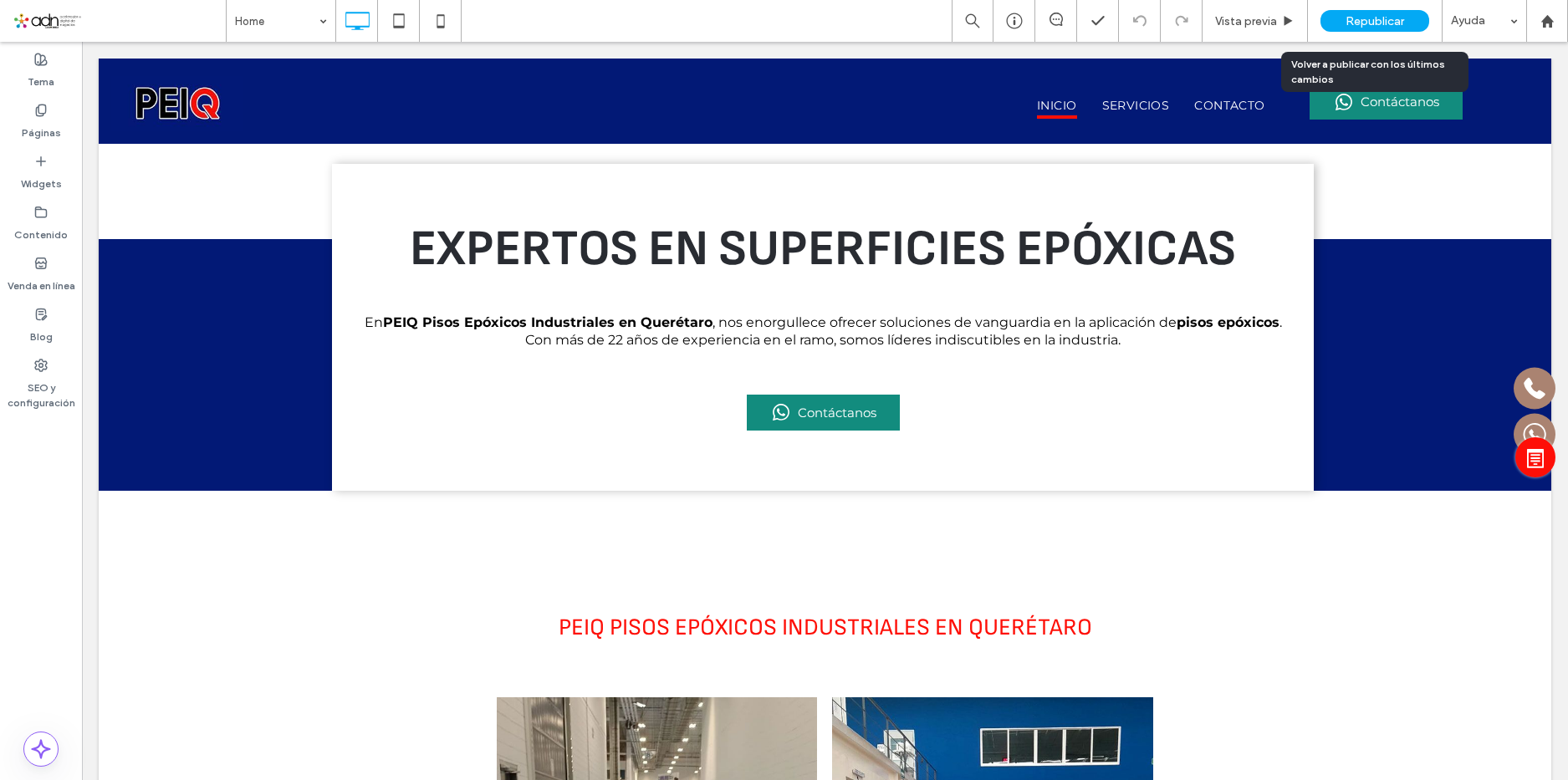
click at [1386, 25] on span "Republicar" at bounding box center [1375, 22] width 59 height 15
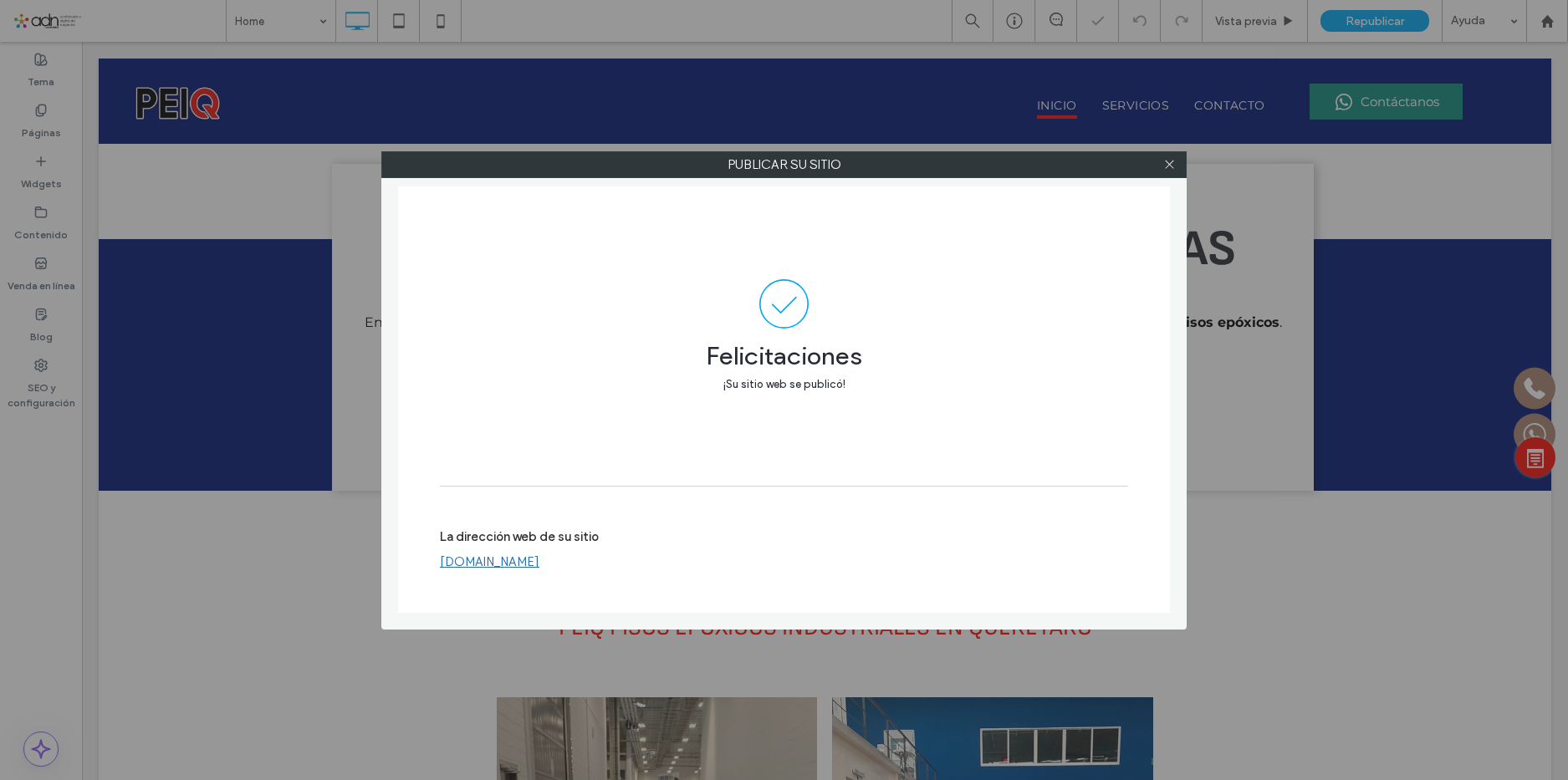
click at [1167, 161] on icon at bounding box center [1170, 165] width 13 height 13
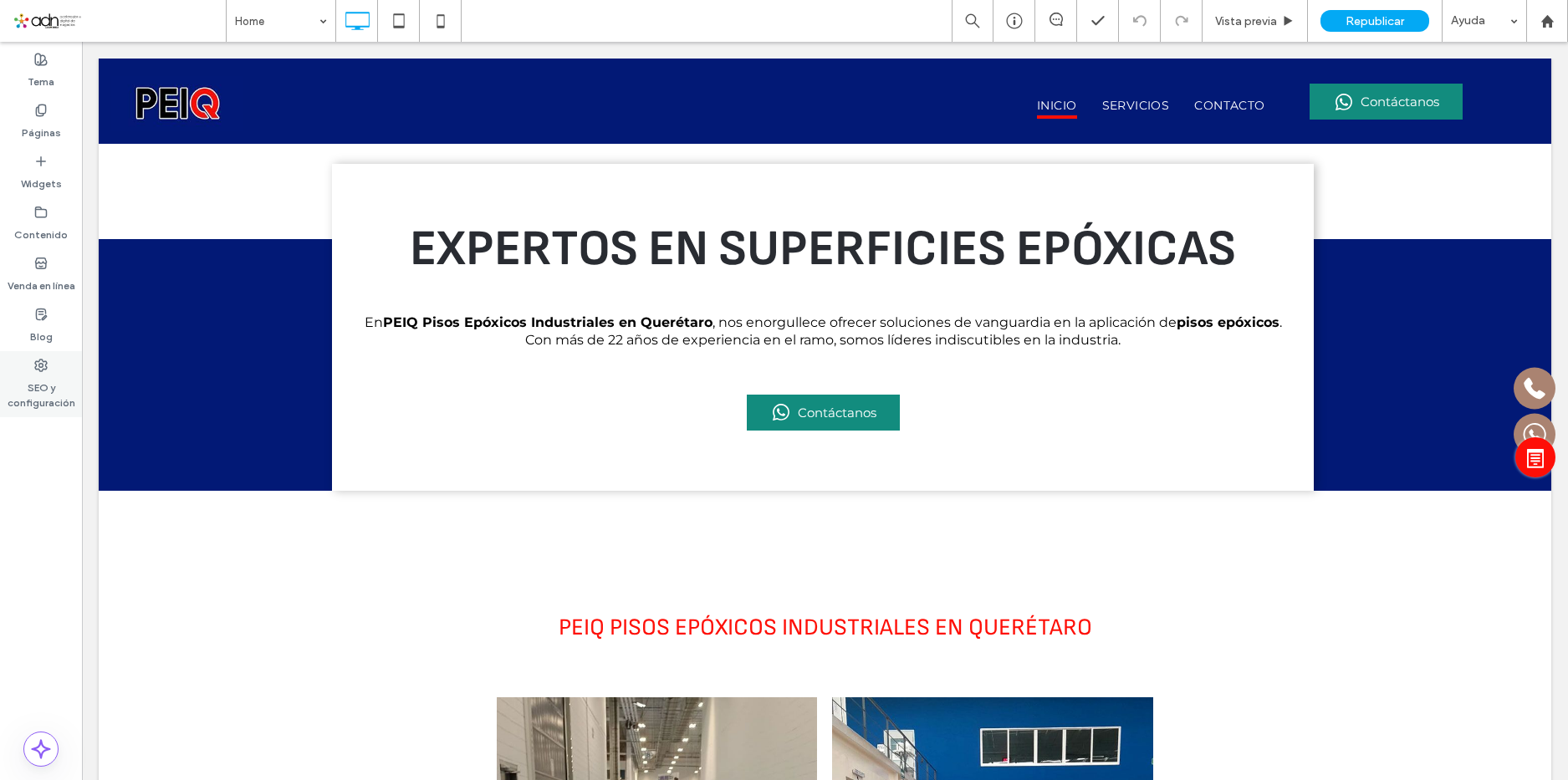
click at [34, 383] on label "SEO y configuración" at bounding box center [41, 391] width 82 height 38
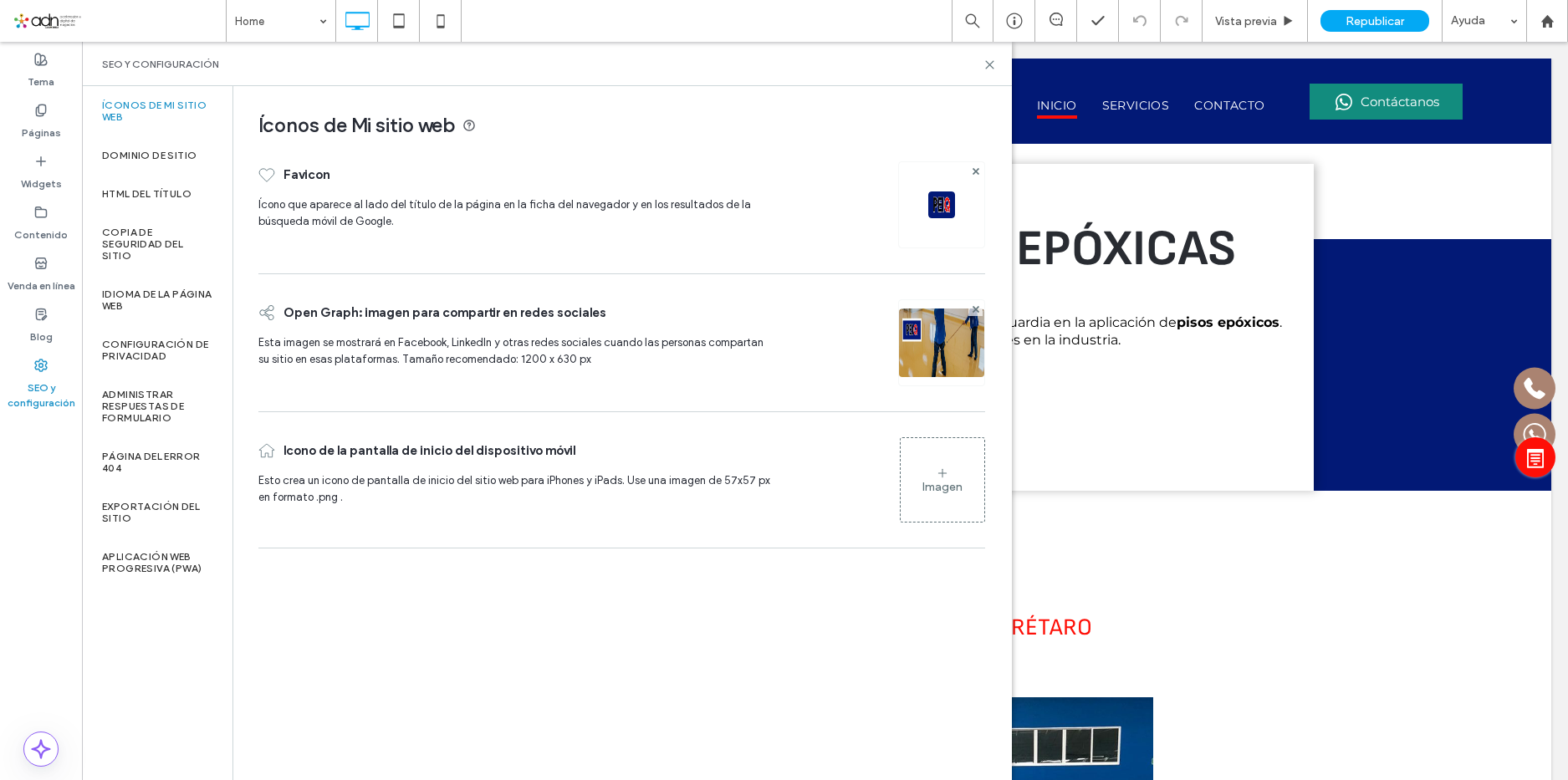
click at [942, 206] on img at bounding box center [941, 204] width 27 height 27
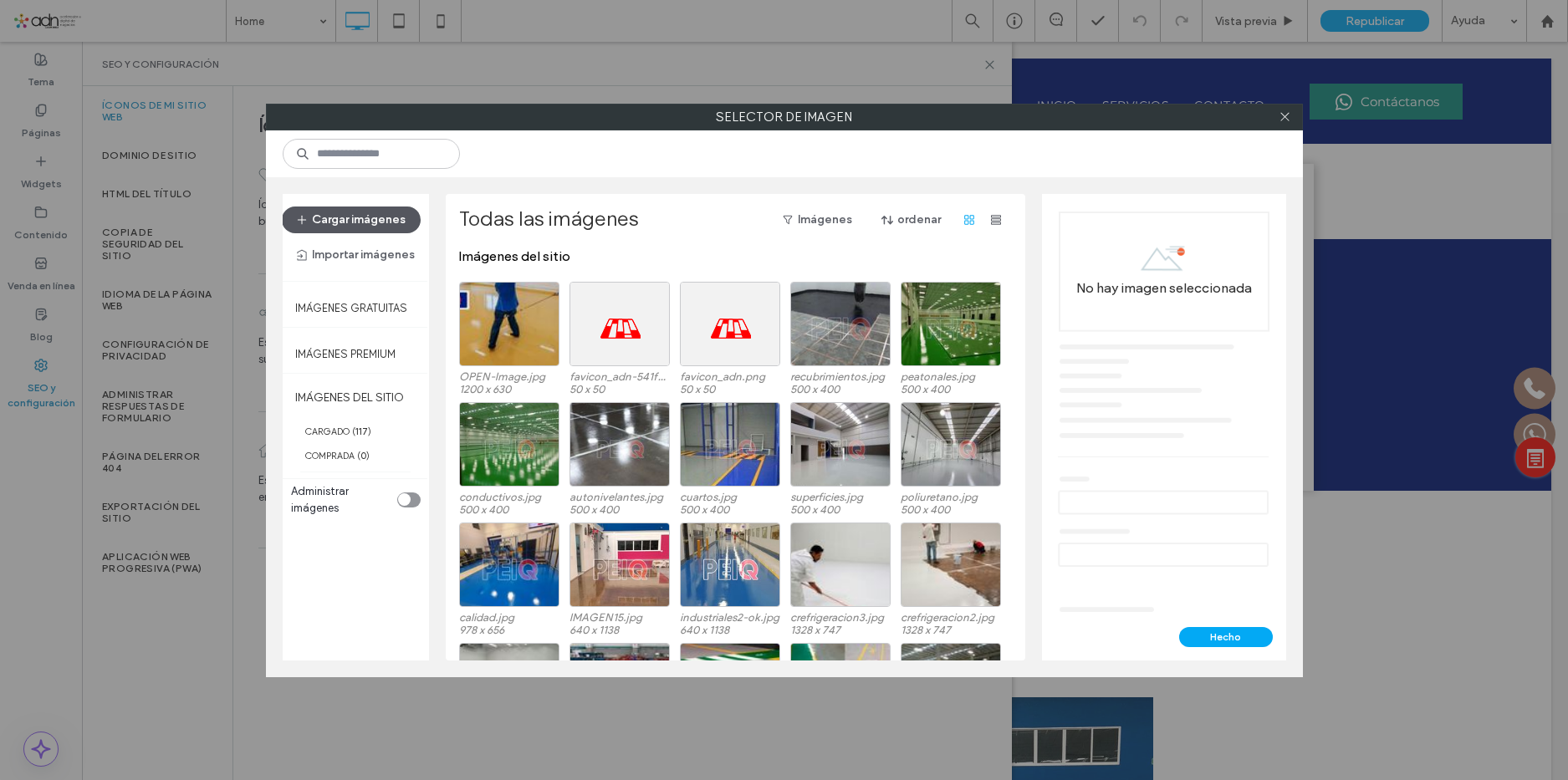
click at [338, 215] on button "Cargar imágenes" at bounding box center [351, 219] width 139 height 27
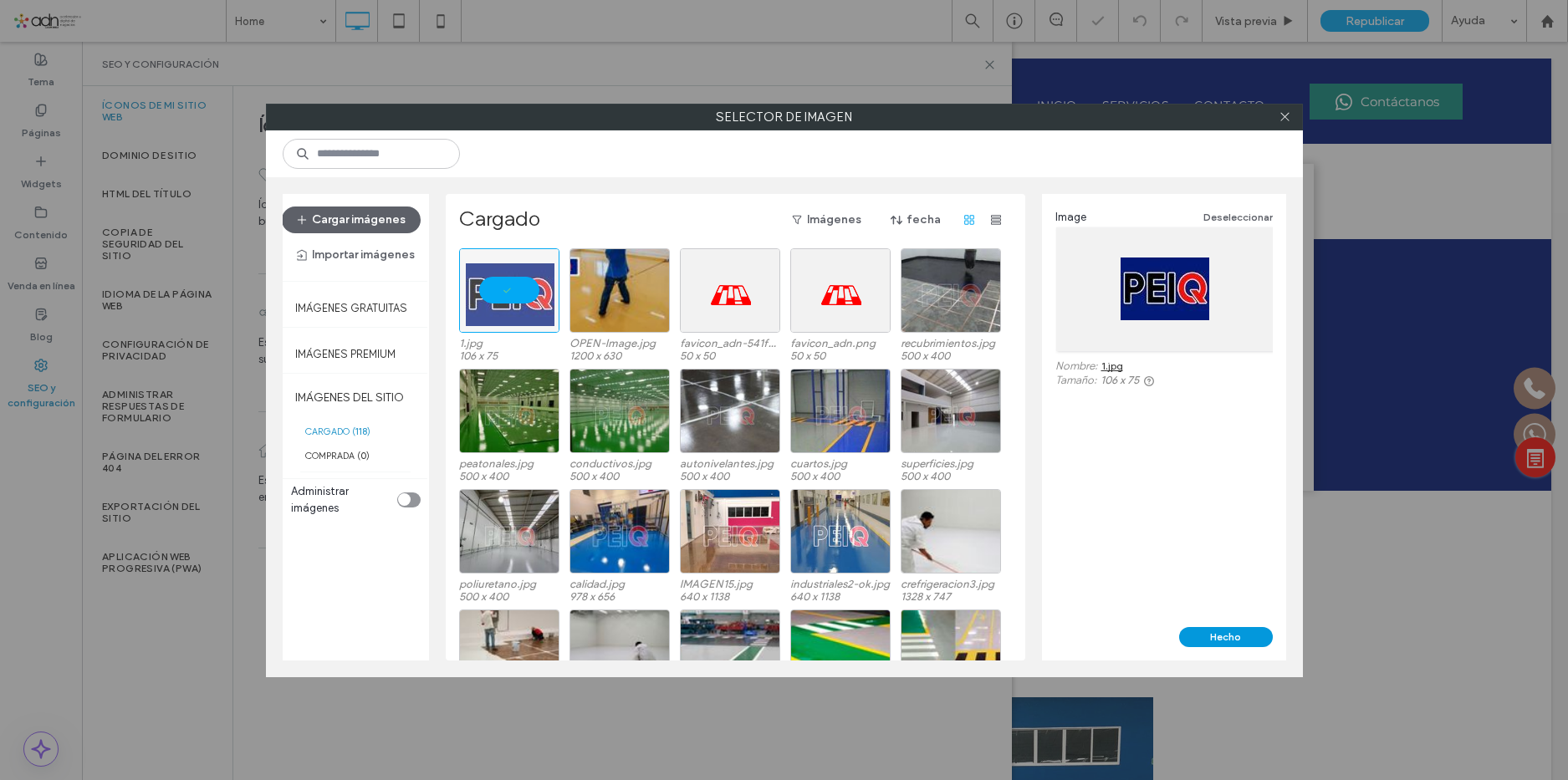
click at [1248, 633] on button "Hecho" at bounding box center [1226, 637] width 93 height 20
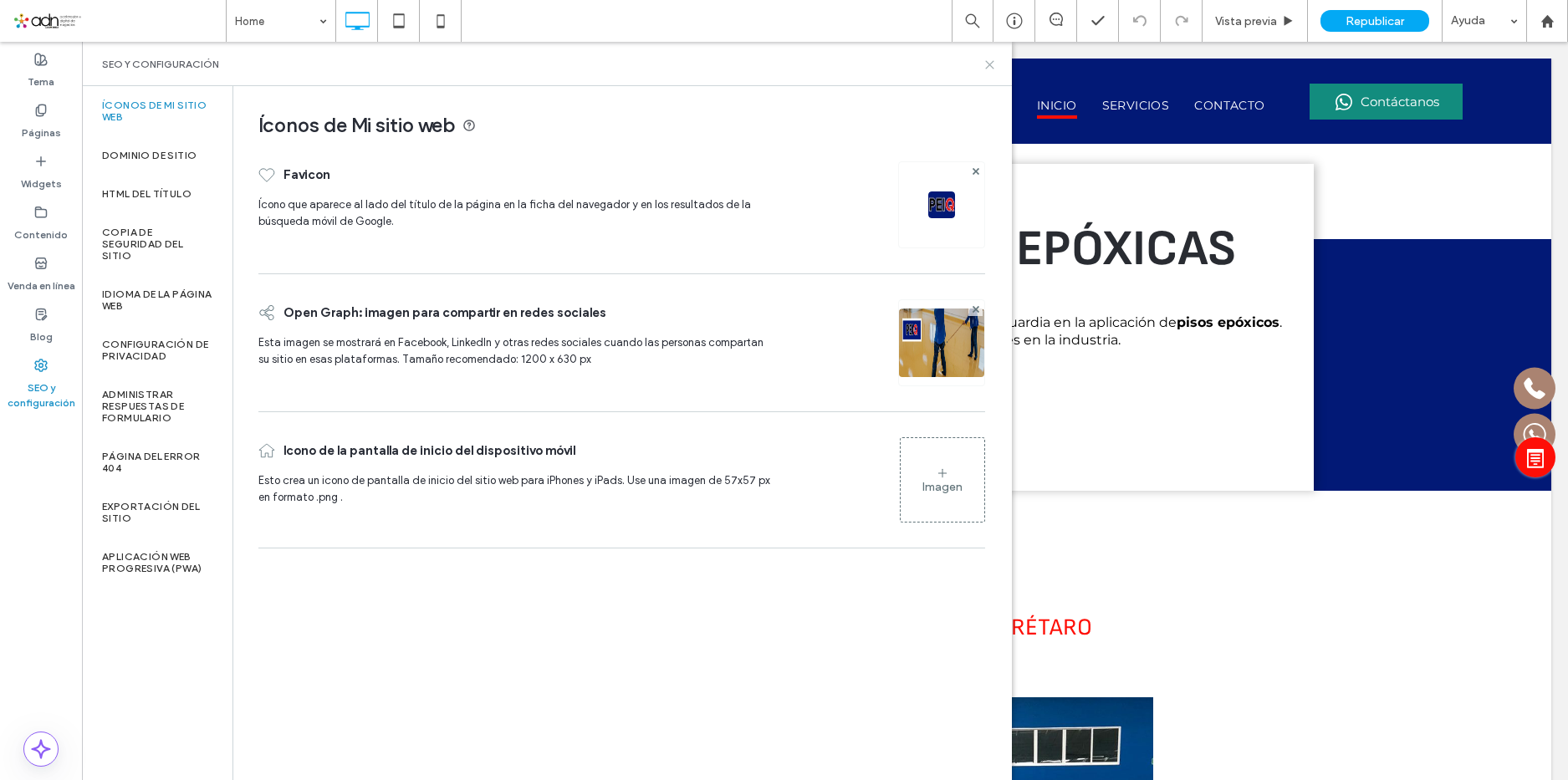
click at [986, 63] on icon at bounding box center [990, 65] width 13 height 13
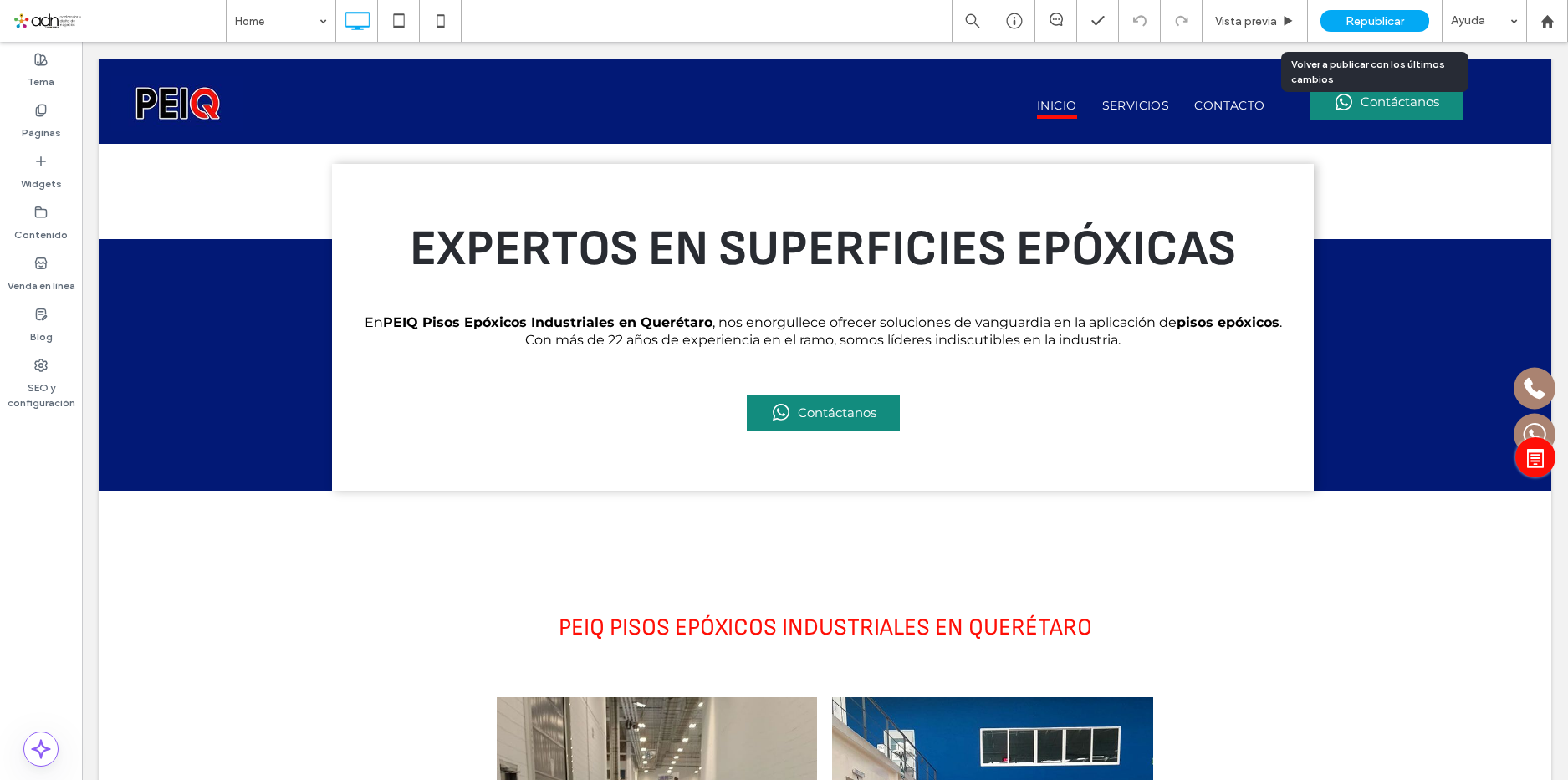
click at [1380, 23] on span "Republicar" at bounding box center [1375, 22] width 59 height 15
